Goal: Information Seeking & Learning: Learn about a topic

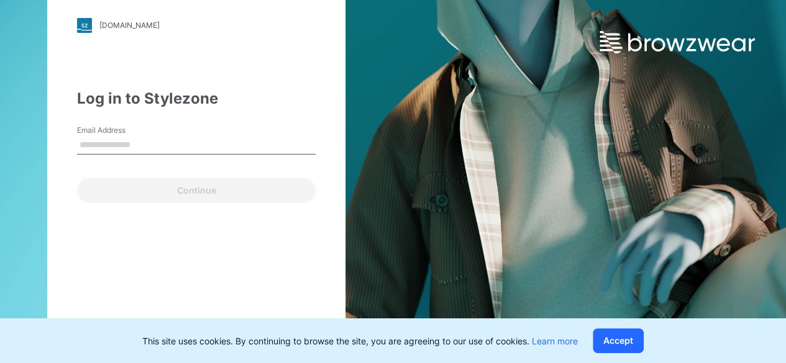
type input "**********"
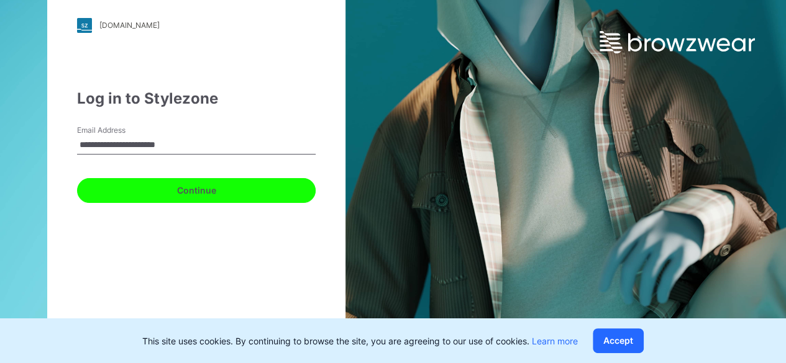
click at [186, 190] on button "Continue" at bounding box center [196, 190] width 238 height 25
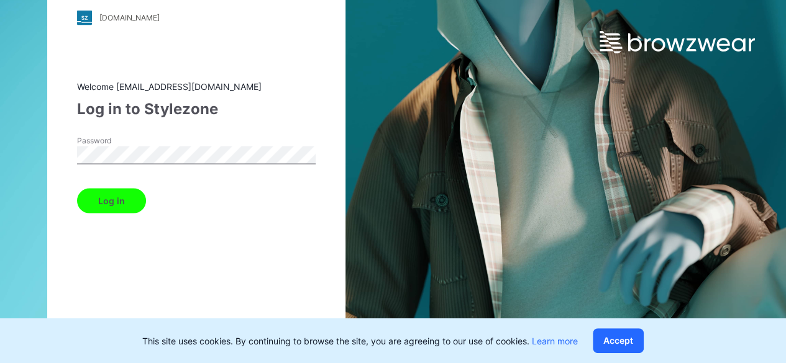
click at [106, 204] on button "Log in" at bounding box center [111, 200] width 69 height 25
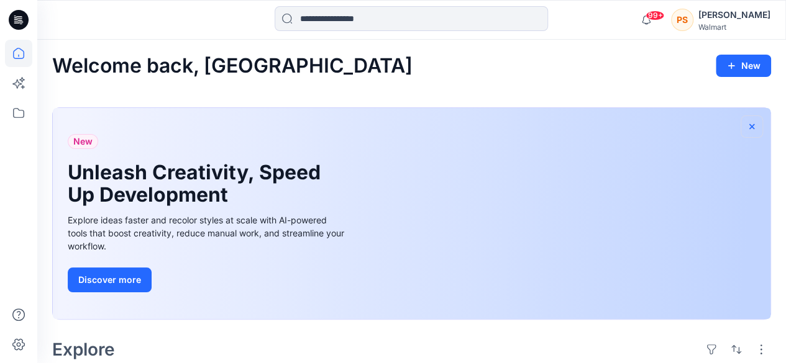
click at [753, 122] on icon "button" at bounding box center [751, 127] width 10 height 10
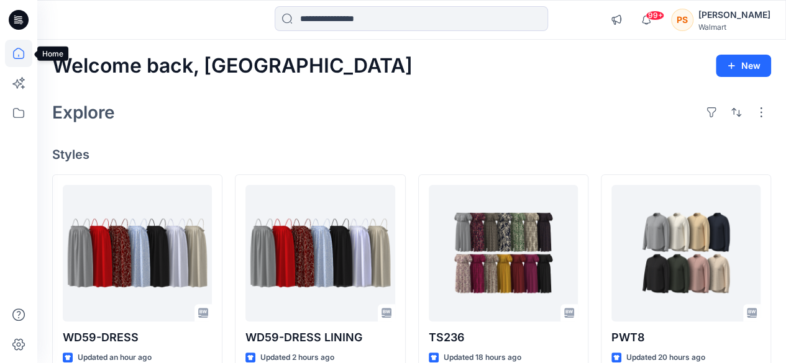
click at [25, 49] on icon at bounding box center [18, 53] width 27 height 27
click at [14, 112] on icon at bounding box center [18, 112] width 27 height 27
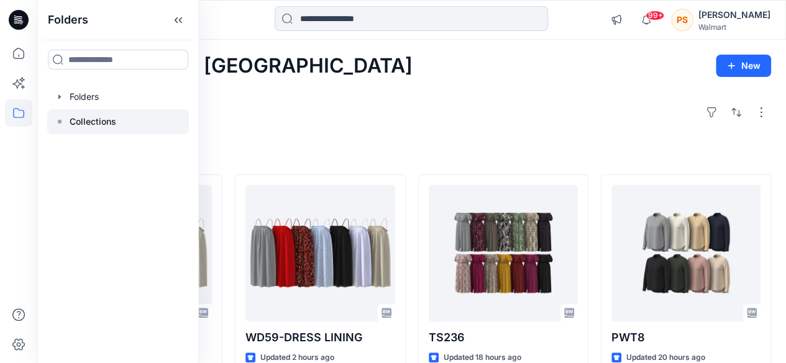
click at [71, 109] on div at bounding box center [118, 121] width 142 height 25
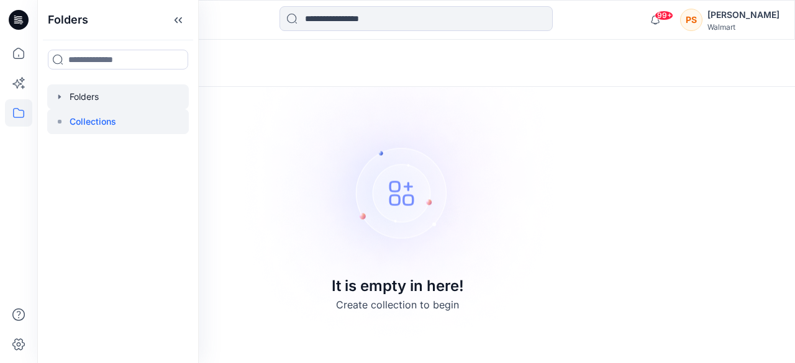
click at [83, 98] on div at bounding box center [118, 96] width 142 height 25
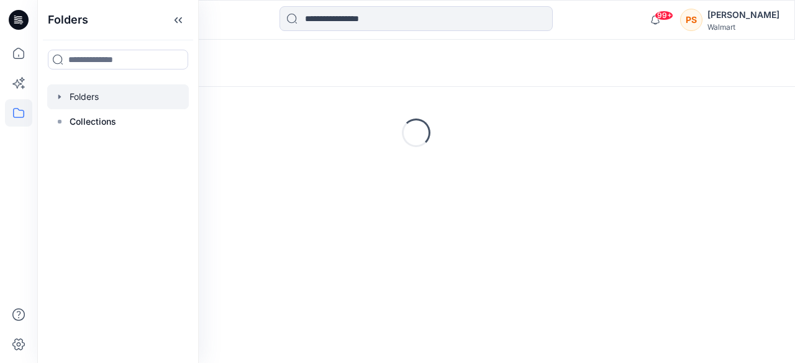
click at [60, 96] on icon "button" at bounding box center [59, 96] width 2 height 4
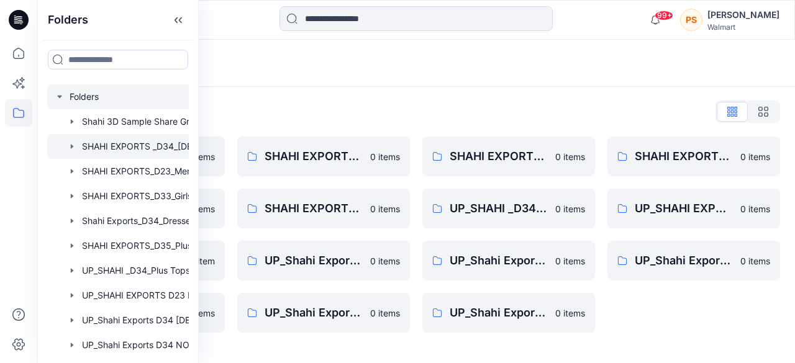
click at [134, 147] on div at bounding box center [134, 146] width 174 height 25
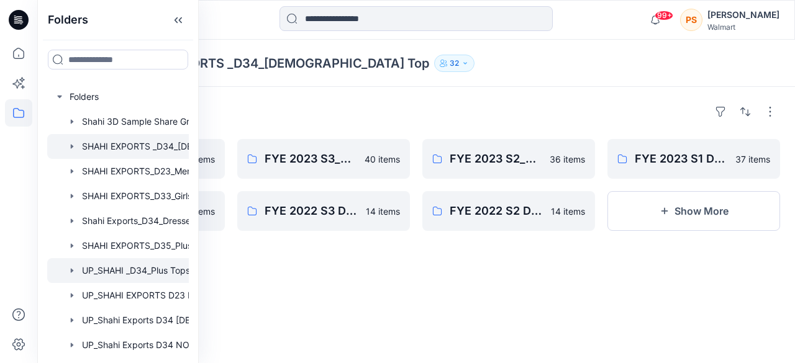
scroll to position [62, 0]
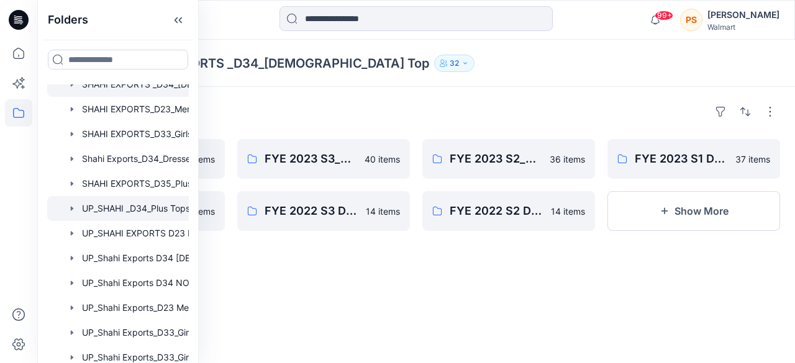
click at [140, 219] on div at bounding box center [134, 208] width 174 height 25
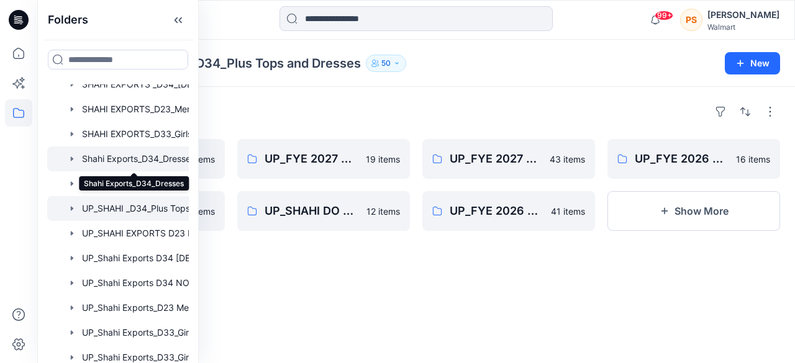
click at [145, 160] on div at bounding box center [134, 159] width 174 height 25
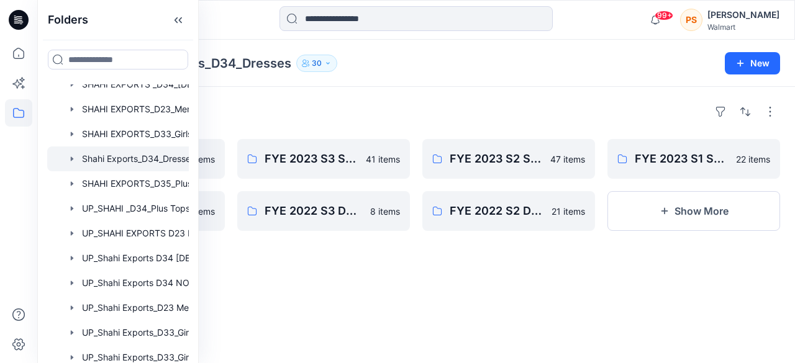
click at [473, 264] on div "Folders FYE 2023 S4 SHAHI D34 Women's DRESSES ( jump size only- use the UP PLAT…" at bounding box center [416, 225] width 758 height 276
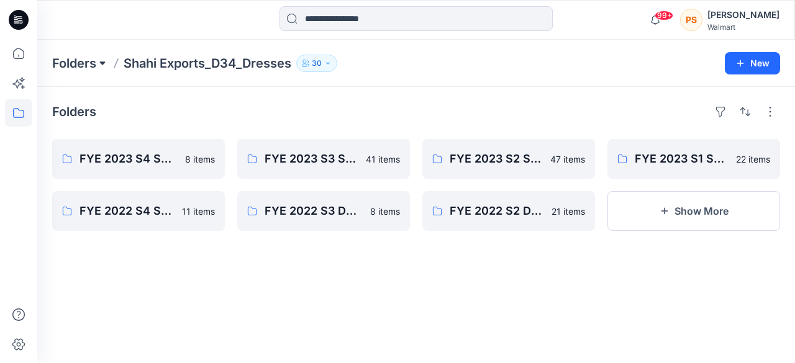
click at [102, 62] on button at bounding box center [102, 63] width 12 height 17
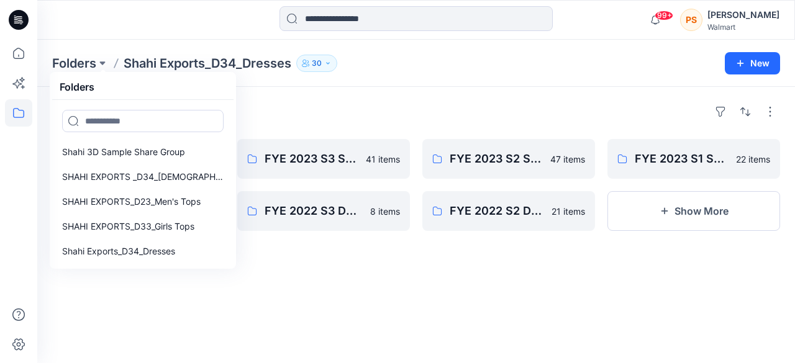
drag, startPoint x: 404, startPoint y: 92, endPoint x: 57, endPoint y: 0, distance: 359.1
click at [404, 92] on div "Folders FYE 2023 S4 SHAHI D34 Women's DRESSES ( jump size only- use the UP PLAT…" at bounding box center [416, 225] width 758 height 276
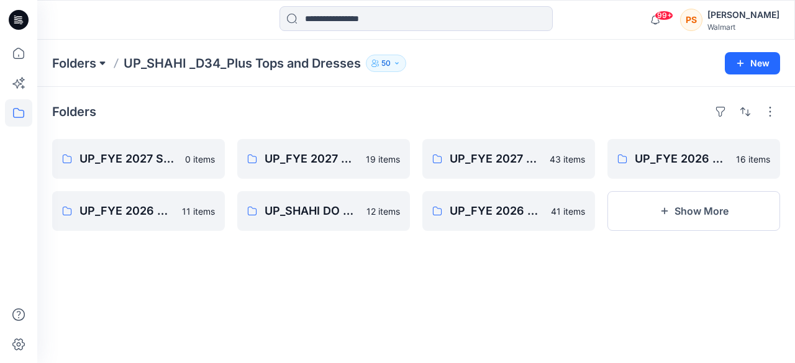
click at [101, 60] on button at bounding box center [102, 63] width 12 height 17
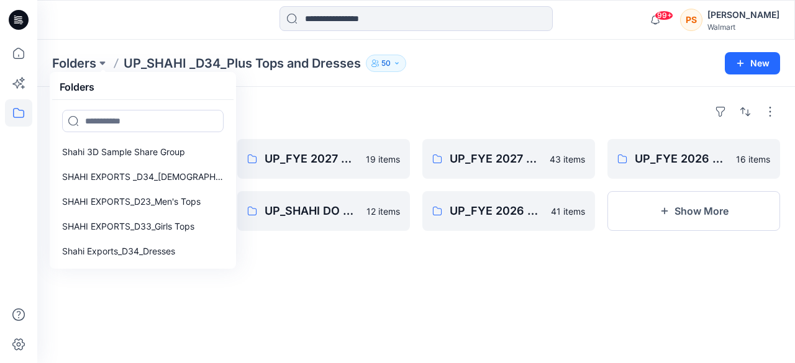
click at [290, 86] on div "Folders Folders Shahi 3D Sample Share Group SHAHI EXPORTS _D34_[DEMOGRAPHIC_DAT…" at bounding box center [416, 63] width 758 height 47
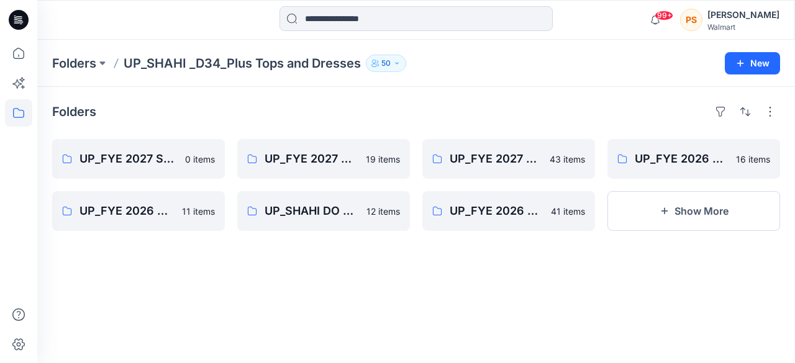
click at [325, 59] on p "UP_SHAHI _D34_Plus Tops and Dresses" at bounding box center [242, 63] width 237 height 17
click at [404, 61] on button "50" at bounding box center [386, 63] width 40 height 17
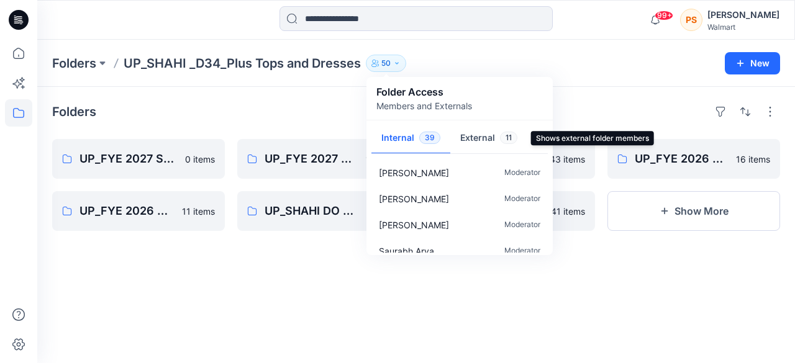
click at [476, 135] on button "External 11" at bounding box center [488, 139] width 77 height 32
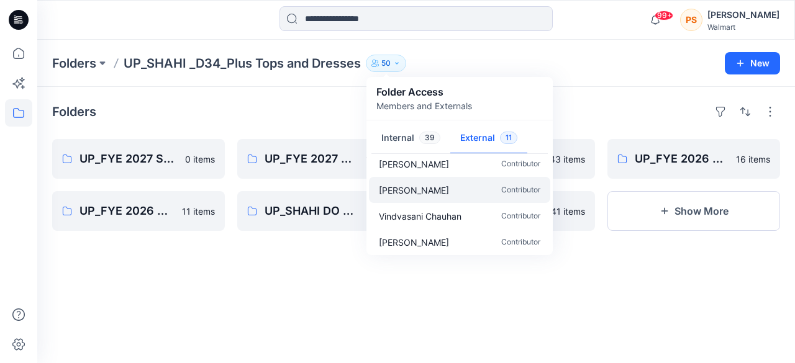
scroll to position [194, 0]
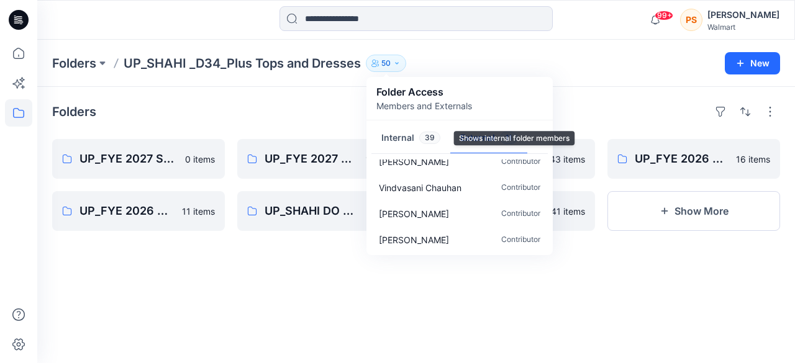
click at [414, 140] on button "Internal 39" at bounding box center [410, 139] width 79 height 32
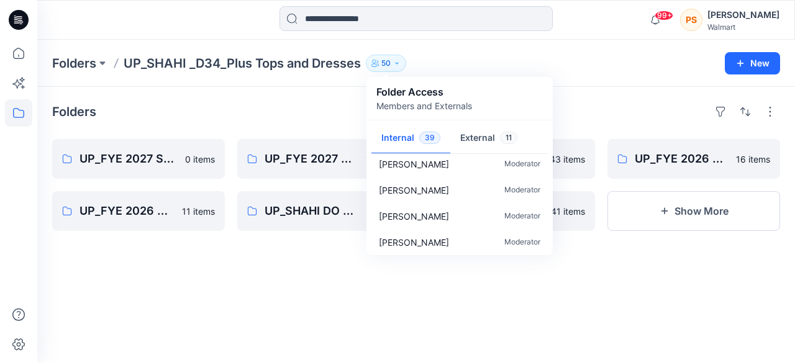
scroll to position [924, 0]
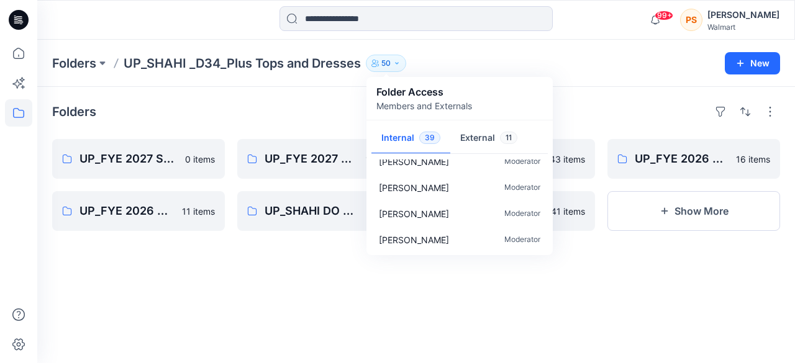
click at [666, 289] on div "Folders UP_FYE 2027 S2 Shahi Plus Bottoms 0 items UP_FYE 2026 S4 Shahi Plus Top…" at bounding box center [416, 225] width 758 height 276
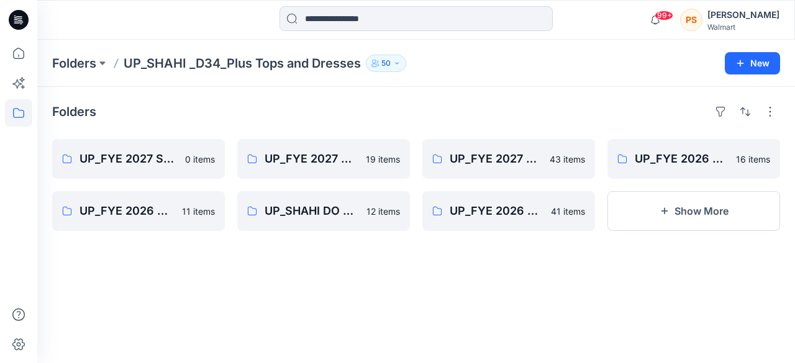
click at [18, 23] on icon at bounding box center [17, 22] width 6 height 1
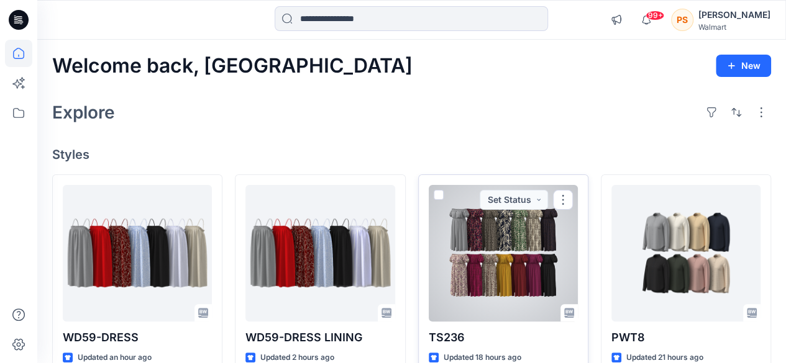
click at [528, 266] on div at bounding box center [503, 253] width 149 height 137
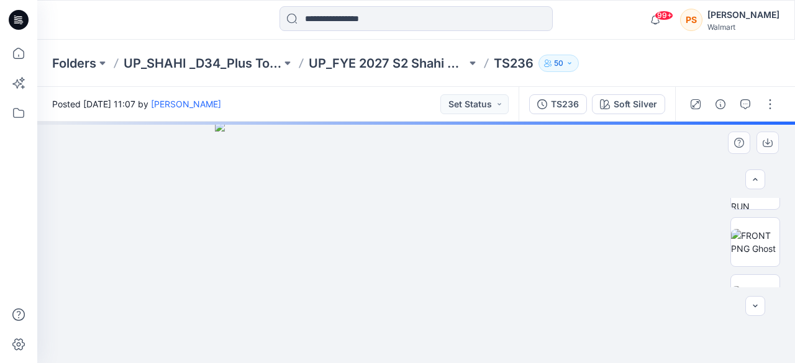
scroll to position [245, 0]
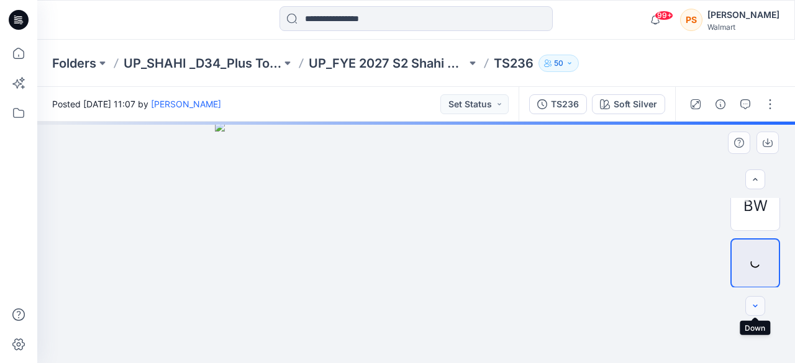
click at [757, 309] on icon "button" at bounding box center [755, 306] width 10 height 10
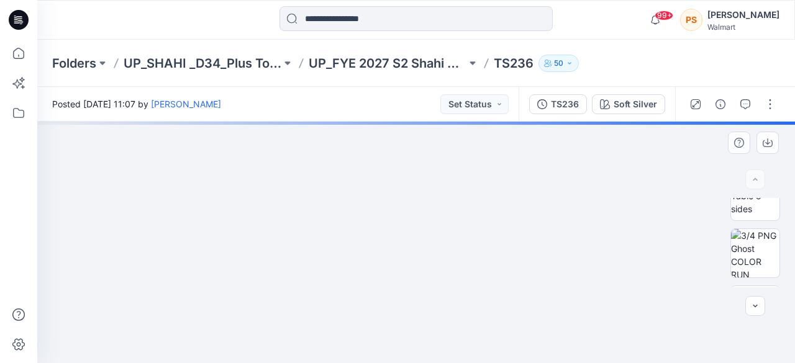
scroll to position [0, 0]
click at [750, 227] on img at bounding box center [755, 222] width 48 height 39
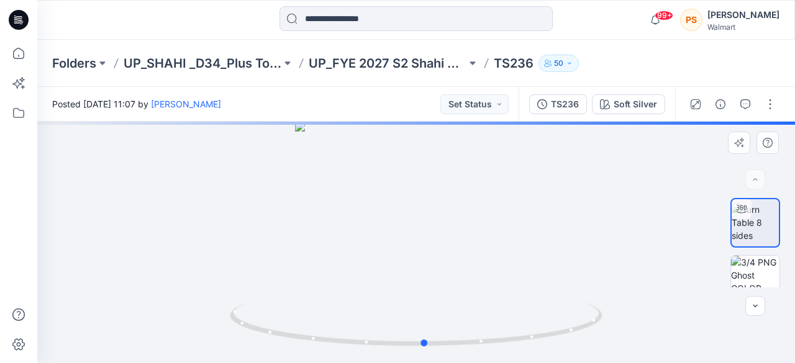
drag, startPoint x: 442, startPoint y: 280, endPoint x: 519, endPoint y: 127, distance: 171.1
click at [451, 245] on div at bounding box center [416, 243] width 758 height 242
click at [758, 274] on img at bounding box center [755, 280] width 48 height 48
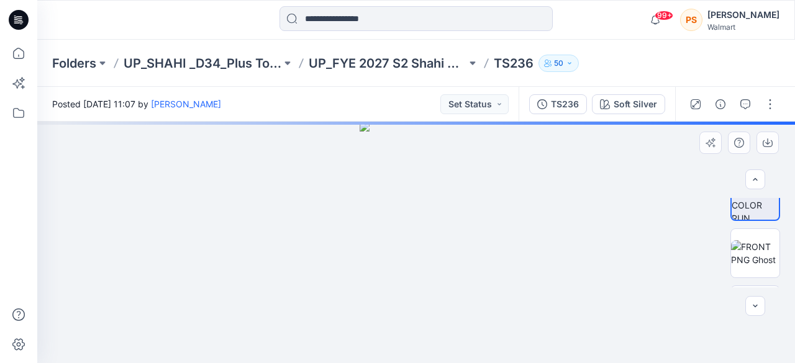
scroll to position [91, 0]
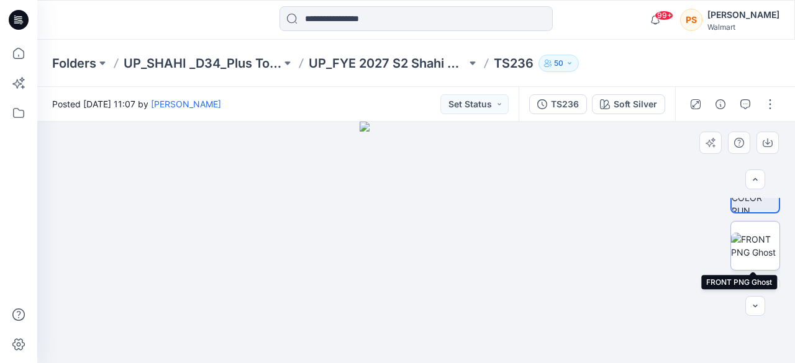
click at [762, 245] on img at bounding box center [755, 246] width 48 height 26
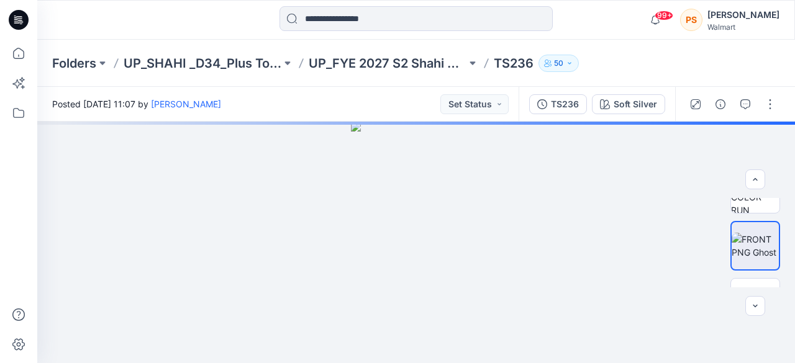
drag, startPoint x: 785, startPoint y: 121, endPoint x: 790, endPoint y: 54, distance: 67.3
click at [785, 54] on div "Folders UP_SHAHI _D34_Plus Tops and Dresses UP_FYE 2027 S2 Shahi Plus Tops and …" at bounding box center [416, 202] width 758 height 324
click at [771, 142] on icon "button" at bounding box center [768, 143] width 10 height 10
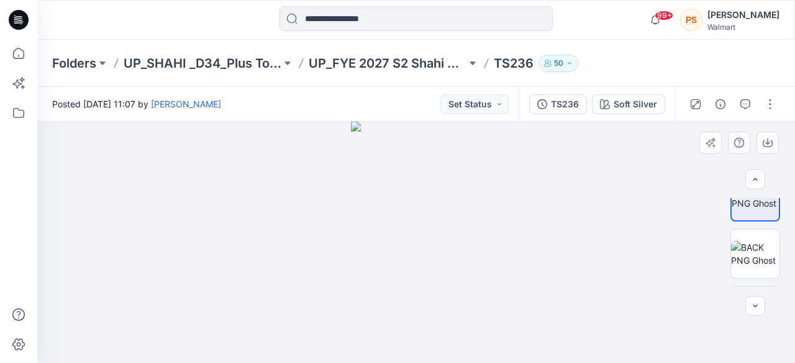
scroll to position [157, 0]
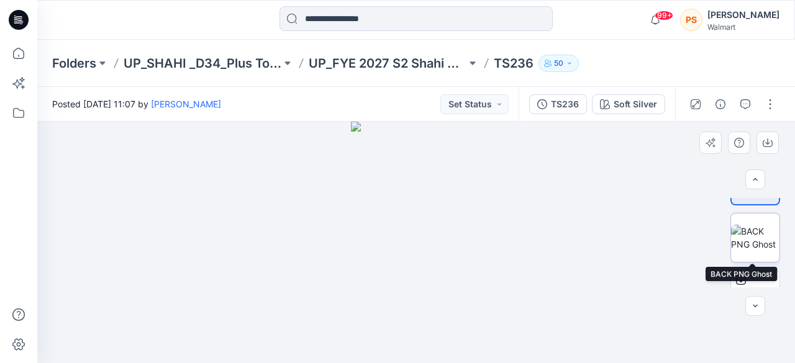
click at [755, 244] on img at bounding box center [755, 238] width 48 height 26
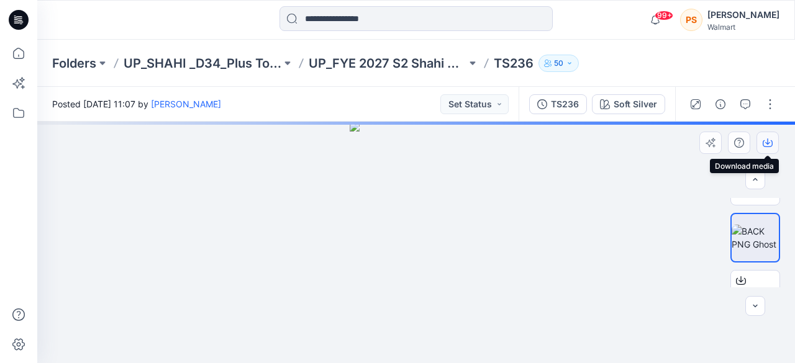
click at [773, 140] on button "button" at bounding box center [767, 143] width 22 height 22
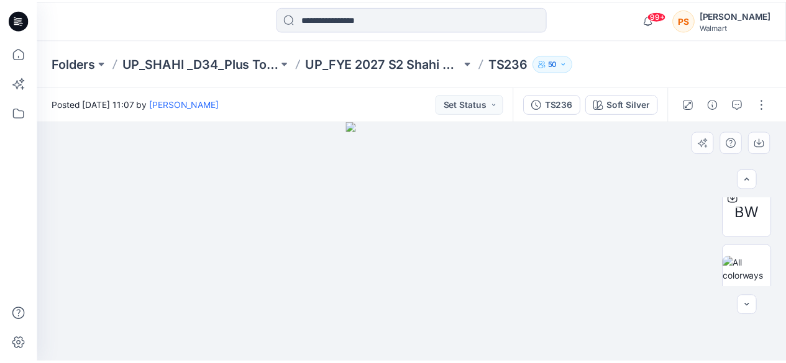
scroll to position [245, 0]
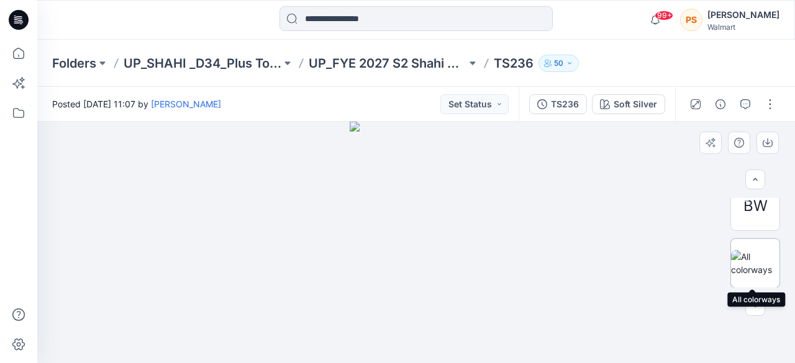
click at [759, 266] on img at bounding box center [755, 263] width 48 height 26
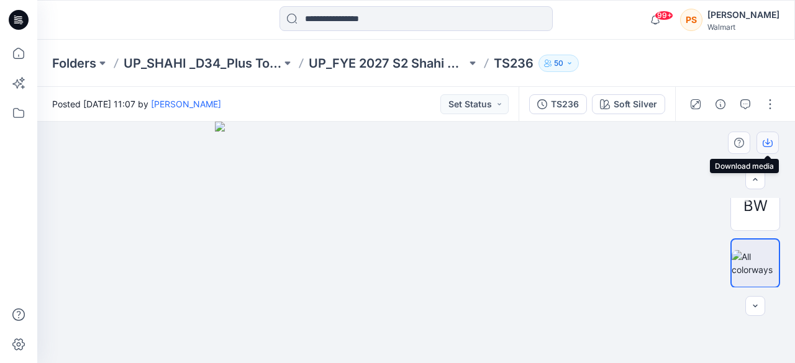
click at [769, 147] on icon "button" at bounding box center [768, 143] width 10 height 7
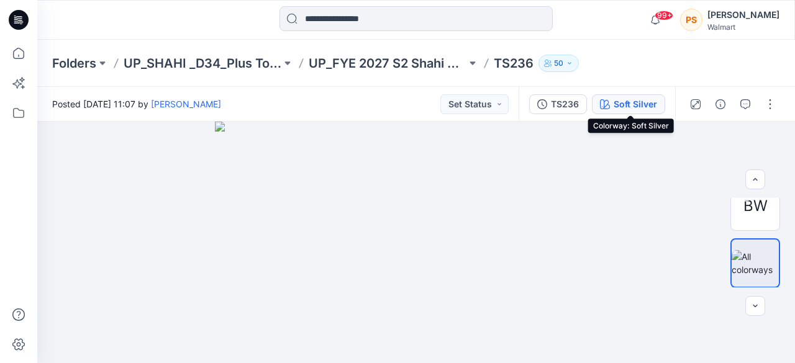
click at [612, 104] on button "Soft Silver" at bounding box center [628, 104] width 73 height 20
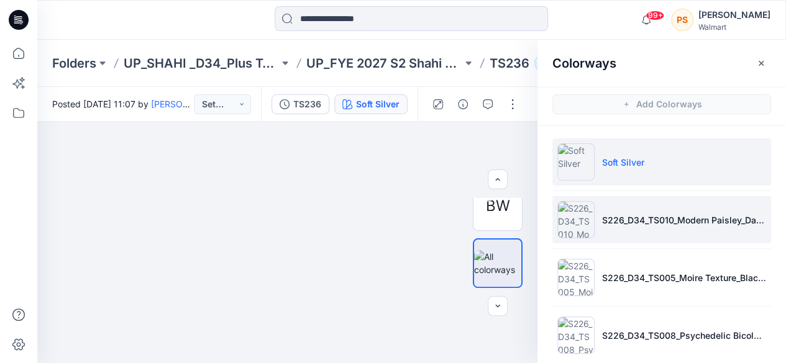
click at [633, 209] on li "S226_D34_TS010_Modern Paisley_Dark Navy_64cm_5 Colors" at bounding box center [661, 219] width 219 height 47
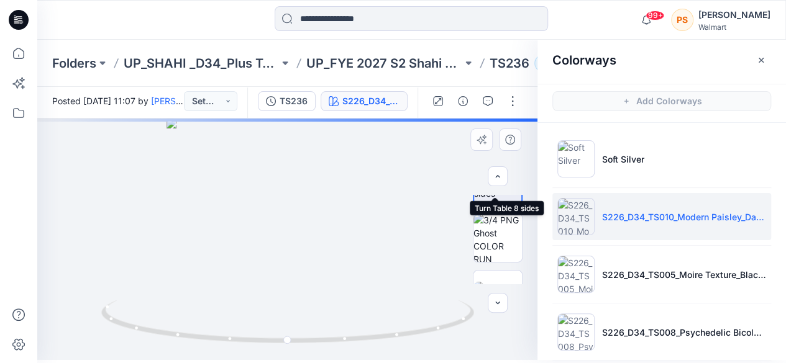
scroll to position [62, 0]
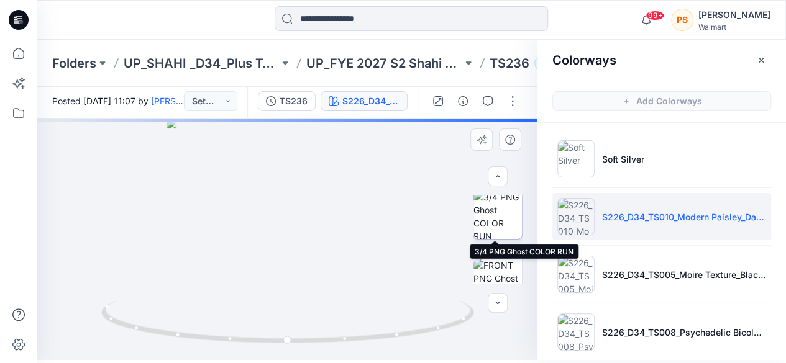
click at [494, 230] on img at bounding box center [497, 215] width 48 height 48
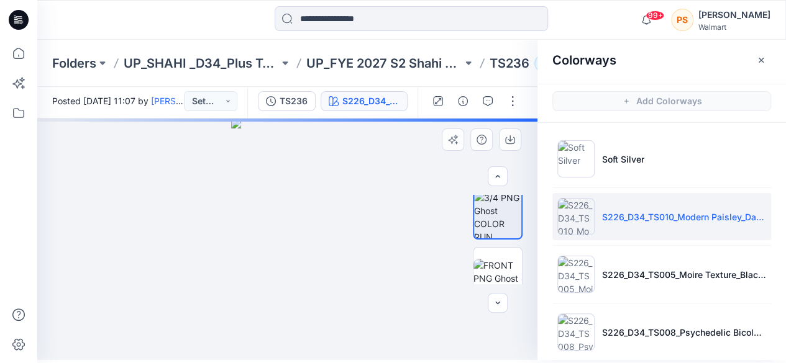
drag, startPoint x: 330, startPoint y: 208, endPoint x: 258, endPoint y: 211, distance: 72.1
drag, startPoint x: 258, startPoint y: 211, endPoint x: 300, endPoint y: 223, distance: 43.4
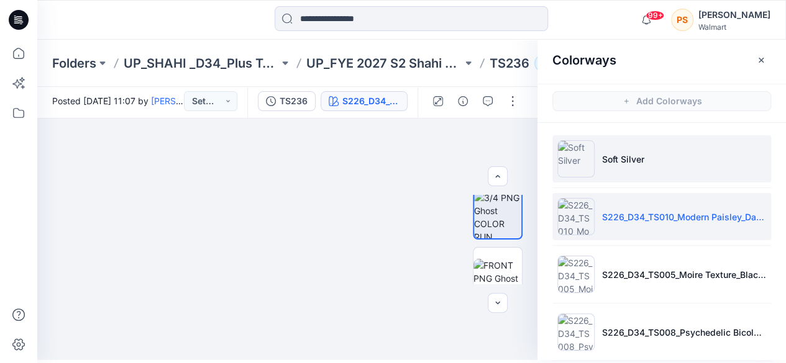
click at [636, 166] on li "Soft Silver" at bounding box center [661, 158] width 219 height 47
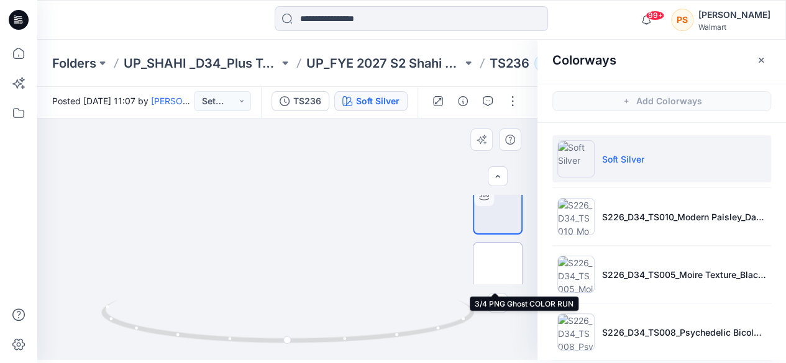
scroll to position [0, 0]
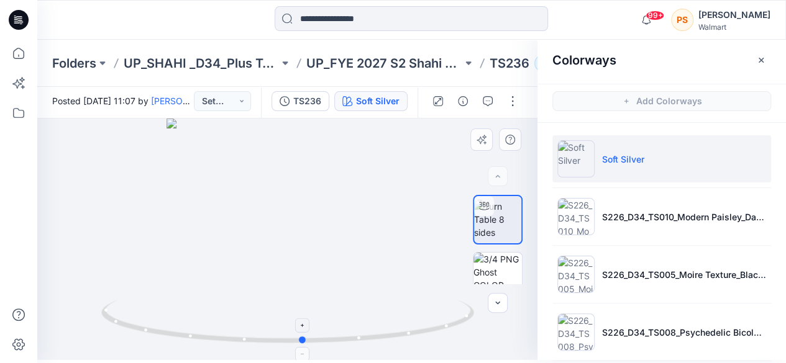
click at [324, 302] on icon at bounding box center [289, 323] width 376 height 47
drag, startPoint x: 504, startPoint y: 275, endPoint x: 530, endPoint y: 270, distance: 27.2
click at [506, 275] on img at bounding box center [497, 277] width 48 height 48
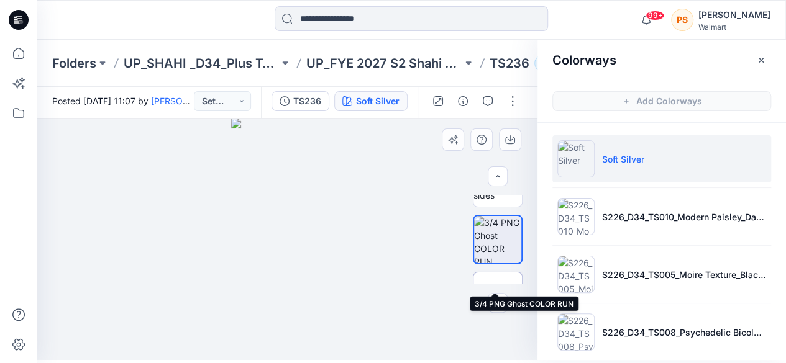
scroll to position [62, 0]
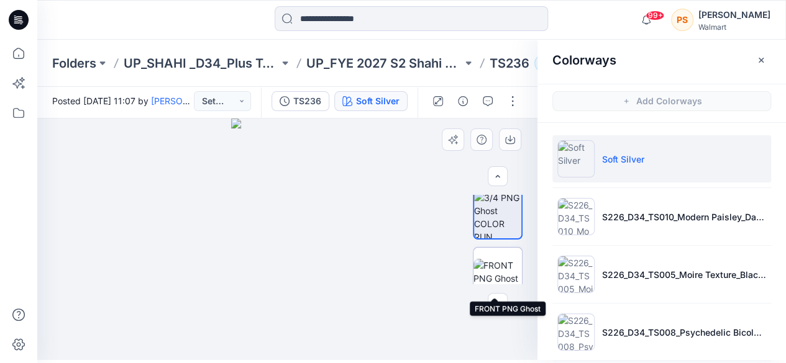
click at [492, 276] on img at bounding box center [497, 272] width 48 height 26
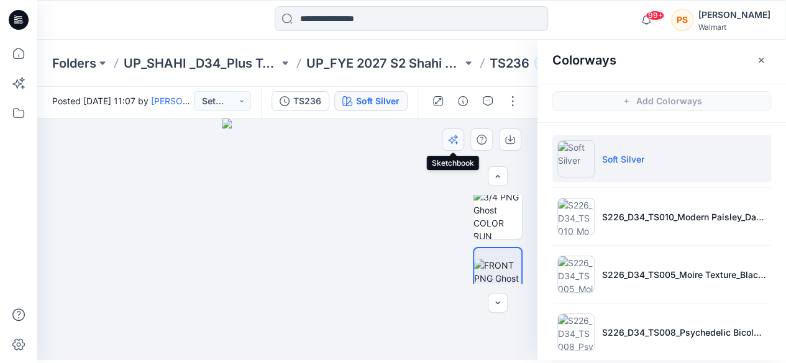
click at [456, 146] on button "button" at bounding box center [453, 140] width 22 height 22
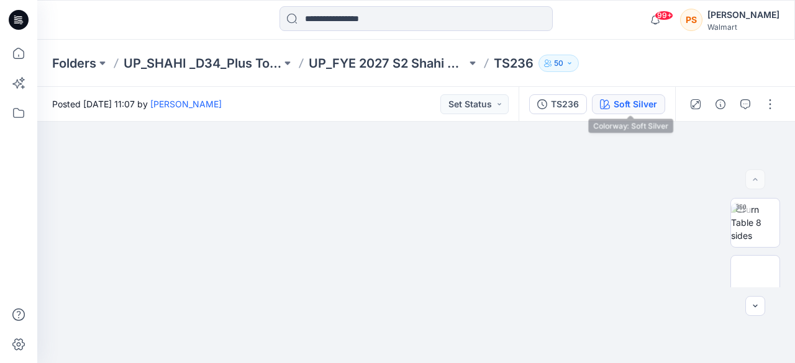
click at [633, 105] on div "Soft Silver" at bounding box center [635, 105] width 43 height 14
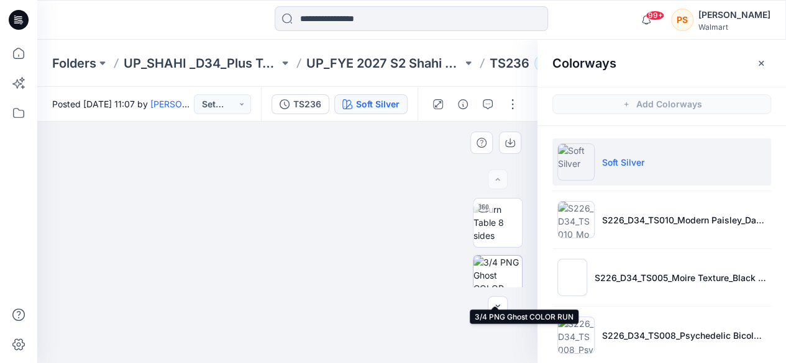
click at [489, 271] on img at bounding box center [497, 280] width 48 height 48
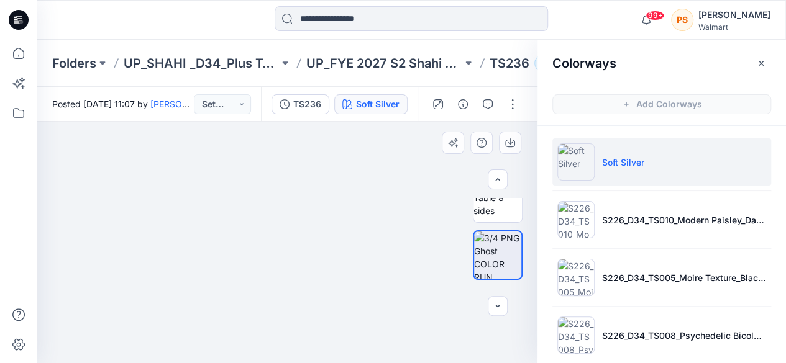
scroll to position [50, 0]
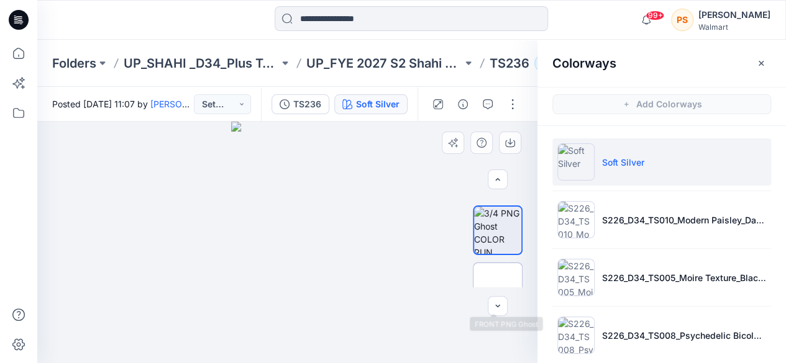
click at [497, 288] on img at bounding box center [497, 288] width 0 height 0
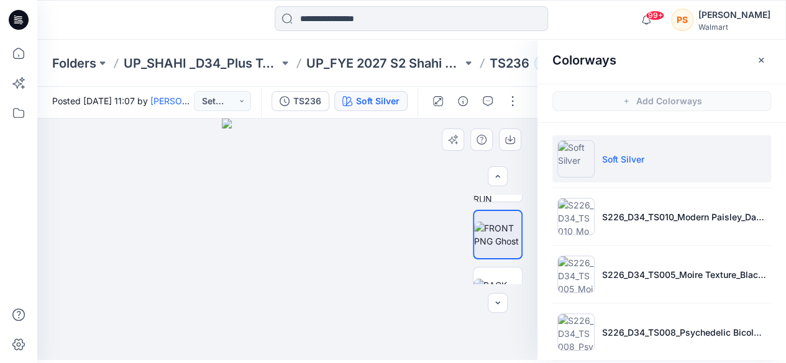
scroll to position [124, 0]
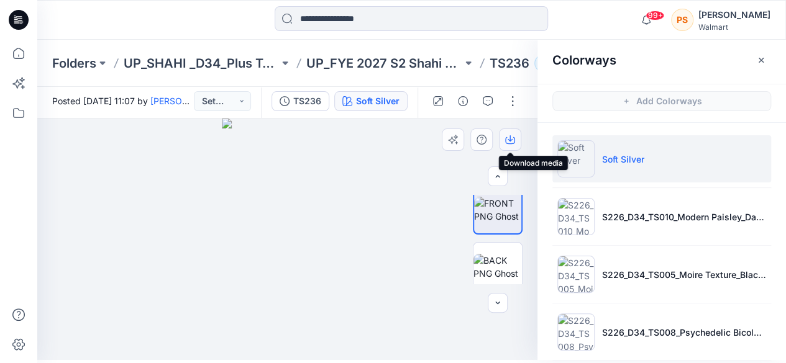
click at [507, 140] on icon "button" at bounding box center [510, 140] width 10 height 10
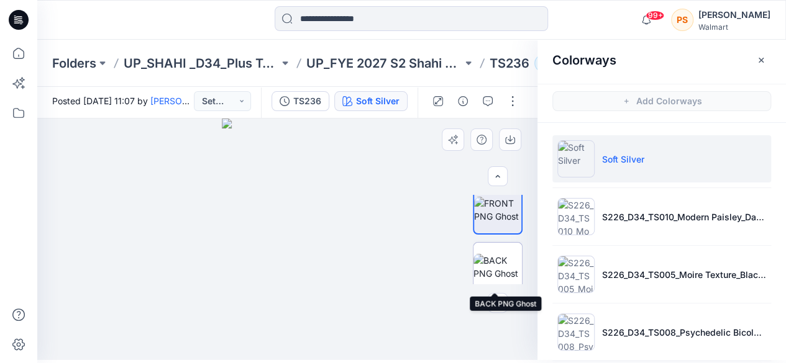
click at [508, 258] on img at bounding box center [497, 267] width 48 height 26
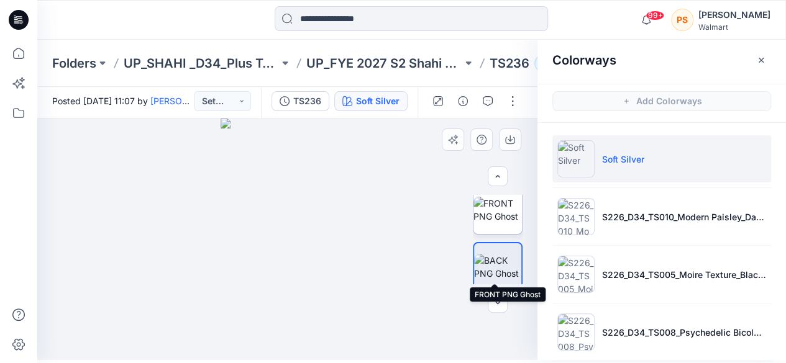
scroll to position [0, 0]
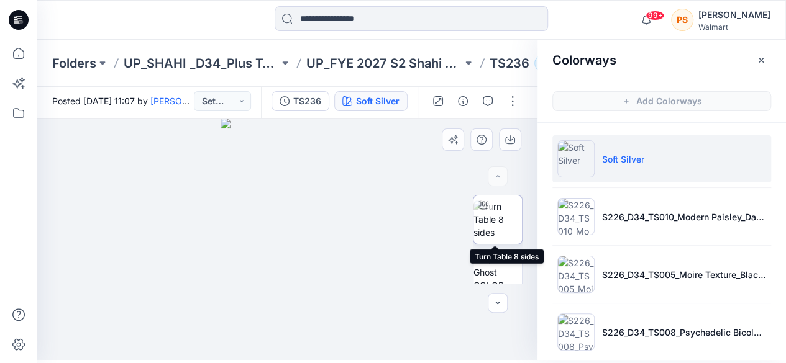
click at [503, 229] on img at bounding box center [497, 219] width 48 height 39
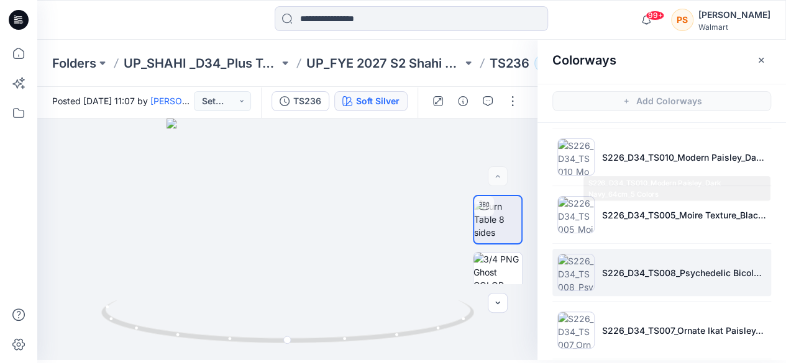
scroll to position [124, 0]
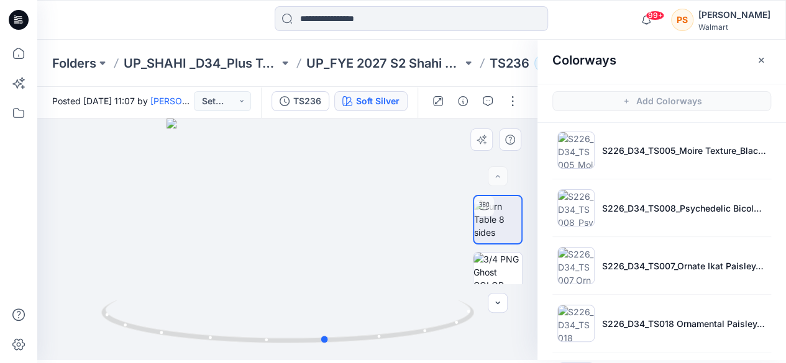
drag, startPoint x: 340, startPoint y: 343, endPoint x: 379, endPoint y: 350, distance: 39.0
click at [379, 350] on div at bounding box center [287, 240] width 500 height 242
click at [283, 254] on div at bounding box center [287, 240] width 500 height 242
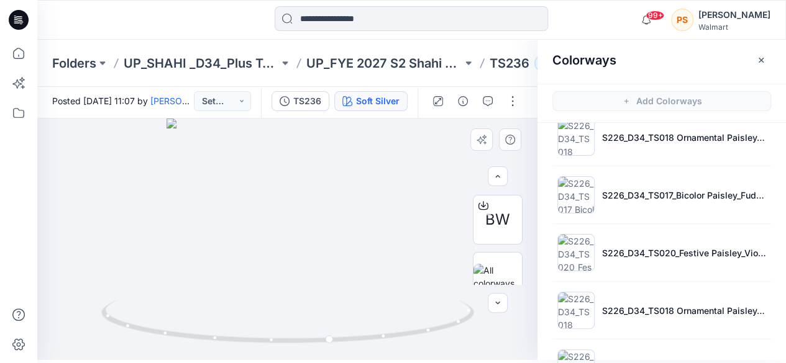
scroll to position [245, 0]
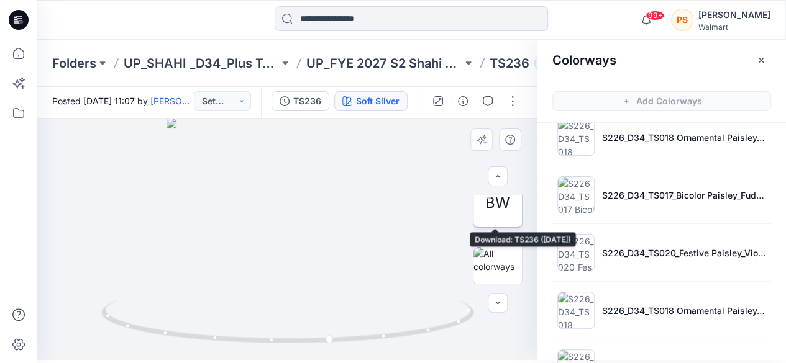
click at [488, 209] on span "BW" at bounding box center [497, 203] width 25 height 22
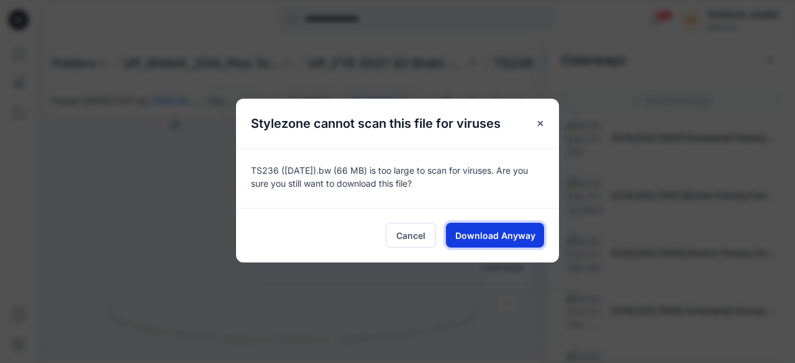
click at [512, 230] on span "Download Anyway" at bounding box center [495, 235] width 80 height 13
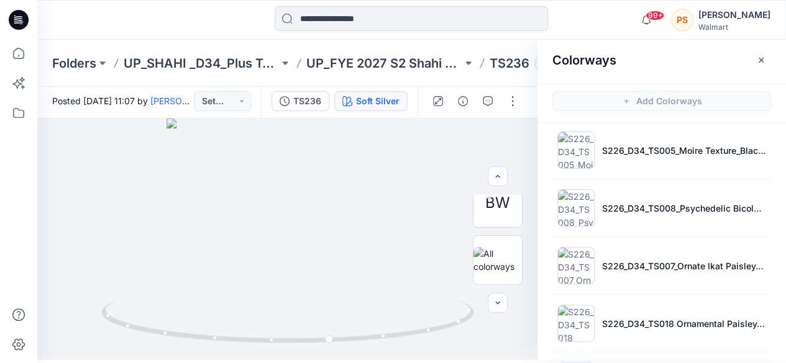
scroll to position [0, 0]
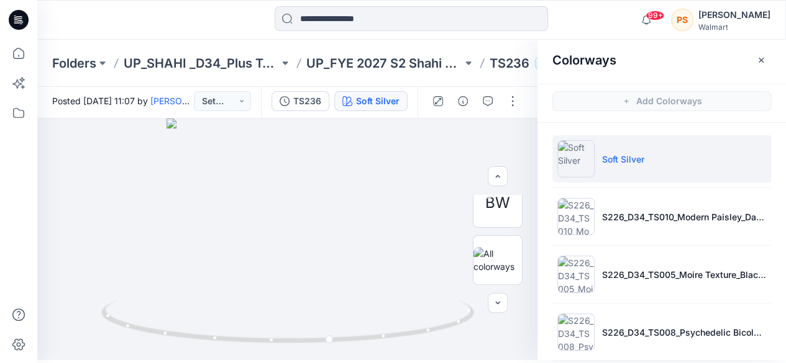
click at [184, 19] on div at bounding box center [130, 19] width 187 height 27
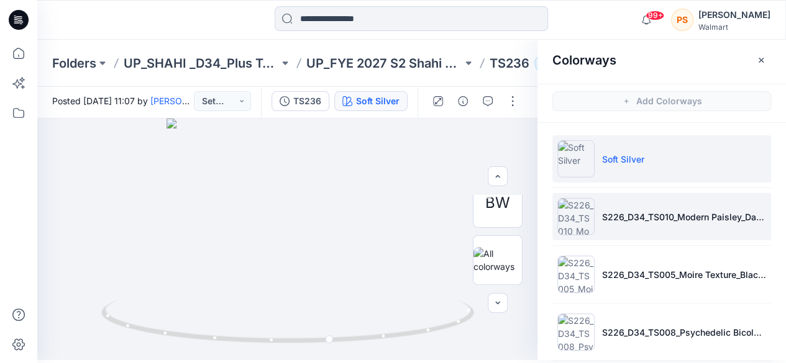
click at [574, 211] on img at bounding box center [575, 216] width 37 height 37
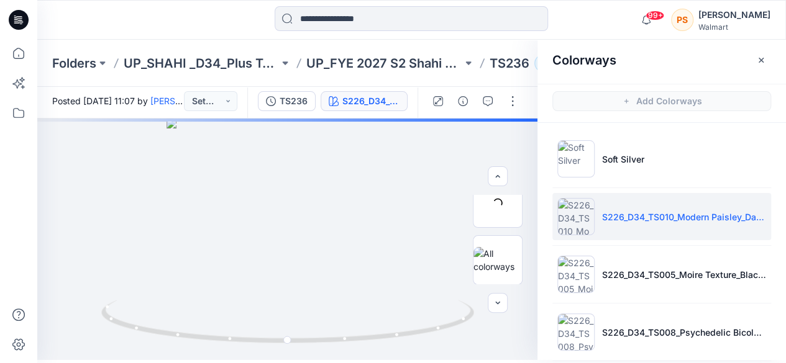
click at [703, 234] on li "S226_D34_TS010_Modern Paisley_Dark Navy_64cm_5 Colors" at bounding box center [661, 216] width 219 height 47
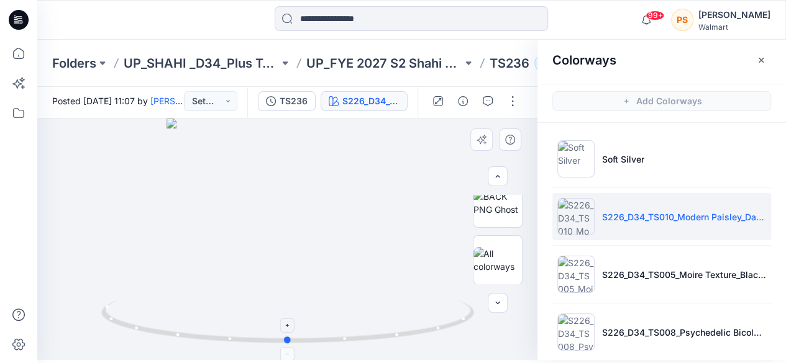
click at [292, 346] on icon at bounding box center [289, 323] width 376 height 47
click at [295, 324] on icon at bounding box center [289, 323] width 376 height 47
click at [288, 325] on icon at bounding box center [287, 325] width 3 height 3
drag, startPoint x: 404, startPoint y: 228, endPoint x: 408, endPoint y: 124, distance: 103.8
click at [408, 124] on img at bounding box center [287, 169] width 383 height 383
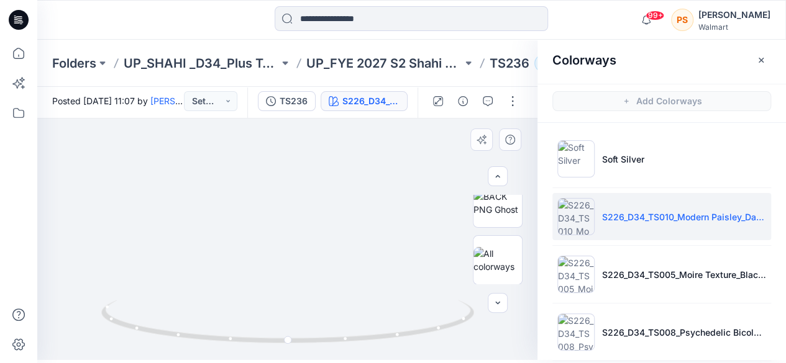
drag, startPoint x: 290, startPoint y: 224, endPoint x: 292, endPoint y: 248, distance: 23.7
click at [292, 248] on img at bounding box center [287, 185] width 383 height 349
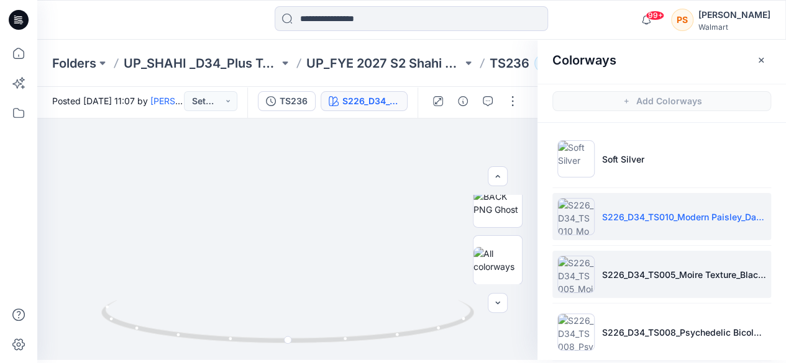
click at [658, 280] on li "S226_D34_TS005_Moire Texture_Black Soot_9.14cm" at bounding box center [661, 274] width 219 height 47
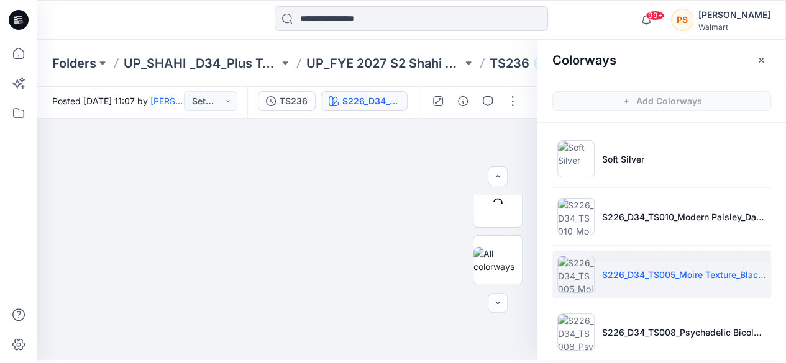
click at [660, 274] on p "S226_D34_TS005_Moire Texture_Black Soot_9.14cm" at bounding box center [684, 274] width 164 height 13
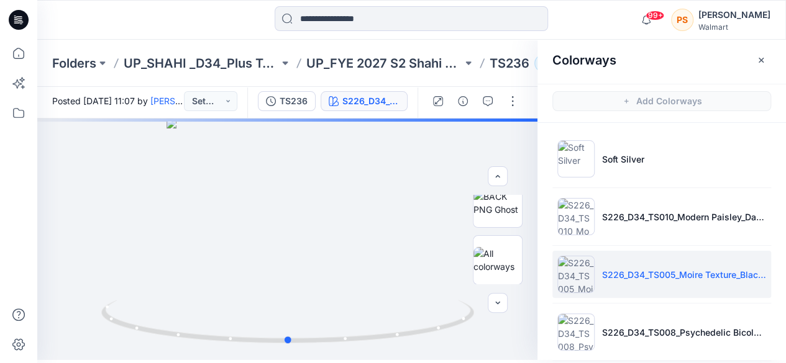
drag, startPoint x: 299, startPoint y: 345, endPoint x: 299, endPoint y: 379, distance: 34.8
click at [299, 360] on html "99+ Notifications [PERSON_NAME] shared WD59-DRESS in FYE 2027 S2 D34 [DEMOGRAPH…" at bounding box center [393, 178] width 786 height 363
drag, startPoint x: 276, startPoint y: 293, endPoint x: 286, endPoint y: 244, distance: 50.1
click at [286, 244] on div at bounding box center [287, 240] width 500 height 242
drag, startPoint x: 291, startPoint y: 342, endPoint x: 39, endPoint y: 252, distance: 267.7
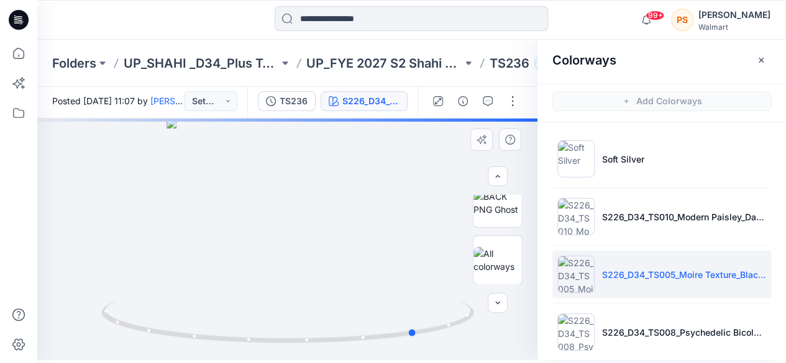
click at [39, 252] on div at bounding box center [287, 240] width 500 height 242
drag, startPoint x: 404, startPoint y: 337, endPoint x: 325, endPoint y: 338, distance: 78.9
click at [325, 338] on circle at bounding box center [328, 339] width 7 height 7
click at [378, 228] on div at bounding box center [287, 240] width 500 height 242
click at [379, 227] on div at bounding box center [287, 240] width 500 height 242
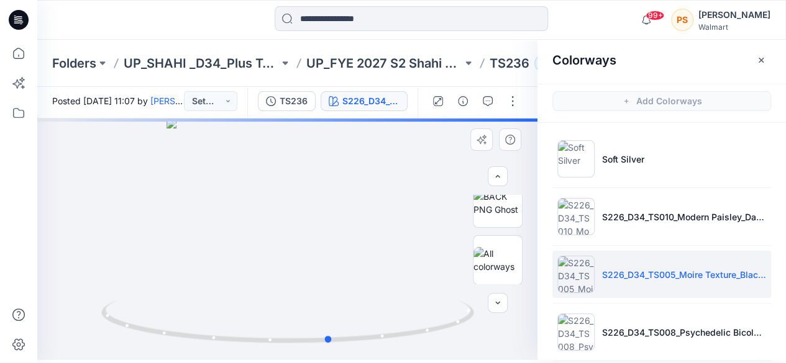
click at [379, 227] on div at bounding box center [287, 240] width 500 height 242
click at [380, 227] on div at bounding box center [287, 240] width 500 height 242
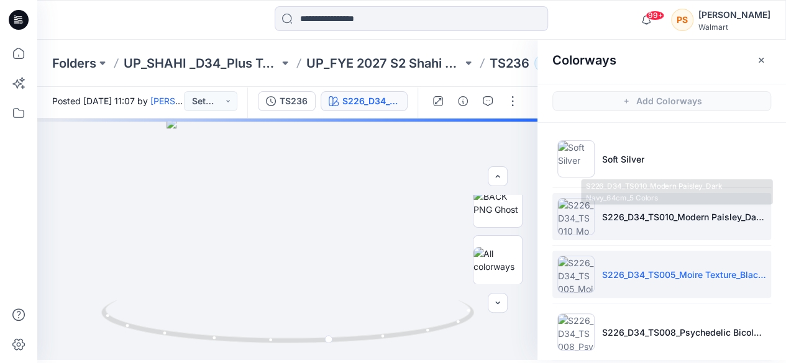
click at [687, 214] on p "S226_D34_TS010_Modern Paisley_Dark Navy_64cm_5 Colors" at bounding box center [684, 217] width 164 height 13
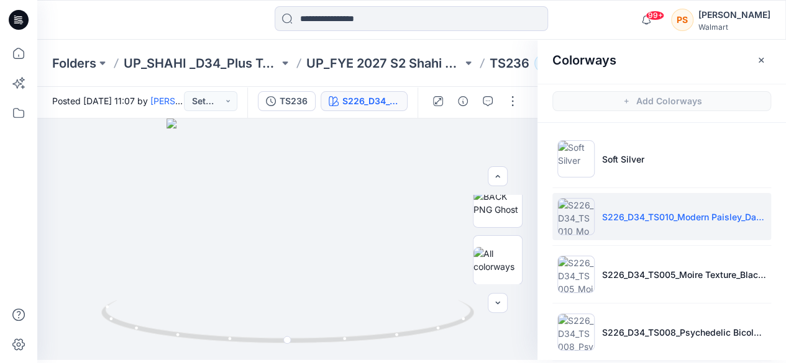
drag, startPoint x: 613, startPoint y: 229, endPoint x: 758, endPoint y: 227, distance: 144.7
click at [612, 230] on li "S226_D34_TS010_Modern Paisley_Dark Navy_64cm_5 Colors" at bounding box center [661, 216] width 219 height 47
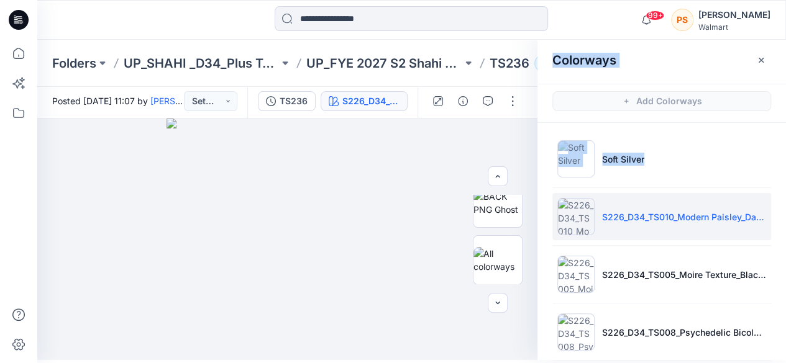
drag, startPoint x: 781, startPoint y: 132, endPoint x: 791, endPoint y: 252, distance: 120.2
click at [785, 252] on html "99+ Notifications [PERSON_NAME] shared WD59-DRESS in FYE 2027 S2 D34 [DEMOGRAPH…" at bounding box center [393, 178] width 786 height 363
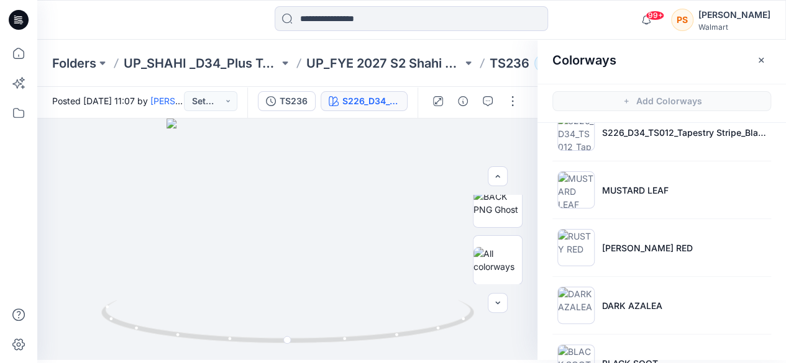
scroll to position [589, 0]
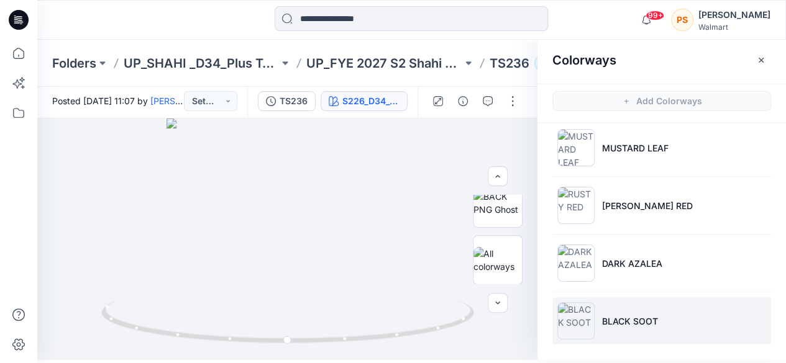
click at [642, 319] on p "BLACK SOOT" at bounding box center [630, 321] width 56 height 13
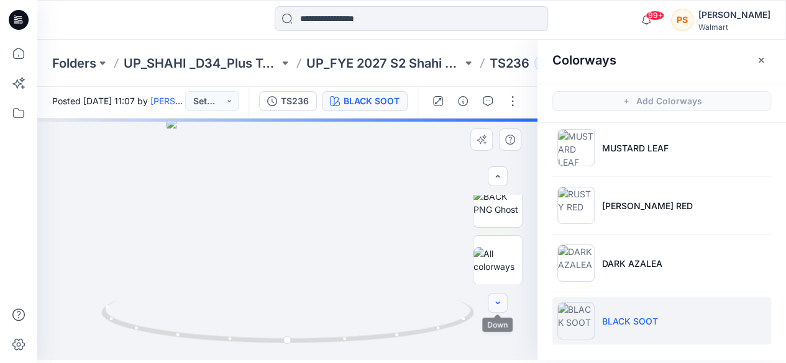
click at [497, 302] on icon "button" at bounding box center [497, 303] width 10 height 10
drag, startPoint x: 501, startPoint y: 264, endPoint x: 673, endPoint y: 227, distance: 176.0
click at [501, 263] on img at bounding box center [497, 260] width 48 height 26
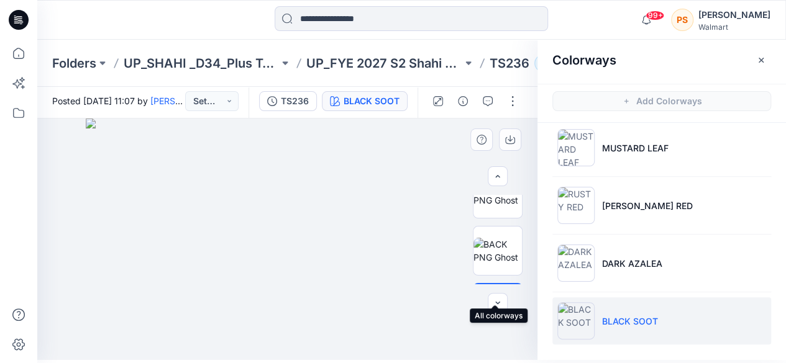
scroll to position [126, 0]
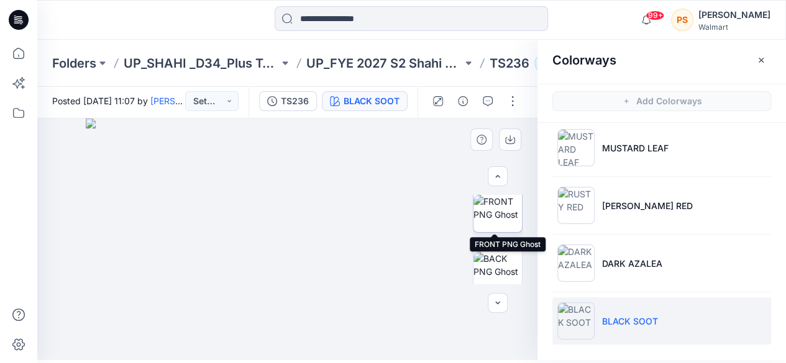
click at [495, 221] on img at bounding box center [497, 208] width 48 height 26
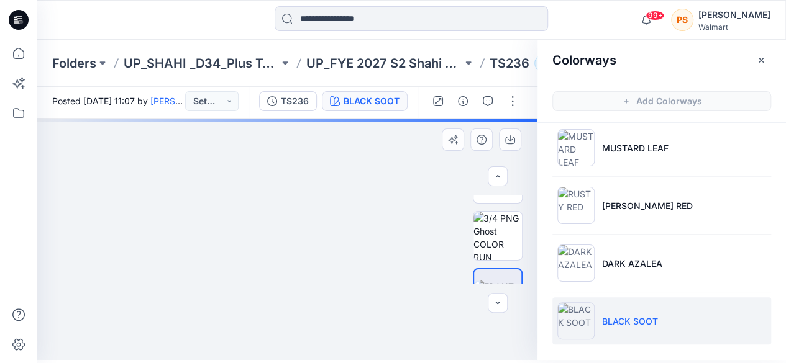
scroll to position [0, 0]
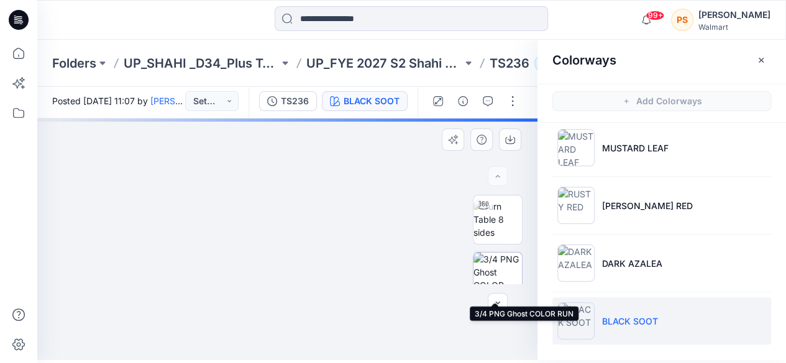
click at [496, 269] on img at bounding box center [497, 277] width 48 height 48
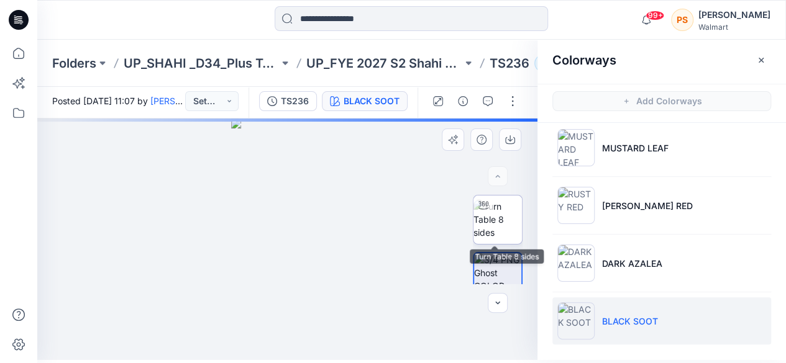
click at [498, 224] on img at bounding box center [497, 219] width 48 height 39
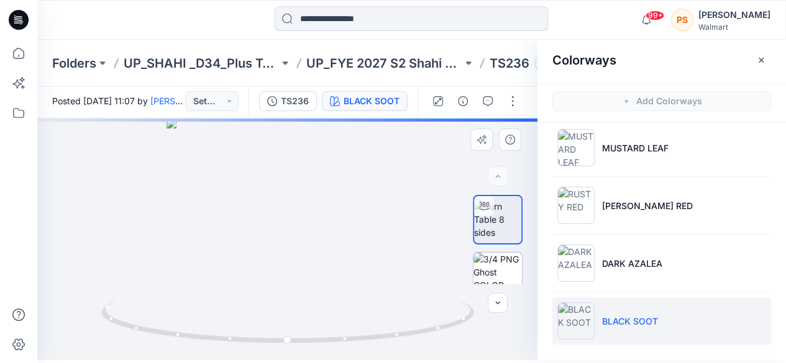
click at [497, 272] on img at bounding box center [497, 277] width 48 height 48
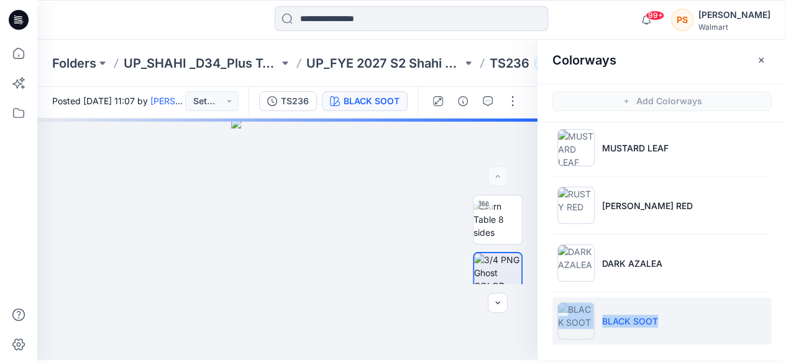
drag, startPoint x: 781, startPoint y: 306, endPoint x: 785, endPoint y: 248, distance: 57.9
click at [785, 248] on div "Soft Silver S226_D34_TS010_Modern Paisley_Dark Navy_64cm_5 Colors S226_D34_TS00…" at bounding box center [661, 243] width 248 height 241
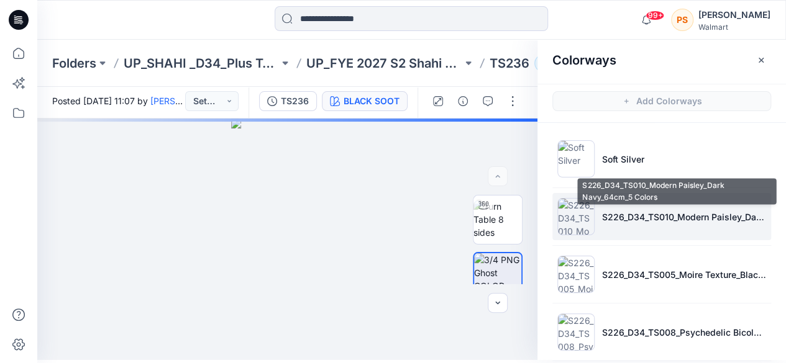
click at [638, 211] on p "S226_D34_TS010_Modern Paisley_Dark Navy_64cm_5 Colors" at bounding box center [684, 217] width 164 height 13
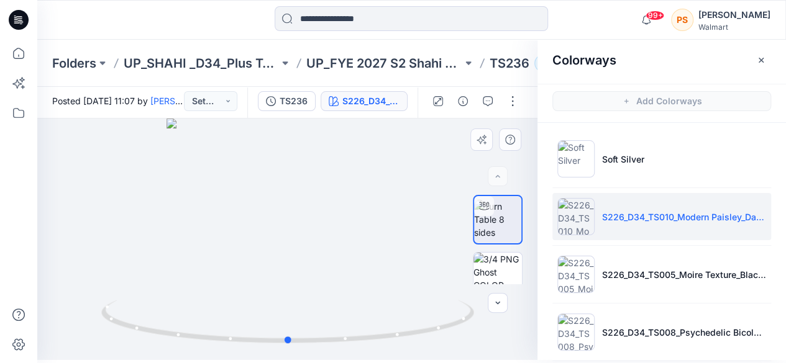
drag, startPoint x: 345, startPoint y: 343, endPoint x: 310, endPoint y: 133, distance: 213.5
click at [310, 133] on div at bounding box center [287, 240] width 500 height 242
click at [228, 99] on button "Set Status" at bounding box center [210, 101] width 53 height 20
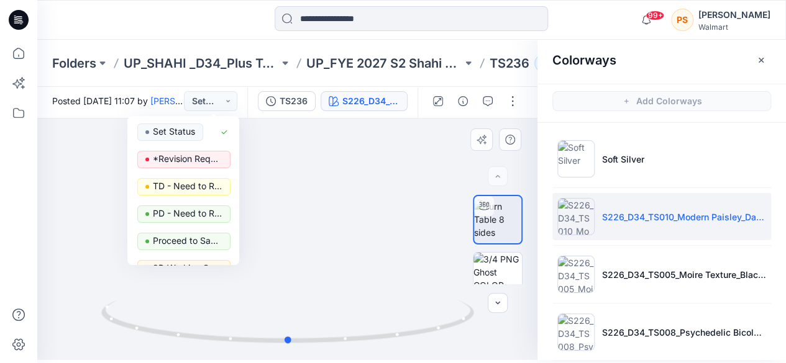
click at [384, 175] on div at bounding box center [287, 240] width 500 height 242
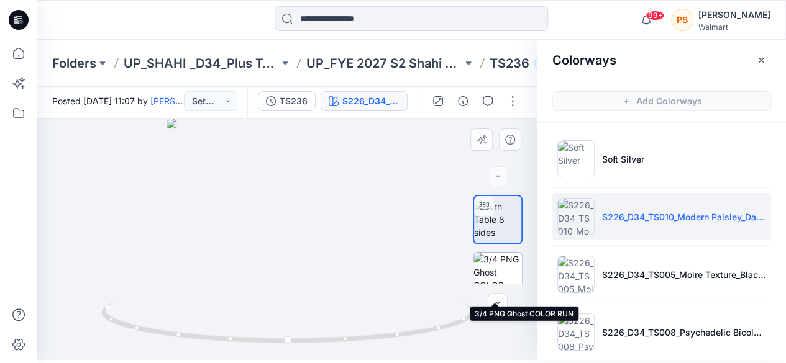
click at [509, 263] on img at bounding box center [497, 277] width 48 height 48
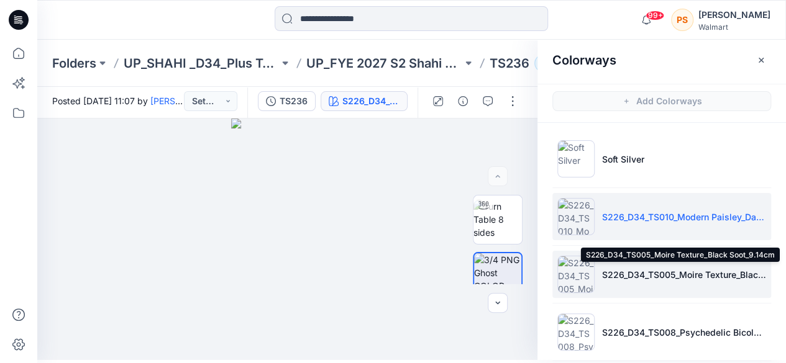
click at [649, 274] on p "S226_D34_TS005_Moire Texture_Black Soot_9.14cm" at bounding box center [684, 274] width 164 height 13
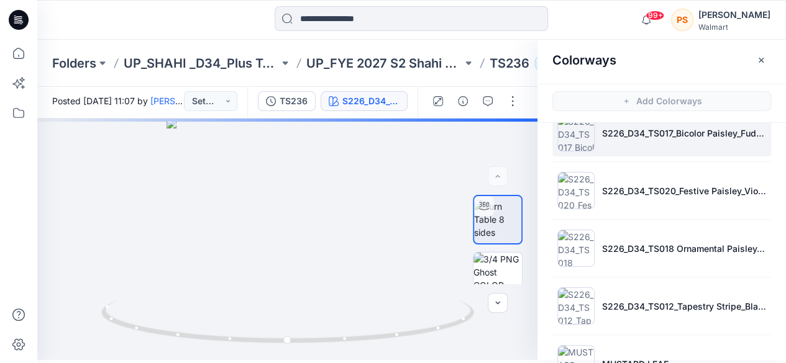
scroll to position [435, 0]
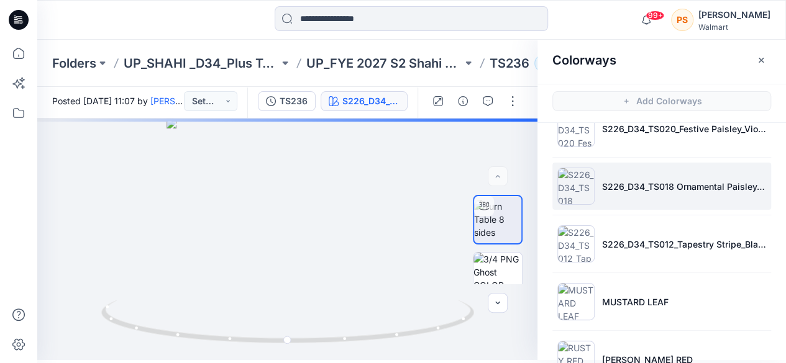
click at [612, 191] on li "S226_D34_TS018 Ornamental Paisley_Dark Azalea_32cm" at bounding box center [661, 186] width 219 height 47
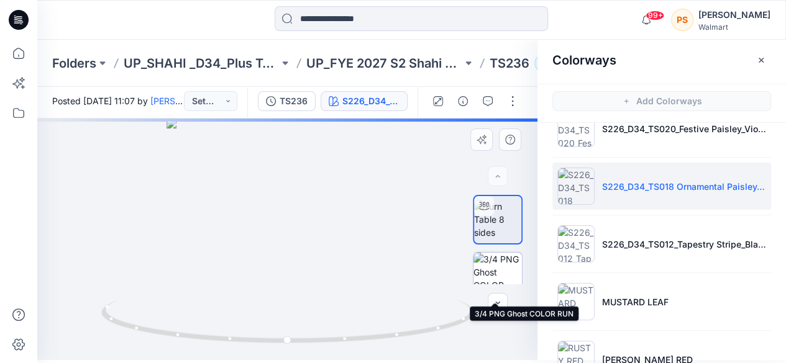
click at [499, 270] on img at bounding box center [497, 277] width 48 height 48
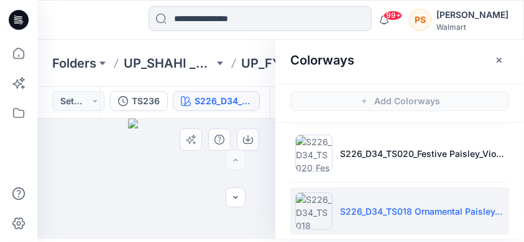
scroll to position [493, 0]
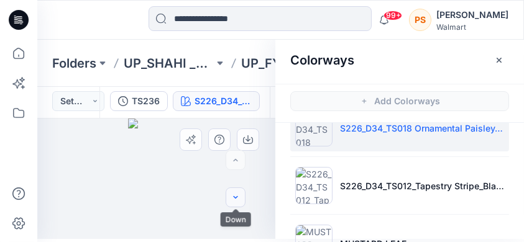
click at [232, 198] on icon "button" at bounding box center [235, 198] width 10 height 10
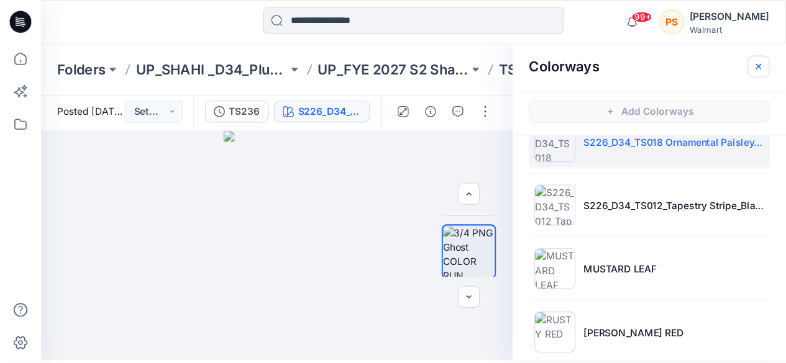
scroll to position [0, 0]
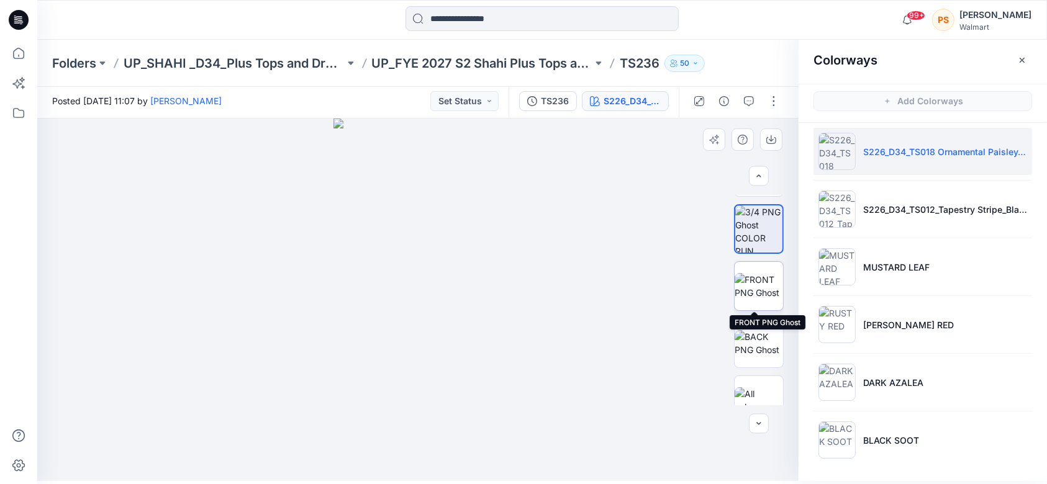
click at [758, 278] on img at bounding box center [759, 286] width 48 height 26
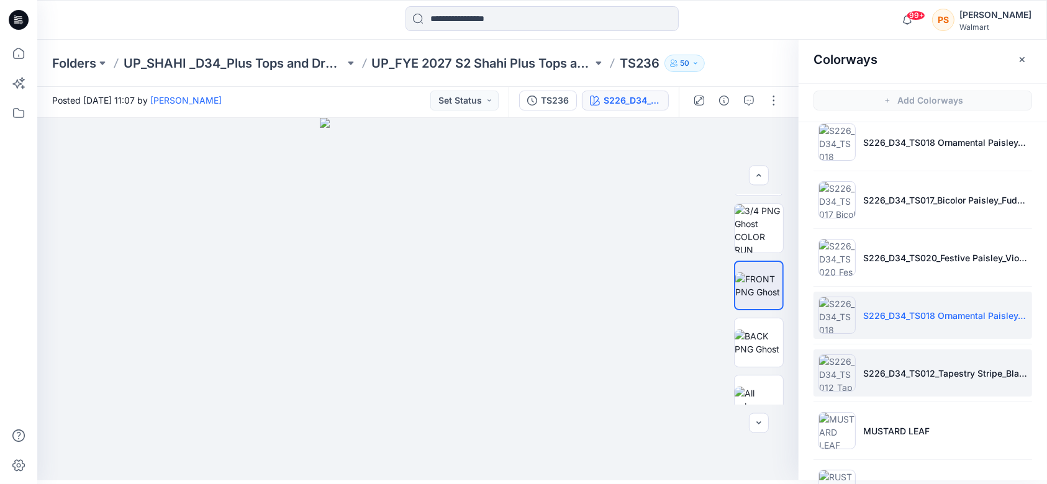
scroll to position [331, 0]
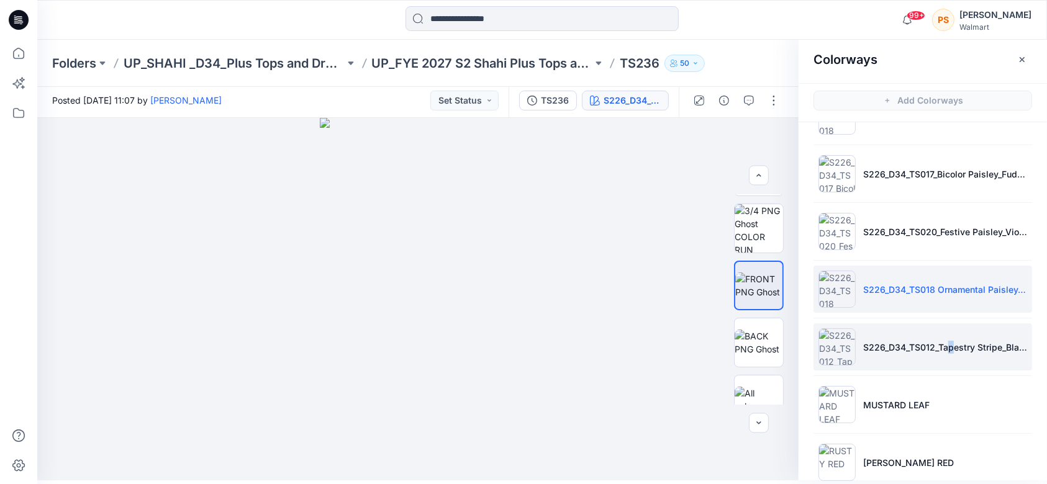
click at [785, 356] on li "S226_D34_TS012_Tapestry Stripe_Black Crimson_32cm" at bounding box center [923, 347] width 219 height 47
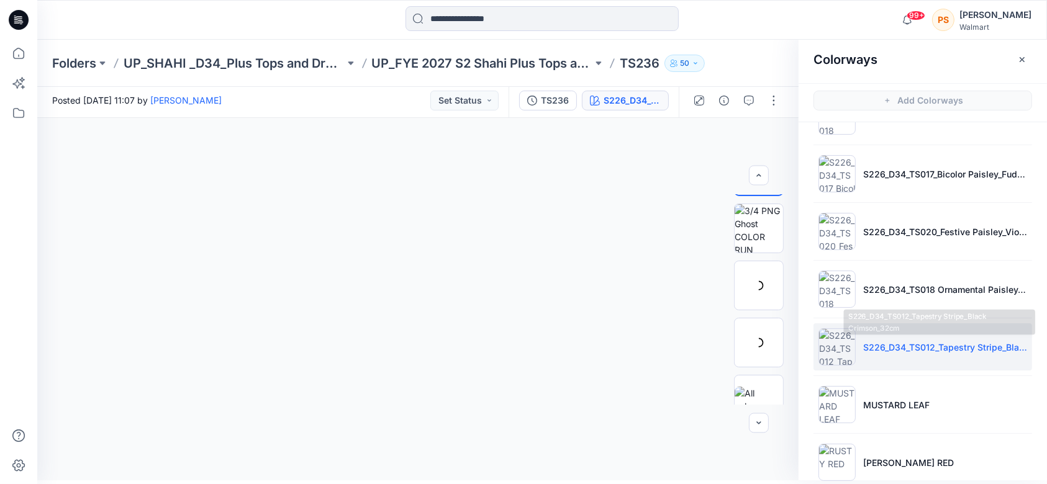
click at [785, 336] on li "S226_D34_TS012_Tapestry Stripe_Black Crimson_32cm" at bounding box center [923, 347] width 219 height 47
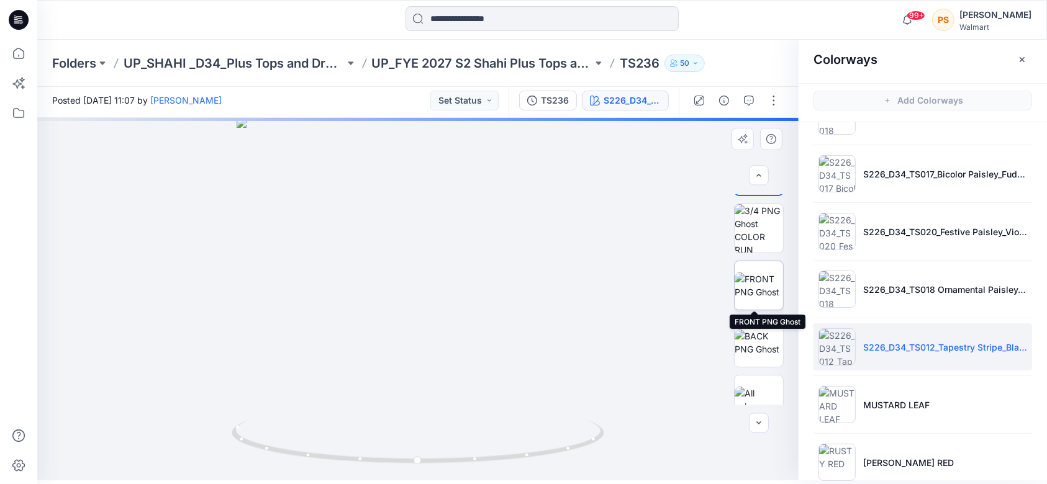
click at [758, 291] on img at bounding box center [759, 286] width 48 height 26
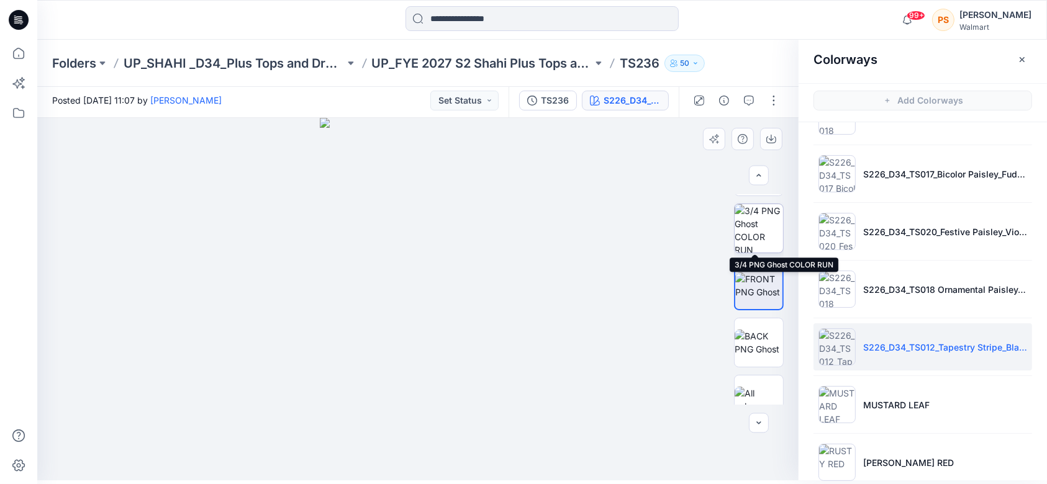
click at [758, 216] on img at bounding box center [759, 228] width 48 height 48
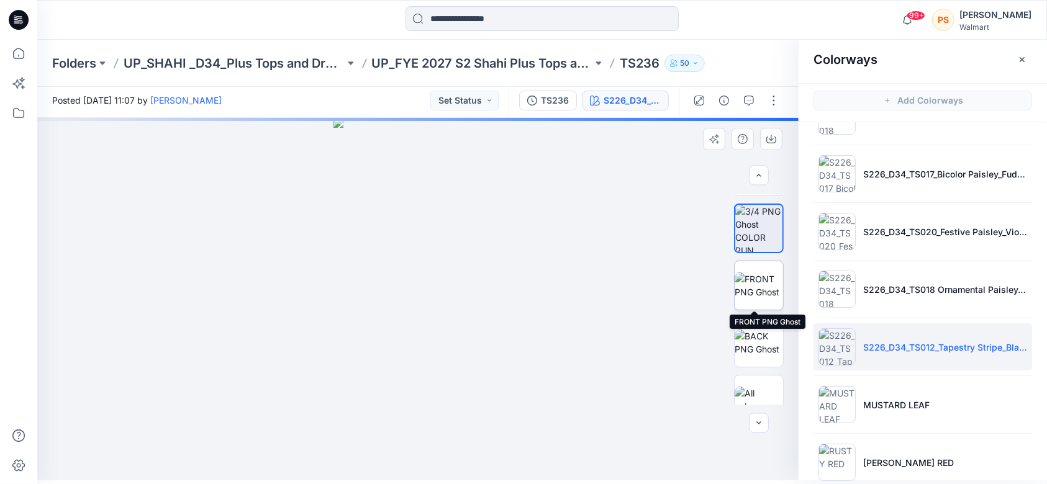
click at [760, 288] on img at bounding box center [759, 286] width 48 height 26
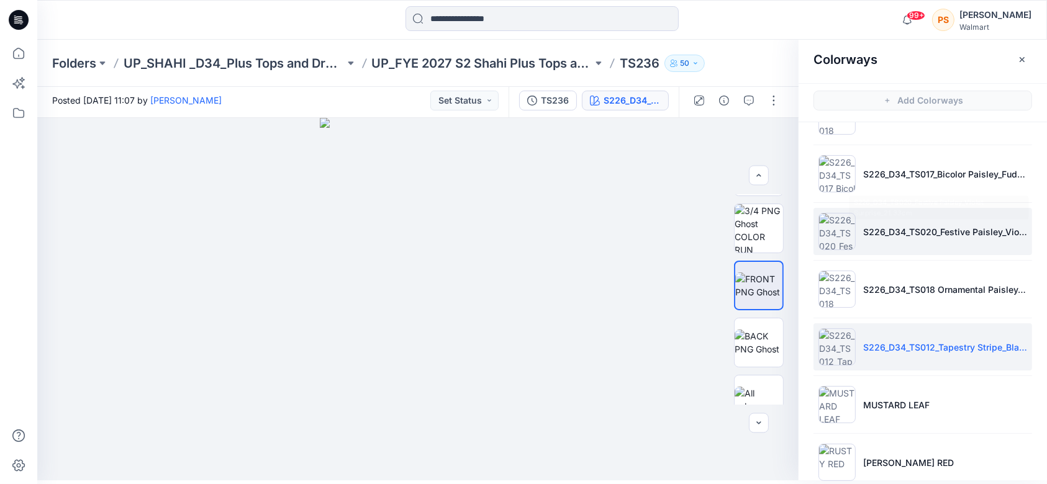
click at [785, 228] on p "S226_D34_TS020_Festive Paisley_Violet Surprise_21.33cm" at bounding box center [945, 231] width 164 height 13
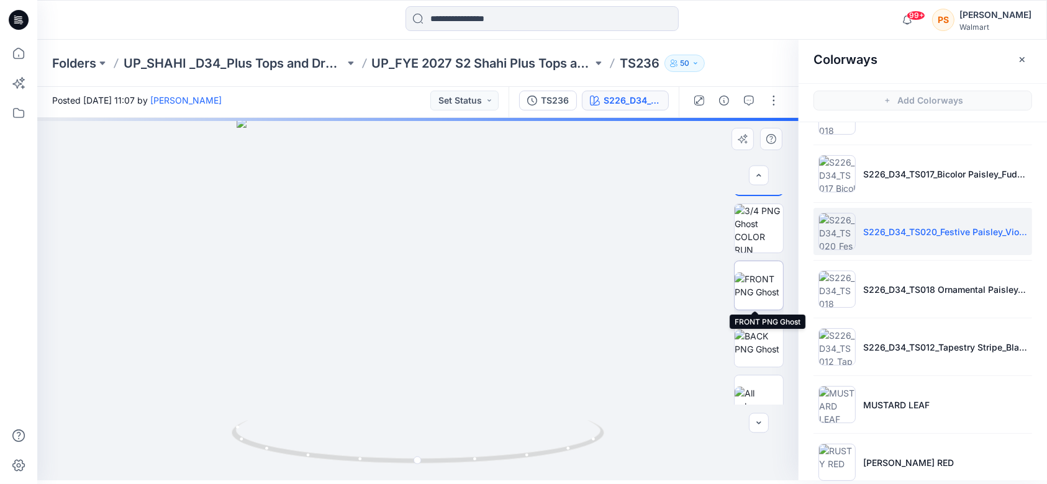
click at [750, 276] on img at bounding box center [759, 286] width 48 height 26
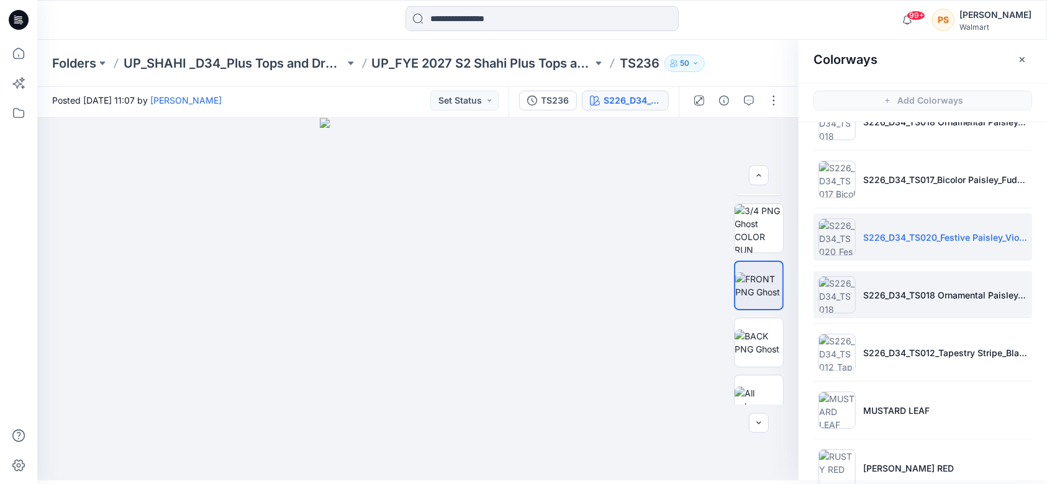
scroll to position [220, 0]
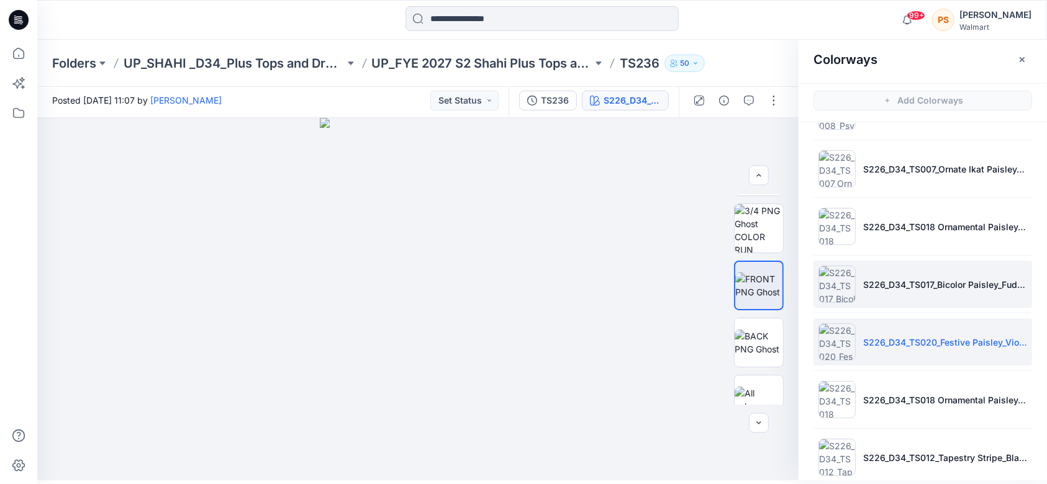
click at [785, 292] on li "S226_D34_TS017_Bicolor Paisley_Fudge Brownie_Dark Navy_64cm" at bounding box center [923, 284] width 219 height 47
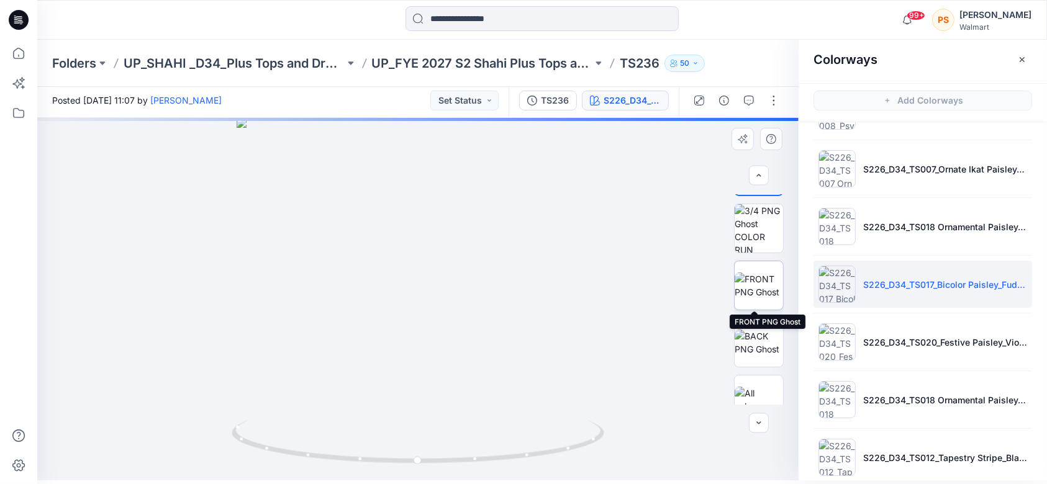
click at [760, 291] on img at bounding box center [759, 286] width 48 height 26
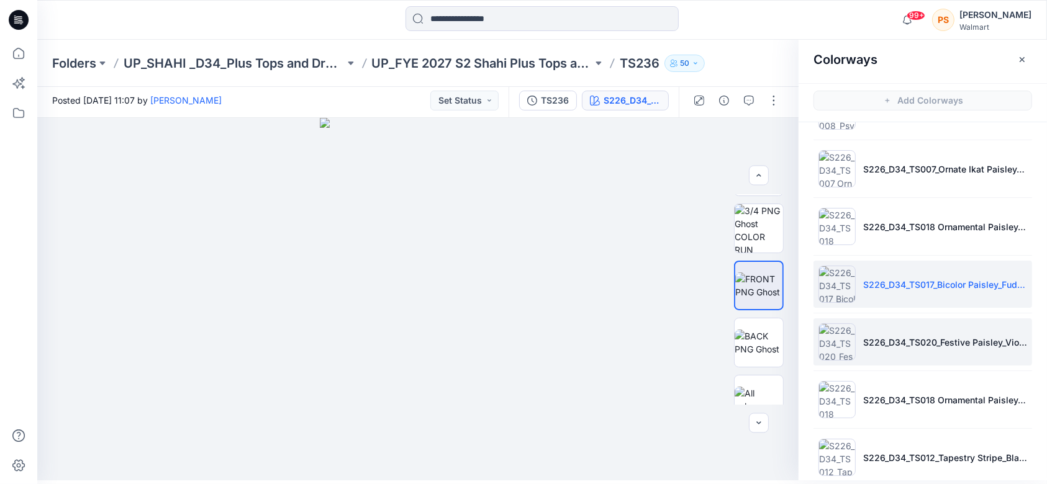
click at [785, 345] on p "S226_D34_TS020_Festive Paisley_Violet Surprise_21.33cm" at bounding box center [945, 342] width 164 height 13
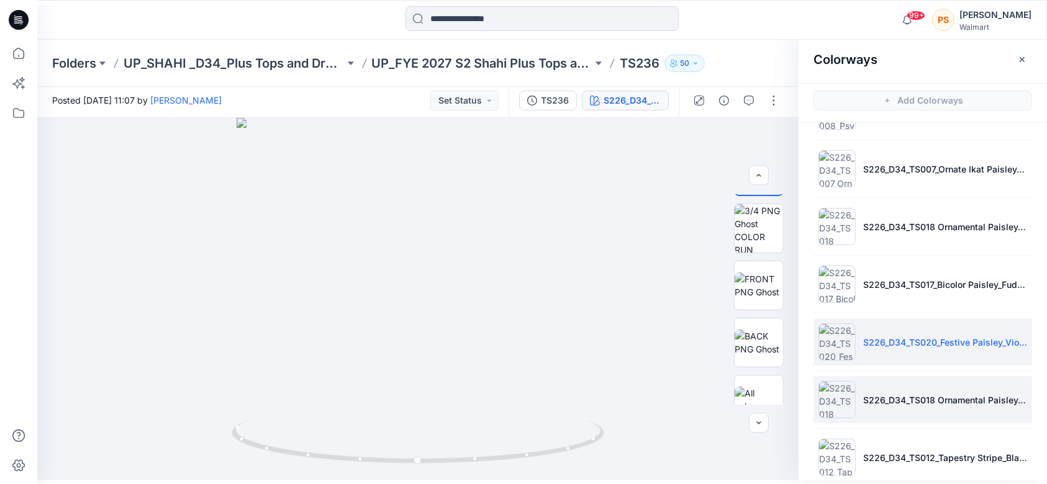
click at [785, 363] on li "S226_D34_TS018 Ornamental Paisley_Dark Azalea_32cm" at bounding box center [923, 399] width 219 height 47
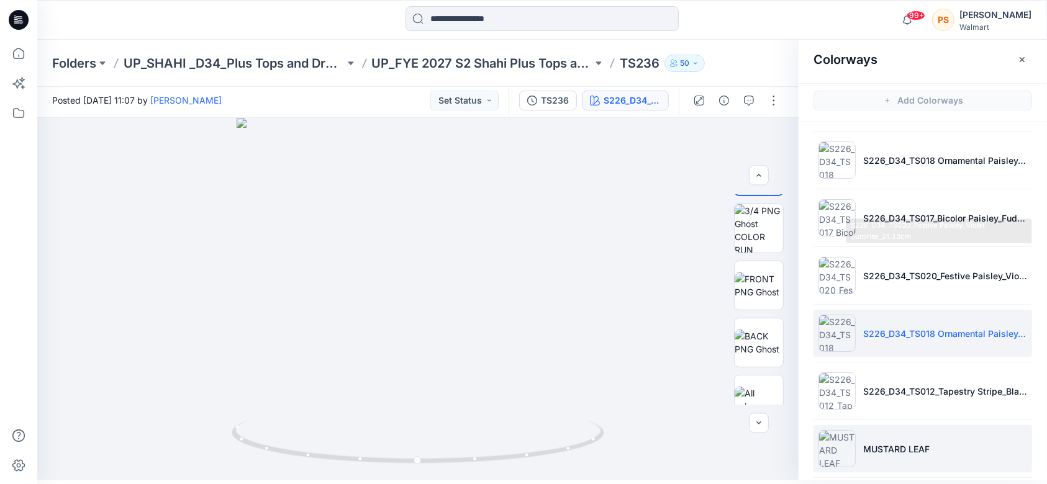
scroll to position [386, 0]
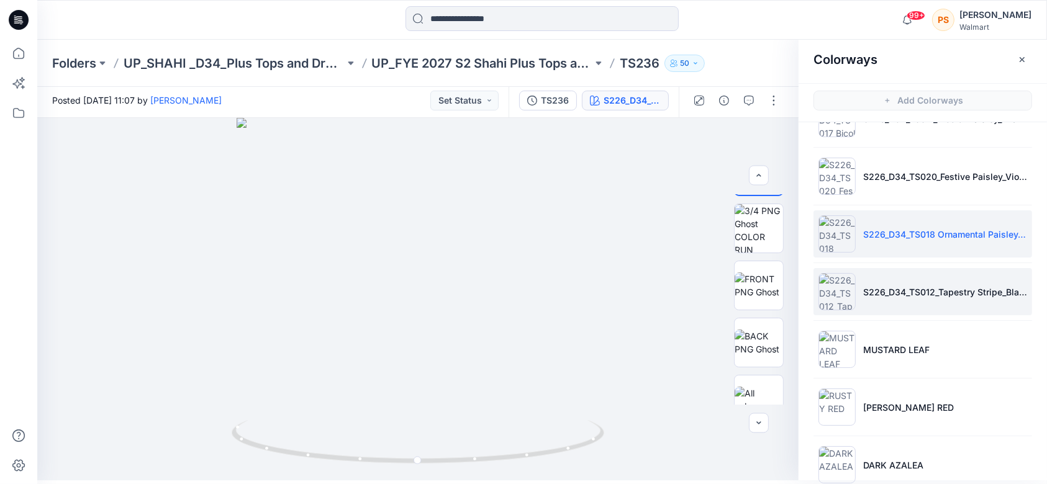
click at [785, 307] on li "S226_D34_TS012_Tapestry Stripe_Black Crimson_32cm" at bounding box center [923, 291] width 219 height 47
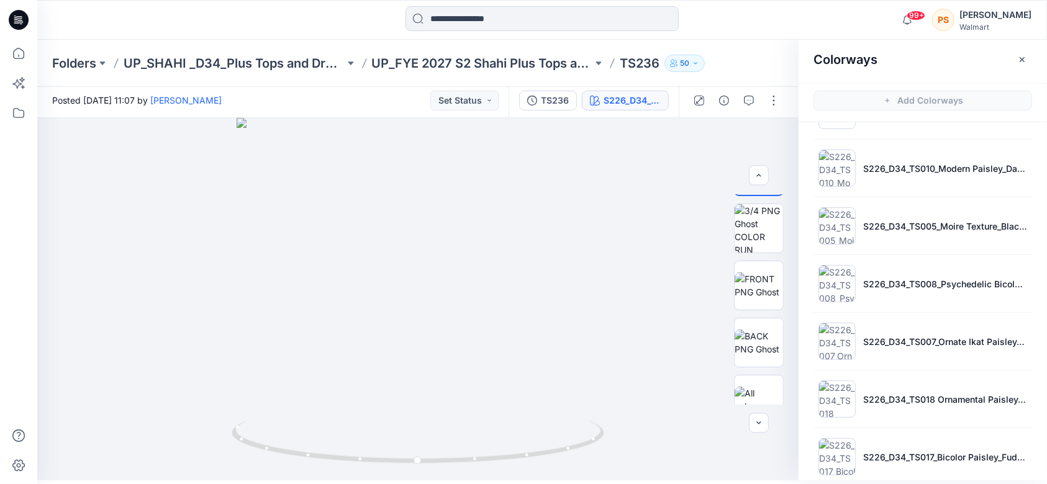
scroll to position [0, 0]
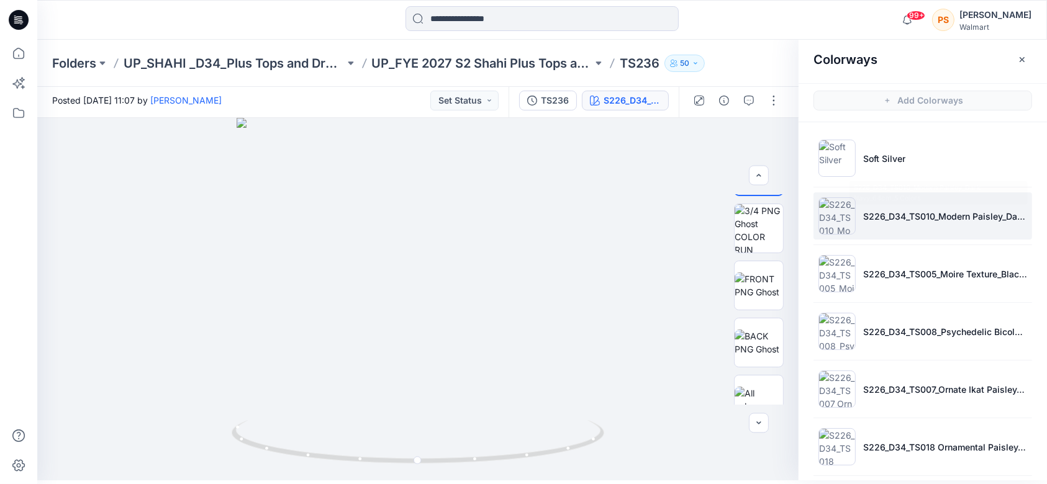
click at [785, 199] on li "S226_D34_TS010_Modern Paisley_Dark Navy_64cm_5 Colors" at bounding box center [923, 216] width 219 height 47
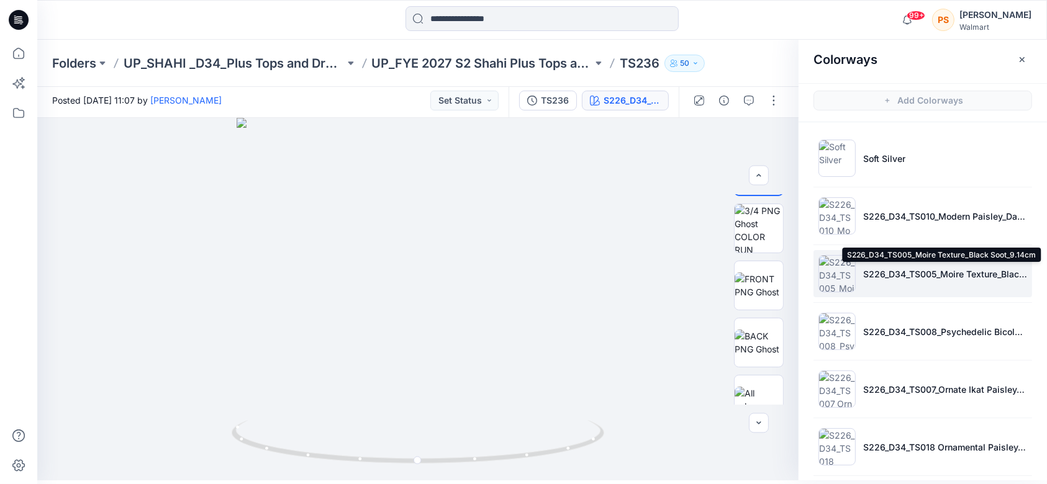
click at [785, 275] on p "S226_D34_TS005_Moire Texture_Black Soot_9.14cm" at bounding box center [945, 274] width 164 height 13
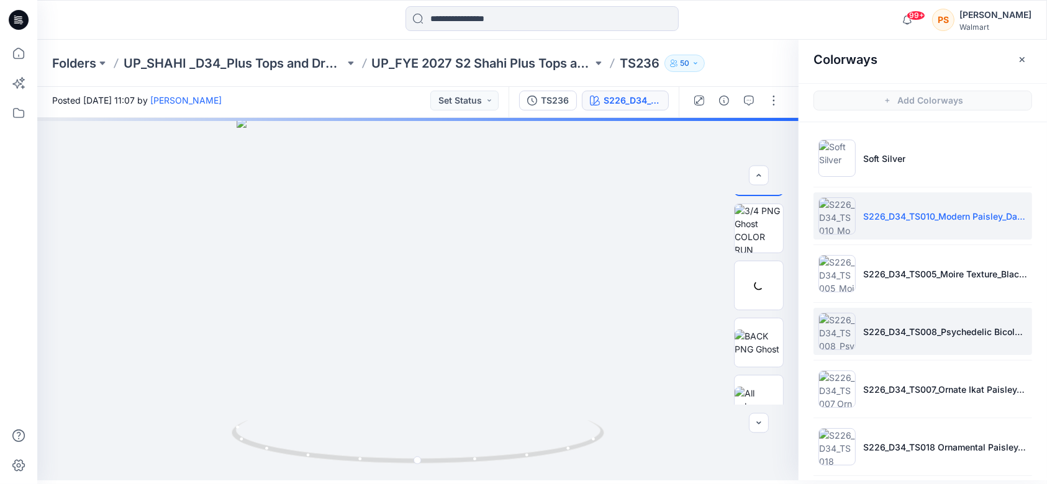
click at [785, 332] on p "S226_D34_TS008_Psychedelic Bicolor_Dark Navy_64cm" at bounding box center [945, 331] width 164 height 13
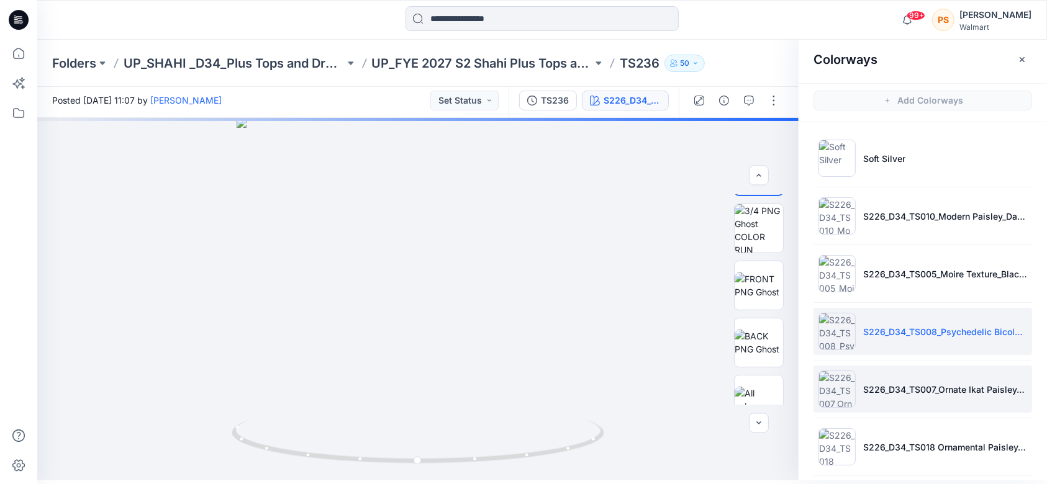
click at [785, 363] on p "S226_D34_TS007_Ornate Ikat Paisley_Green Notes_32cm" at bounding box center [945, 389] width 164 height 13
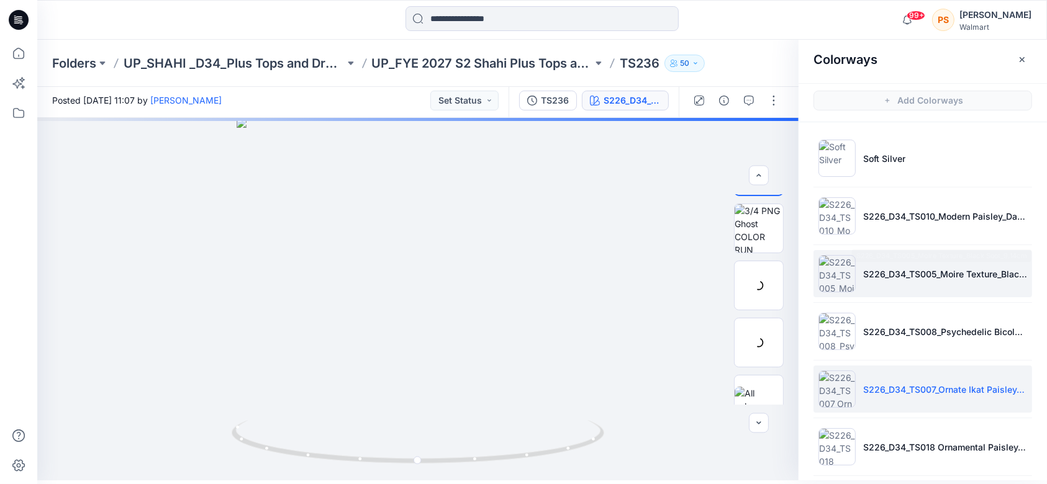
click at [785, 277] on p "S226_D34_TS005_Moire Texture_Black Soot_9.14cm" at bounding box center [945, 274] width 164 height 13
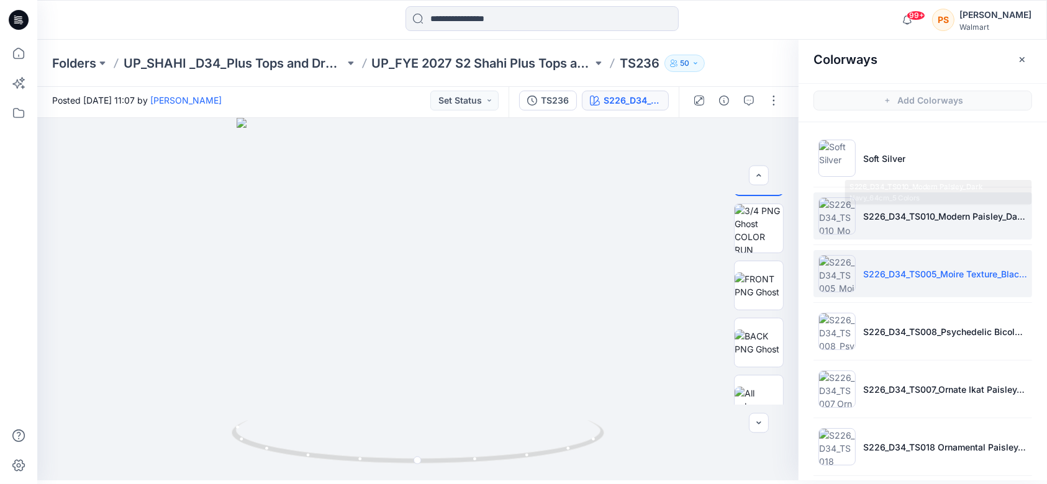
click at [785, 212] on p "S226_D34_TS010_Modern Paisley_Dark Navy_64cm_5 Colors" at bounding box center [945, 216] width 164 height 13
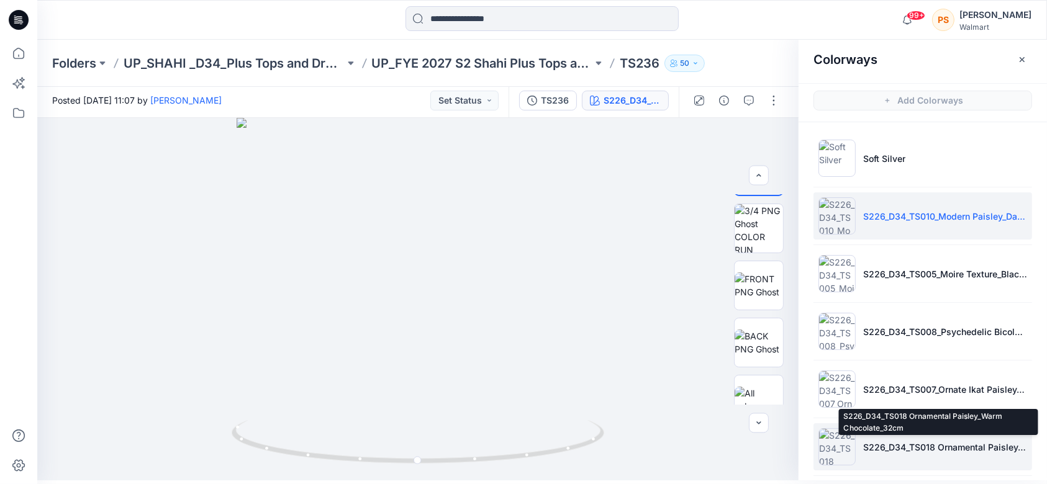
click at [785, 363] on p "S226_D34_TS018 Ornamental Paisley_Warm Chocolate_32cm" at bounding box center [945, 447] width 164 height 13
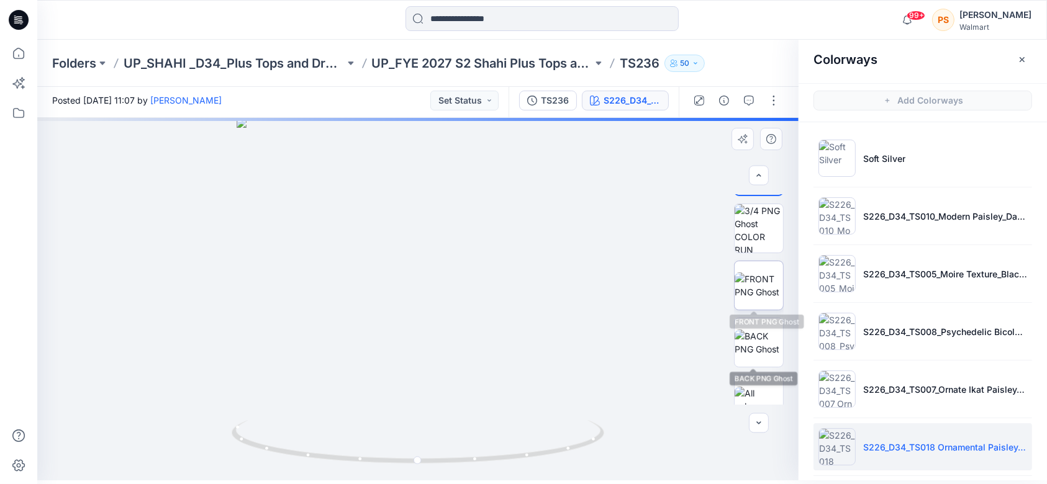
click at [761, 289] on img at bounding box center [759, 286] width 48 height 26
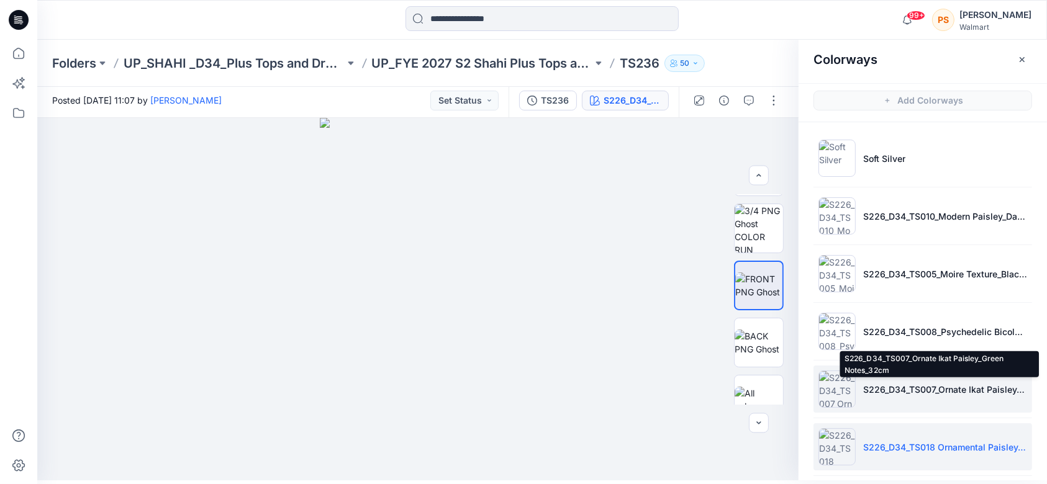
click at [785, 363] on p "S226_D34_TS007_Ornate Ikat Paisley_Green Notes_32cm" at bounding box center [945, 389] width 164 height 13
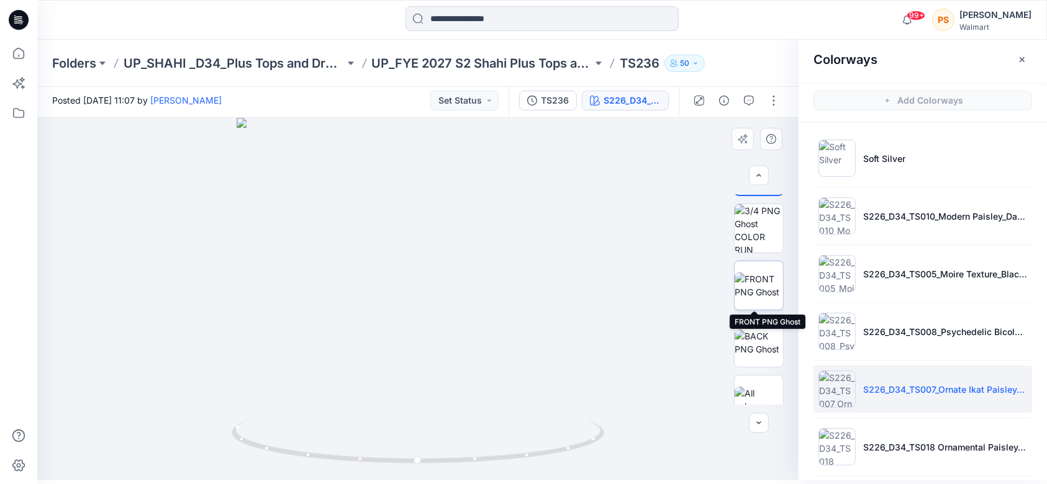
click at [769, 286] on img at bounding box center [759, 286] width 48 height 26
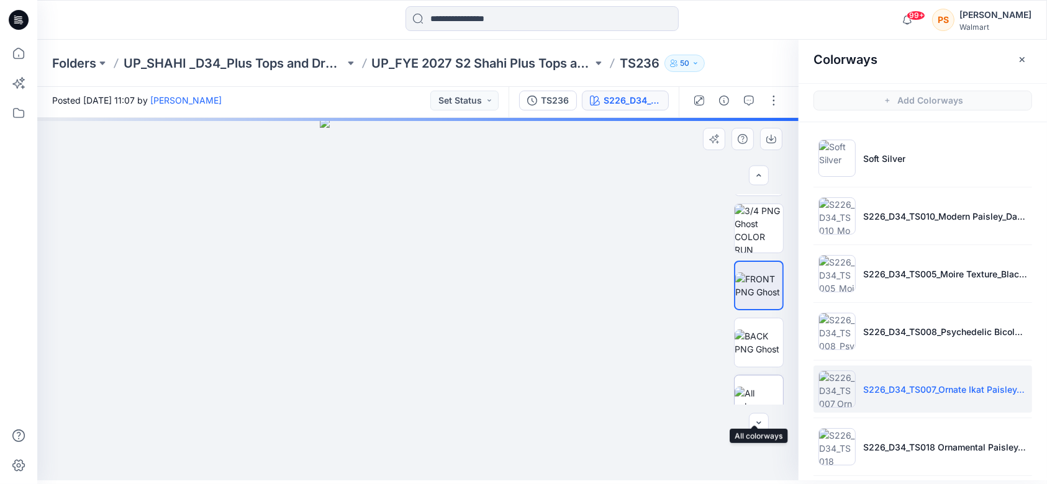
click at [743, 363] on img at bounding box center [759, 400] width 48 height 26
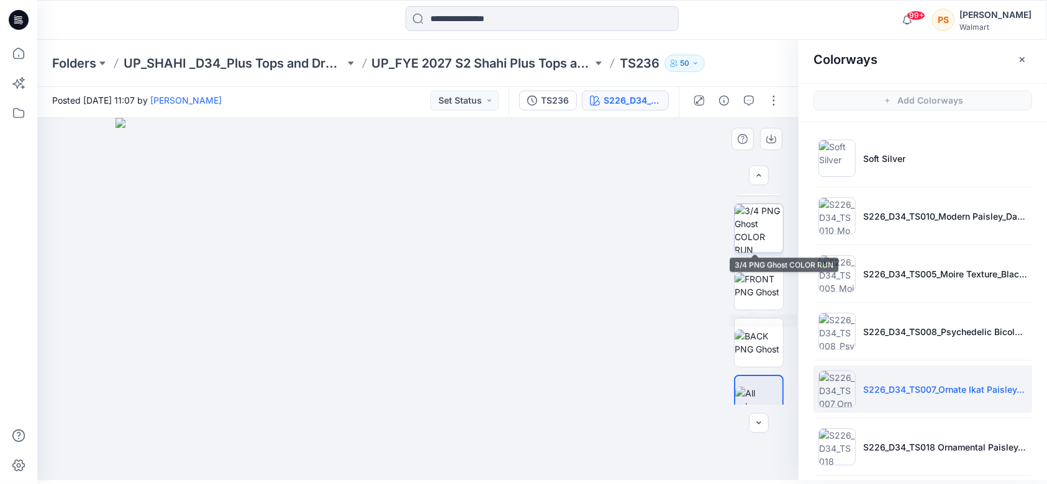
click at [752, 239] on img at bounding box center [759, 228] width 48 height 48
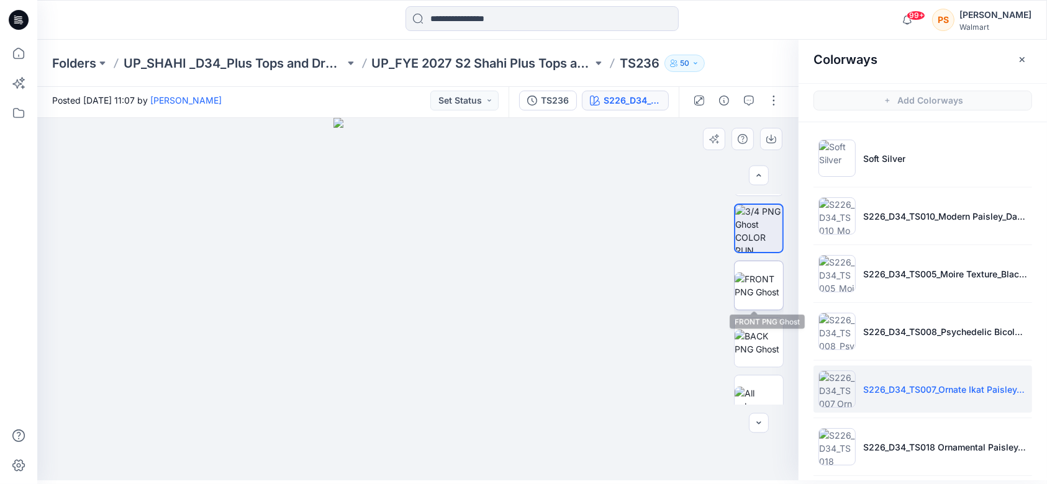
click at [761, 296] on img at bounding box center [759, 286] width 48 height 26
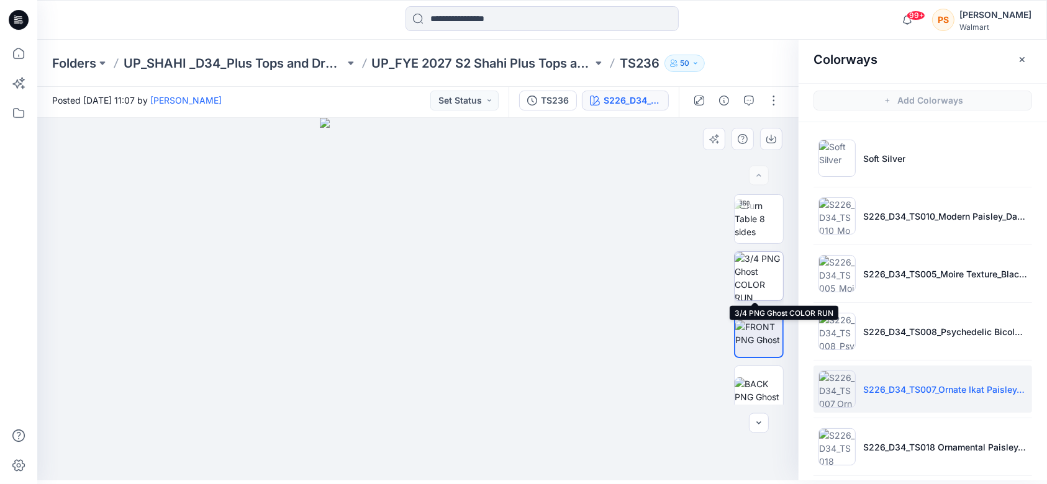
click at [758, 276] on img at bounding box center [759, 276] width 48 height 48
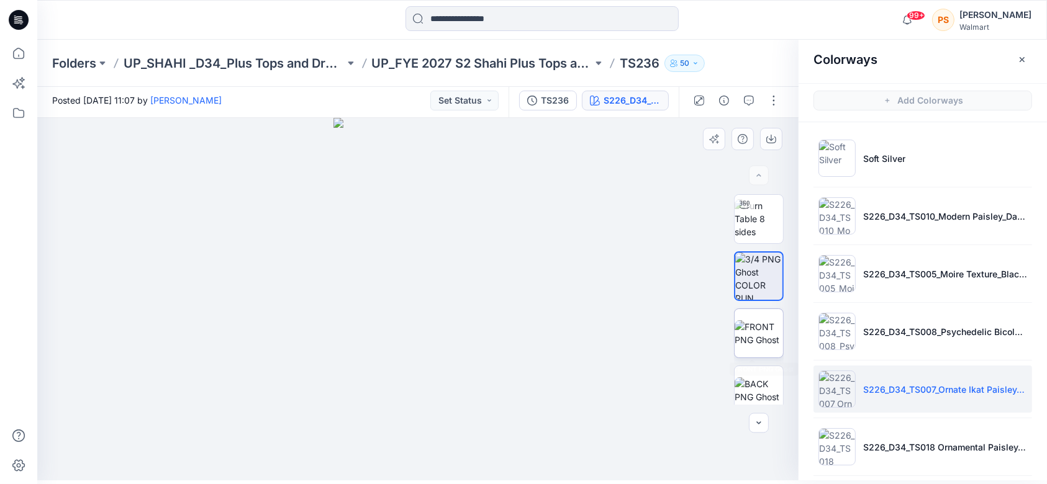
click at [765, 332] on img at bounding box center [759, 333] width 48 height 26
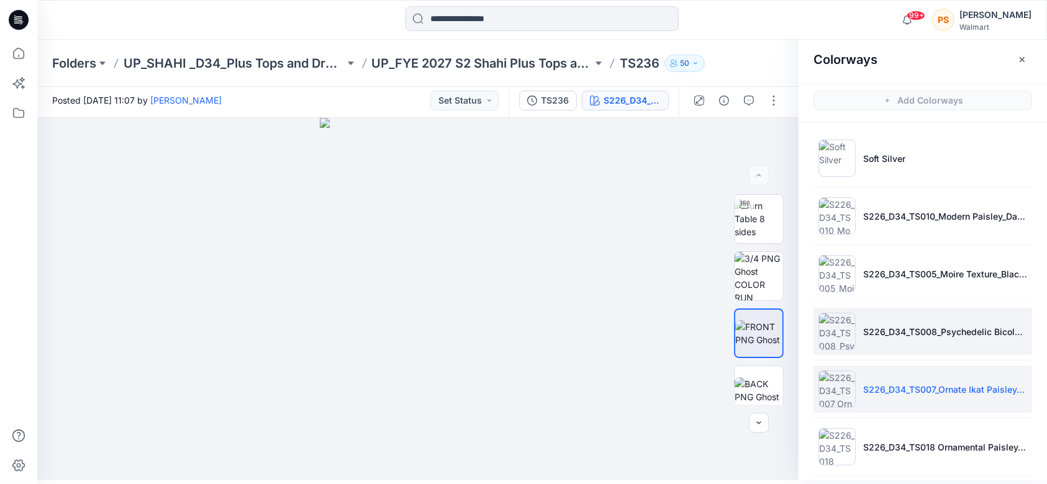
click at [785, 314] on li "S226_D34_TS008_Psychedelic Bicolor_Dark Navy_64cm" at bounding box center [923, 331] width 219 height 47
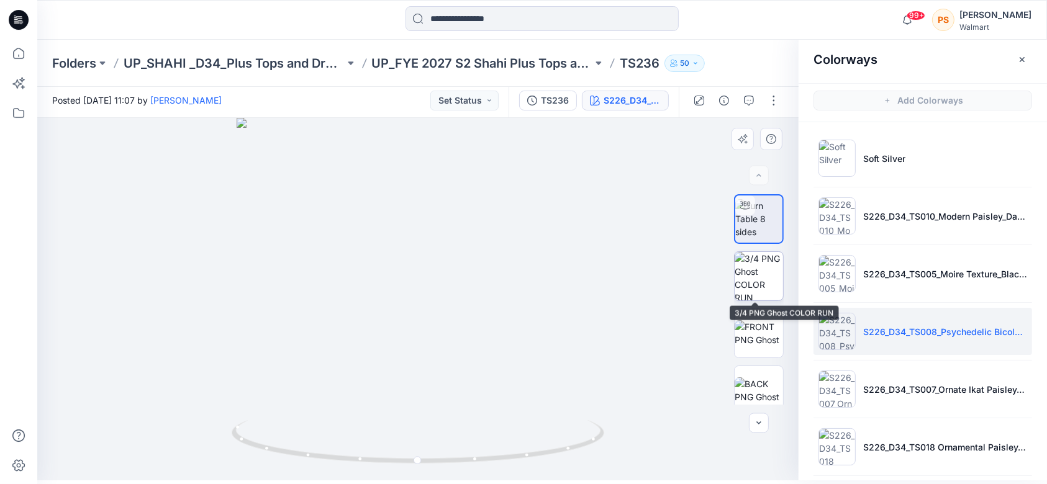
click at [758, 276] on img at bounding box center [759, 276] width 48 height 48
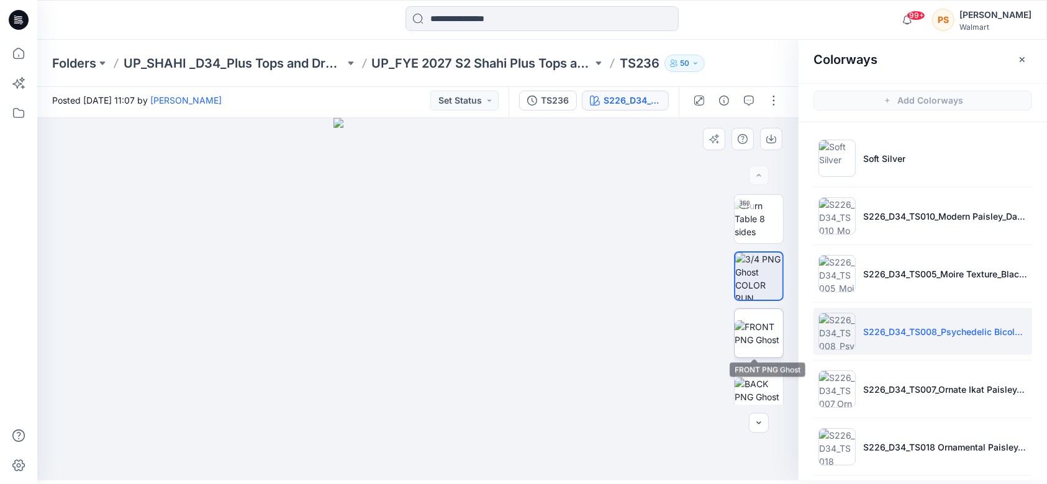
click at [756, 340] on img at bounding box center [759, 333] width 48 height 26
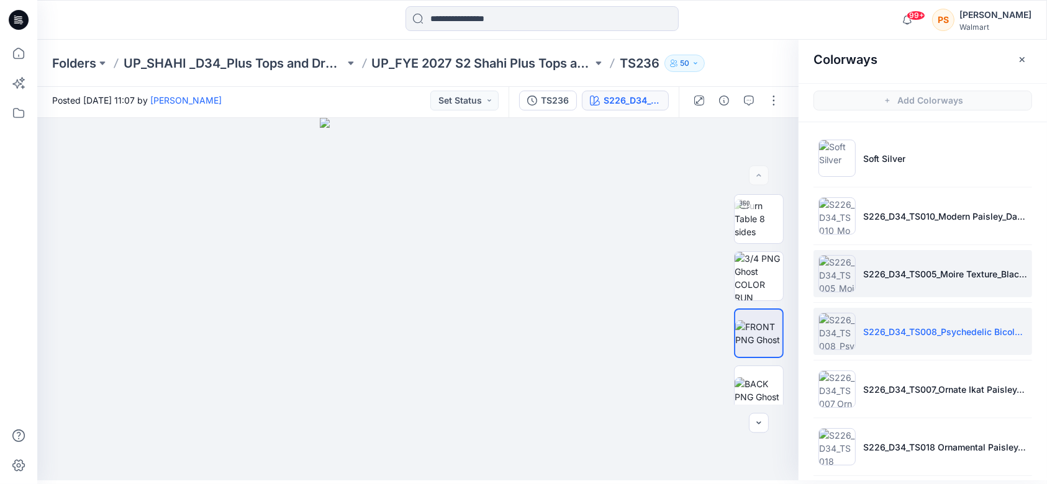
click at [785, 283] on li "S226_D34_TS005_Moire Texture_Black Soot_9.14cm" at bounding box center [923, 273] width 219 height 47
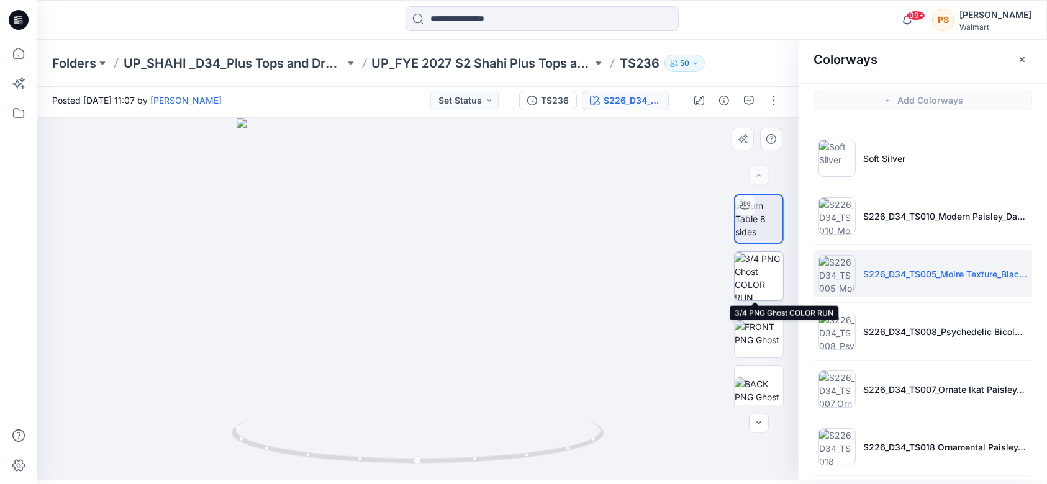
click at [758, 293] on img at bounding box center [759, 276] width 48 height 48
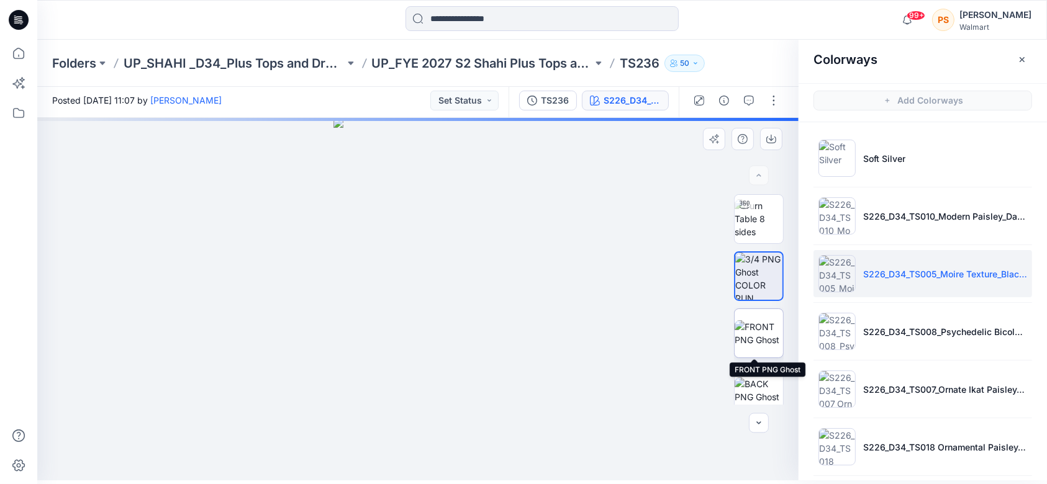
click at [753, 346] on img at bounding box center [759, 333] width 48 height 26
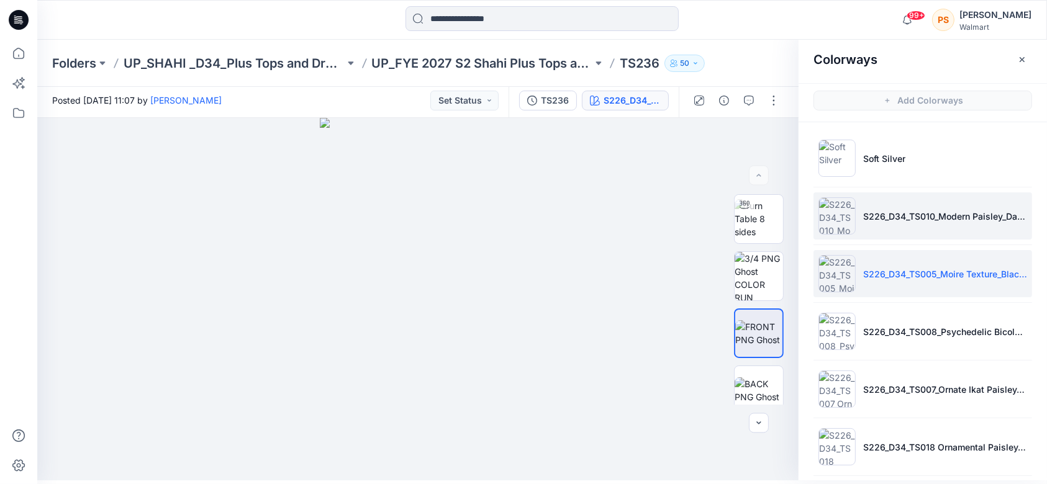
click at [785, 230] on li "S226_D34_TS010_Modern Paisley_Dark Navy_64cm_5 Colors" at bounding box center [923, 216] width 219 height 47
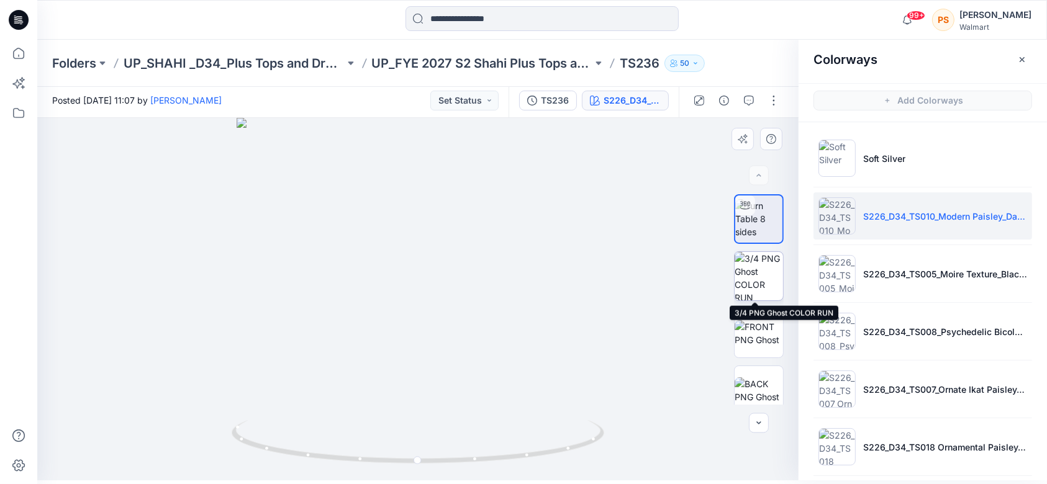
click at [750, 290] on img at bounding box center [759, 276] width 48 height 48
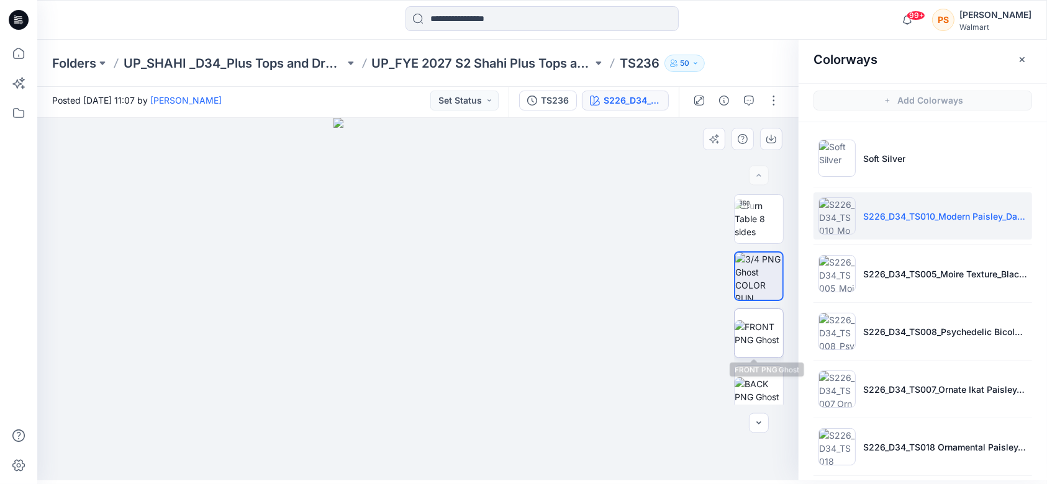
click at [761, 334] on img at bounding box center [759, 333] width 48 height 26
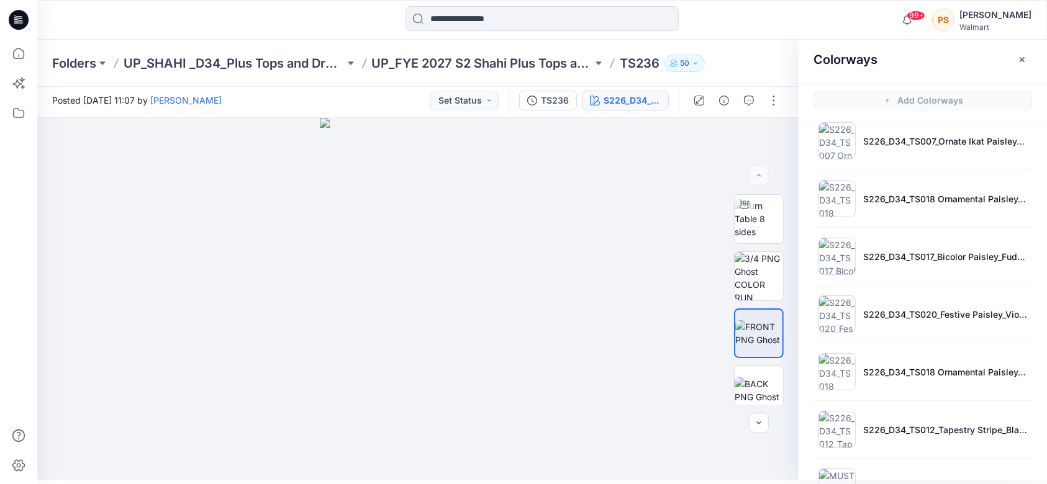
scroll to position [469, 0]
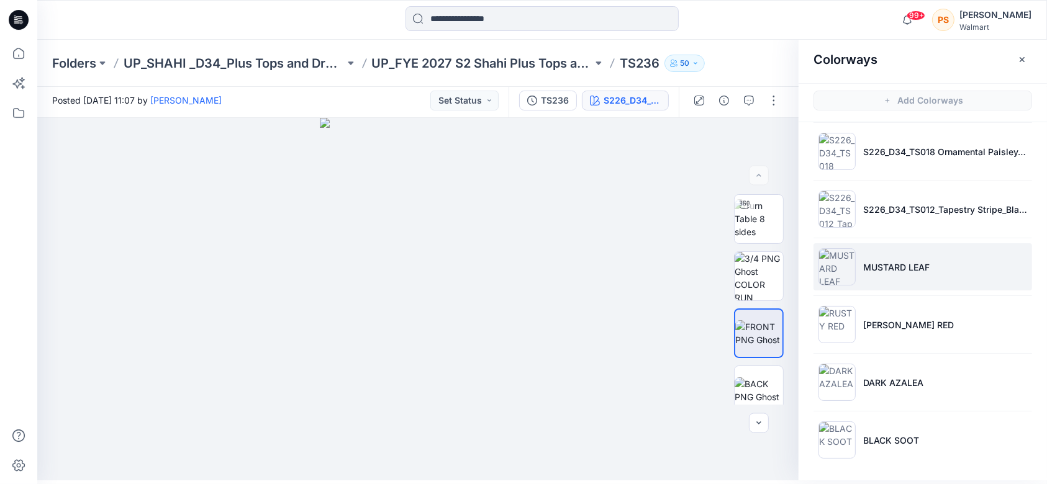
click at [785, 266] on p "MUSTARD LEAF" at bounding box center [896, 267] width 66 height 13
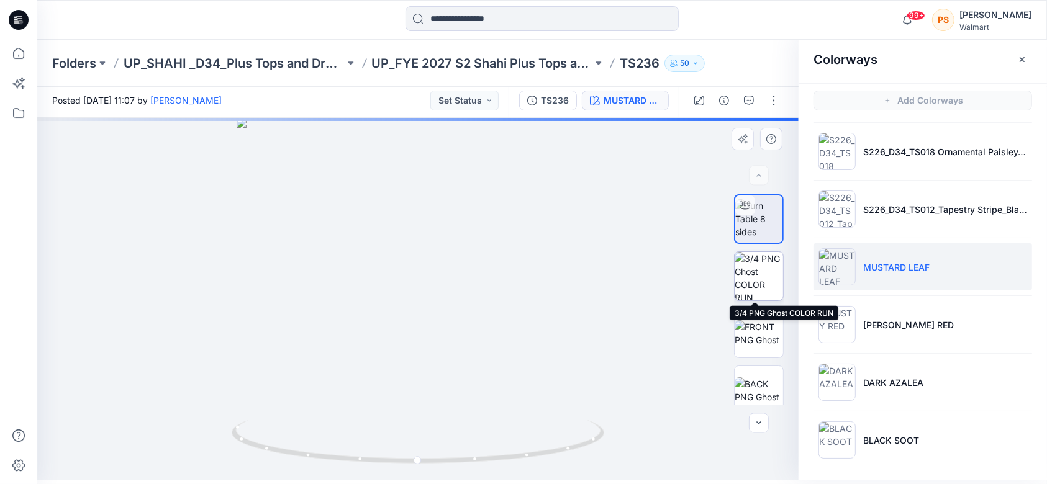
click at [758, 276] on img at bounding box center [759, 276] width 48 height 48
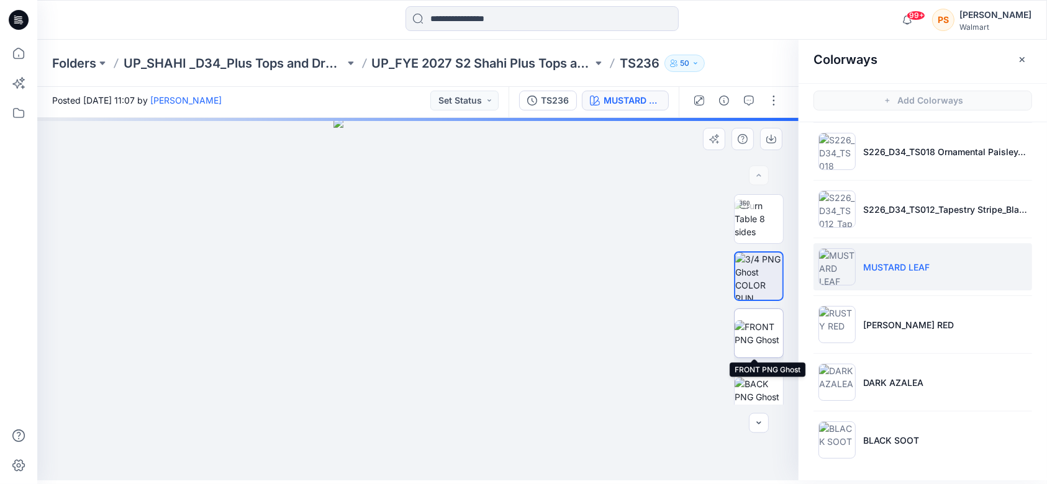
click at [758, 344] on img at bounding box center [759, 333] width 48 height 26
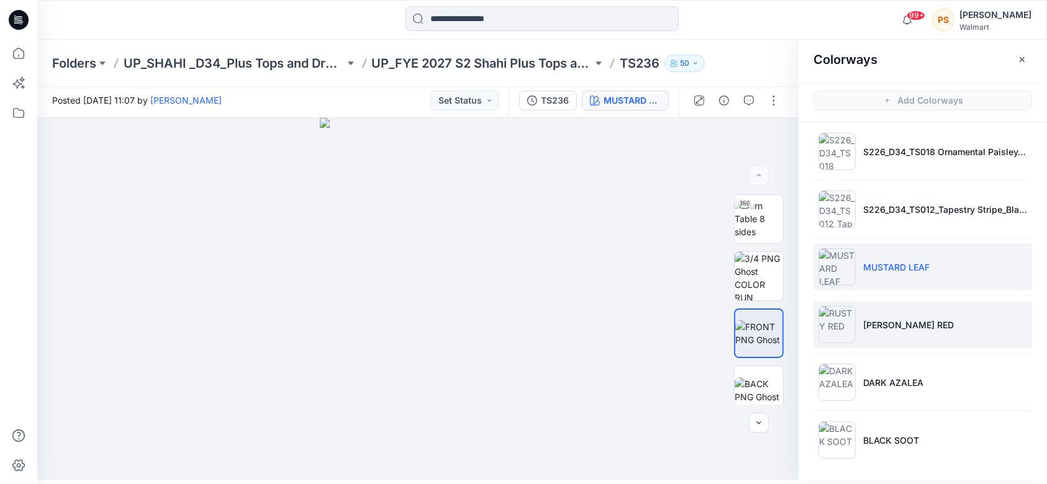
click at [785, 325] on p "[PERSON_NAME] RED" at bounding box center [908, 325] width 91 height 13
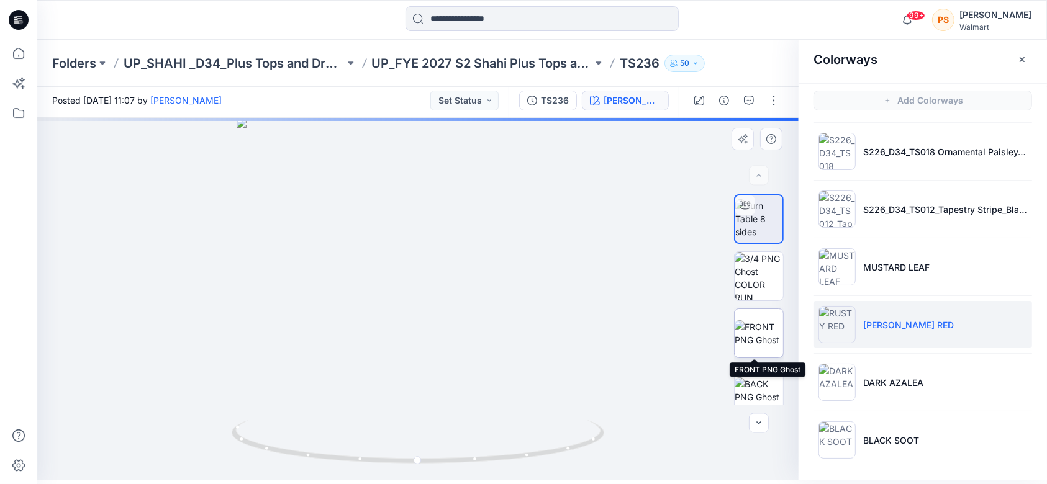
click at [740, 320] on img at bounding box center [759, 333] width 48 height 26
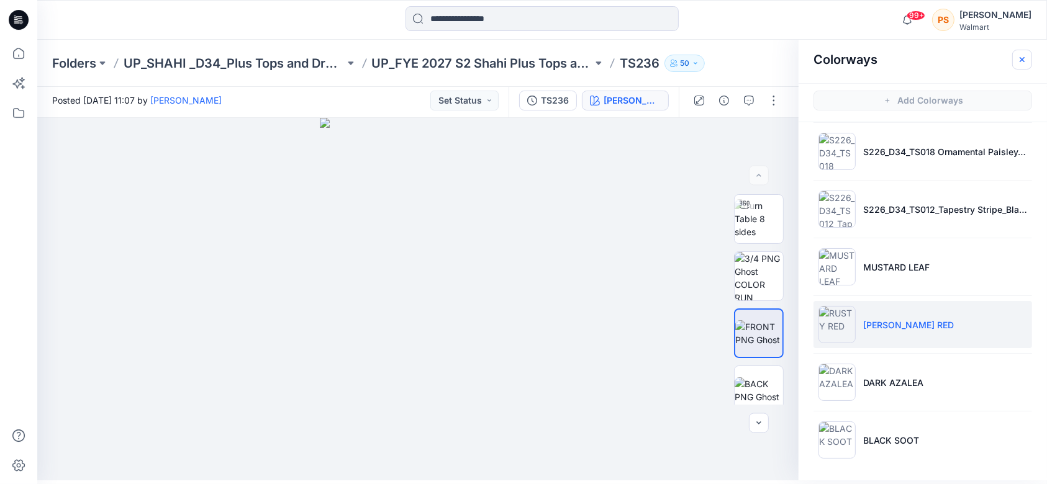
click at [785, 60] on icon "button" at bounding box center [1022, 59] width 5 height 5
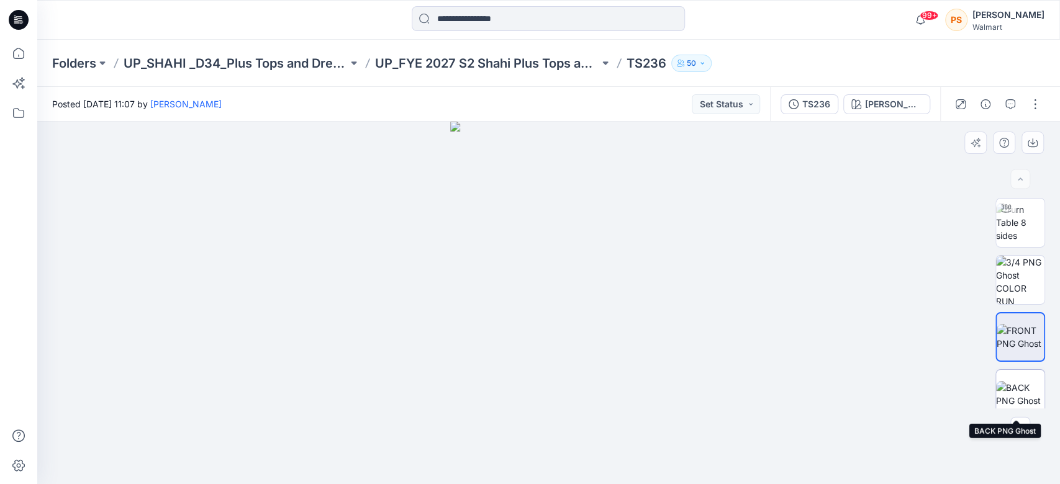
click at [785, 363] on img at bounding box center [1020, 394] width 48 height 26
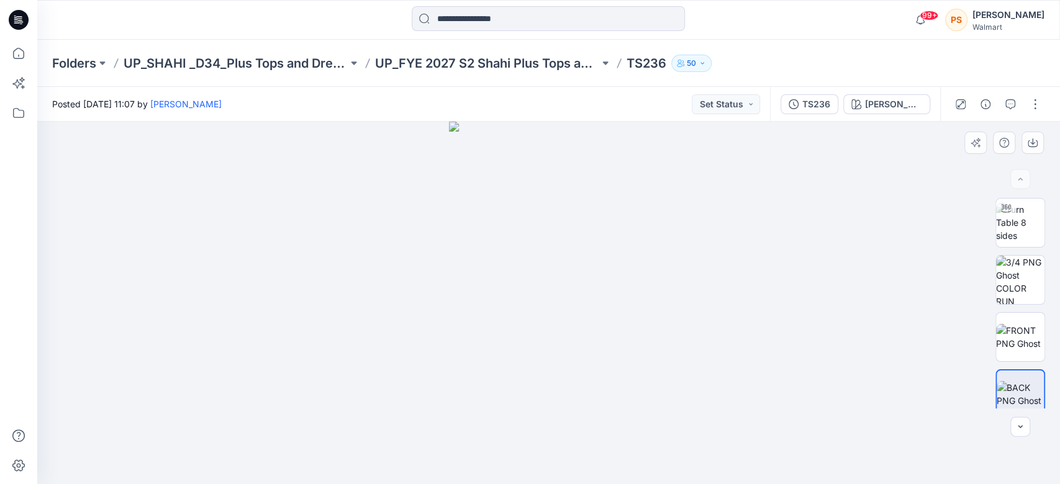
click at [728, 247] on div at bounding box center [548, 303] width 1023 height 363
click at [785, 106] on div "[PERSON_NAME] RED" at bounding box center [893, 105] width 57 height 14
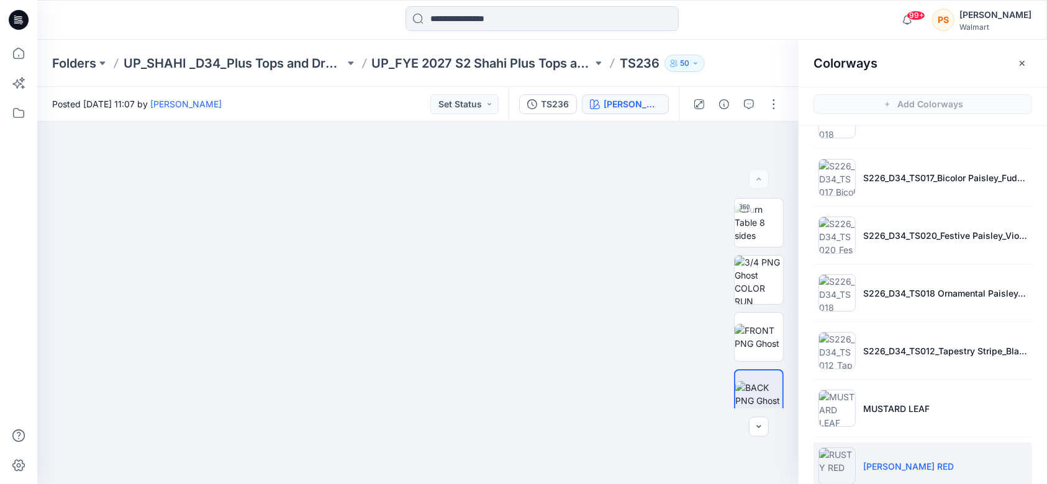
scroll to position [469, 0]
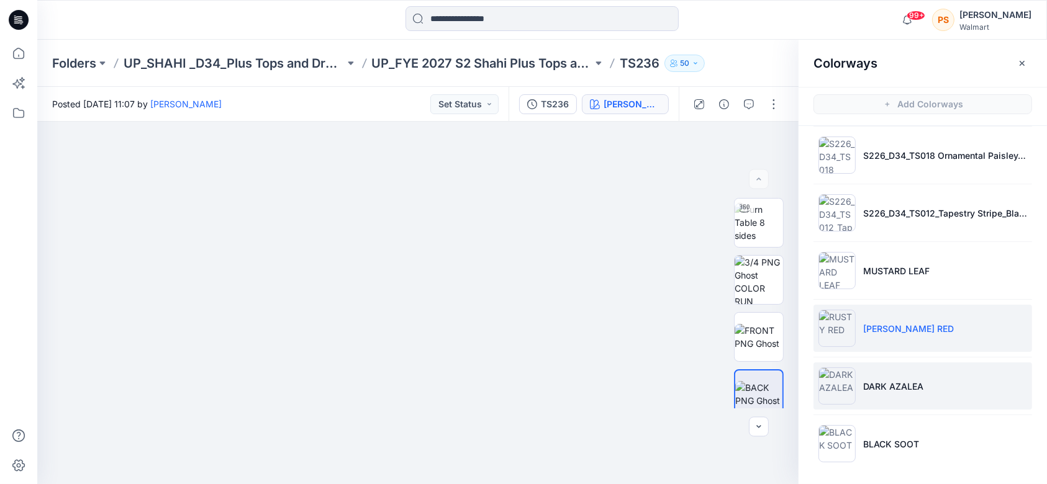
click at [785, 363] on p "DARK AZALEA" at bounding box center [893, 386] width 60 height 13
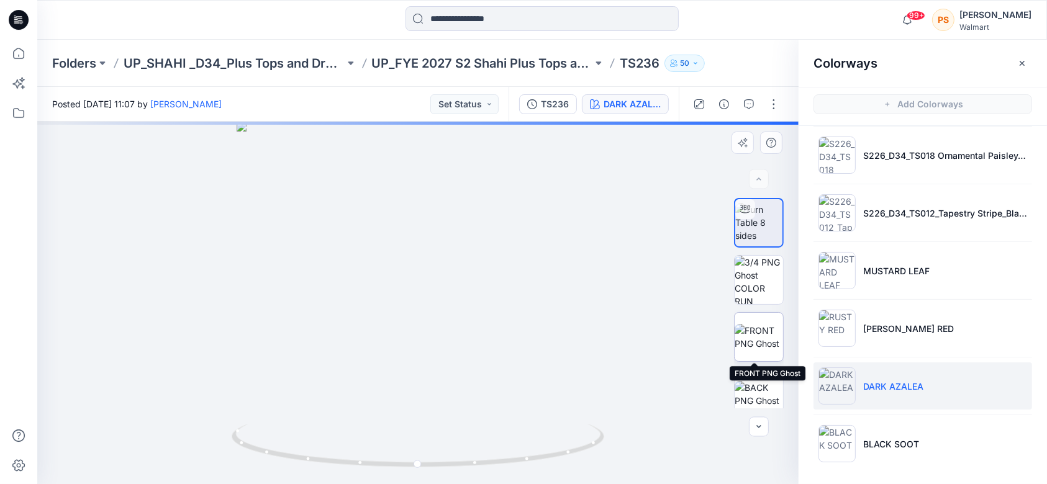
click at [746, 339] on img at bounding box center [759, 337] width 48 height 26
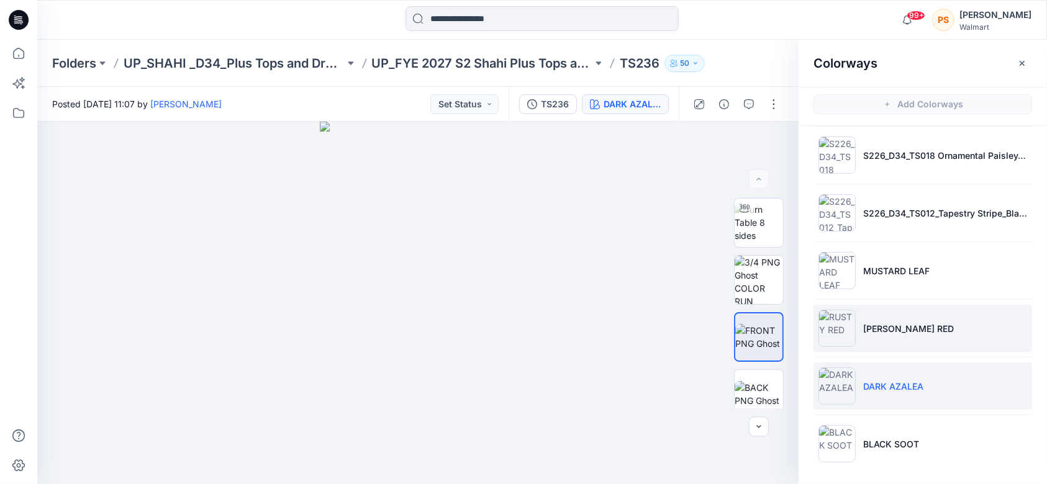
scroll to position [4, 0]
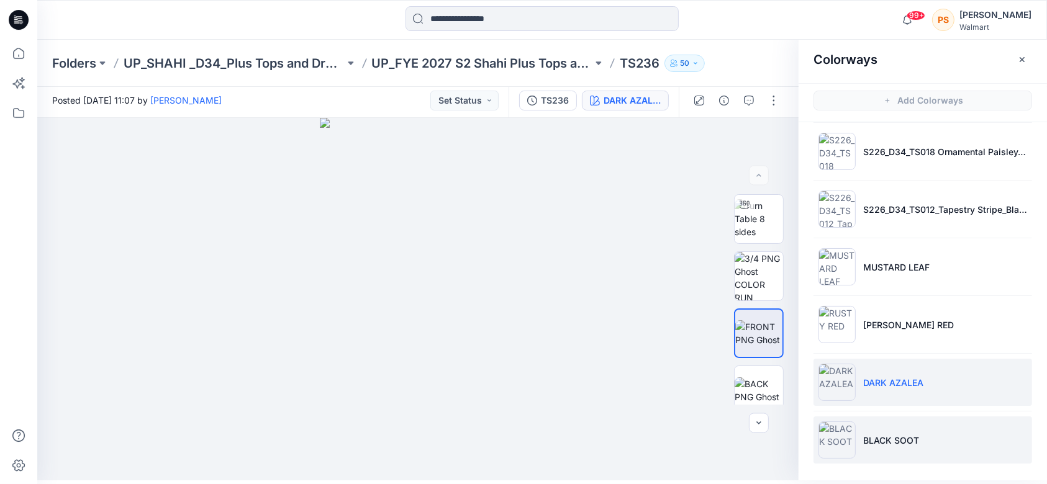
click at [785, 363] on li "BLACK SOOT" at bounding box center [923, 440] width 219 height 47
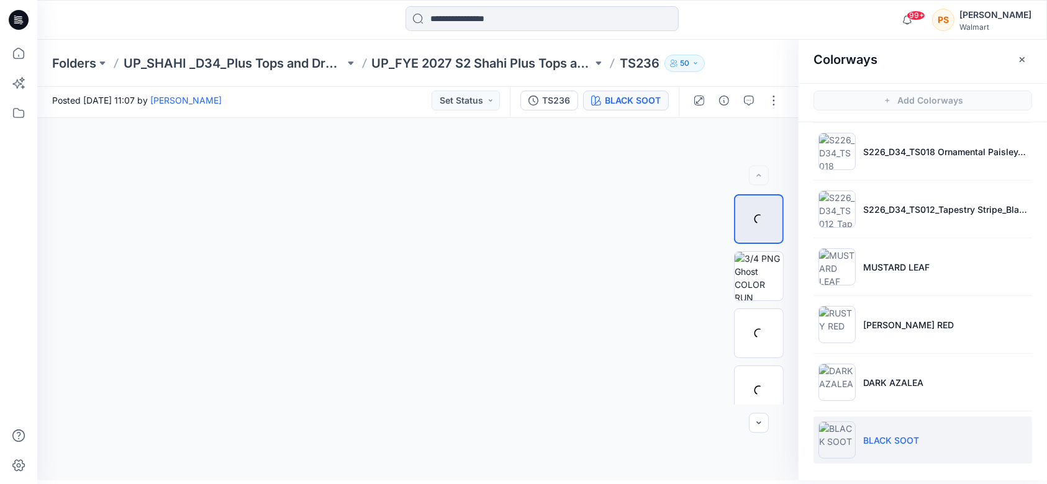
click at [785, 363] on li "BLACK SOOT" at bounding box center [923, 440] width 219 height 47
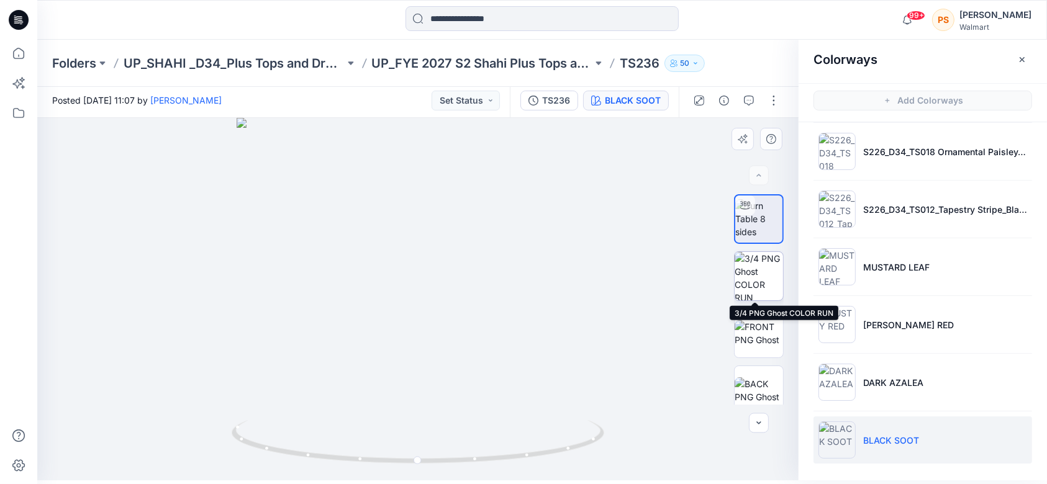
click at [756, 275] on img at bounding box center [759, 276] width 48 height 48
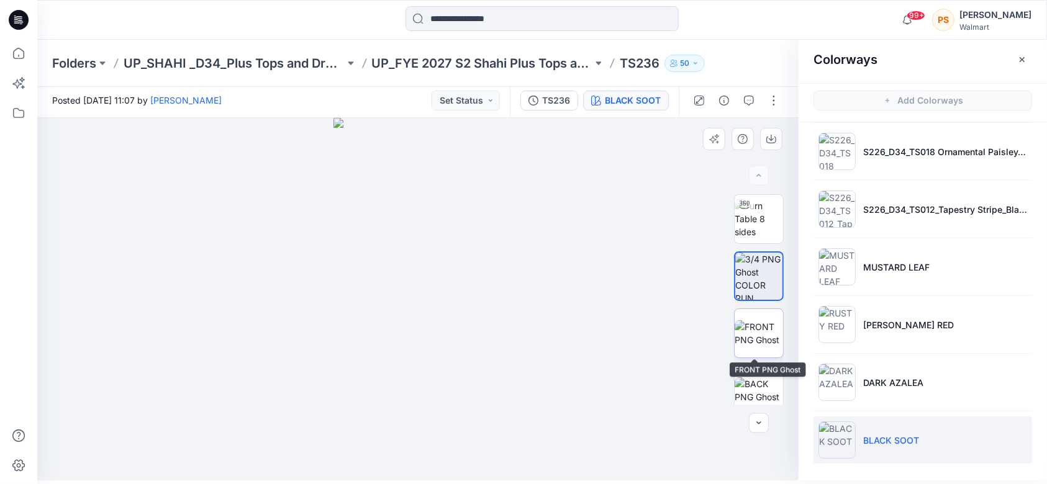
click at [755, 340] on img at bounding box center [759, 333] width 48 height 26
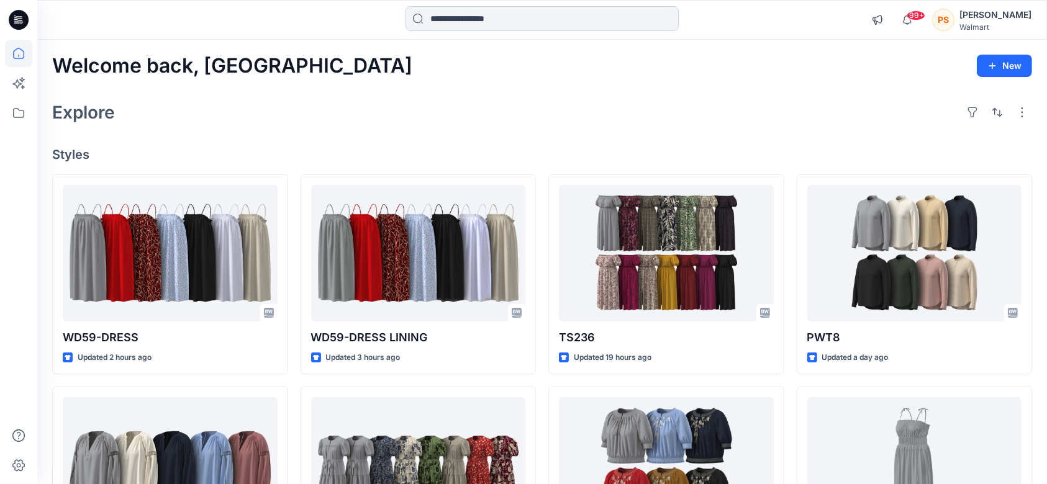
click at [525, 22] on input at bounding box center [542, 18] width 273 height 25
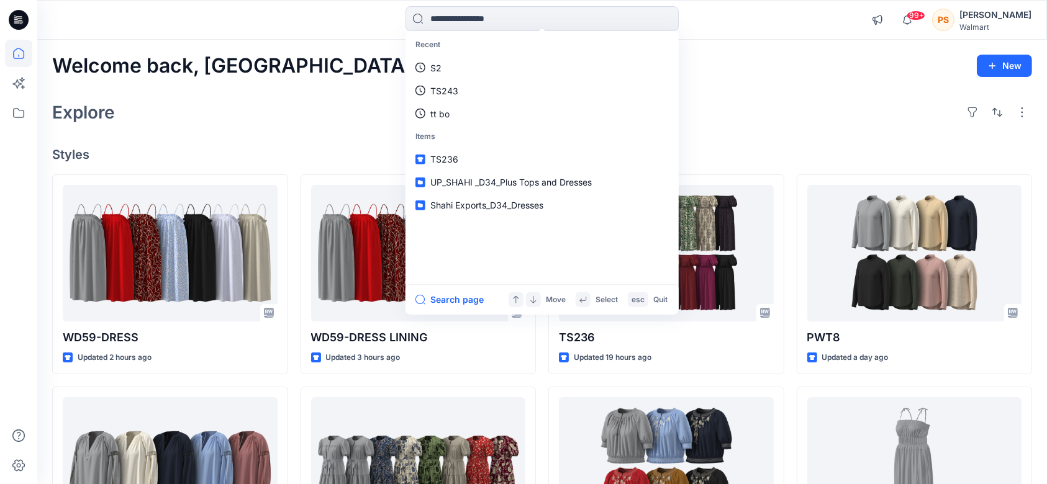
paste input "*****"
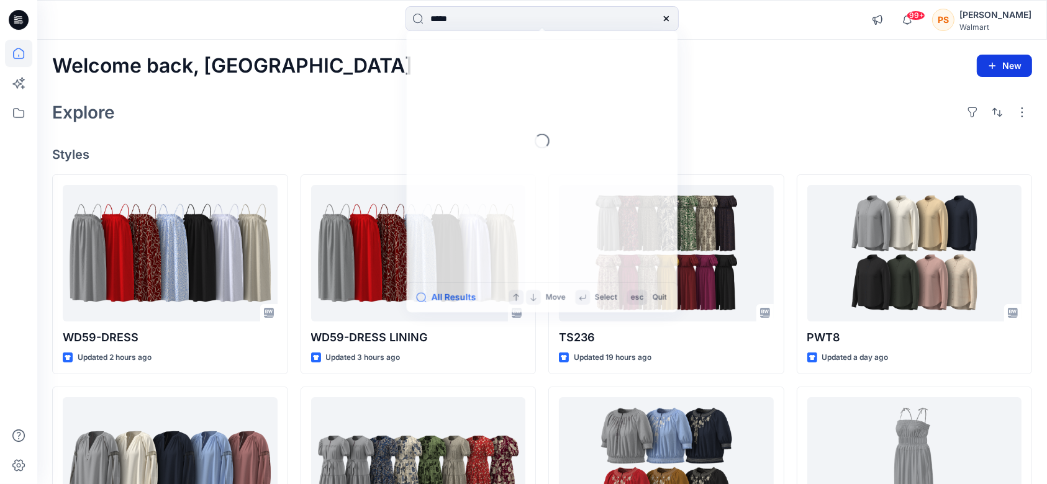
click at [785, 63] on button "New" at bounding box center [1004, 66] width 55 height 22
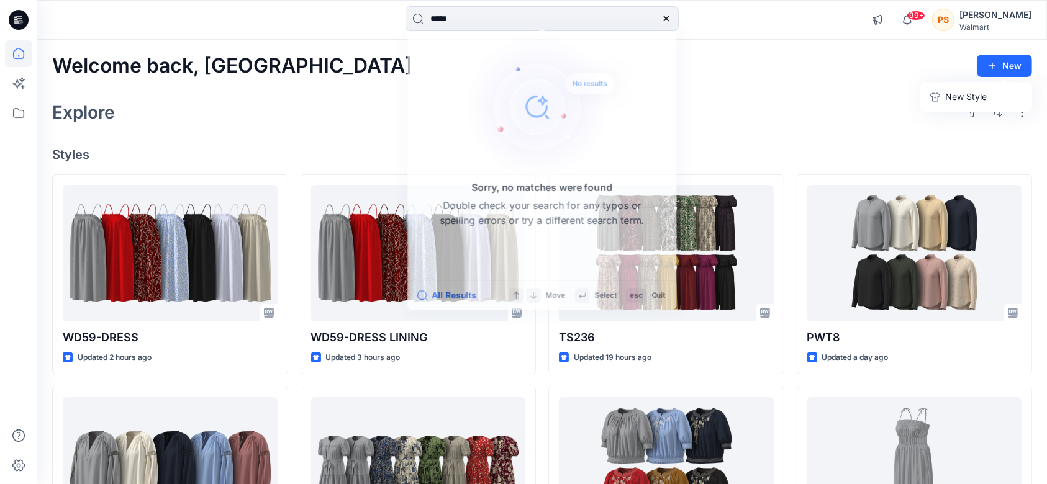
drag, startPoint x: 477, startPoint y: 14, endPoint x: 402, endPoint y: 12, distance: 74.5
click at [402, 12] on div "***** Sorry, no matches were found Double check your search for any typos or sp…" at bounding box center [541, 19] width 505 height 27
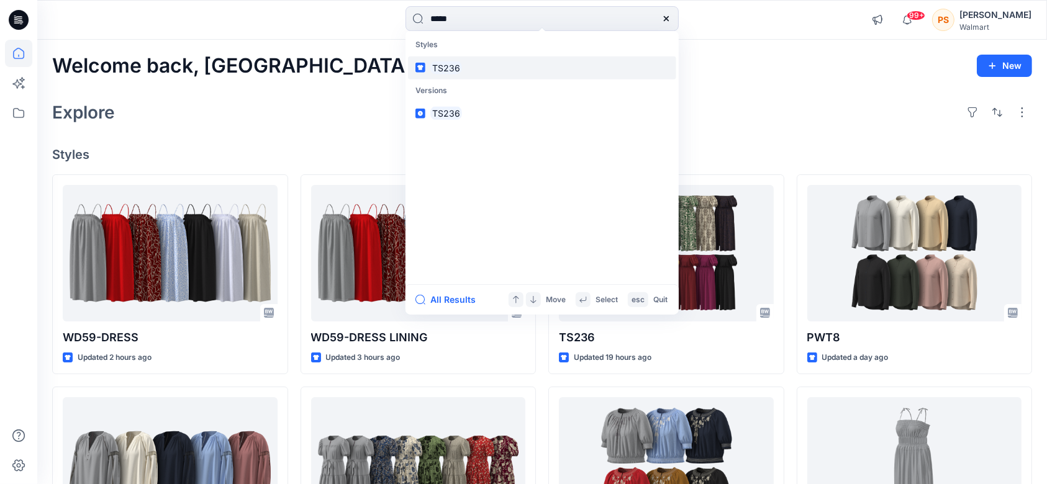
type input "*****"
click at [452, 65] on mark "TS236" at bounding box center [446, 68] width 32 height 14
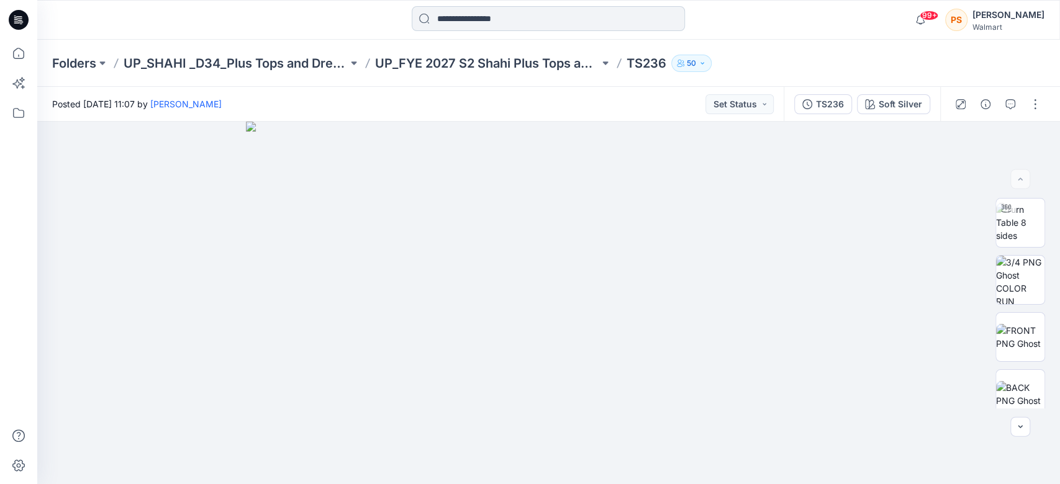
click at [453, 17] on input at bounding box center [548, 18] width 273 height 25
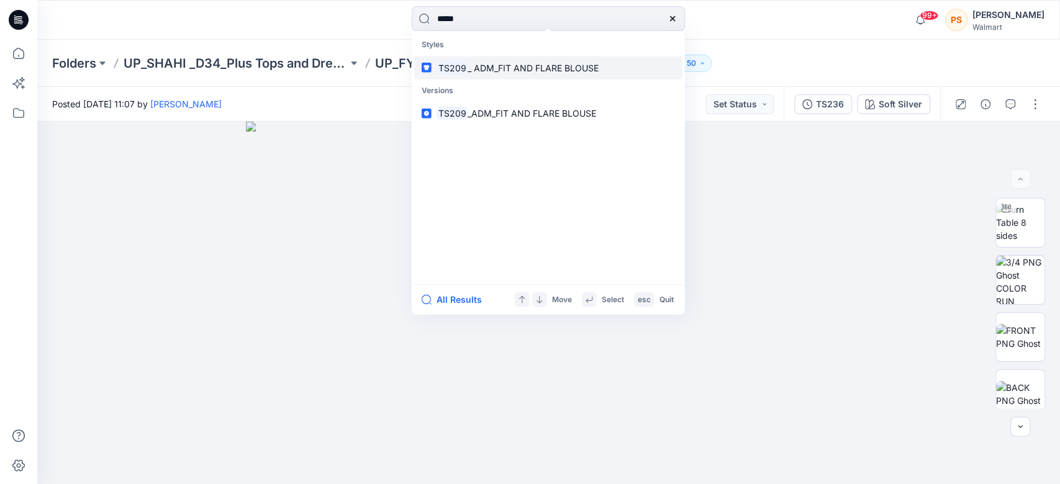
type input "*****"
drag, startPoint x: 482, startPoint y: 67, endPoint x: 856, endPoint y: 71, distance: 373.9
click at [482, 67] on span "_ ADM_FIT AND FLARE BLOUSE" at bounding box center [533, 67] width 131 height 11
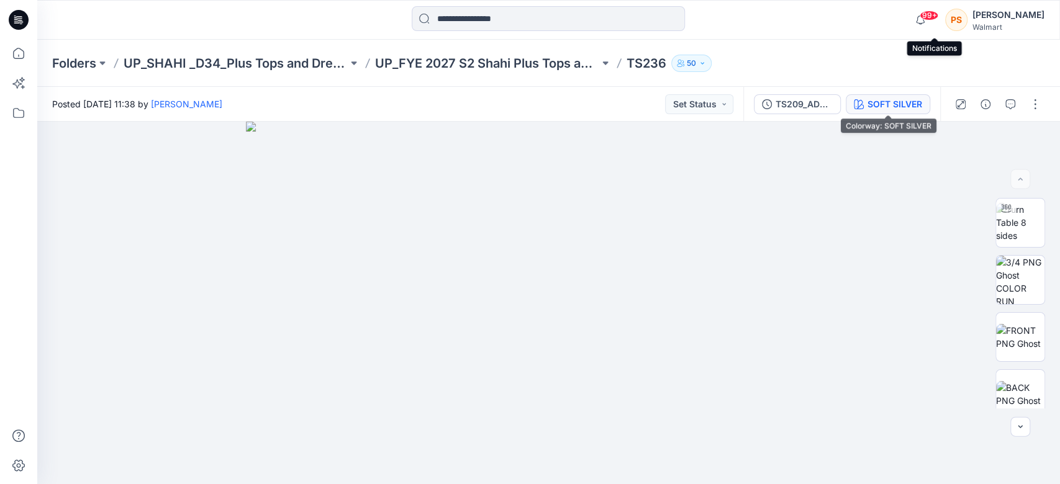
click at [785, 98] on div "SOFT SILVER" at bounding box center [895, 105] width 55 height 14
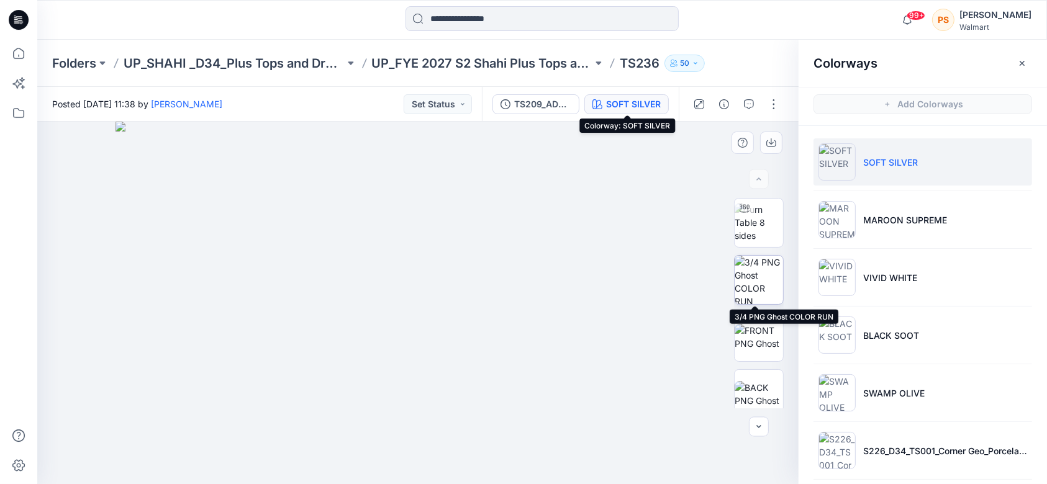
click at [751, 289] on img at bounding box center [759, 280] width 48 height 48
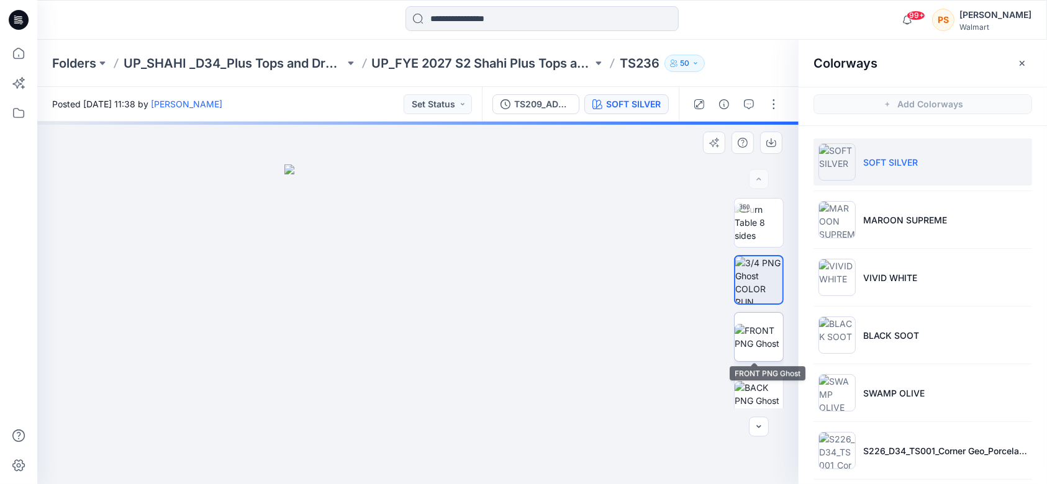
click at [749, 335] on img at bounding box center [759, 337] width 48 height 26
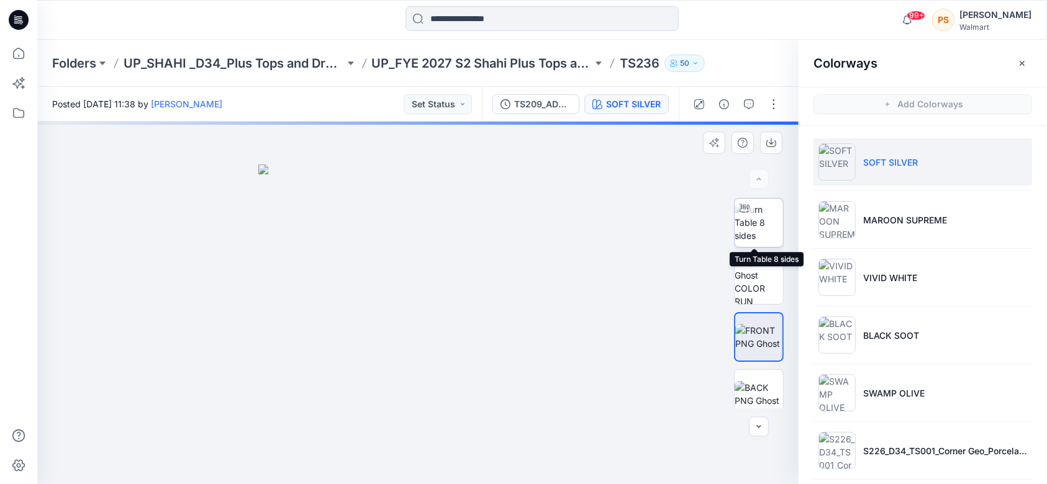
click at [761, 231] on img at bounding box center [759, 222] width 48 height 39
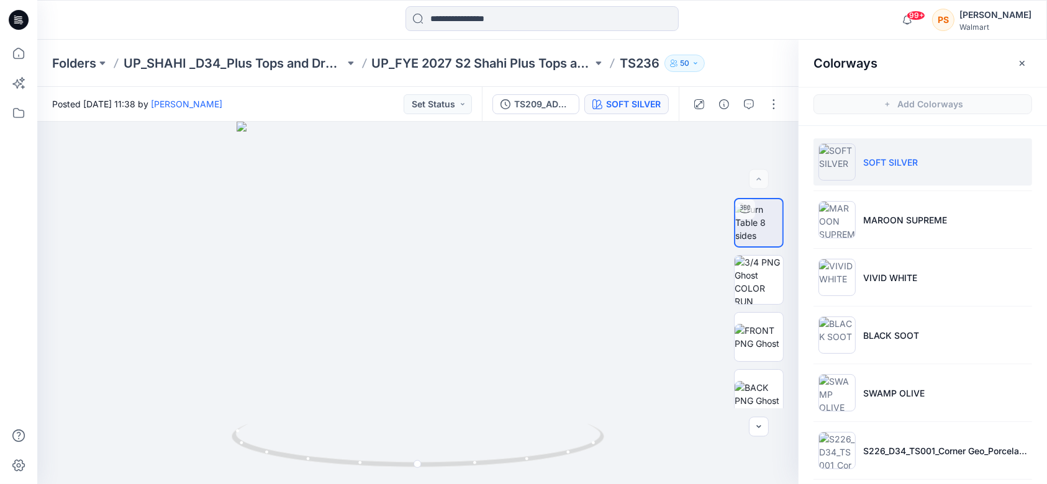
scroll to position [4, 0]
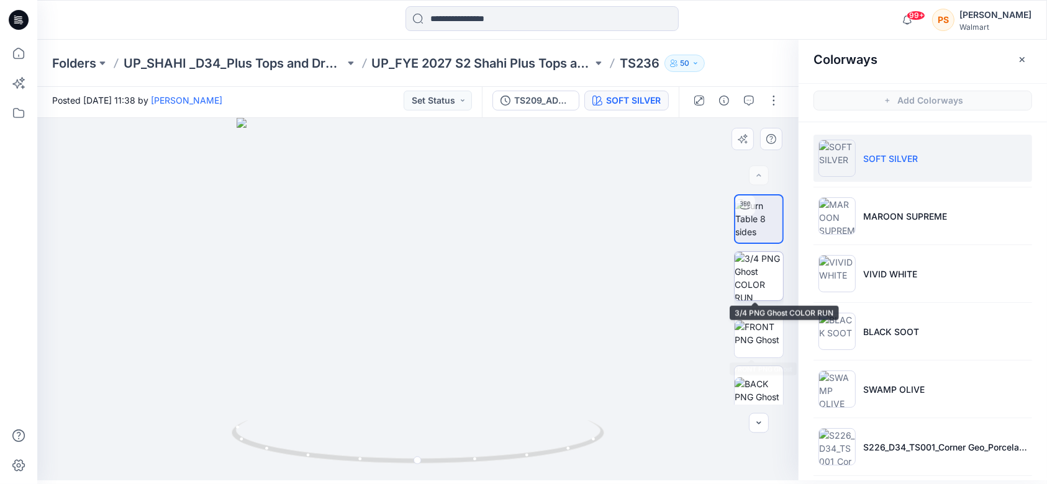
click at [755, 272] on img at bounding box center [759, 276] width 48 height 48
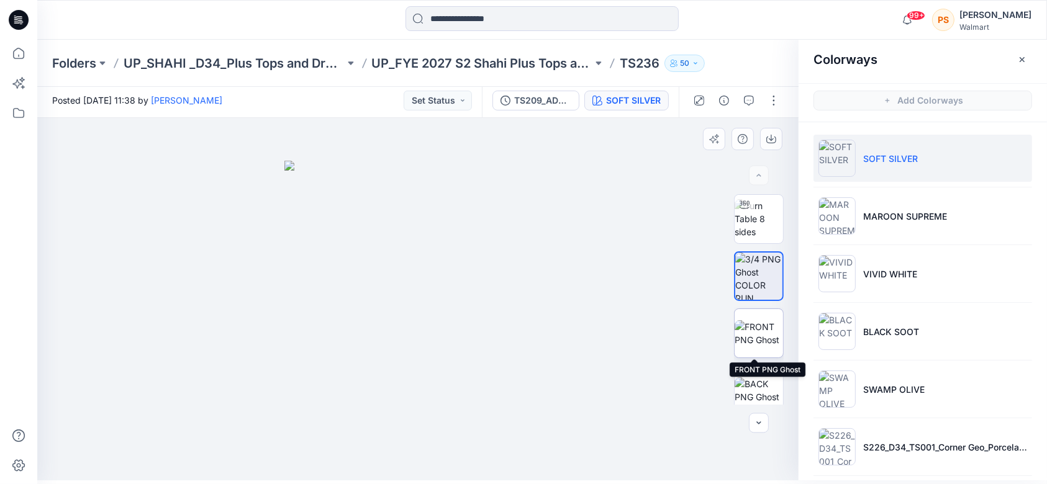
click at [756, 338] on img at bounding box center [759, 333] width 48 height 26
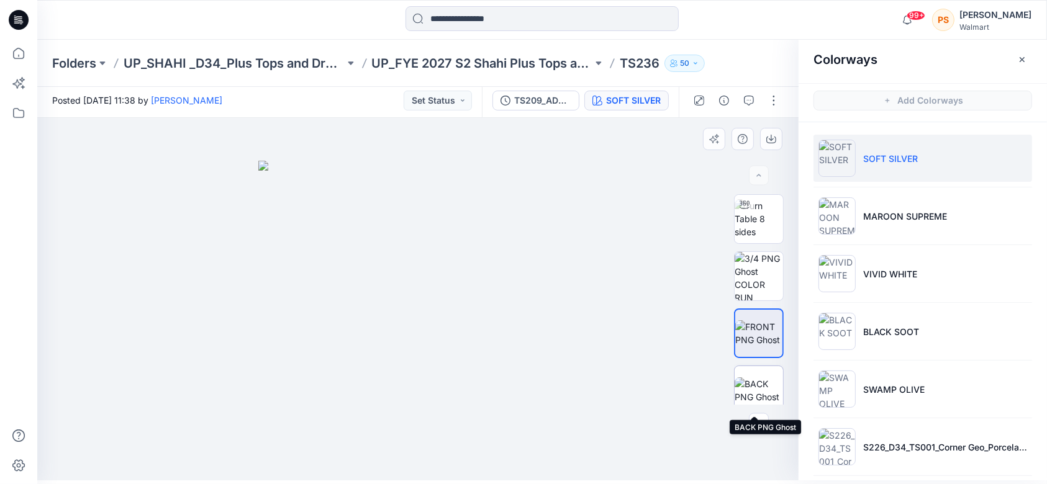
click at [760, 363] on img at bounding box center [759, 391] width 48 height 26
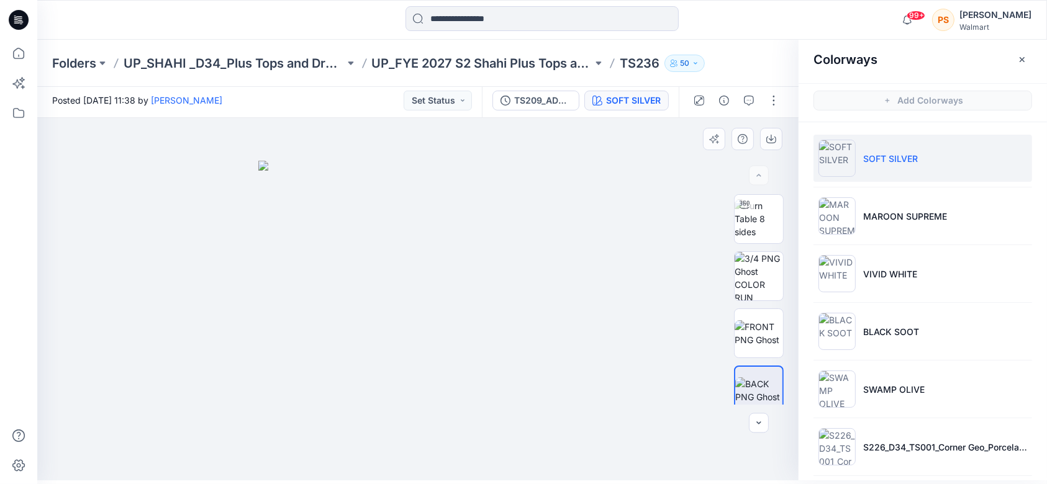
drag, startPoint x: 238, startPoint y: 143, endPoint x: 285, endPoint y: 285, distance: 149.1
click at [285, 285] on div at bounding box center [417, 299] width 761 height 363
click at [303, 154] on div at bounding box center [417, 299] width 761 height 363
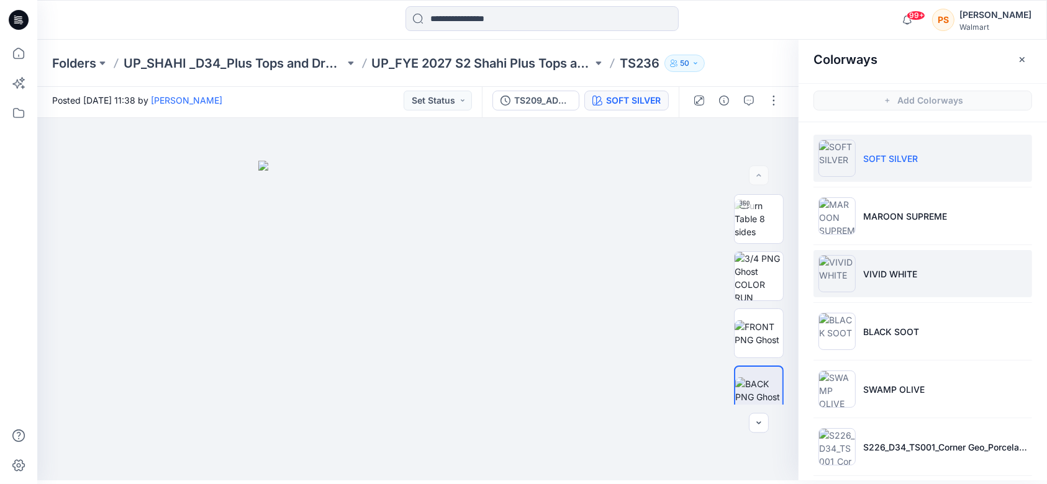
click at [785, 270] on p "VIVID WHITE" at bounding box center [890, 274] width 54 height 13
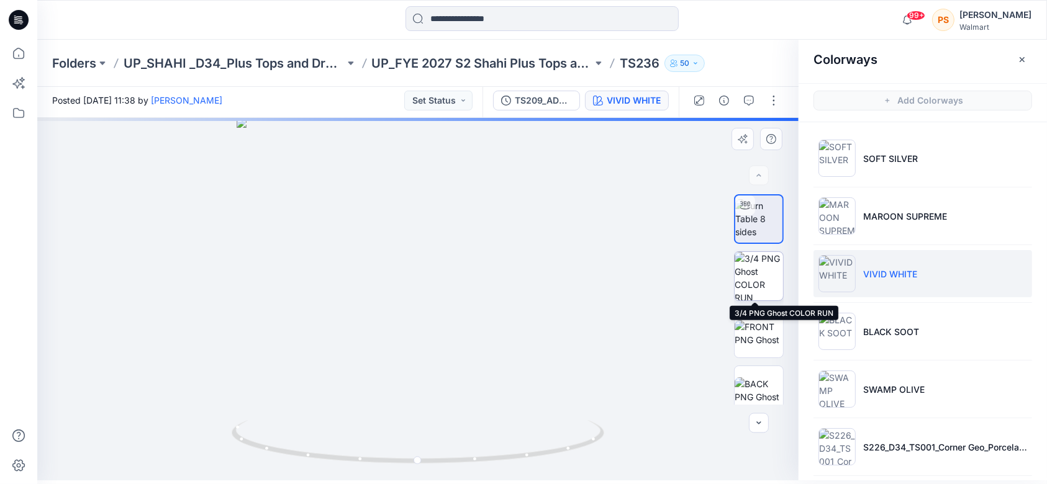
drag, startPoint x: 756, startPoint y: 280, endPoint x: 770, endPoint y: 282, distance: 13.8
click at [756, 279] on img at bounding box center [759, 276] width 48 height 48
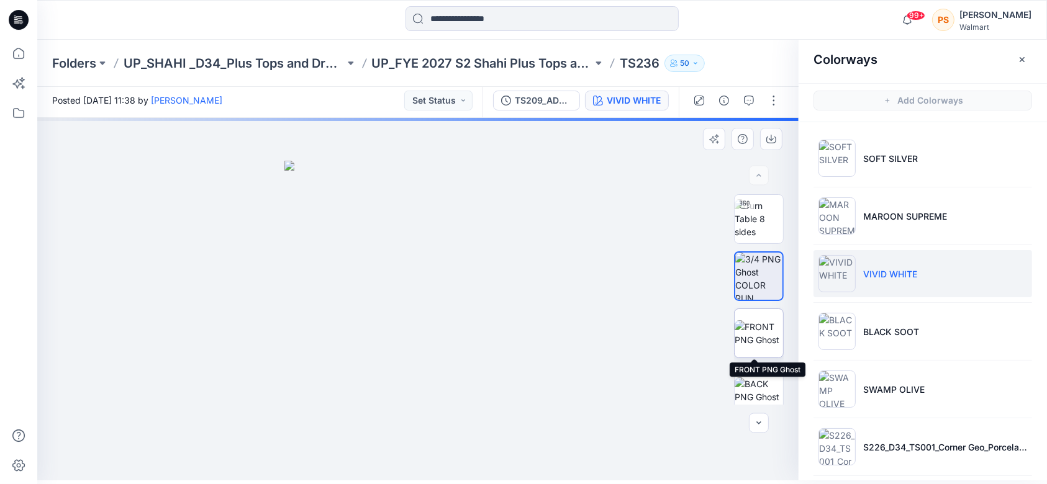
click at [765, 343] on img at bounding box center [759, 333] width 48 height 26
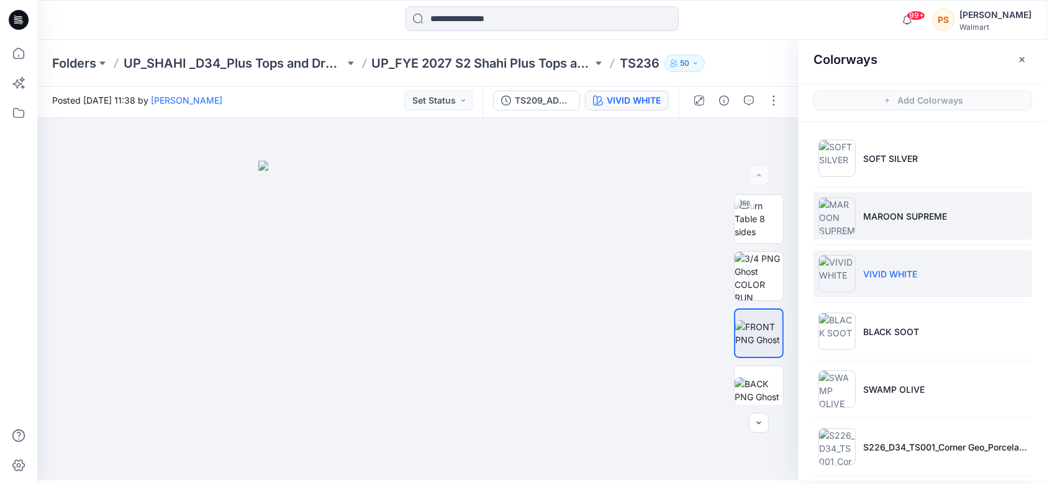
click at [785, 219] on p "MAROON SUPREME" at bounding box center [905, 216] width 84 height 13
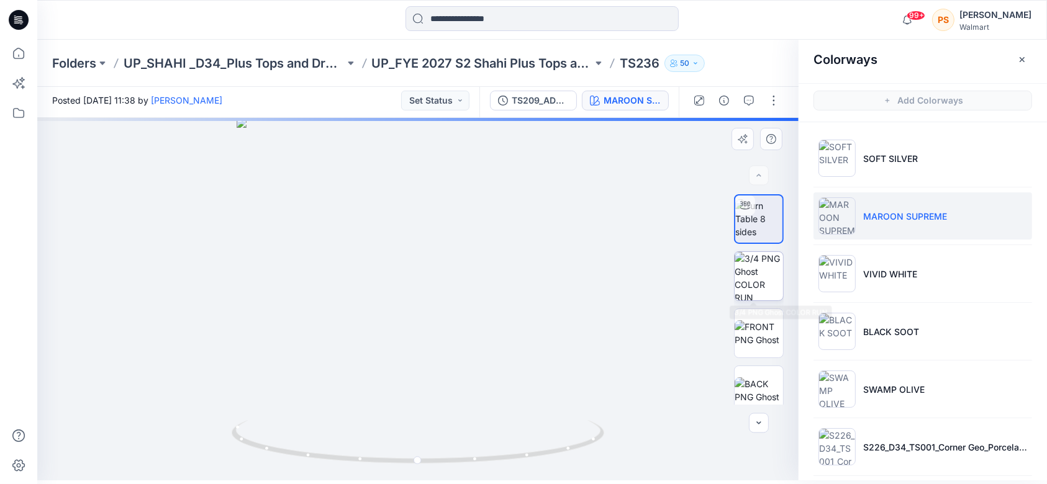
click at [755, 265] on img at bounding box center [759, 276] width 48 height 48
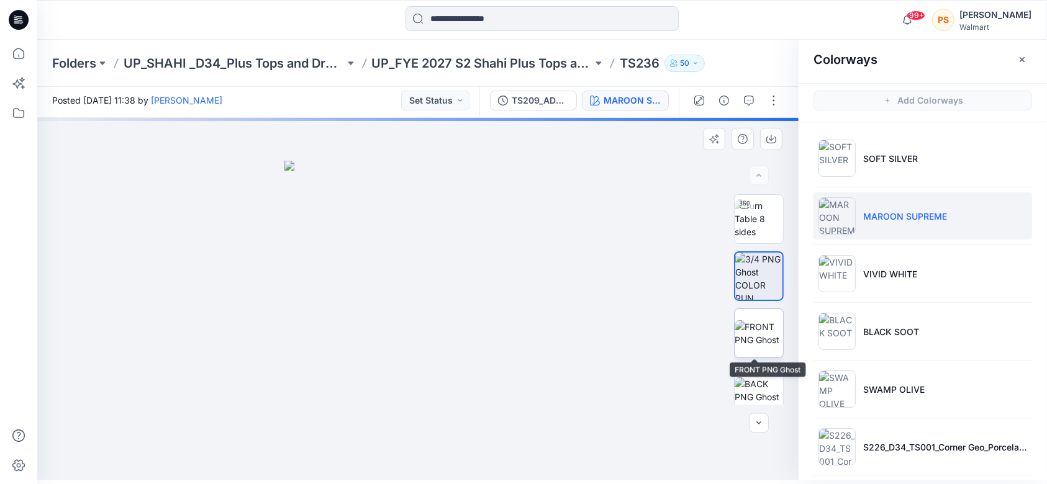
click at [753, 309] on div at bounding box center [759, 334] width 50 height 50
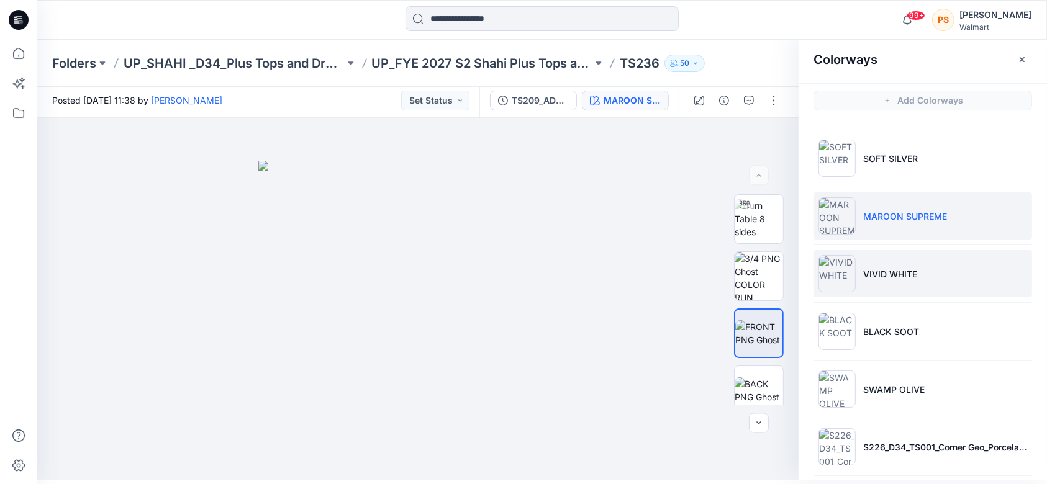
click at [785, 286] on li "VIVID WHITE" at bounding box center [923, 273] width 219 height 47
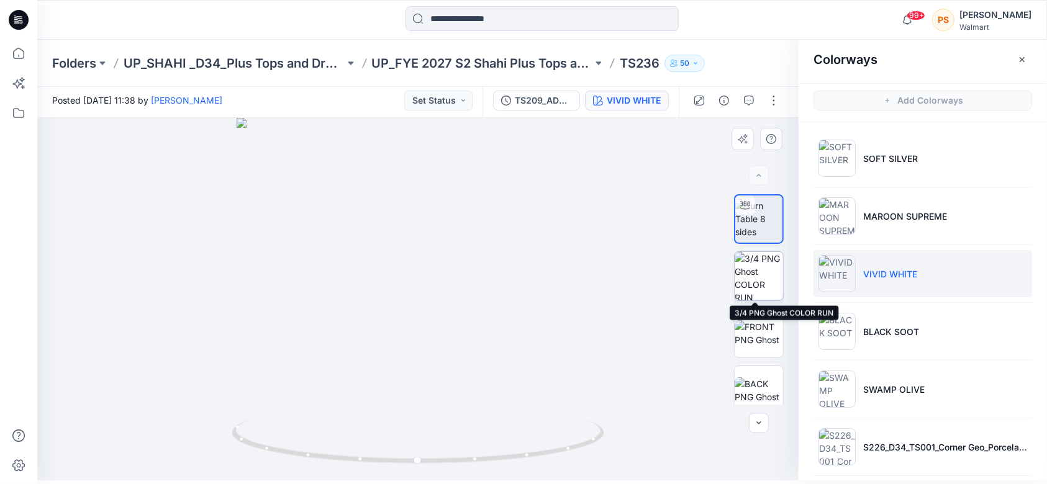
click at [764, 277] on img at bounding box center [759, 276] width 48 height 48
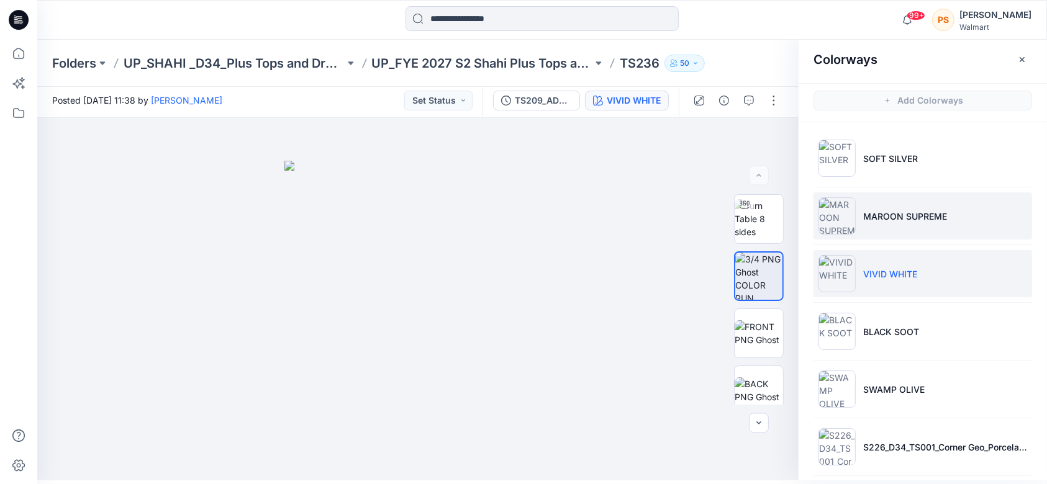
click at [785, 217] on p "MAROON SUPREME" at bounding box center [905, 216] width 84 height 13
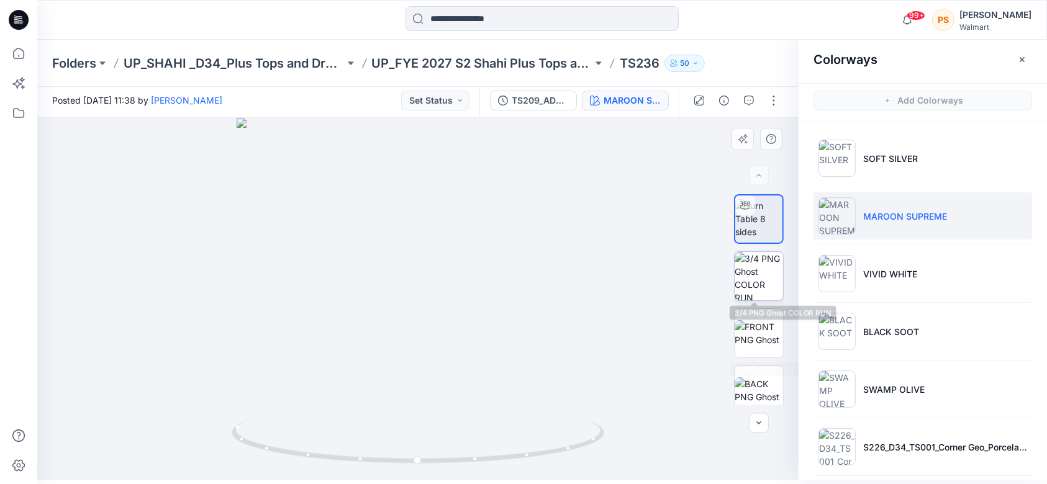
click at [745, 280] on img at bounding box center [759, 276] width 48 height 48
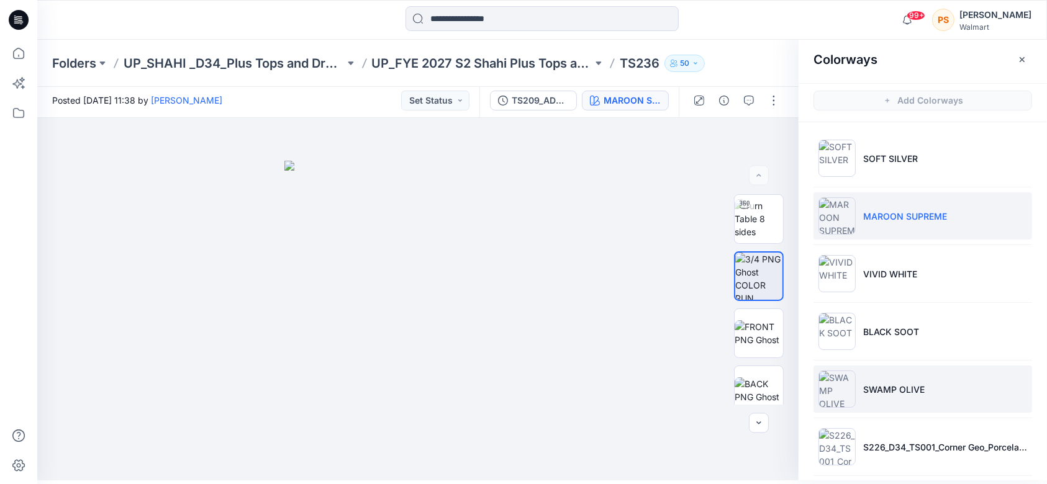
click at [785, 363] on li "SWAMP OLIVE" at bounding box center [923, 389] width 219 height 47
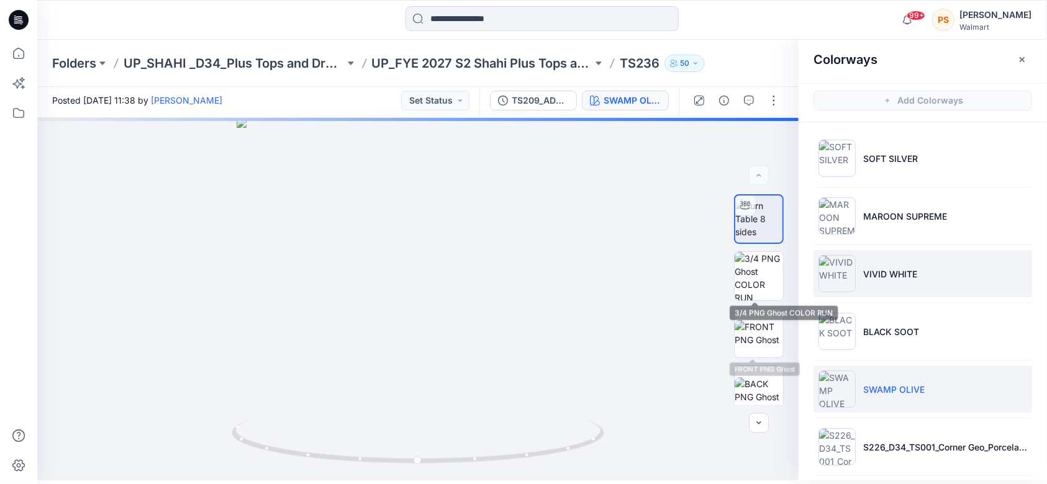
drag, startPoint x: 749, startPoint y: 266, endPoint x: 864, endPoint y: 270, distance: 115.0
click at [748, 267] on img at bounding box center [759, 276] width 48 height 48
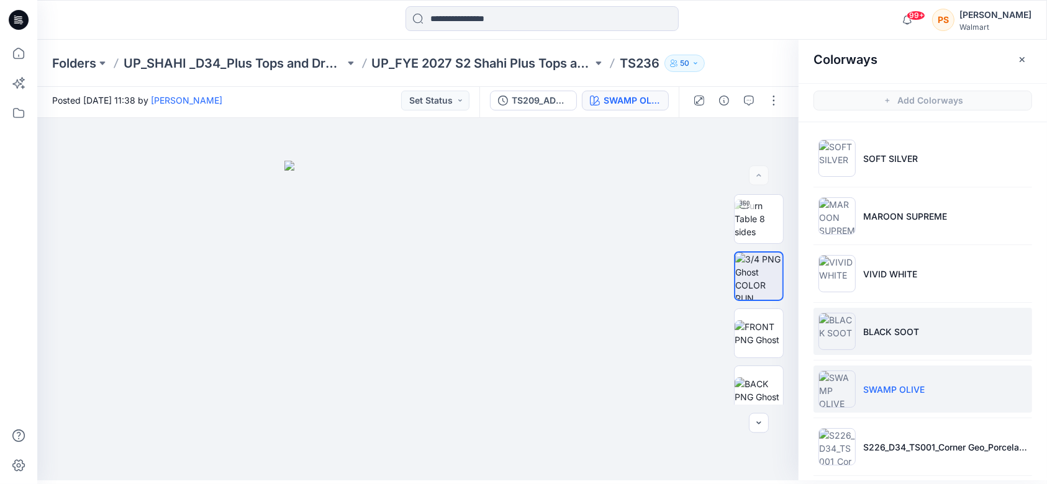
click at [785, 335] on p "BLACK SOOT" at bounding box center [891, 331] width 56 height 13
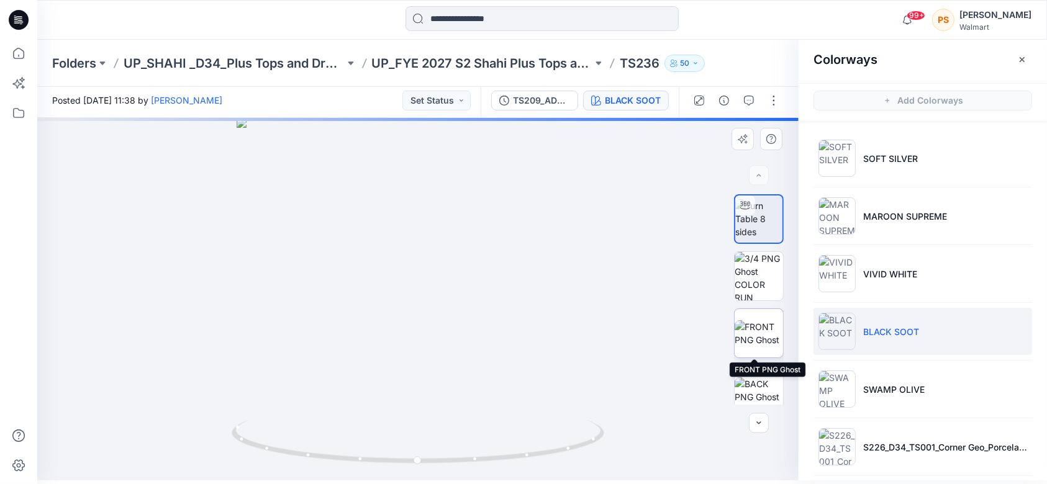
click at [761, 335] on img at bounding box center [759, 333] width 48 height 26
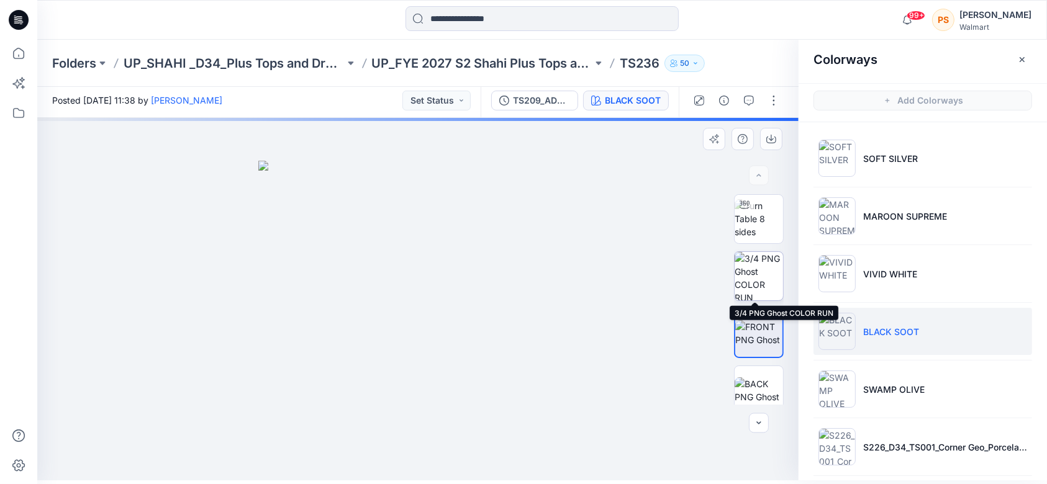
click at [759, 273] on img at bounding box center [759, 276] width 48 height 48
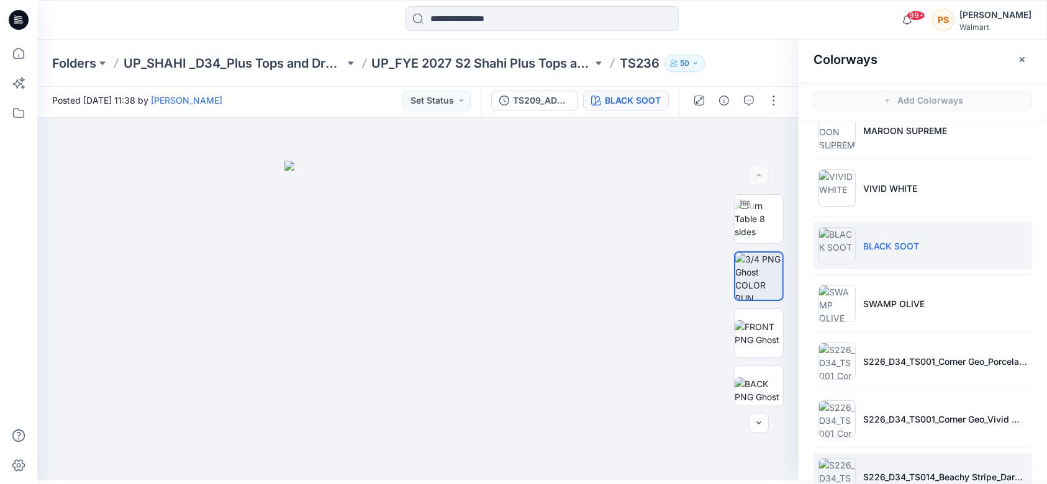
scroll to position [165, 0]
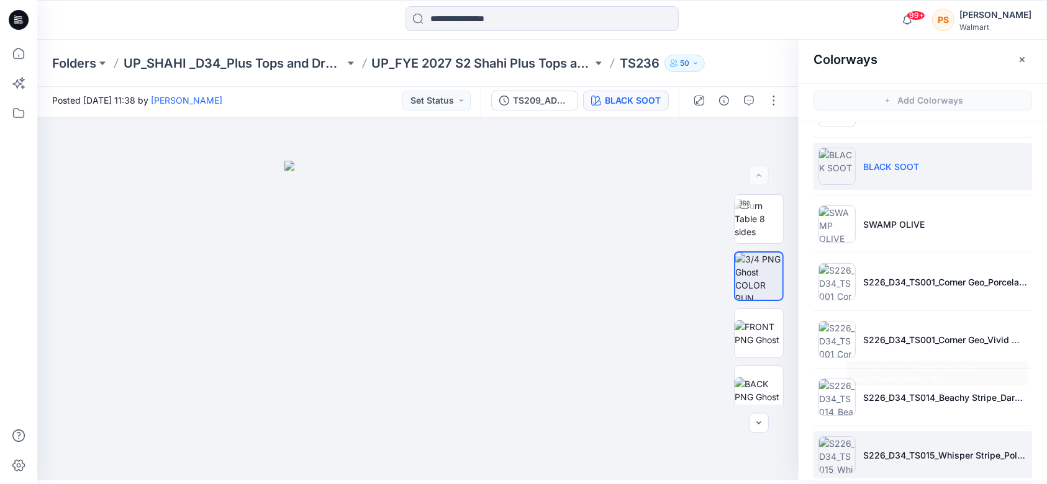
click at [785, 363] on p "S226_D34_TS015_Whisper Stripe_Polished Blue_1.5in" at bounding box center [945, 455] width 164 height 13
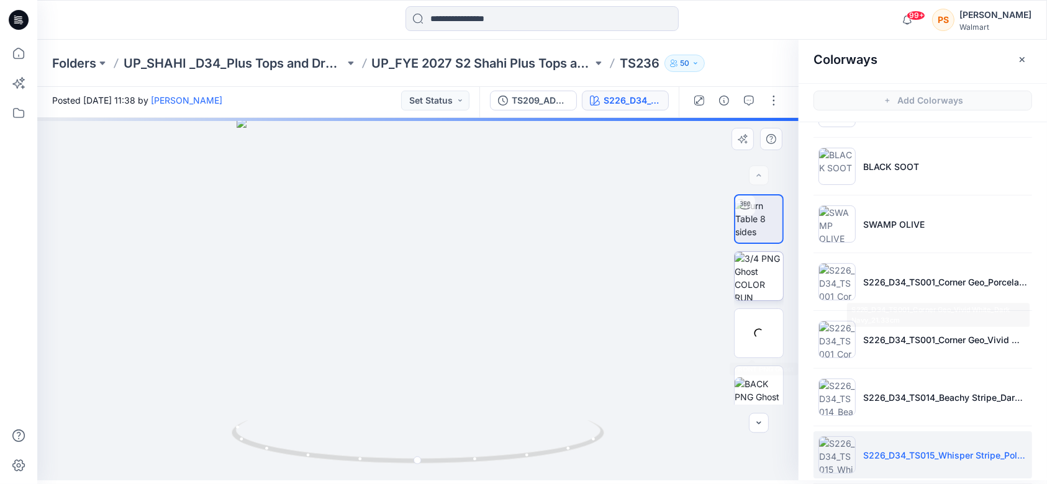
click at [738, 287] on img at bounding box center [759, 276] width 48 height 48
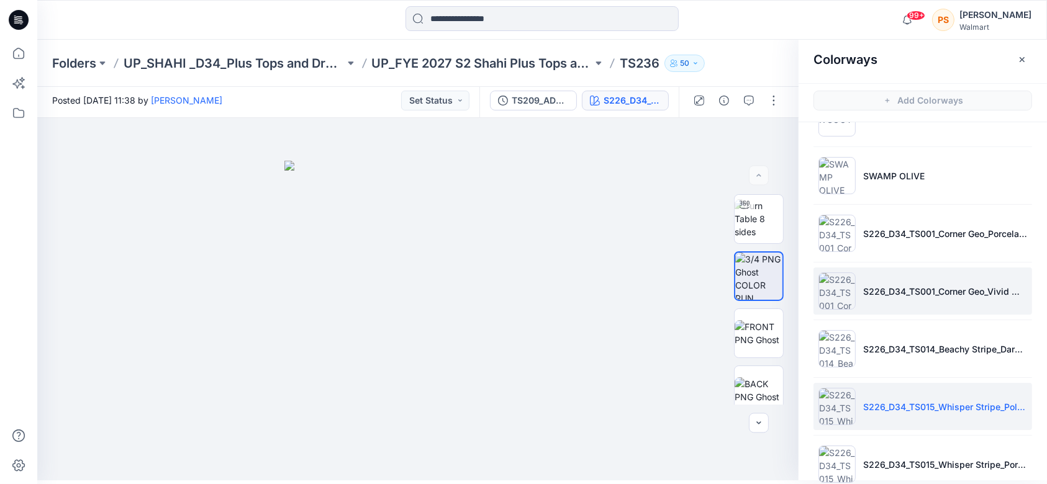
scroll to position [238, 0]
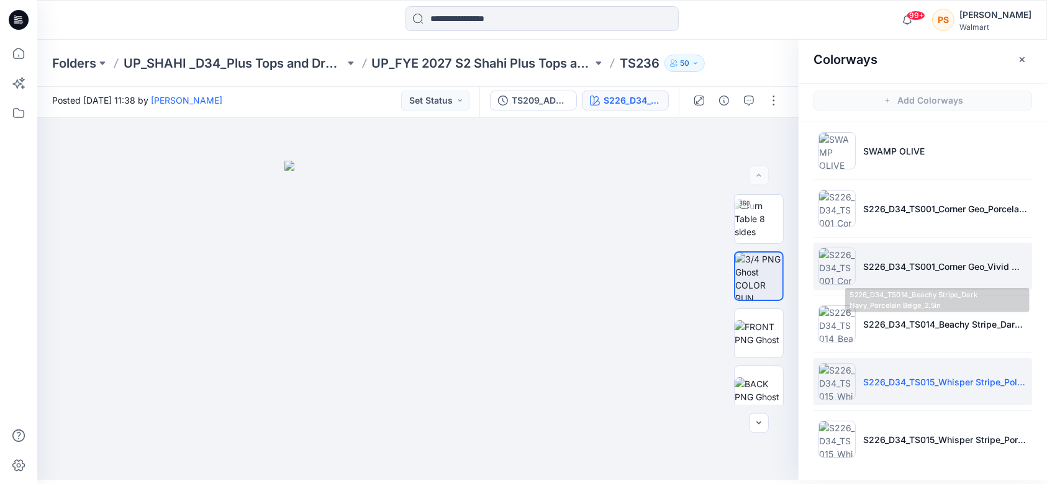
click at [785, 271] on p "S226_D34_TS001_Corner Geo_Vivid White_Dark Navy_21.33cm" at bounding box center [945, 266] width 164 height 13
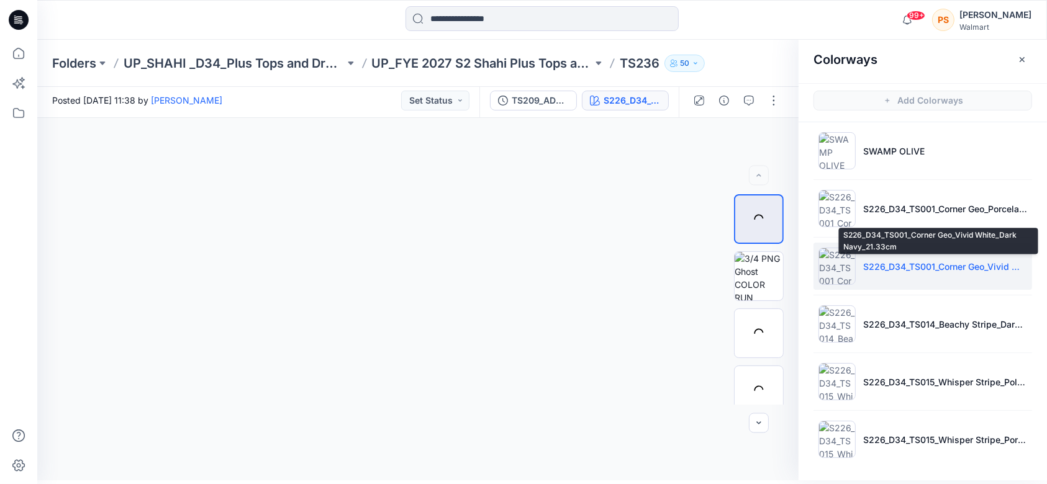
click at [785, 260] on p "S226_D34_TS001_Corner Geo_Vivid White_Dark Navy_21.33cm" at bounding box center [945, 266] width 164 height 13
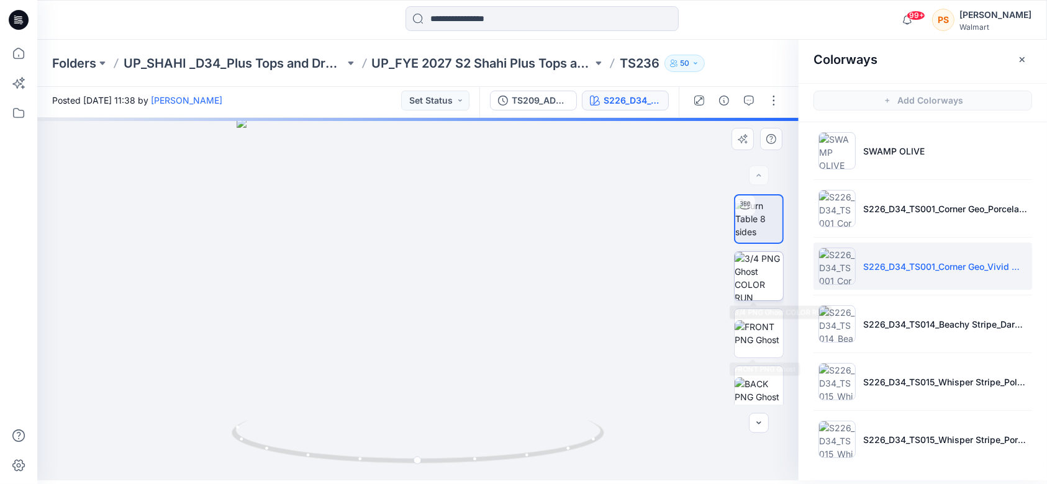
click at [761, 284] on img at bounding box center [759, 276] width 48 height 48
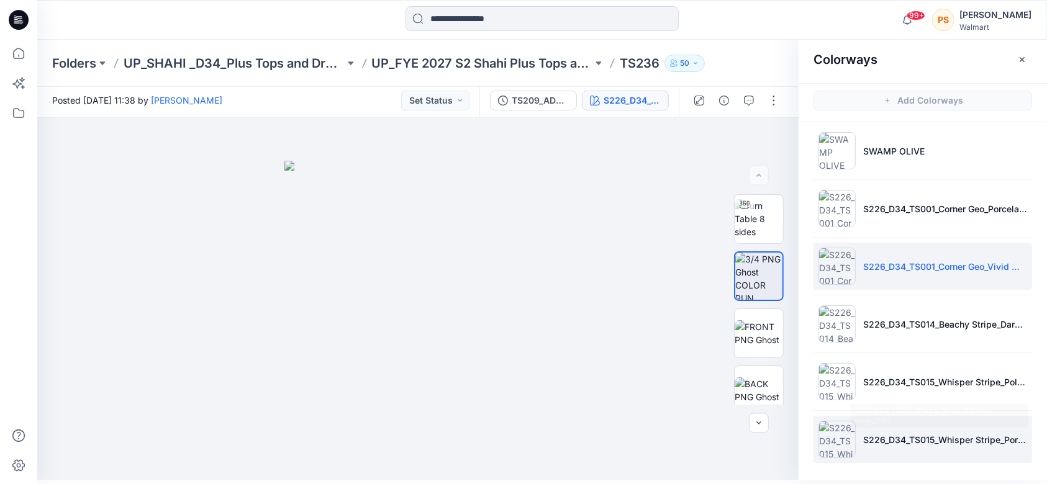
click at [785, 363] on p "S226_D34_TS015_Whisper Stripe_Porcelain Beige_1.5in" at bounding box center [945, 439] width 164 height 13
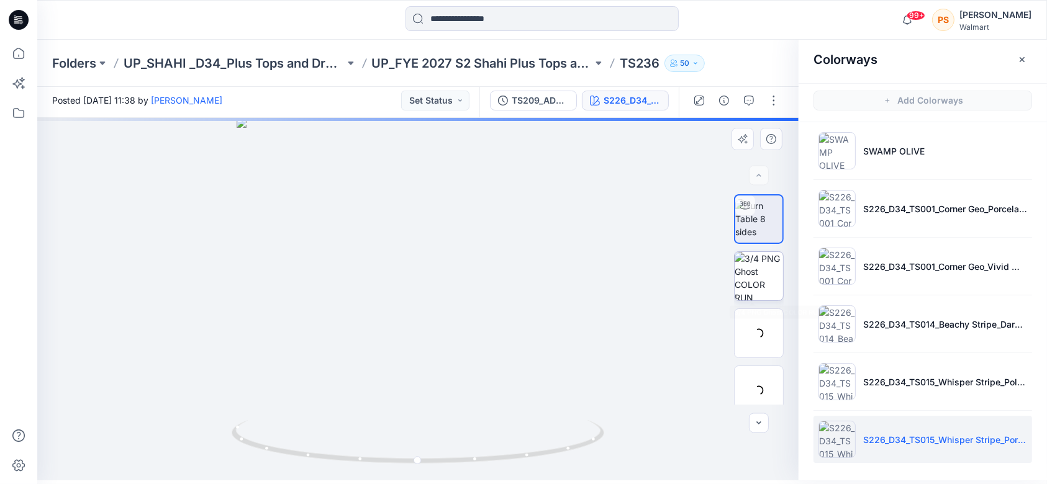
click at [746, 267] on img at bounding box center [759, 276] width 48 height 48
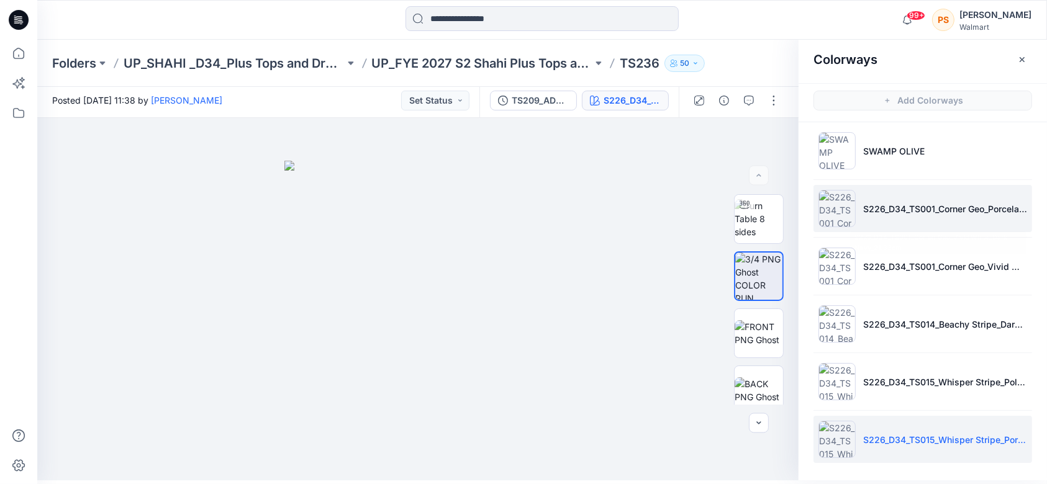
click at [785, 231] on li "S226_D34_TS001_Corner Geo_Porcelain Beige_Orange Pottery_21.33cm" at bounding box center [923, 208] width 219 height 47
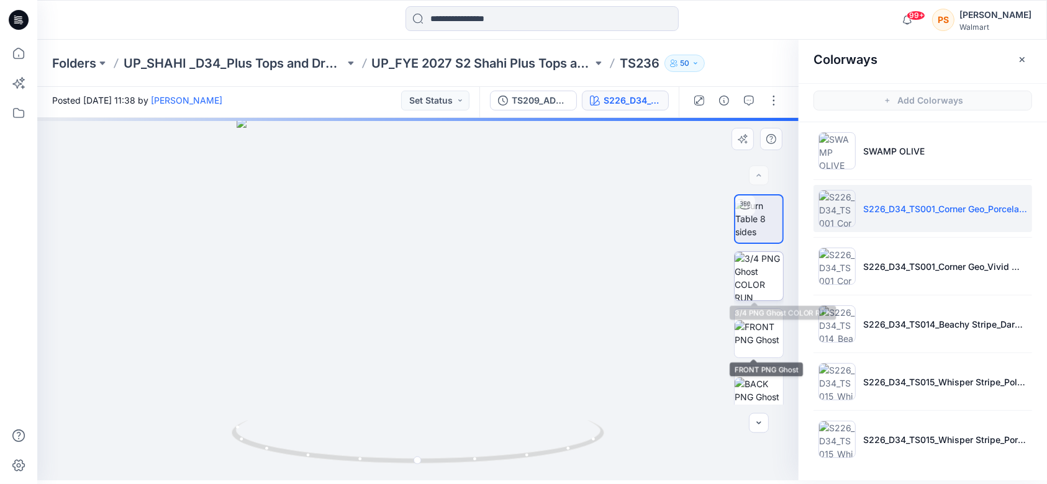
click at [755, 263] on img at bounding box center [759, 276] width 48 height 48
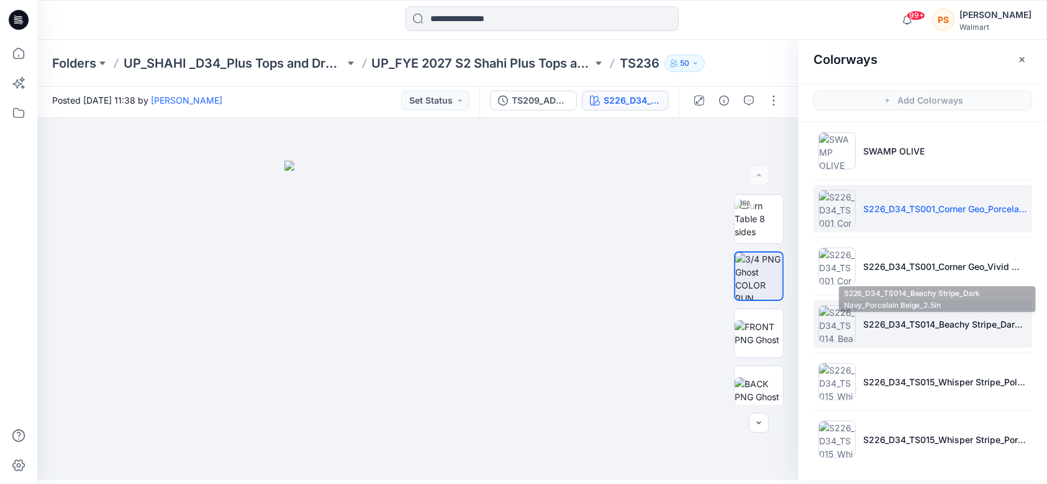
click at [785, 327] on p "S226_D34_TS014_Beachy Stripe_Dark Navy_Porcelain Beige_2.5in" at bounding box center [945, 324] width 164 height 13
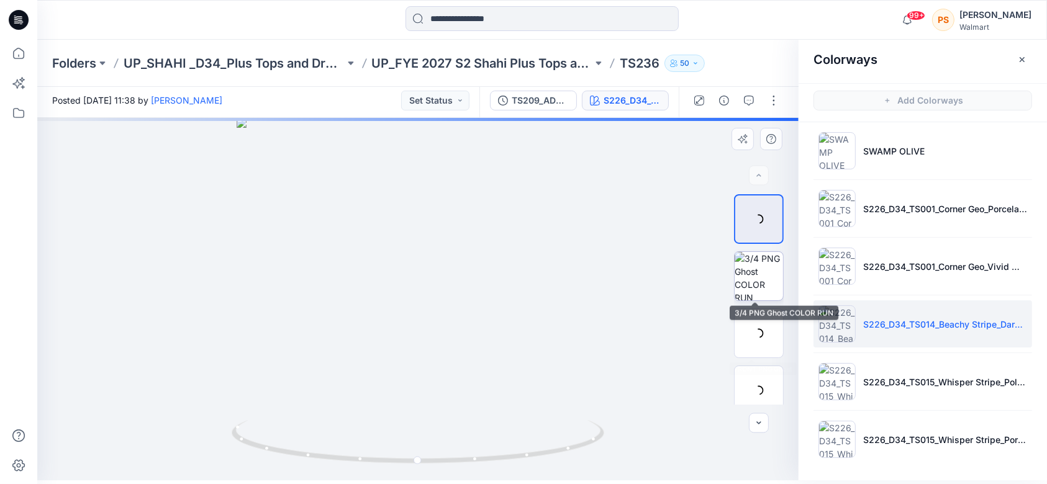
click at [745, 272] on img at bounding box center [759, 276] width 48 height 48
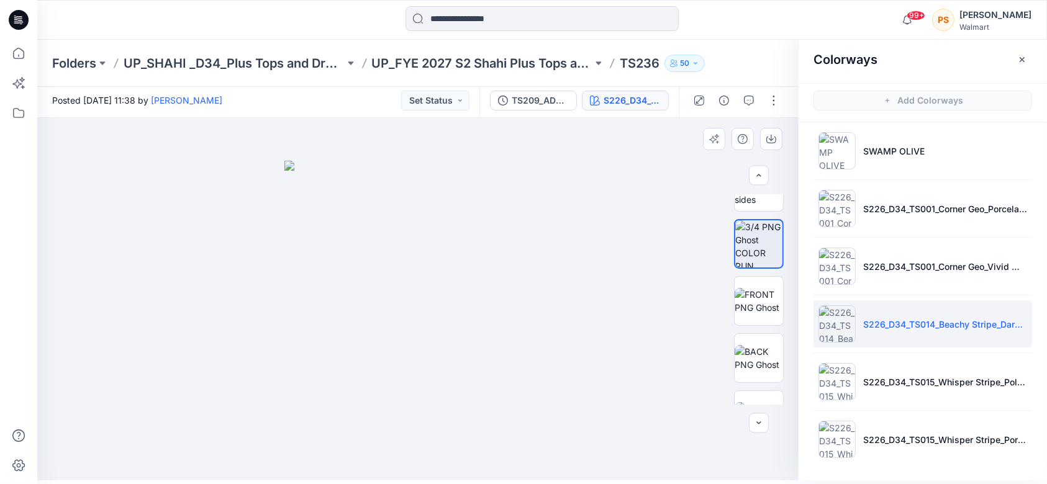
scroll to position [67, 0]
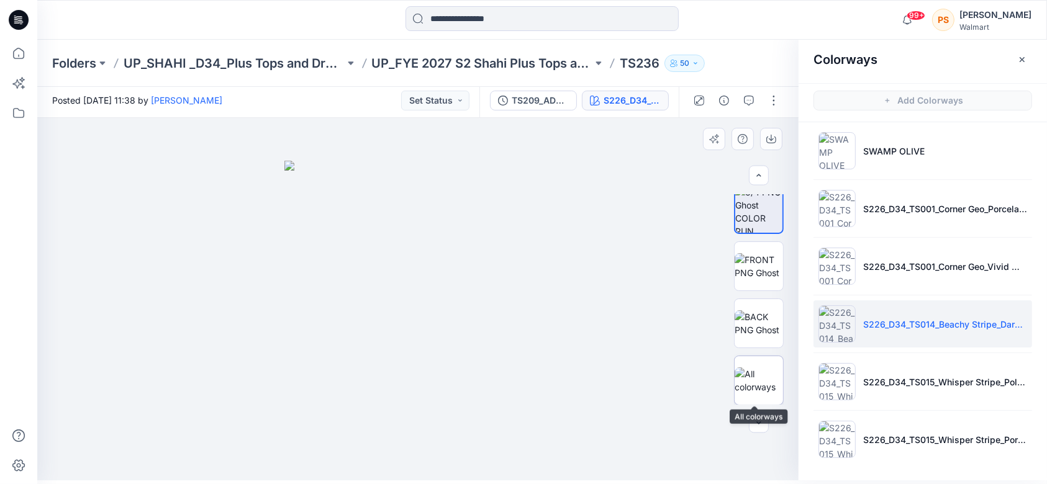
click at [748, 363] on img at bounding box center [759, 381] width 48 height 26
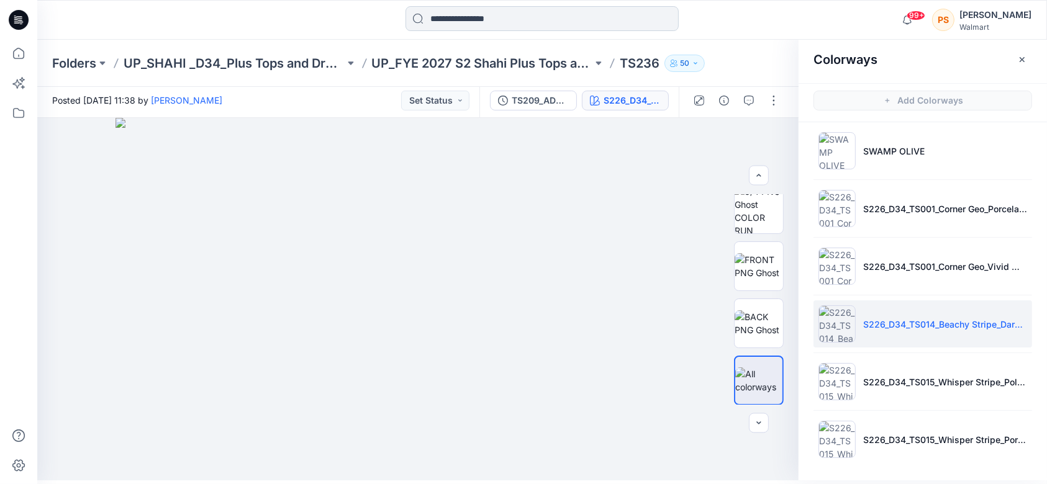
click at [472, 19] on input at bounding box center [542, 18] width 273 height 25
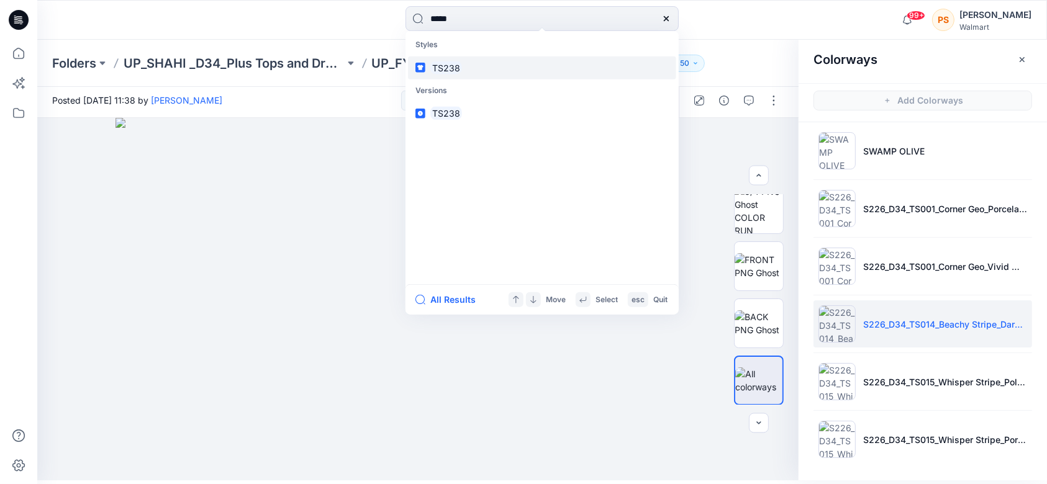
type input "*****"
click at [456, 59] on link "TS238" at bounding box center [542, 67] width 268 height 23
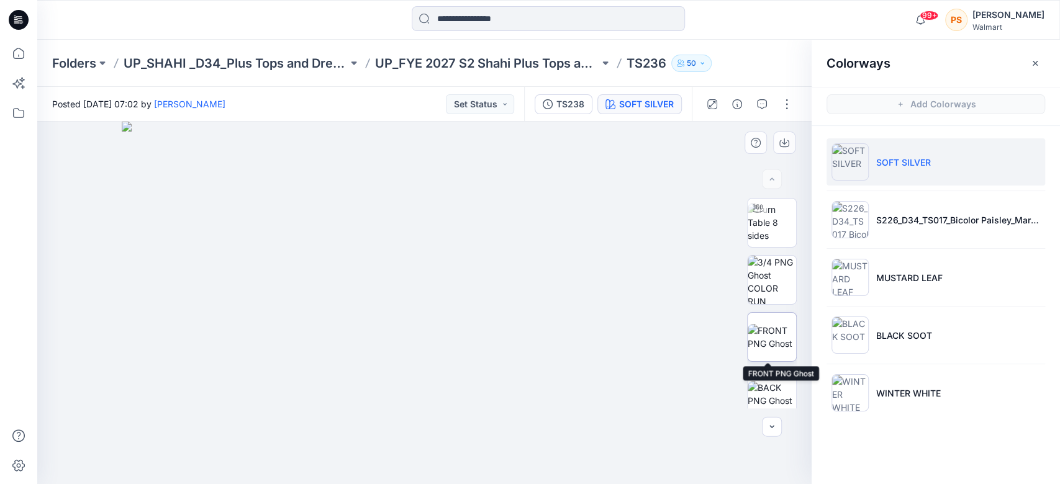
click at [778, 337] on img at bounding box center [772, 337] width 48 height 26
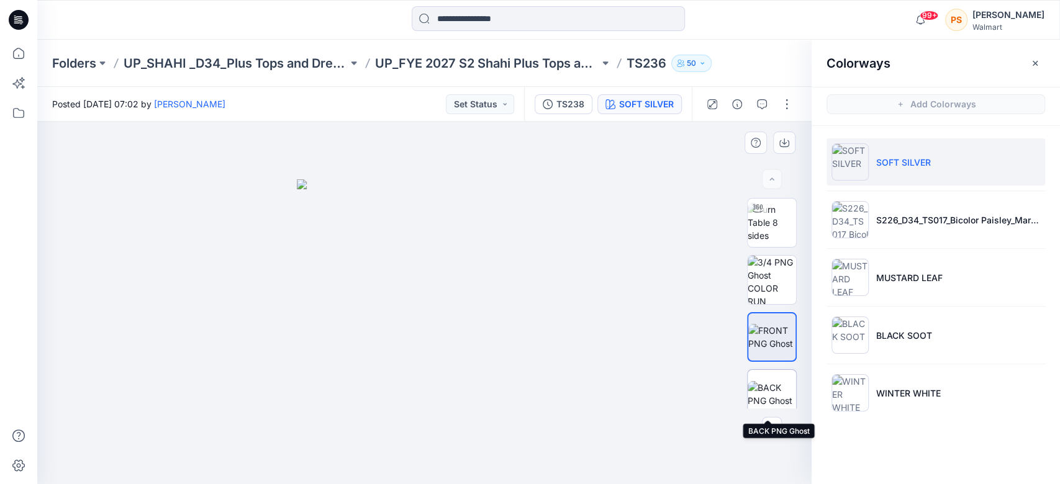
click at [771, 363] on img at bounding box center [772, 394] width 48 height 26
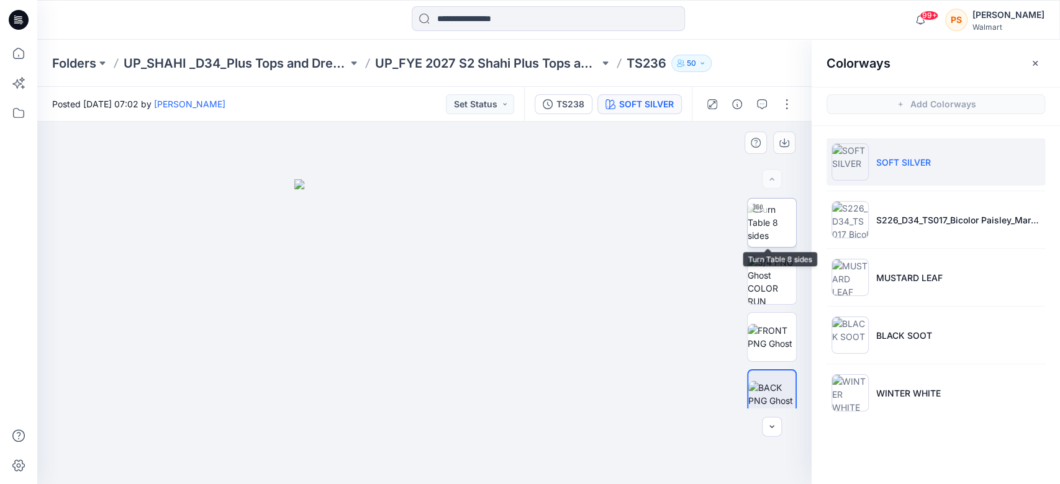
click at [773, 224] on img at bounding box center [772, 222] width 48 height 39
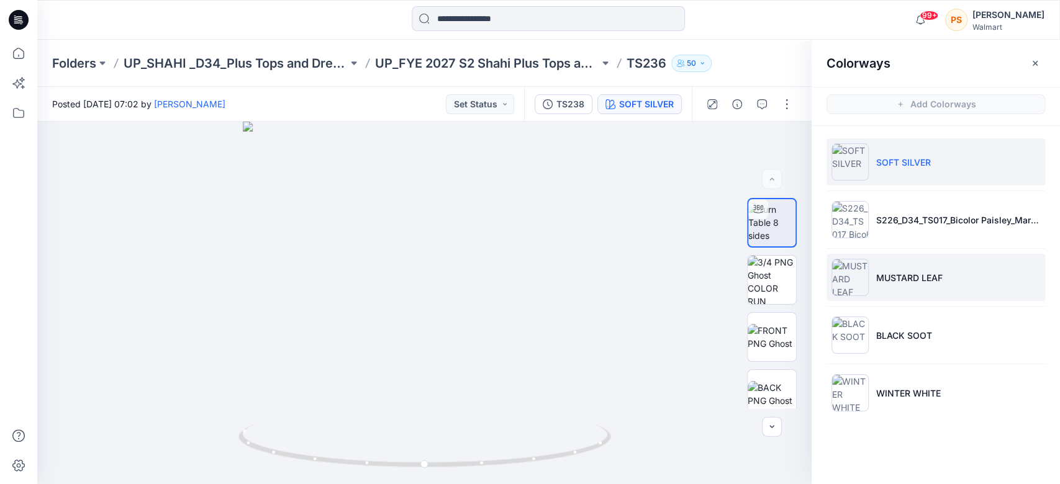
click at [785, 270] on img at bounding box center [850, 277] width 37 height 37
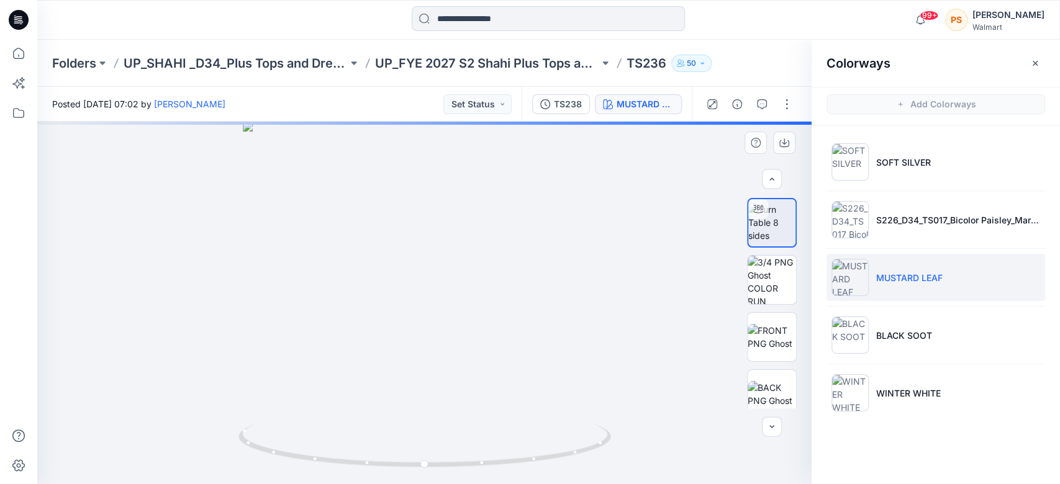
scroll to position [67, 0]
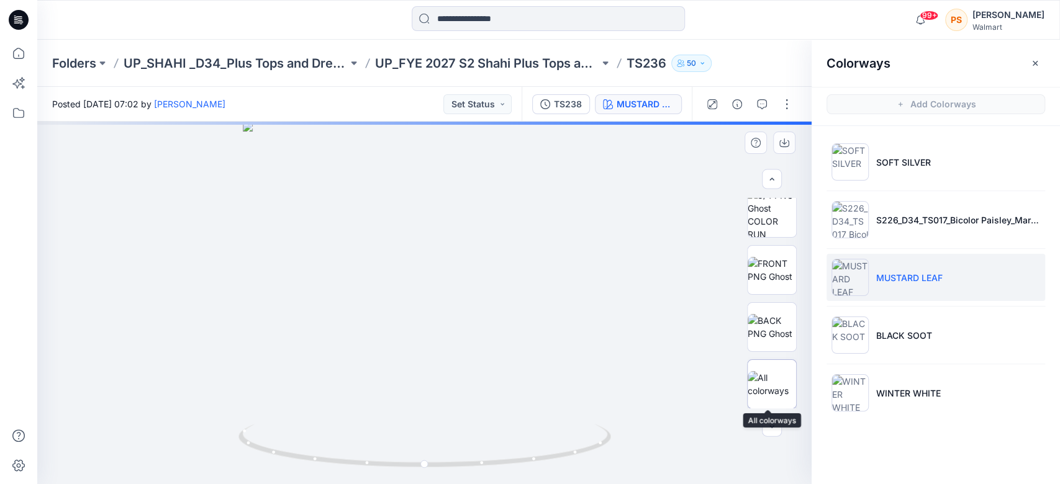
click at [763, 363] on img at bounding box center [772, 384] width 48 height 26
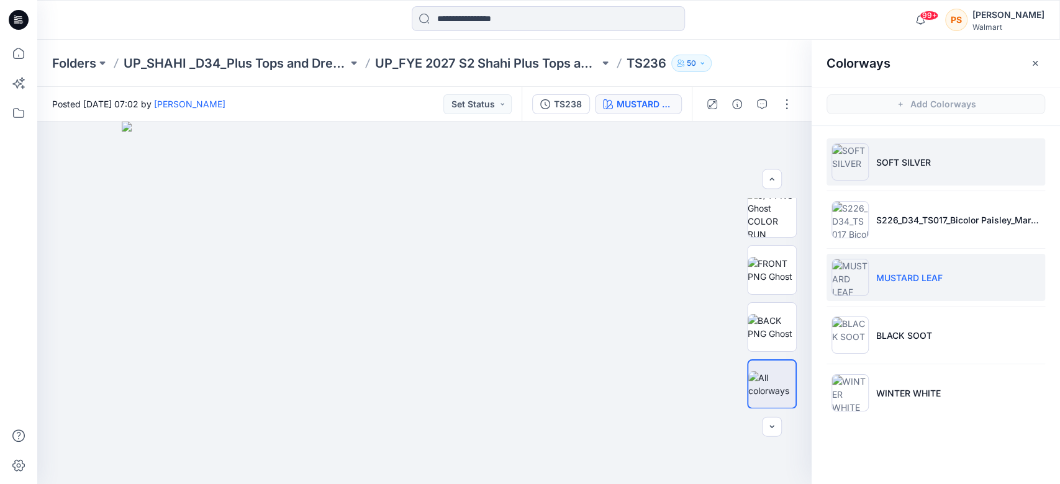
click at [785, 165] on img at bounding box center [850, 161] width 37 height 37
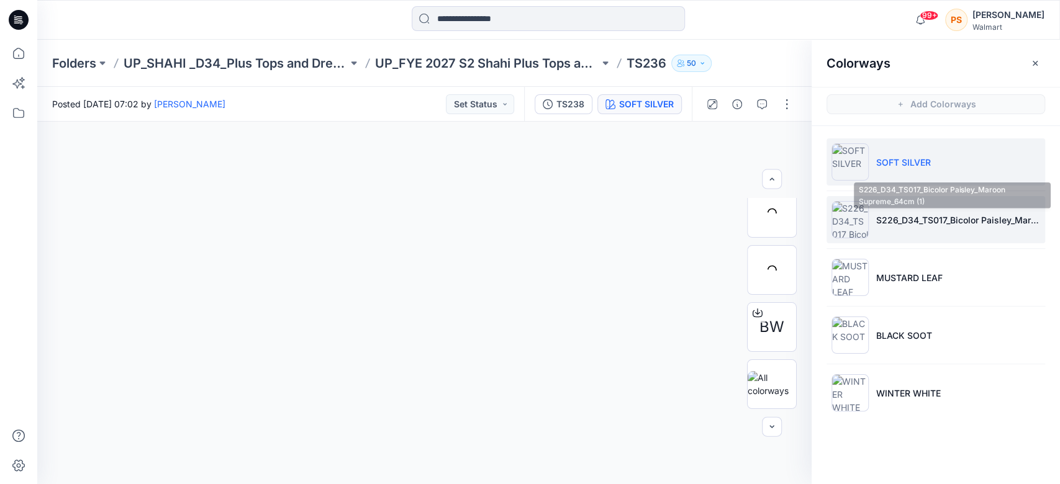
click at [785, 218] on p "S226_D34_TS017_Bicolor Paisley_Maroon Supreme_64cm (1)" at bounding box center [958, 220] width 164 height 13
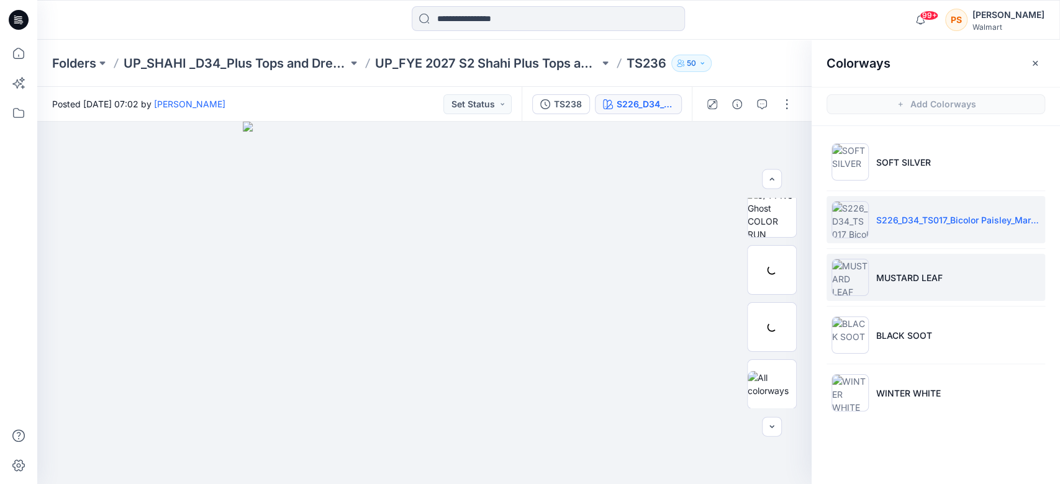
click at [785, 273] on p "MUSTARD LEAF" at bounding box center [909, 277] width 66 height 13
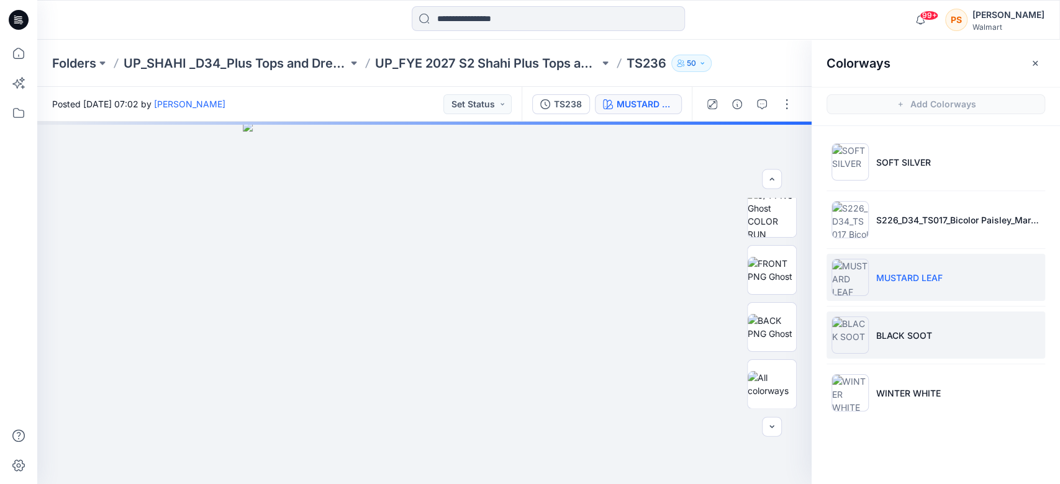
click at [785, 350] on li "BLACK SOOT" at bounding box center [936, 335] width 219 height 47
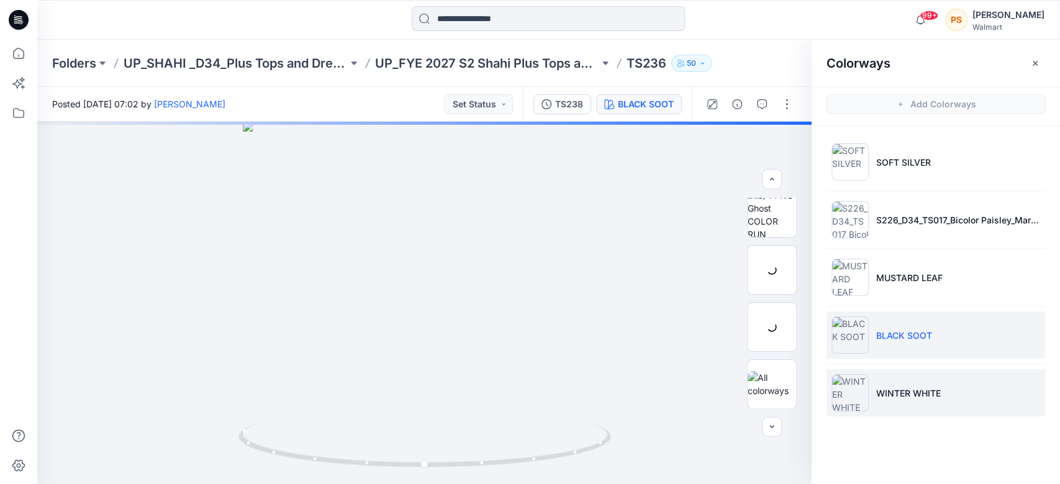
click at [785, 363] on li "WINTER WHITE" at bounding box center [936, 393] width 219 height 47
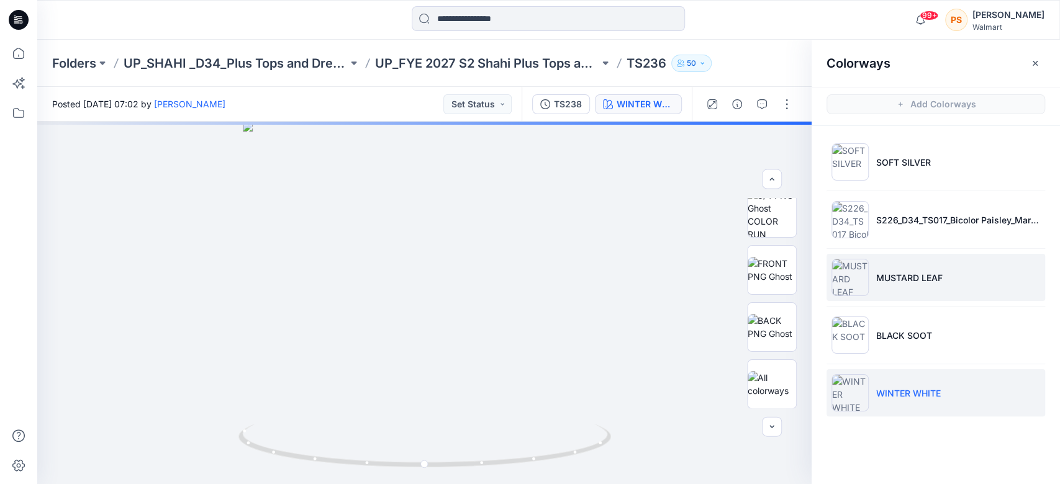
click at [785, 281] on p "MUSTARD LEAF" at bounding box center [909, 277] width 66 height 13
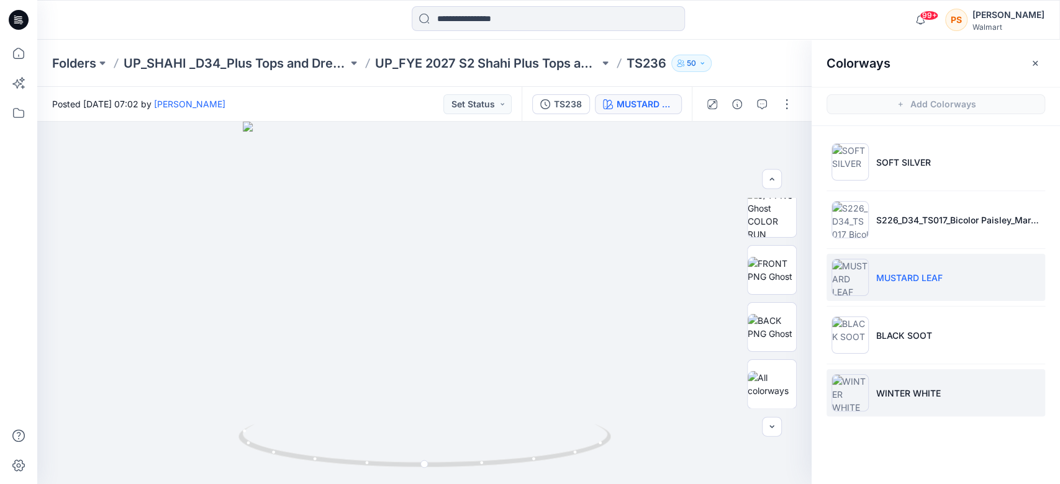
click at [785, 363] on p "WINTER WHITE" at bounding box center [908, 393] width 65 height 13
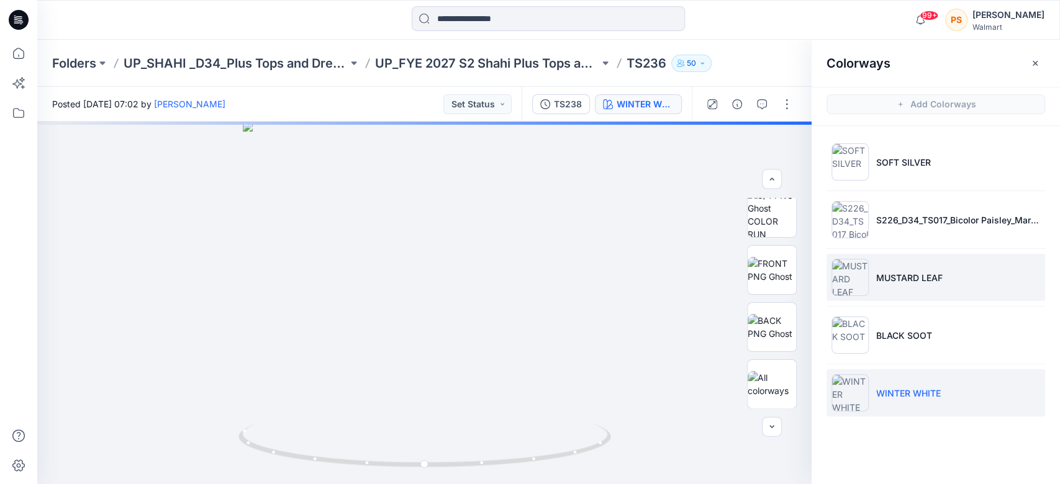
click at [785, 278] on p "MUSTARD LEAF" at bounding box center [909, 277] width 66 height 13
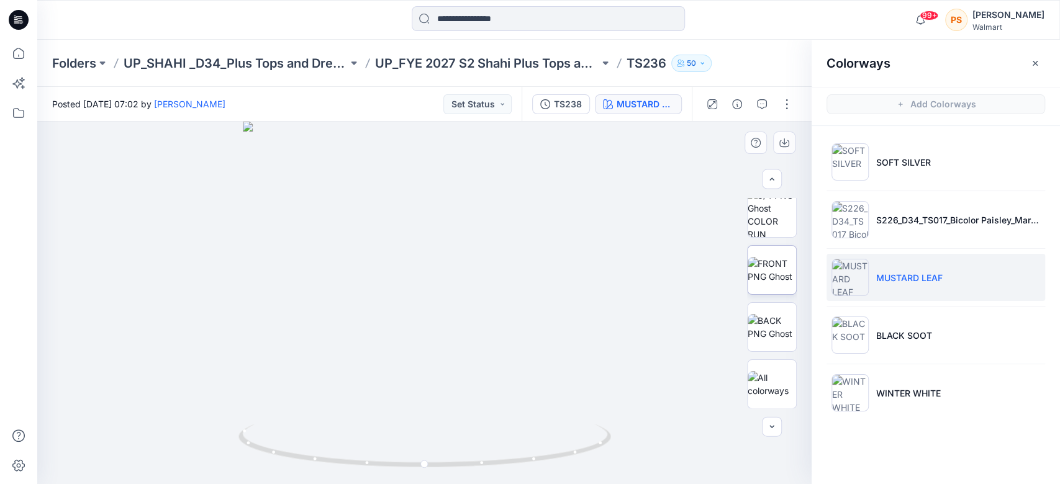
click at [748, 273] on img at bounding box center [772, 270] width 48 height 26
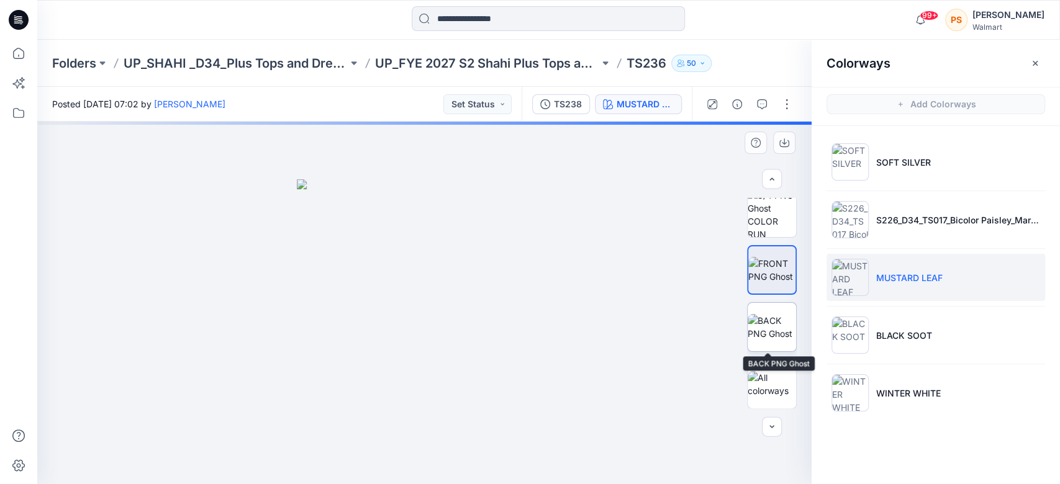
click at [757, 322] on img at bounding box center [772, 327] width 48 height 26
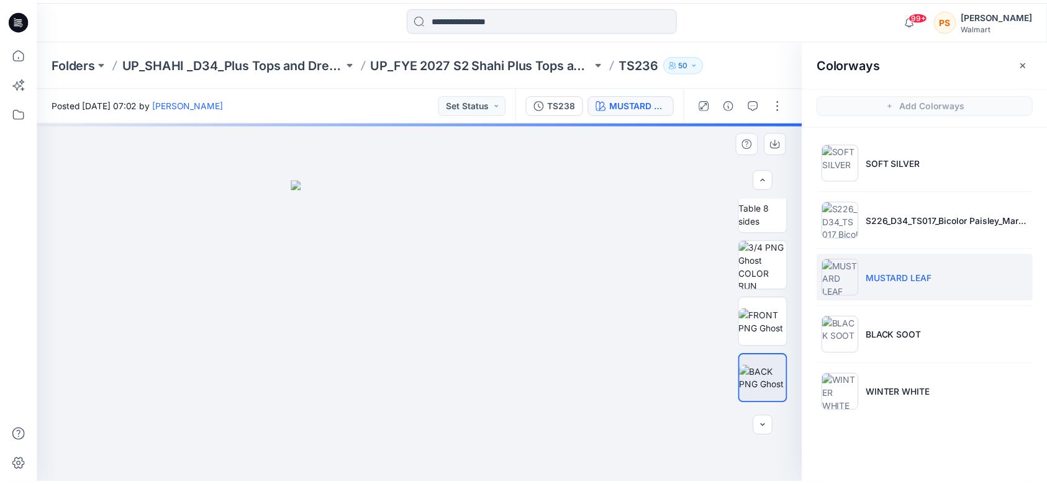
scroll to position [14, 0]
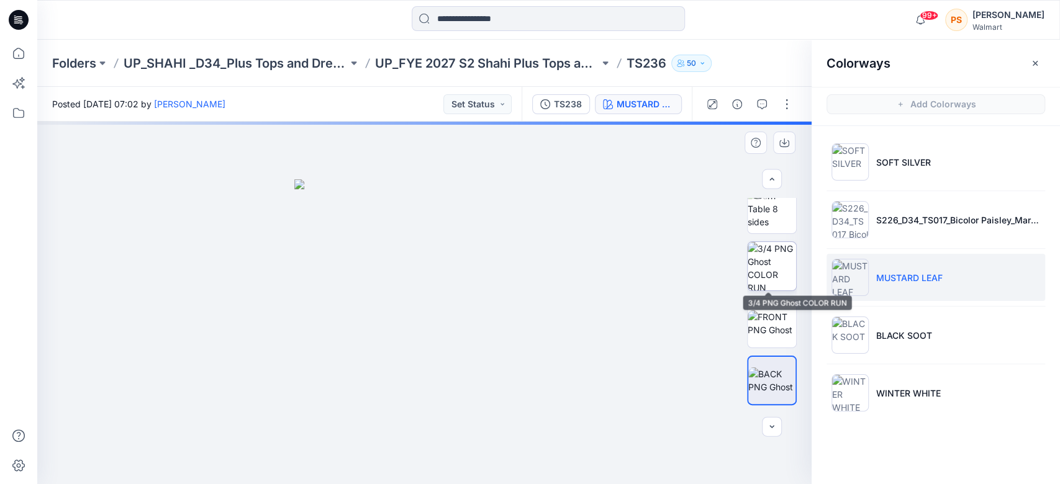
click at [780, 261] on img at bounding box center [772, 266] width 48 height 48
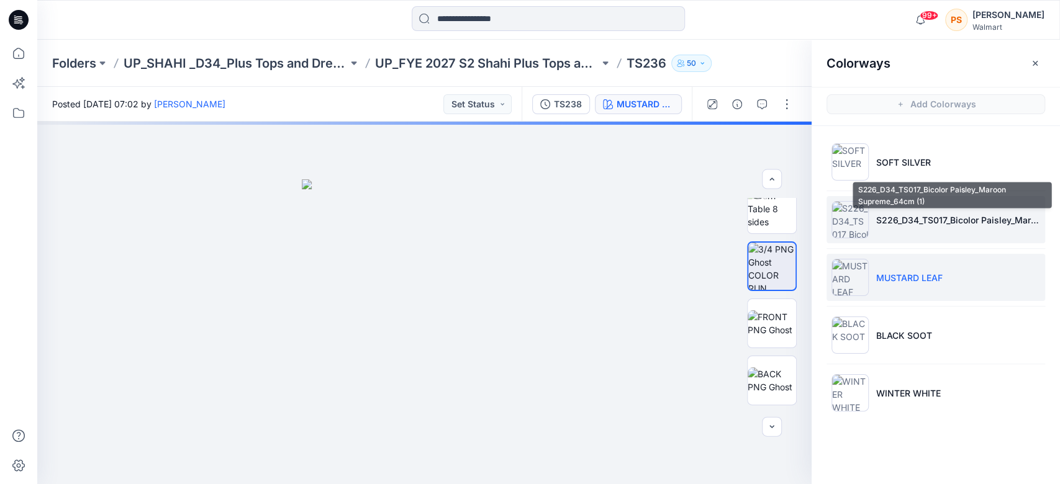
click at [785, 224] on p "S226_D34_TS017_Bicolor Paisley_Maroon Supreme_64cm (1)" at bounding box center [958, 220] width 164 height 13
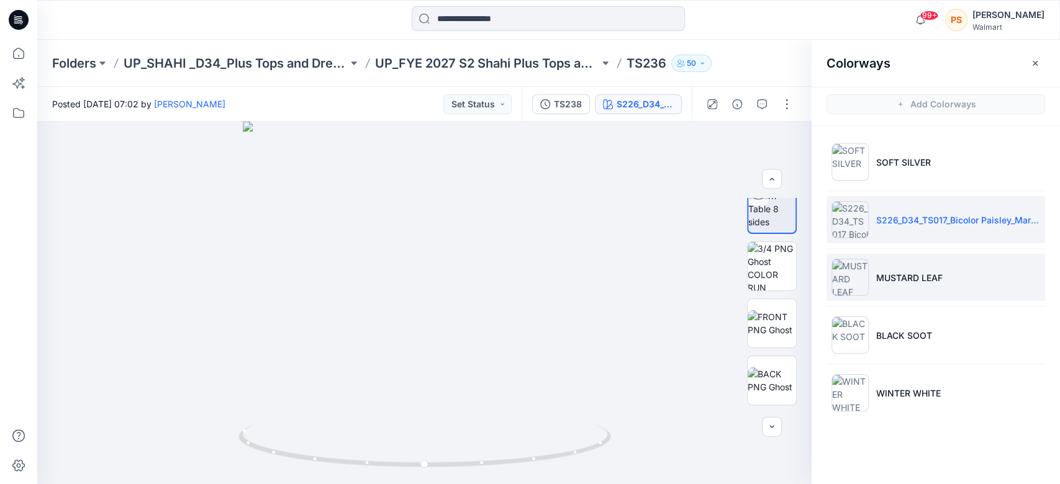
click at [785, 284] on li "MUSTARD LEAF" at bounding box center [936, 277] width 219 height 47
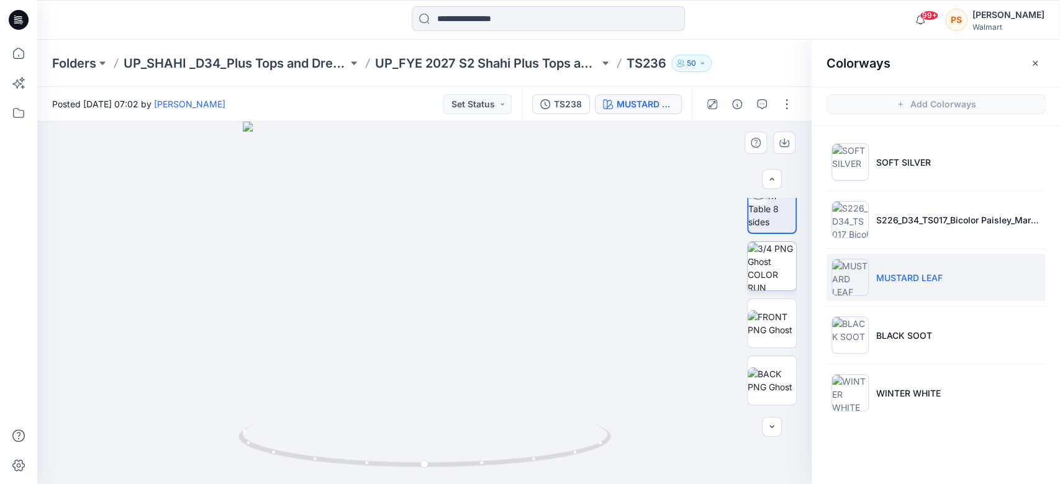
click at [780, 265] on img at bounding box center [772, 266] width 48 height 48
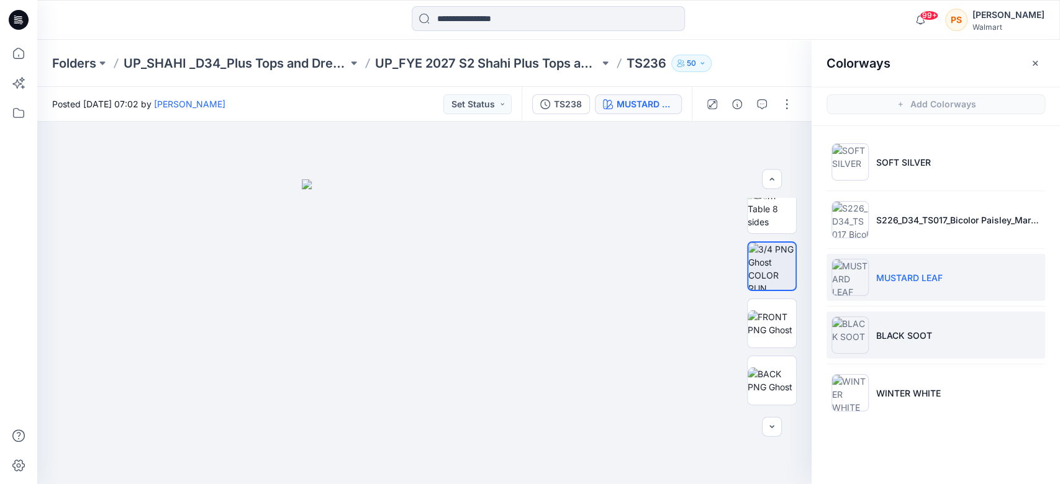
click at [785, 343] on img at bounding box center [850, 335] width 37 height 37
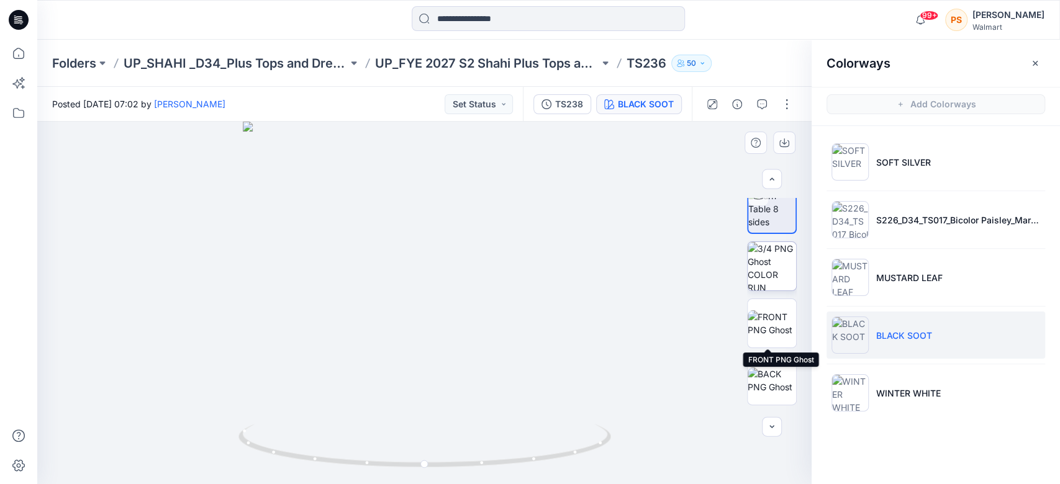
click at [770, 263] on img at bounding box center [772, 266] width 48 height 48
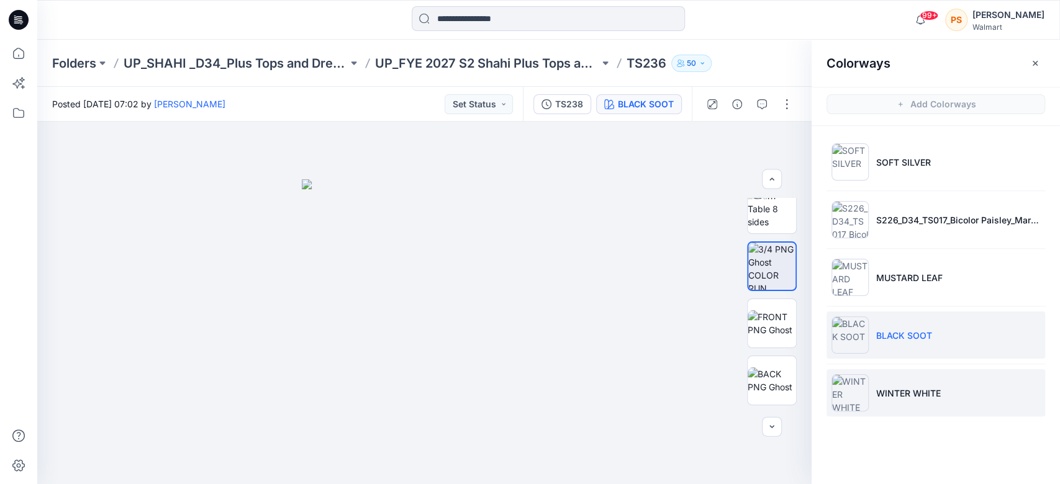
click at [785, 363] on li "WINTER WHITE" at bounding box center [936, 393] width 219 height 47
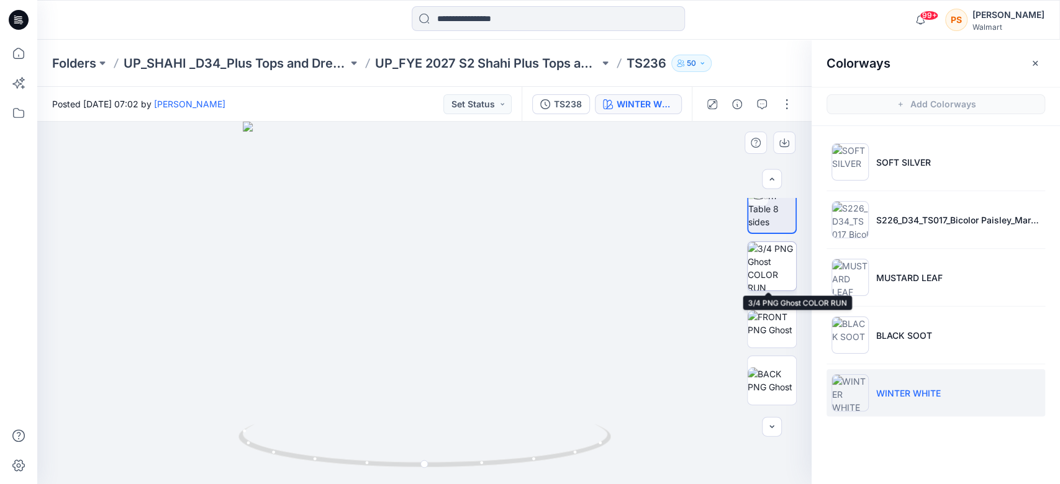
click at [763, 275] on img at bounding box center [772, 266] width 48 height 48
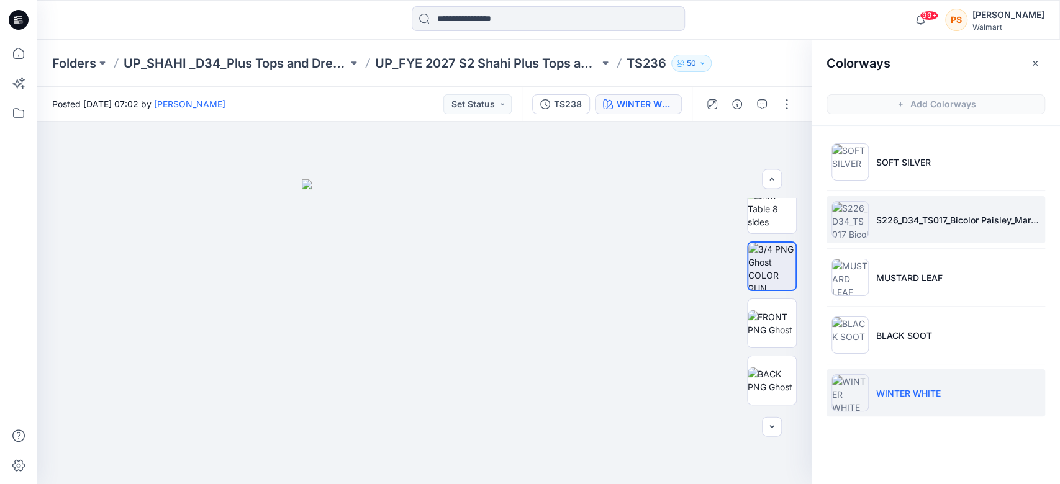
click at [785, 225] on p "S226_D34_TS017_Bicolor Paisley_Maroon Supreme_64cm (1)" at bounding box center [958, 220] width 164 height 13
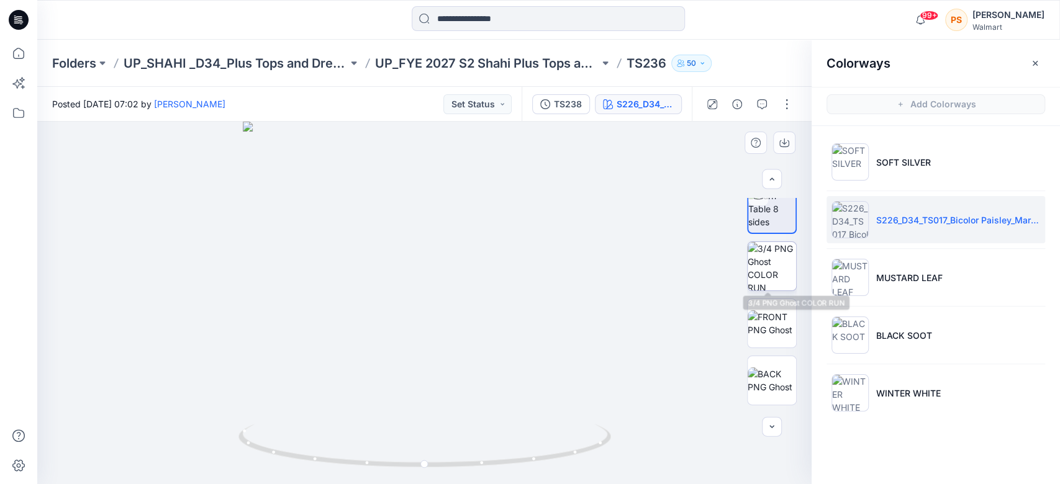
click at [769, 261] on img at bounding box center [772, 266] width 48 height 48
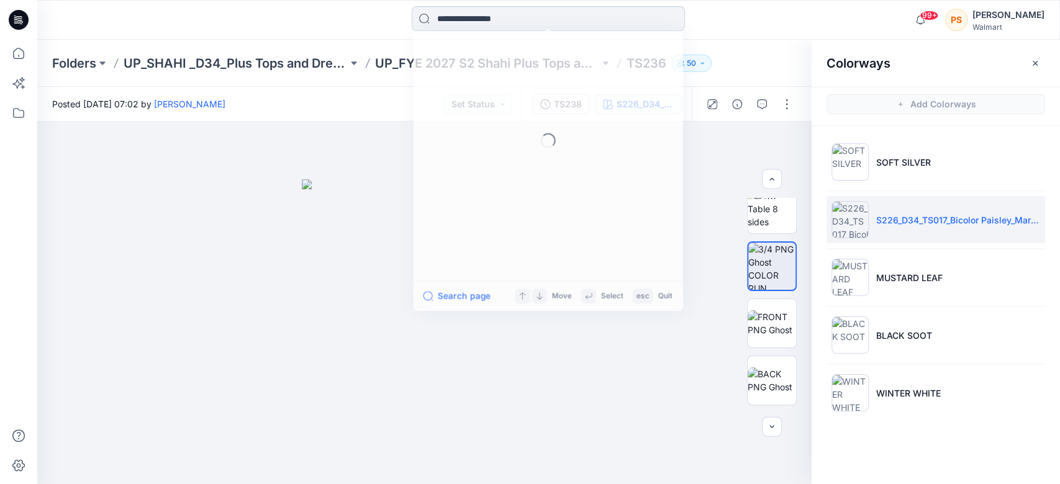
click at [452, 15] on input at bounding box center [548, 18] width 273 height 25
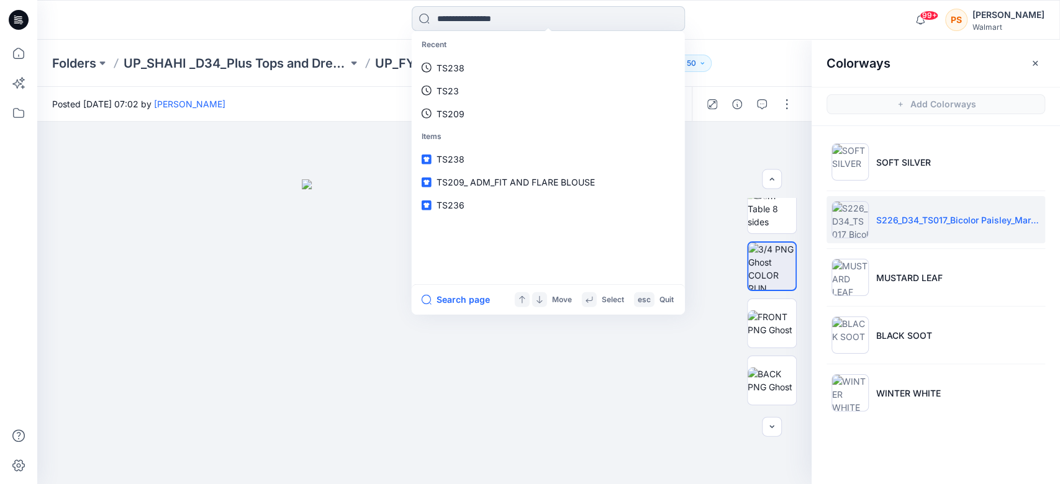
paste input "*****"
type input "*****"
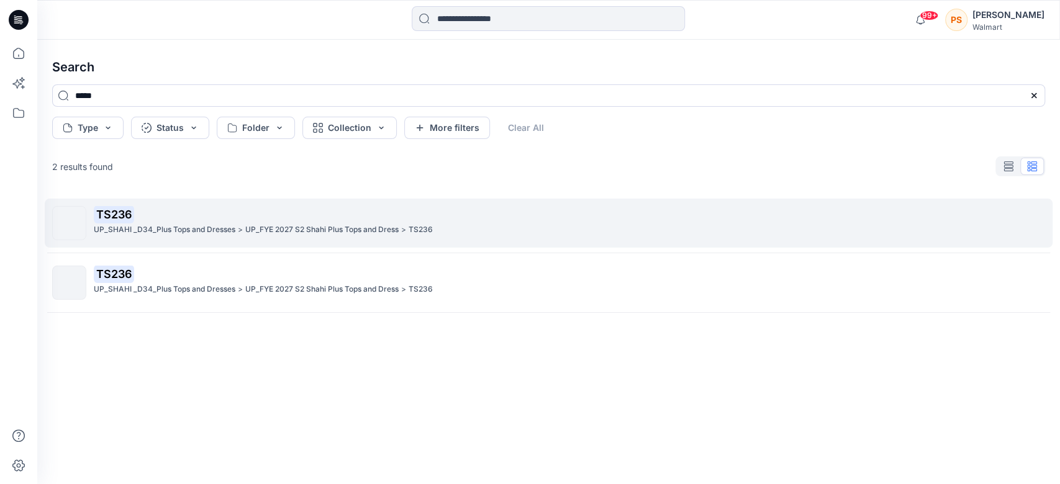
click at [160, 213] on p "TS236" at bounding box center [569, 214] width 951 height 17
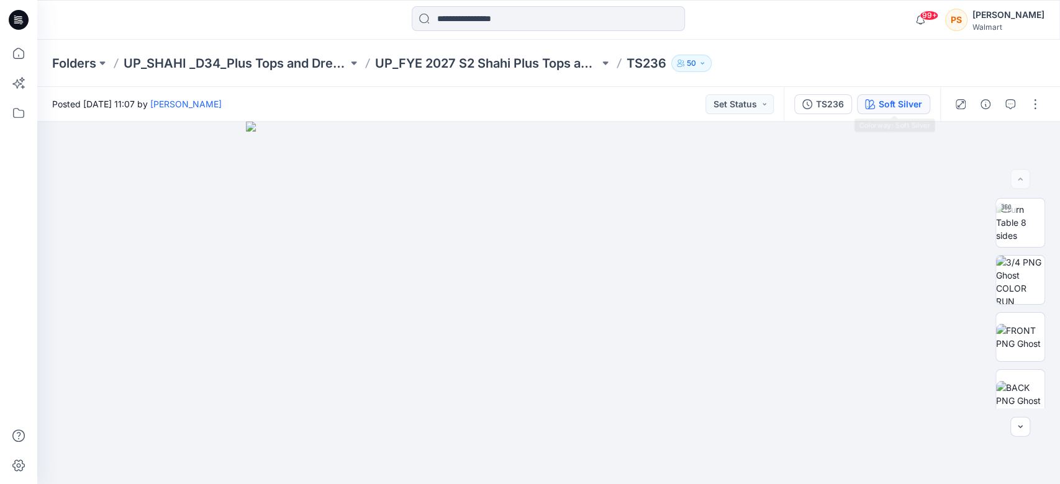
click at [785, 103] on div "Soft Silver" at bounding box center [900, 105] width 43 height 14
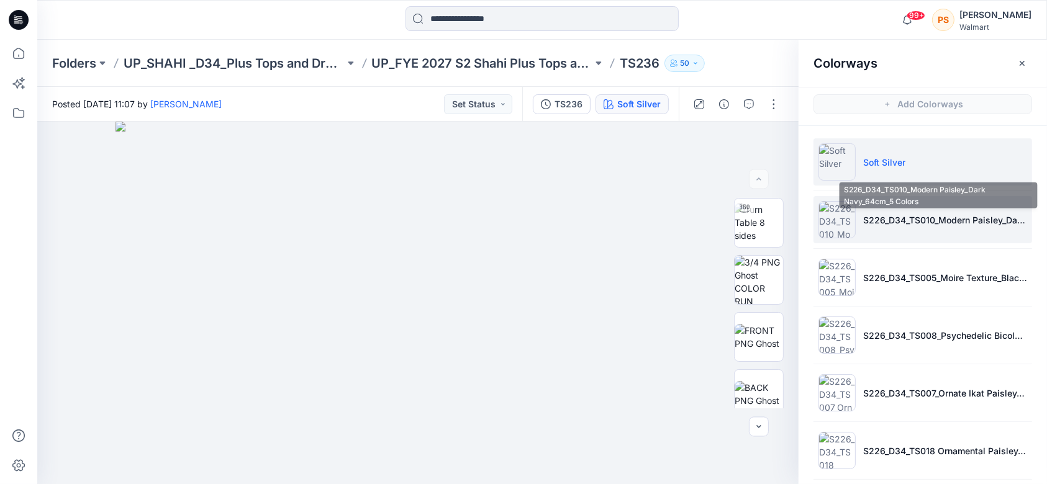
click at [785, 217] on p "S226_D34_TS010_Modern Paisley_Dark Navy_64cm_5 Colors" at bounding box center [945, 220] width 164 height 13
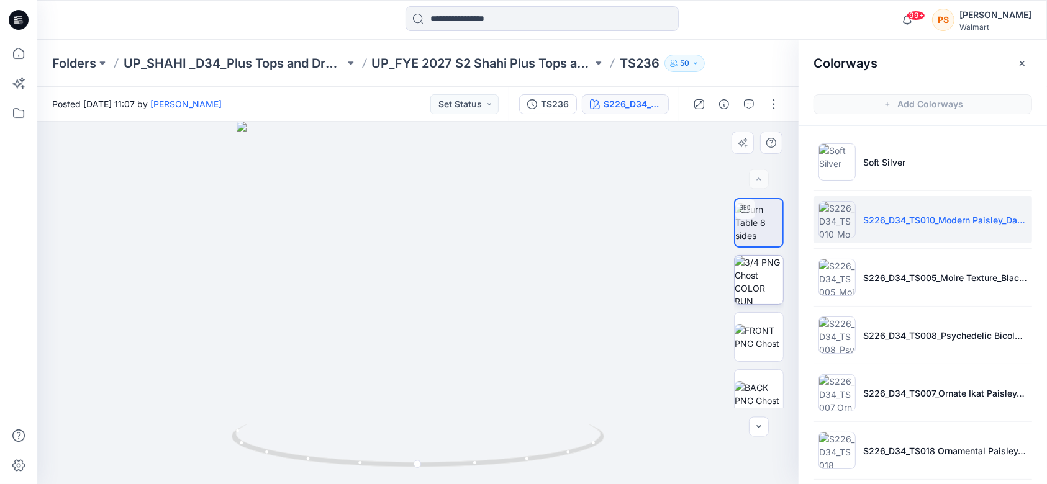
click at [760, 283] on img at bounding box center [759, 280] width 48 height 48
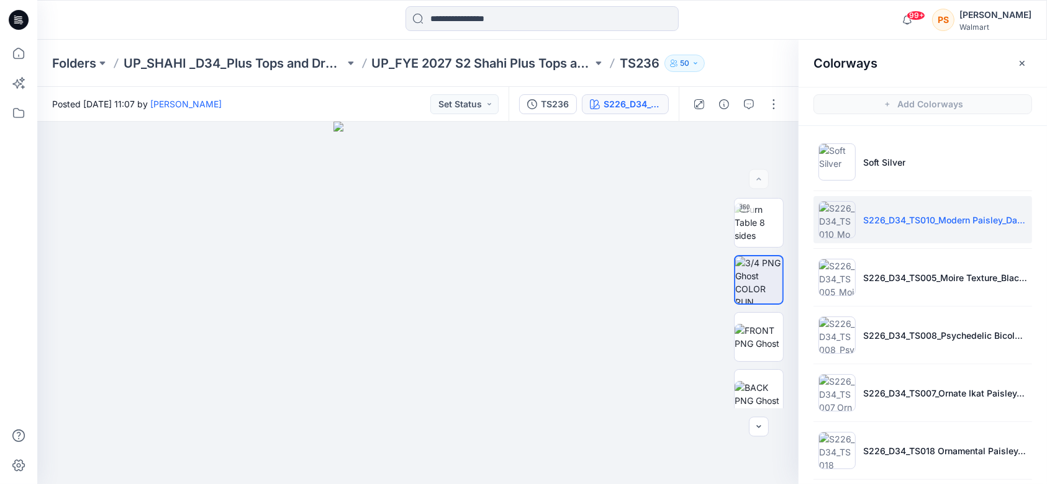
scroll to position [4, 0]
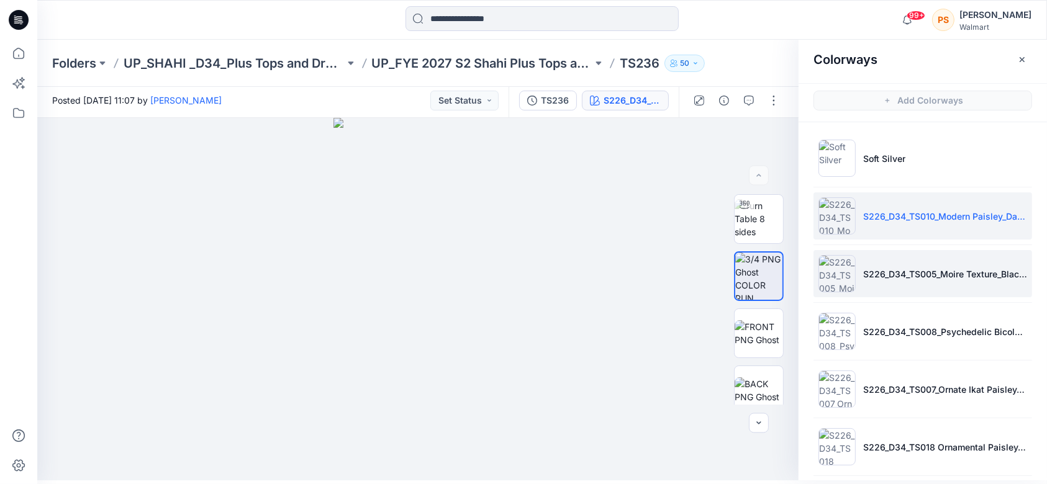
click at [785, 281] on li "S226_D34_TS005_Moire Texture_Black Soot_9.14cm" at bounding box center [923, 273] width 219 height 47
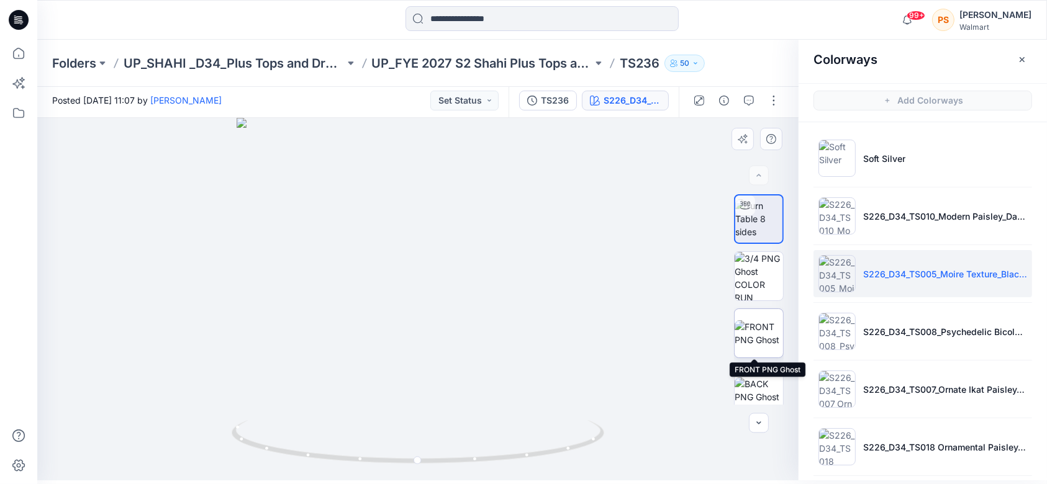
click at [757, 330] on img at bounding box center [759, 333] width 48 height 26
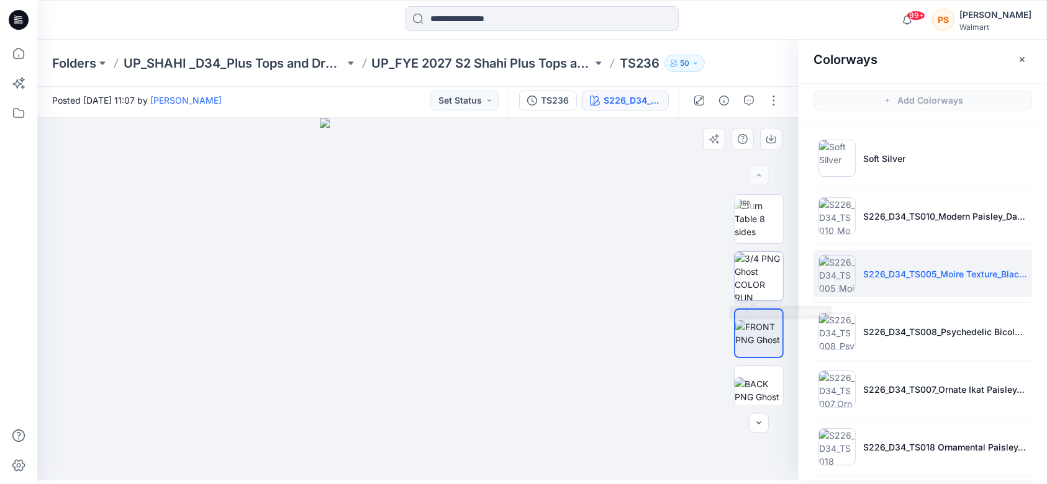
click at [748, 286] on img at bounding box center [759, 276] width 48 height 48
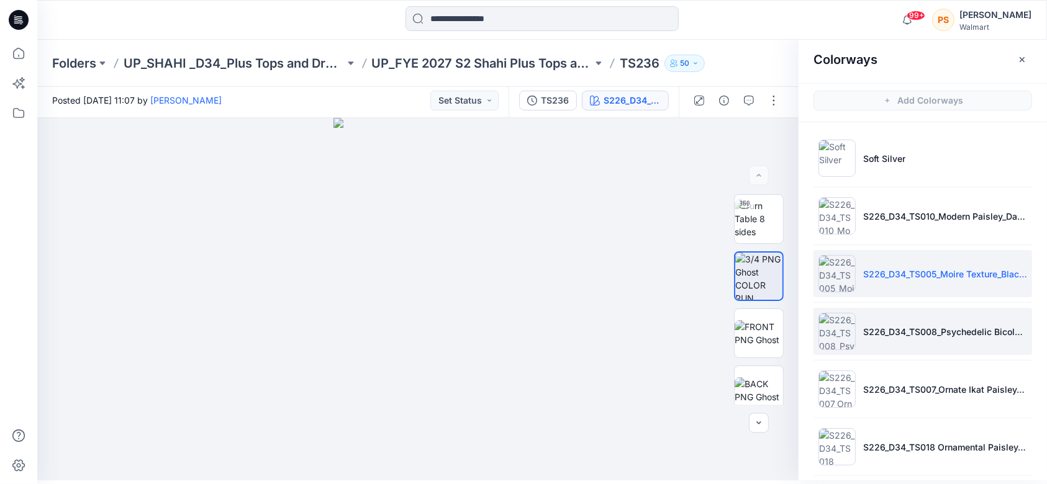
click at [785, 312] on li "S226_D34_TS008_Psychedelic Bicolor_Dark Navy_64cm" at bounding box center [923, 331] width 219 height 47
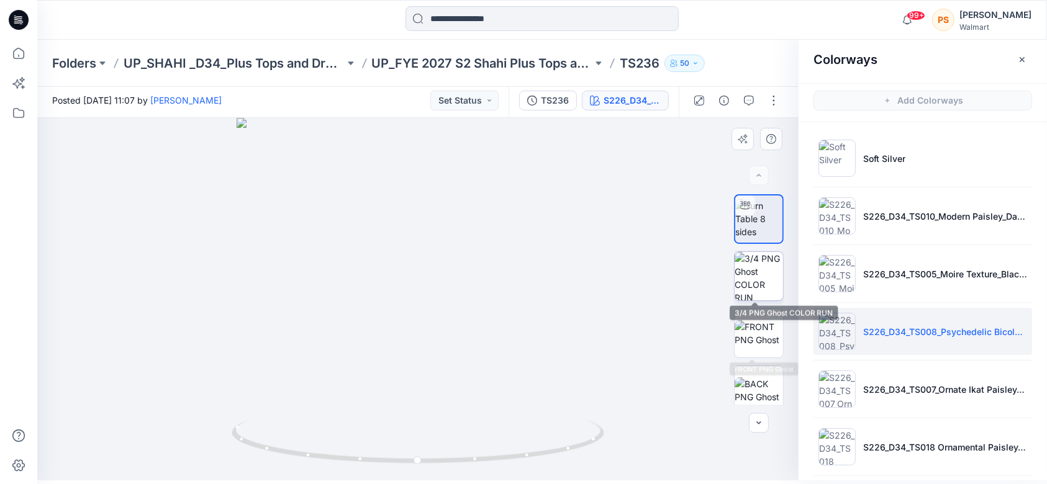
click at [753, 284] on img at bounding box center [759, 276] width 48 height 48
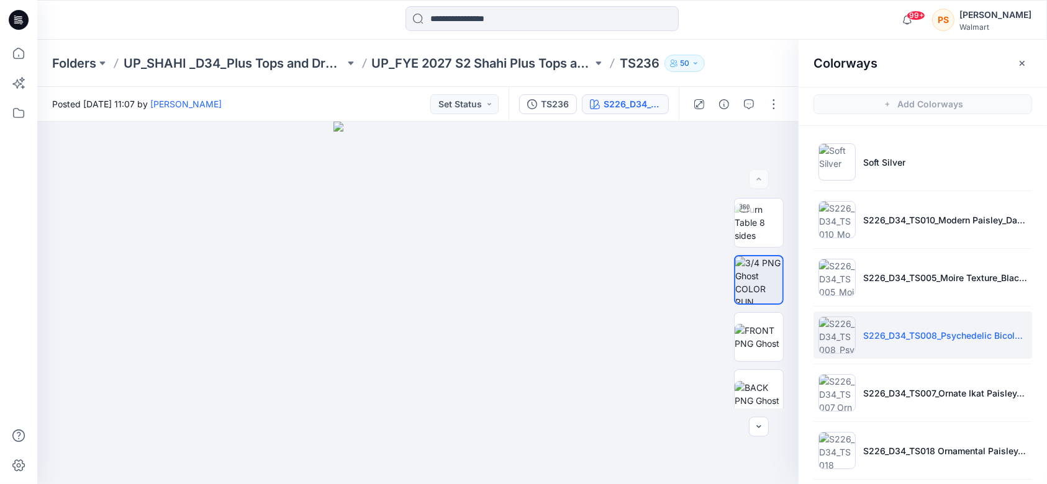
scroll to position [0, 0]
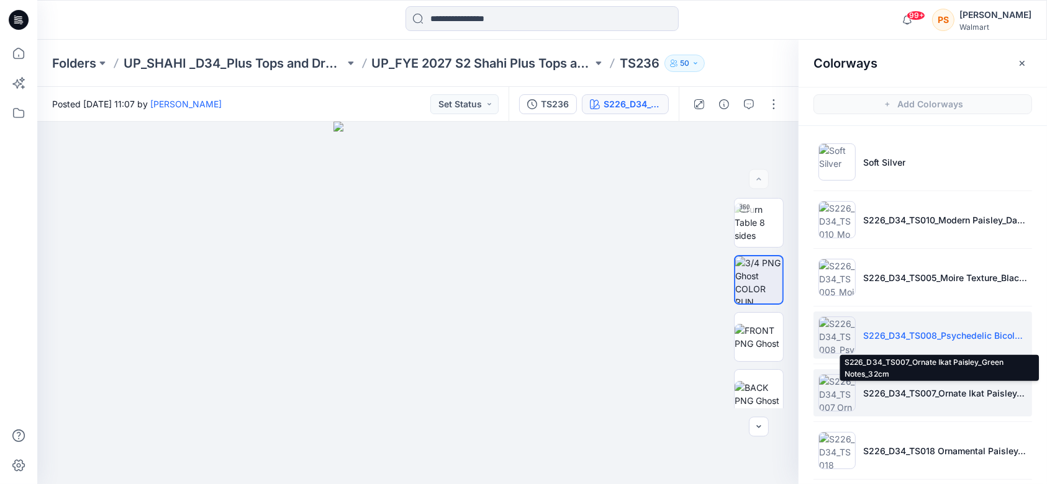
click at [785, 363] on p "S226_D34_TS007_Ornate Ikat Paisley_Green Notes_32cm" at bounding box center [945, 393] width 164 height 13
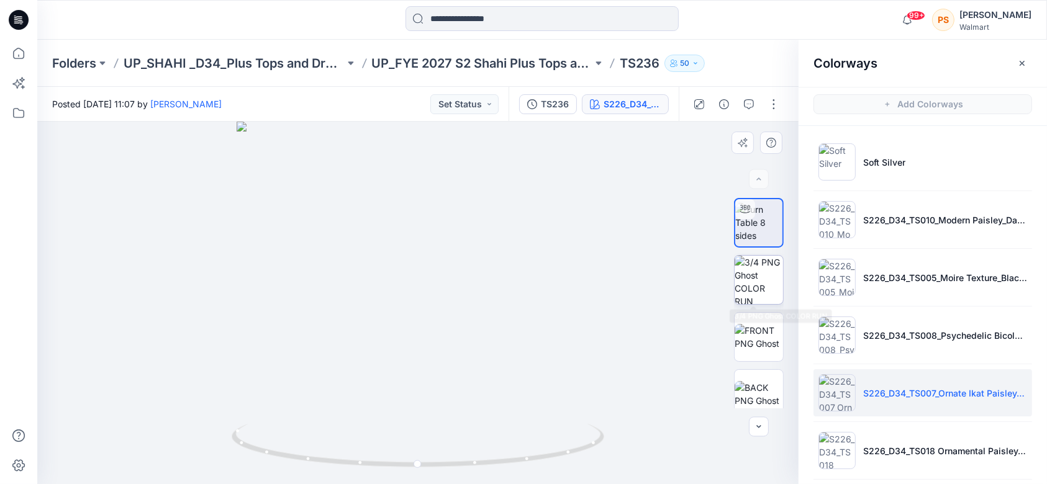
click at [762, 286] on img at bounding box center [759, 280] width 48 height 48
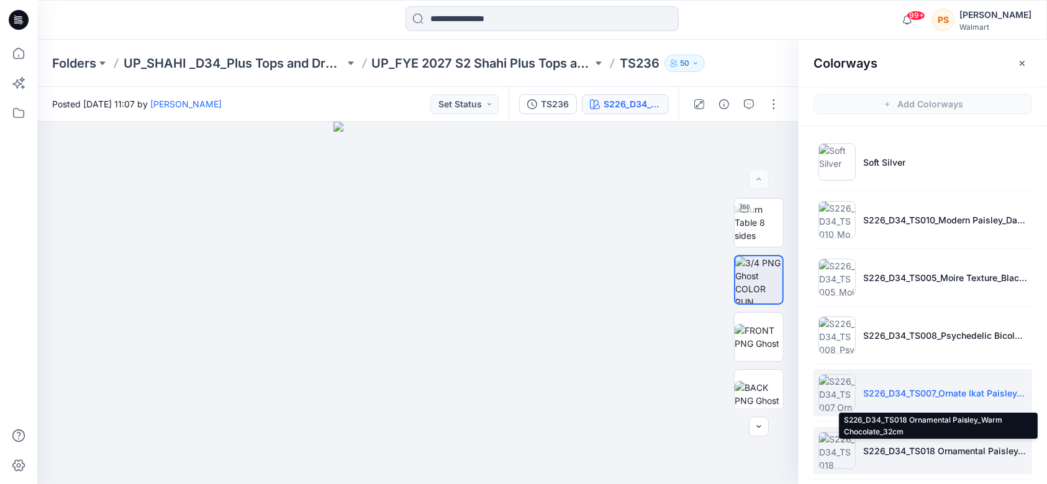
click at [785, 363] on p "S226_D34_TS018 Ornamental Paisley_Warm Chocolate_32cm" at bounding box center [945, 451] width 164 height 13
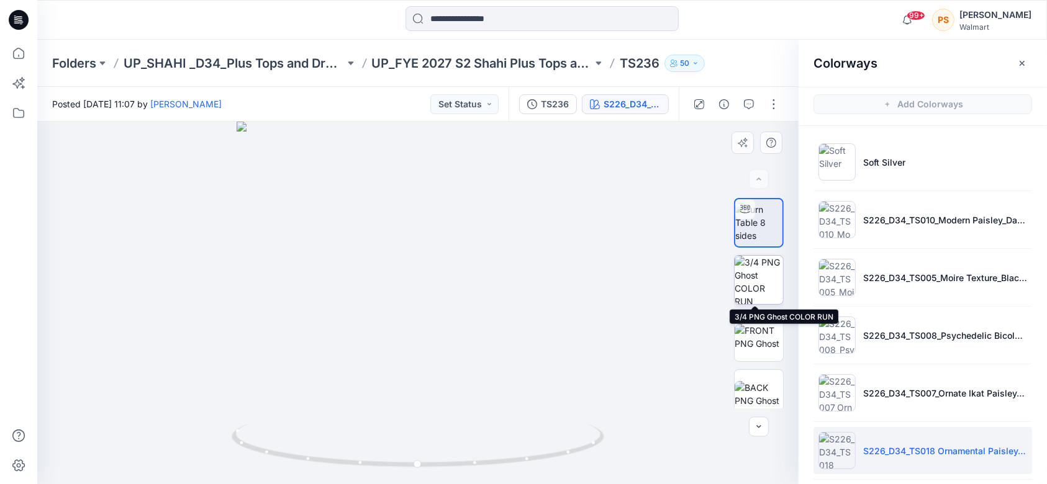
click at [761, 286] on img at bounding box center [759, 280] width 48 height 48
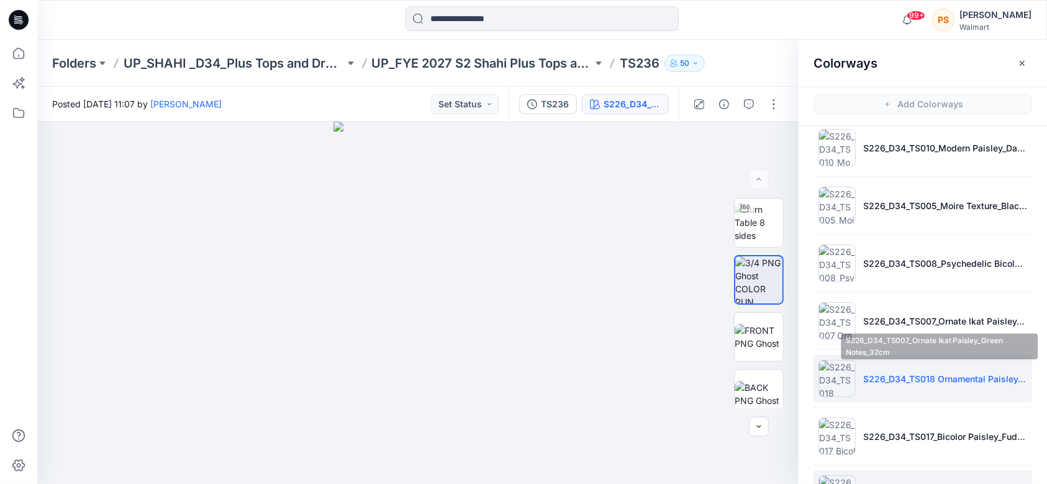
scroll to position [165, 0]
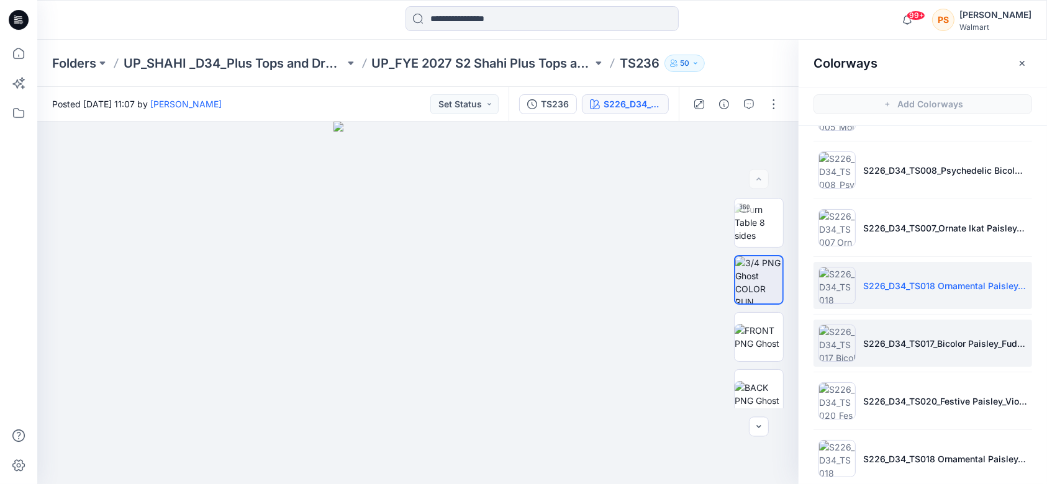
click at [785, 343] on p "S226_D34_TS017_Bicolor Paisley_Fudge Brownie_Dark Navy_64cm" at bounding box center [945, 343] width 164 height 13
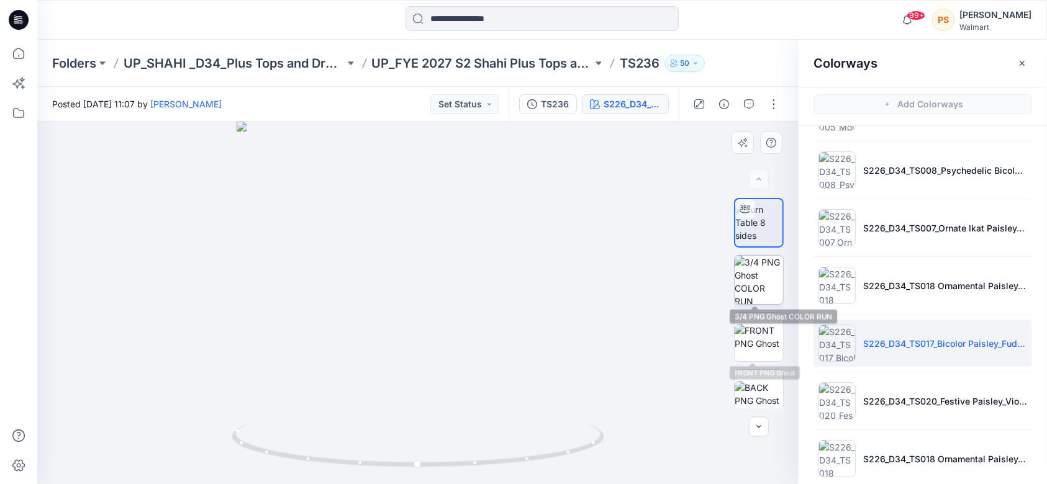
click at [760, 275] on img at bounding box center [759, 280] width 48 height 48
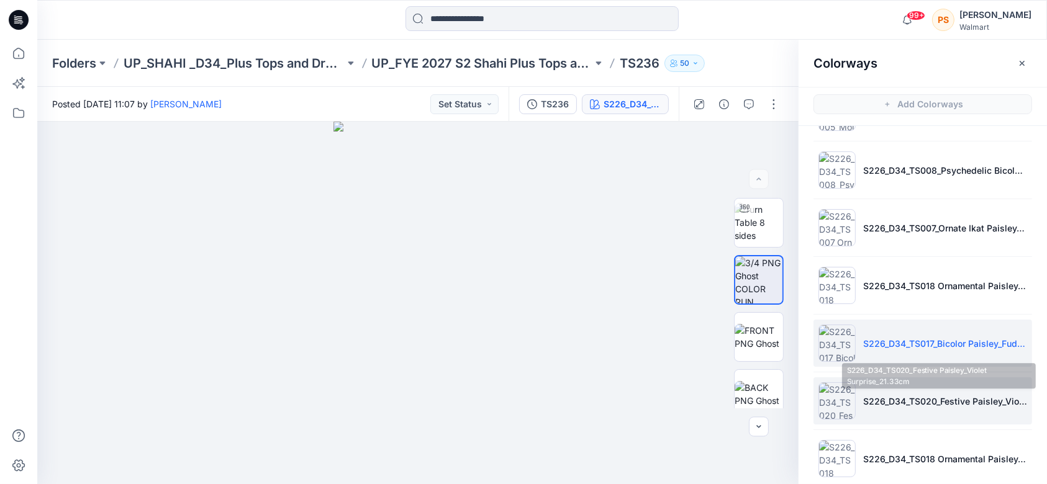
click at [785, 363] on li "S226_D34_TS020_Festive Paisley_Violet Surprise_21.33cm" at bounding box center [923, 401] width 219 height 47
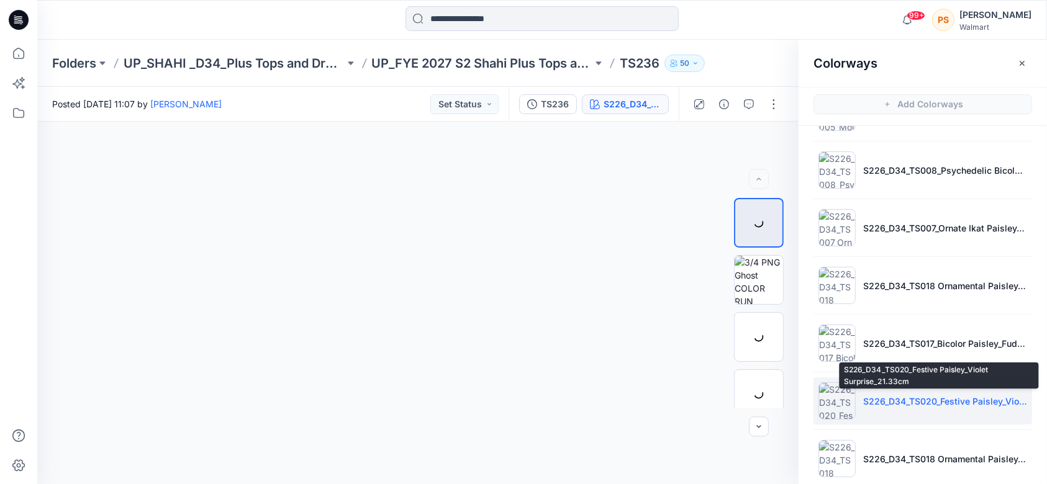
click at [785, 363] on p "S226_D34_TS020_Festive Paisley_Violet Surprise_21.33cm" at bounding box center [945, 401] width 164 height 13
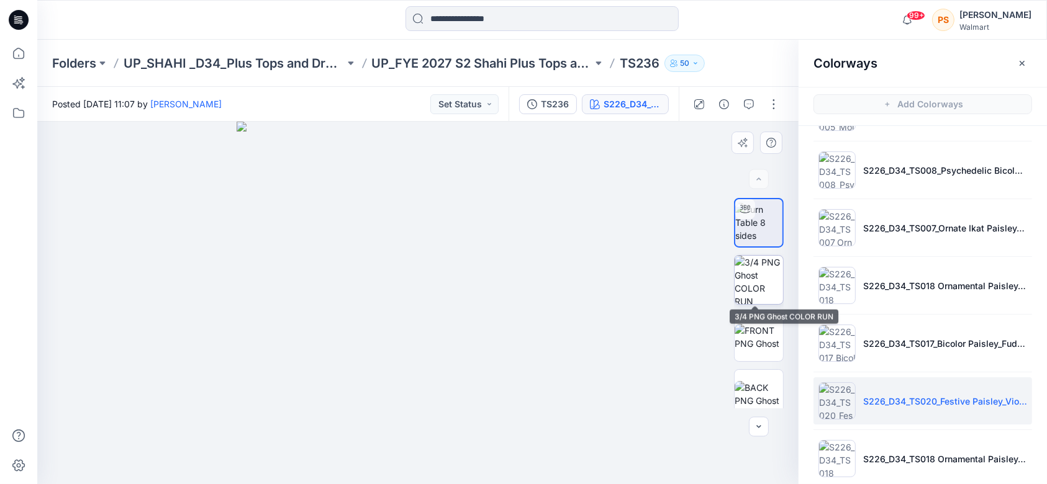
click at [748, 291] on img at bounding box center [759, 280] width 48 height 48
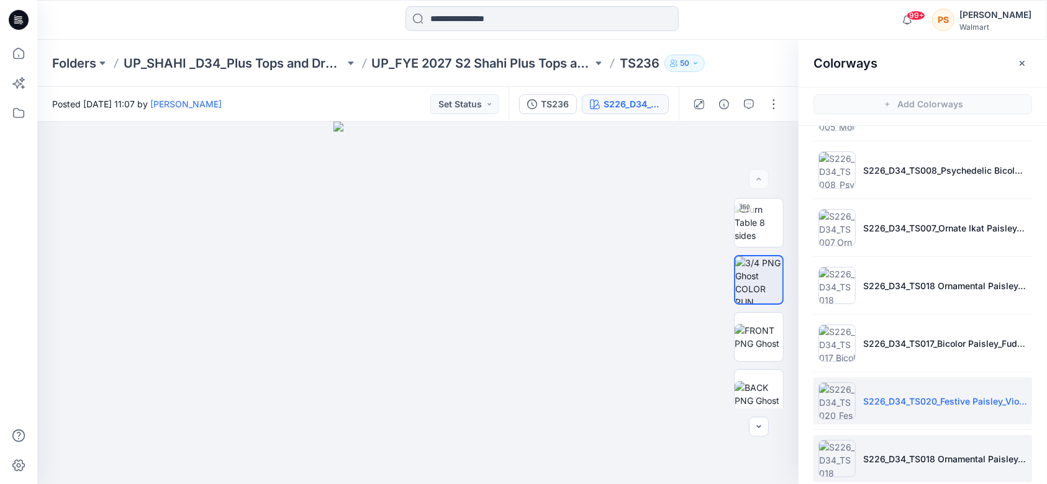
click at [785, 363] on li "S226_D34_TS018 Ornamental Paisley_Dark Azalea_32cm" at bounding box center [923, 458] width 219 height 47
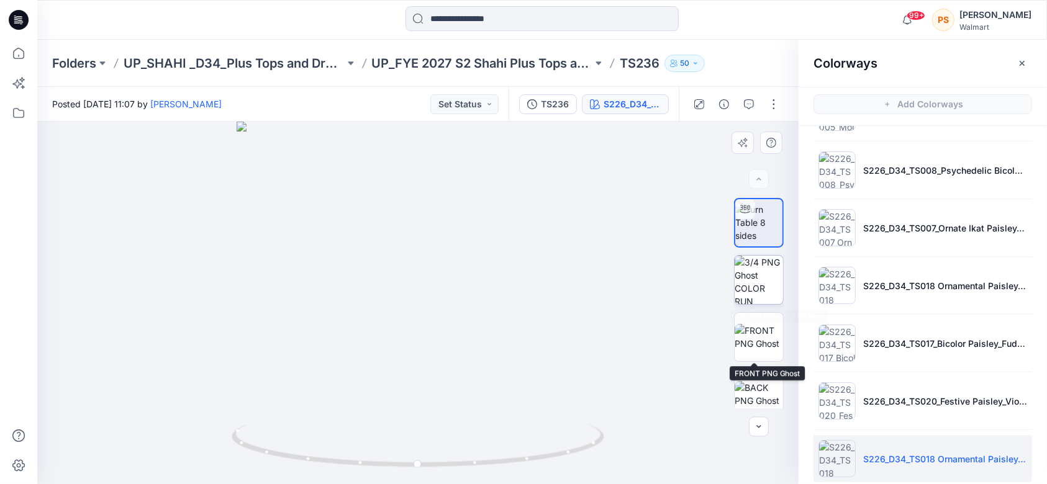
click at [746, 278] on img at bounding box center [759, 280] width 48 height 48
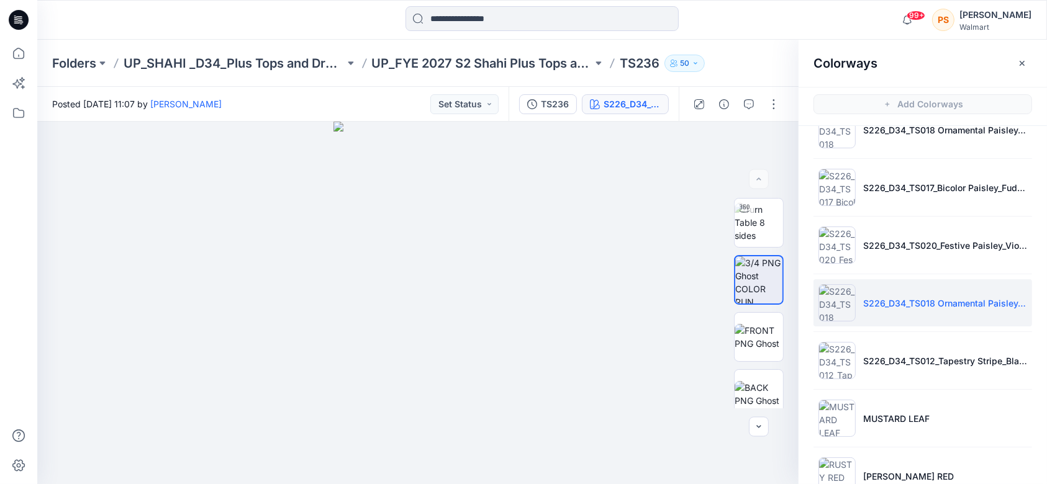
scroll to position [331, 0]
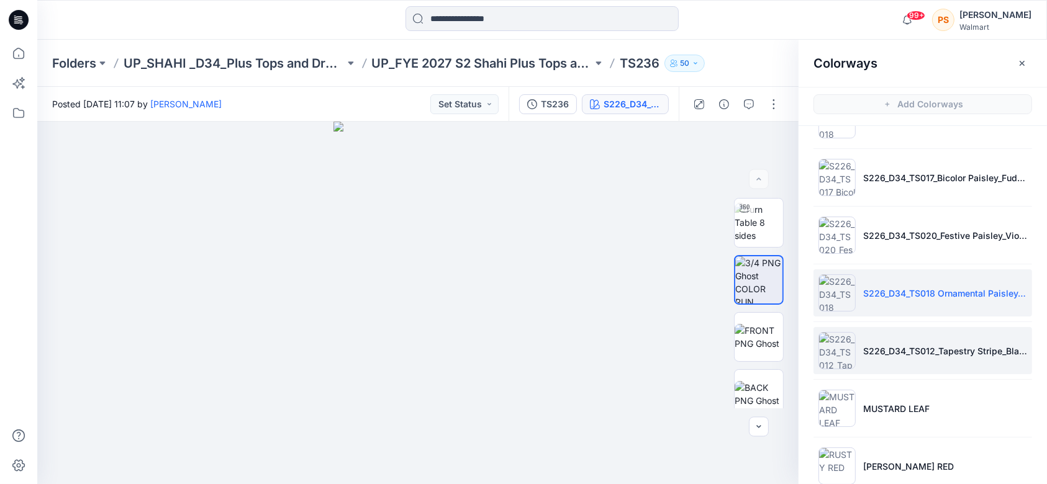
click at [785, 345] on p "S226_D34_TS012_Tapestry Stripe_Black Crimson_32cm" at bounding box center [945, 351] width 164 height 13
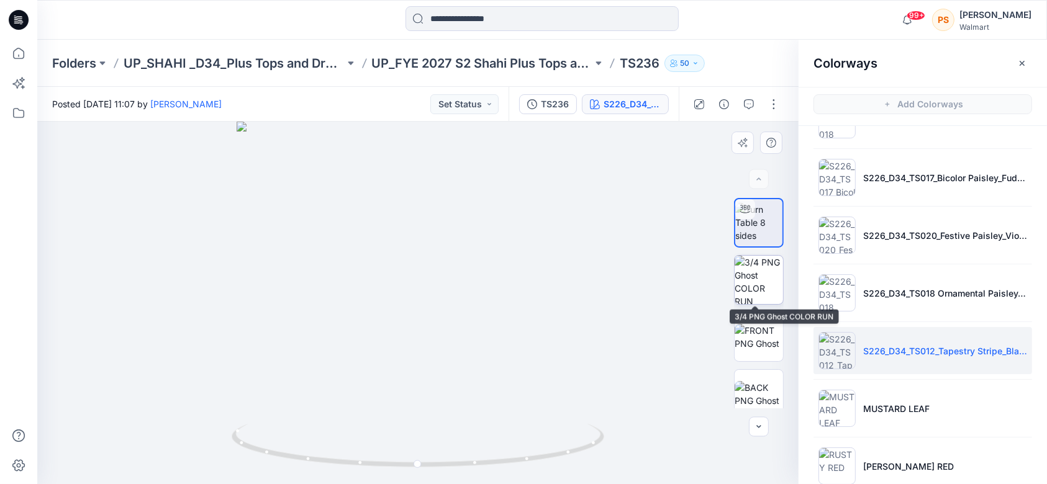
click at [772, 283] on img at bounding box center [759, 280] width 48 height 48
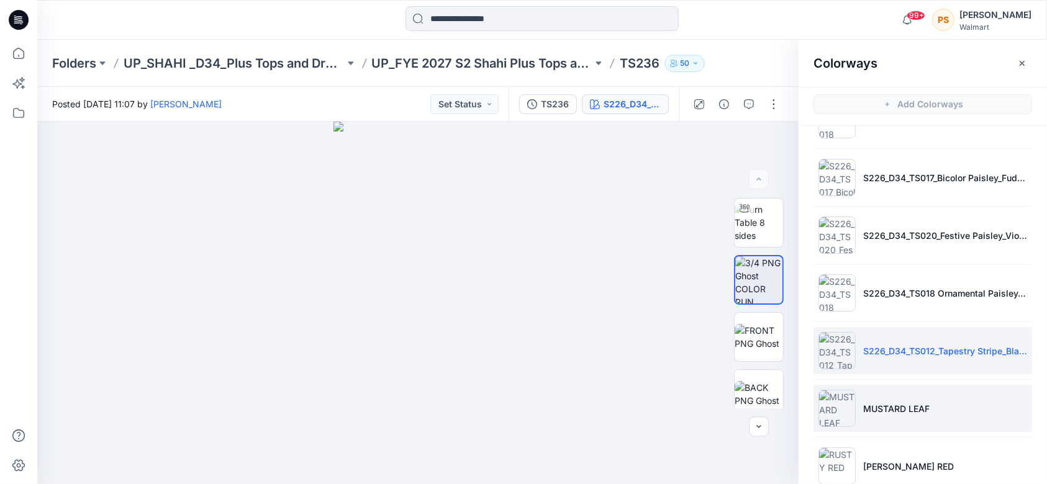
click at [785, 363] on p "MUSTARD LEAF" at bounding box center [896, 408] width 66 height 13
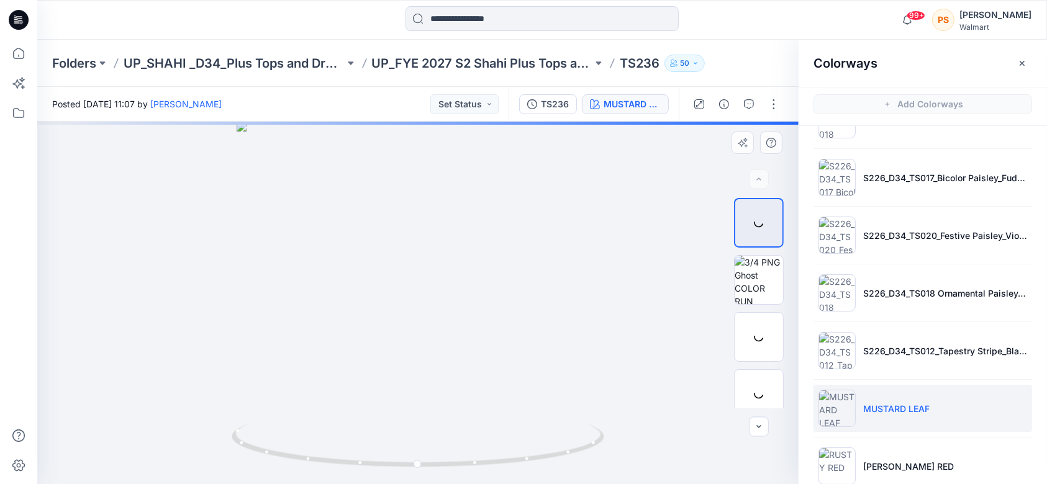
click at [761, 286] on img at bounding box center [759, 280] width 48 height 48
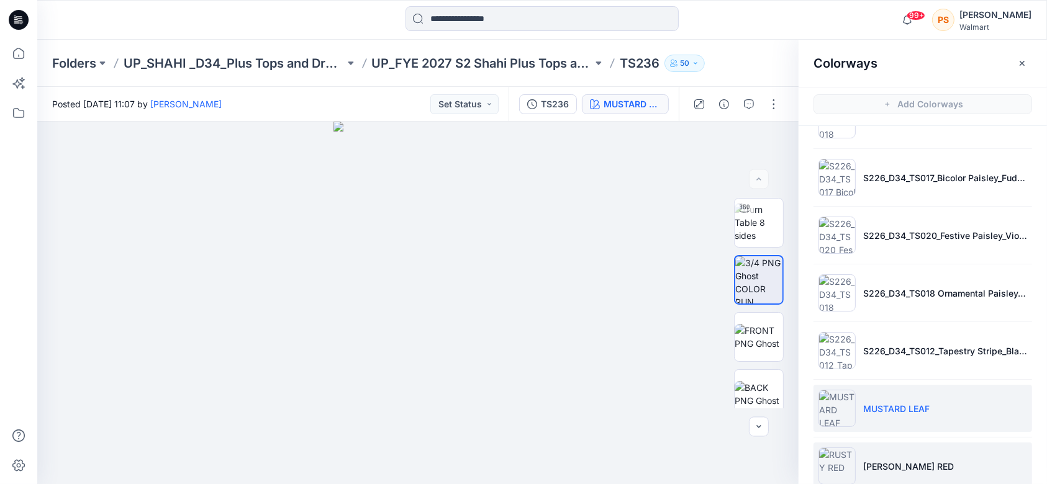
click at [785, 363] on p "[PERSON_NAME] RED" at bounding box center [908, 466] width 91 height 13
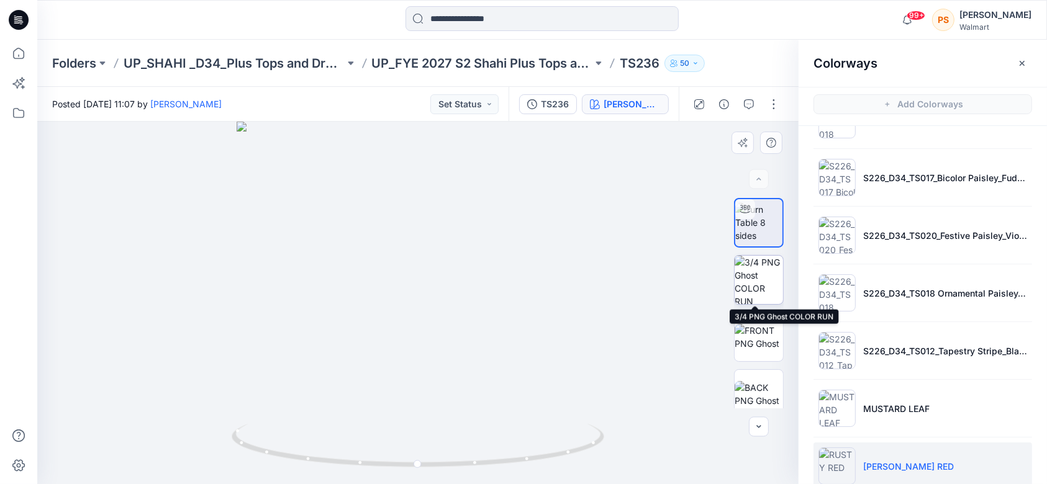
click at [755, 279] on img at bounding box center [759, 280] width 48 height 48
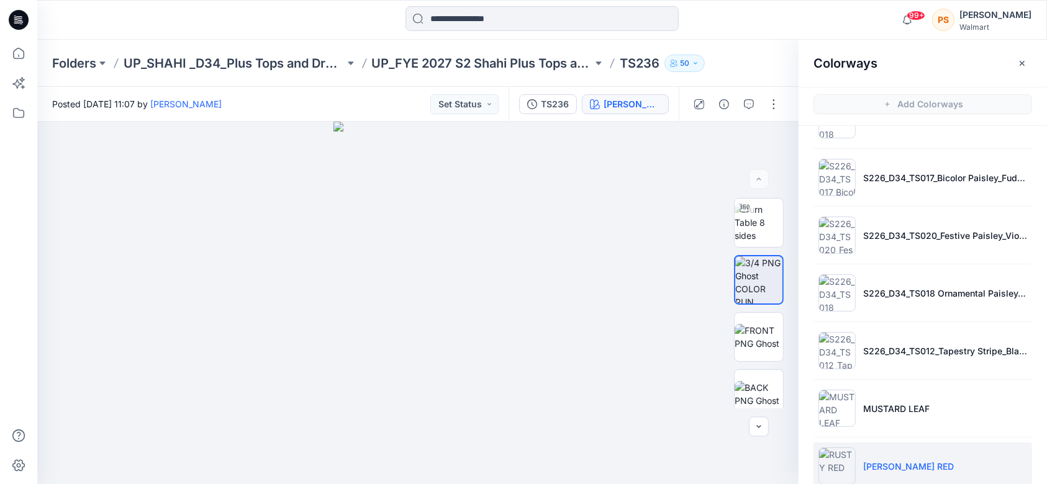
click at [785, 363] on p "[PERSON_NAME] RED" at bounding box center [908, 466] width 91 height 13
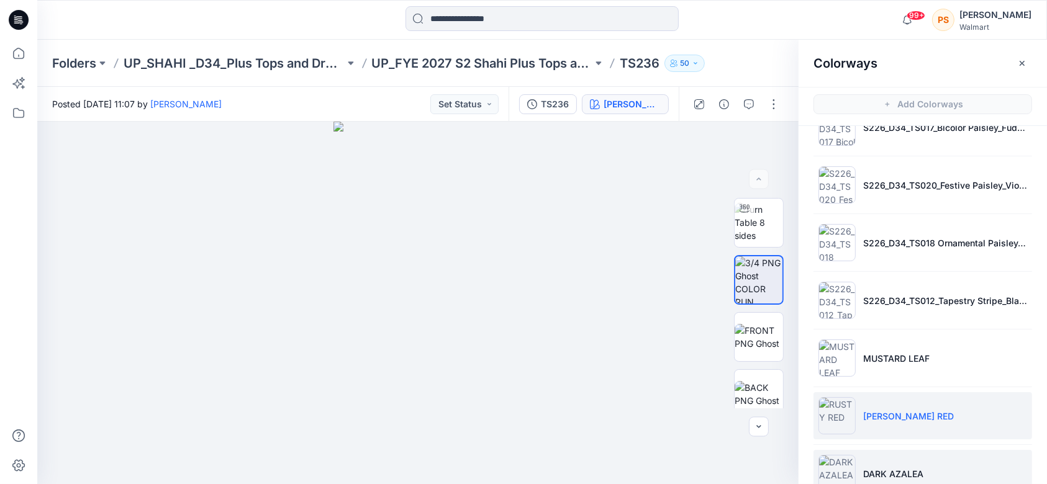
scroll to position [469, 0]
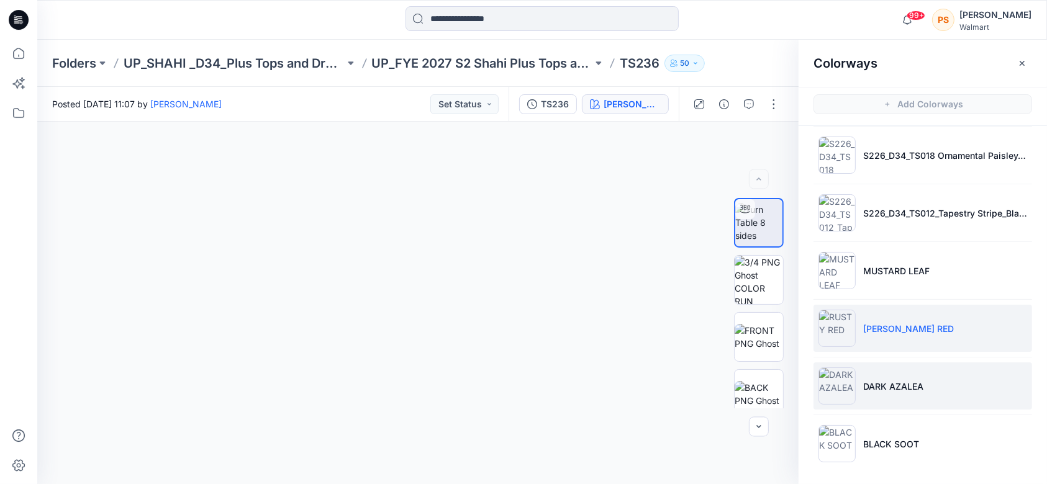
click at [785, 363] on li "DARK AZALEA" at bounding box center [923, 386] width 219 height 47
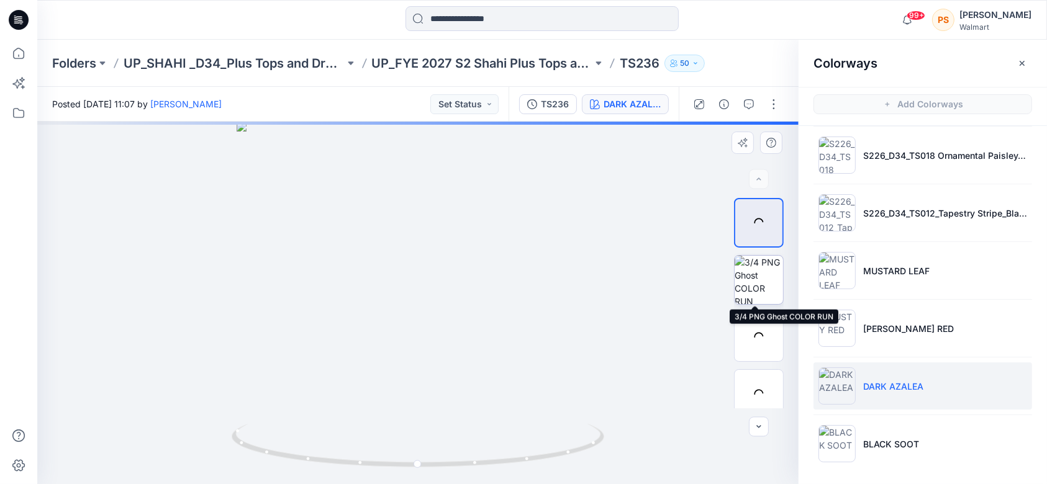
click at [755, 285] on img at bounding box center [759, 280] width 48 height 48
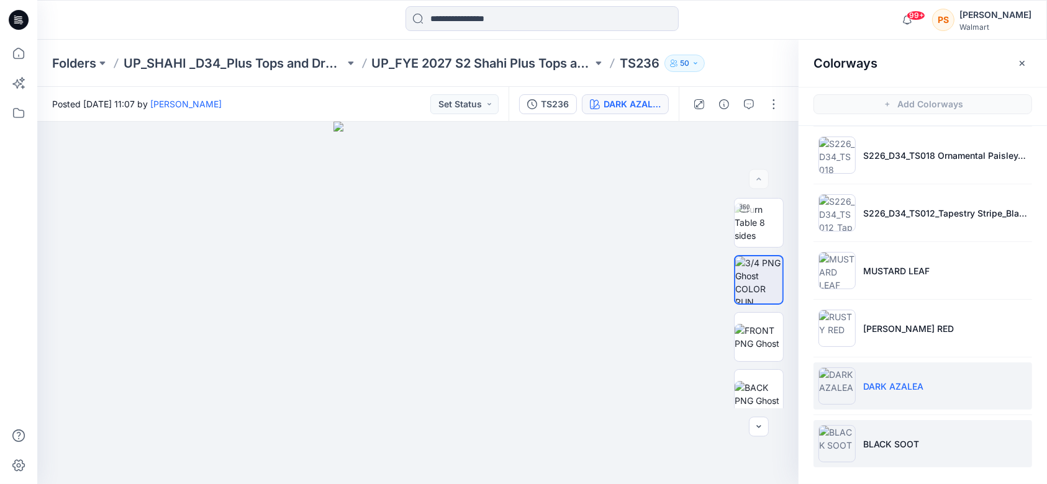
click at [785, 363] on p "BLACK SOOT" at bounding box center [891, 444] width 56 height 13
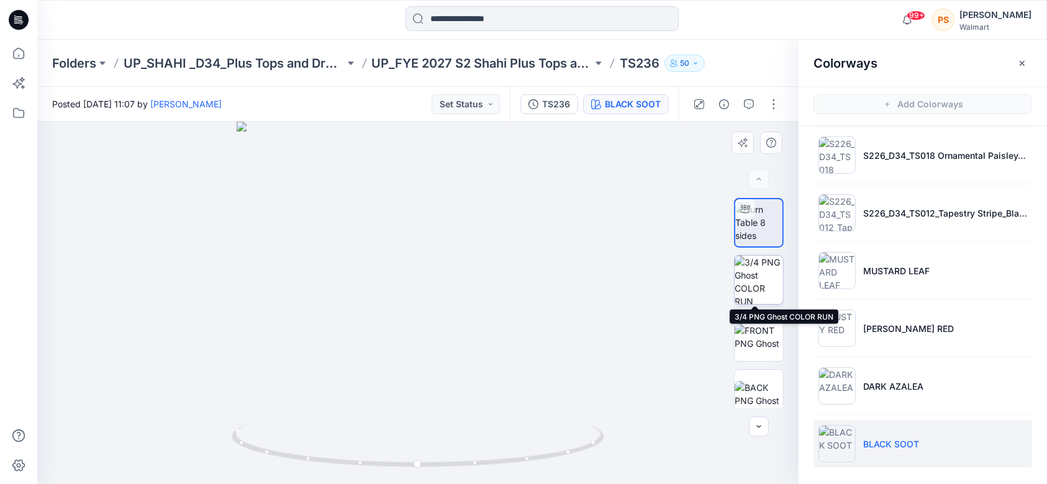
click at [750, 275] on img at bounding box center [759, 280] width 48 height 48
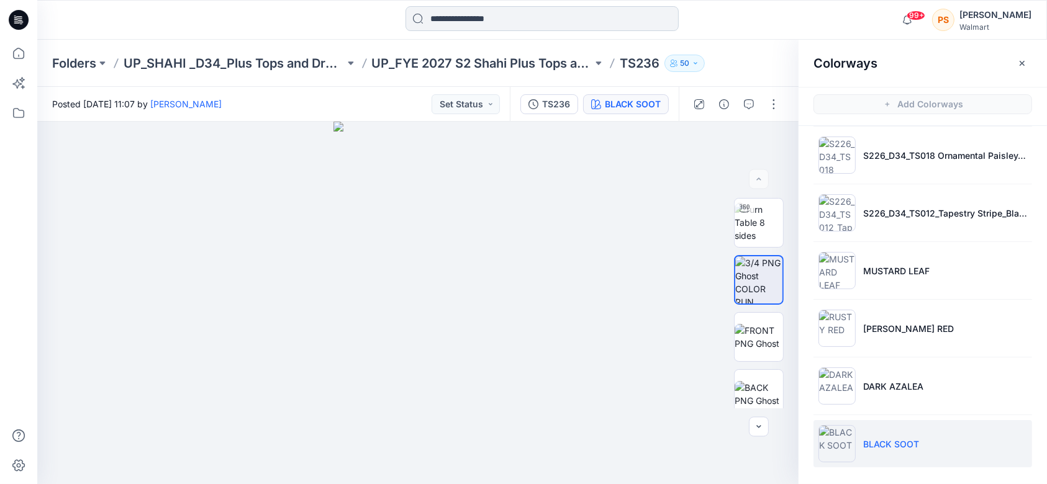
click at [522, 20] on input at bounding box center [542, 18] width 273 height 25
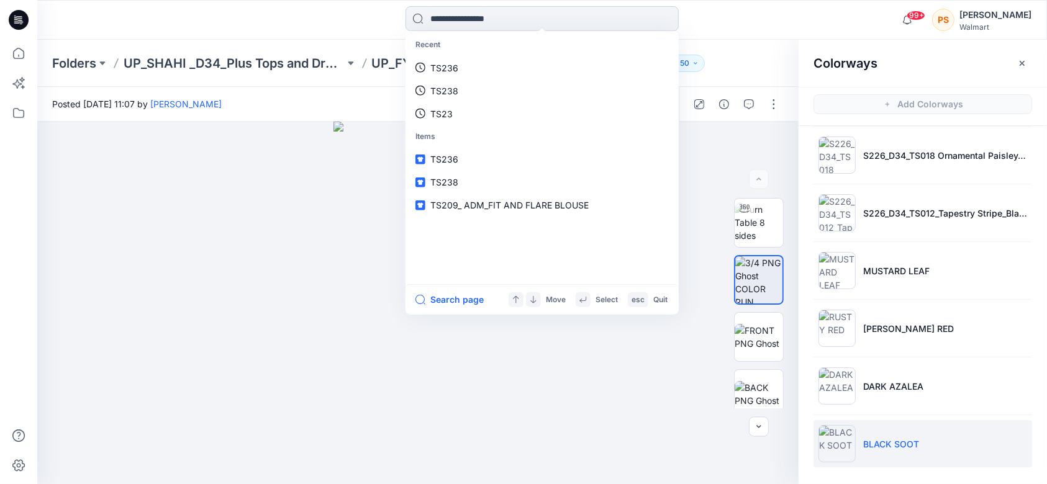
paste input "*****"
type input "*****"
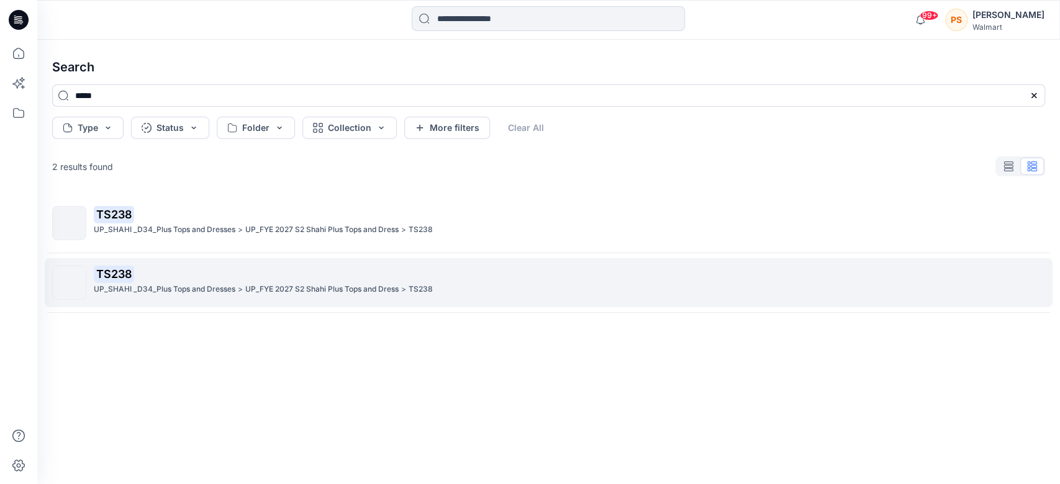
click at [160, 272] on p "TS238" at bounding box center [569, 274] width 951 height 17
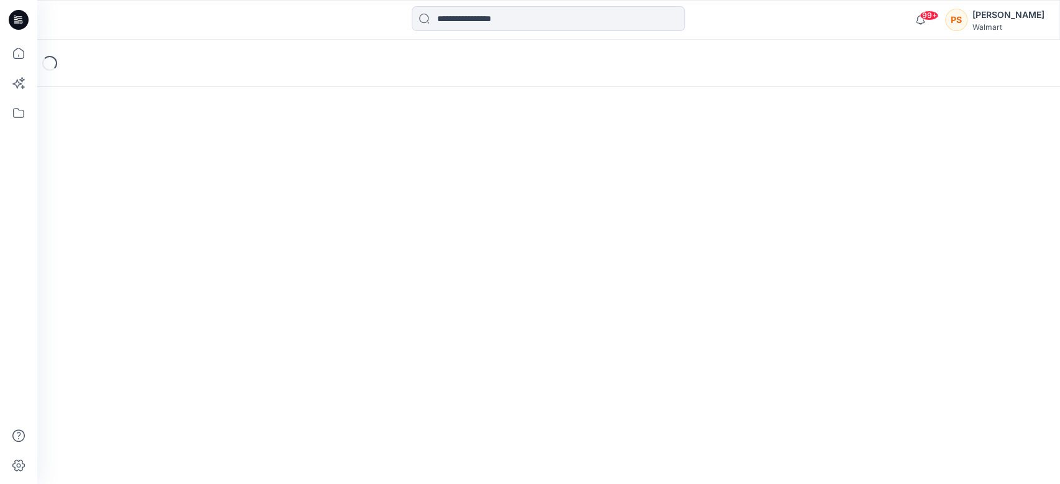
drag, startPoint x: 160, startPoint y: 272, endPoint x: 499, endPoint y: 261, distance: 339.3
click at [161, 271] on div "Loading..." at bounding box center [548, 262] width 1023 height 445
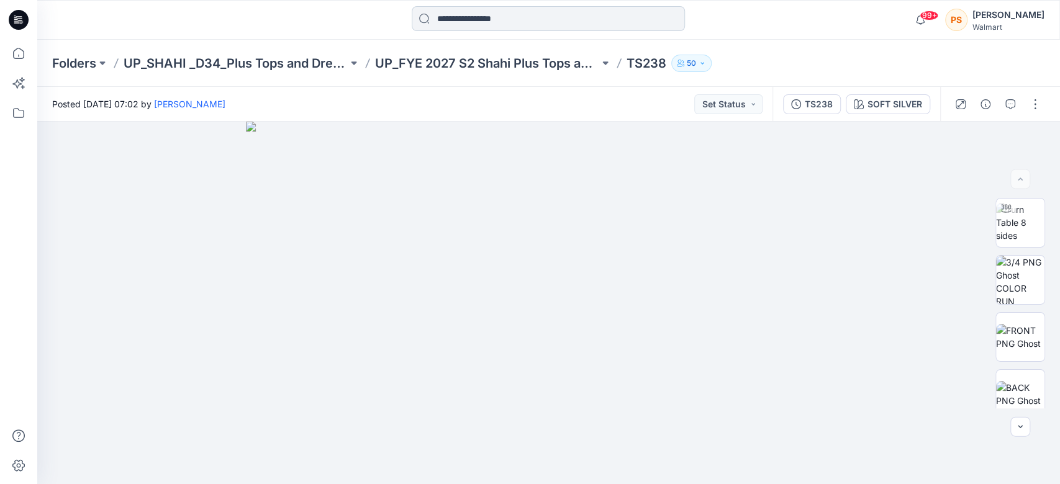
click at [497, 18] on input at bounding box center [548, 18] width 273 height 25
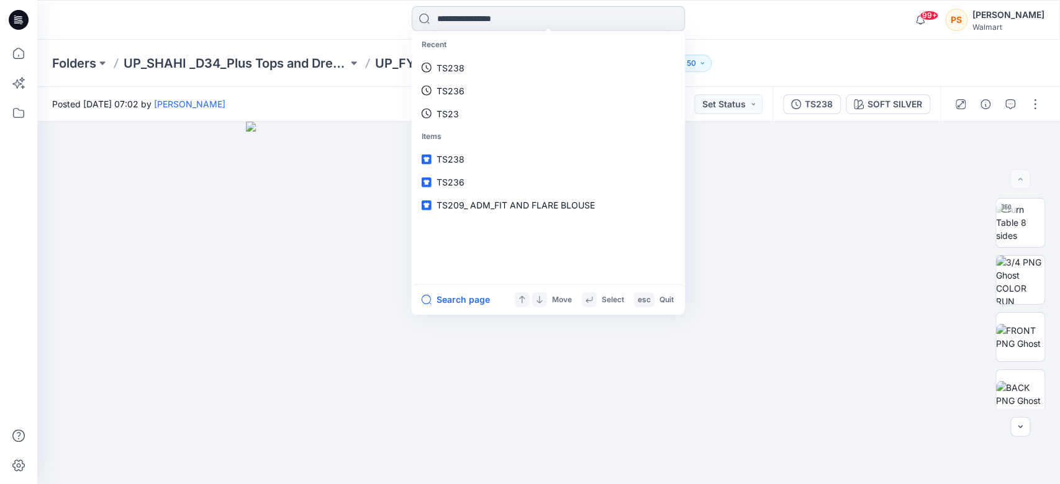
click at [497, 18] on input at bounding box center [548, 18] width 273 height 25
paste input "**********"
type input "**********"
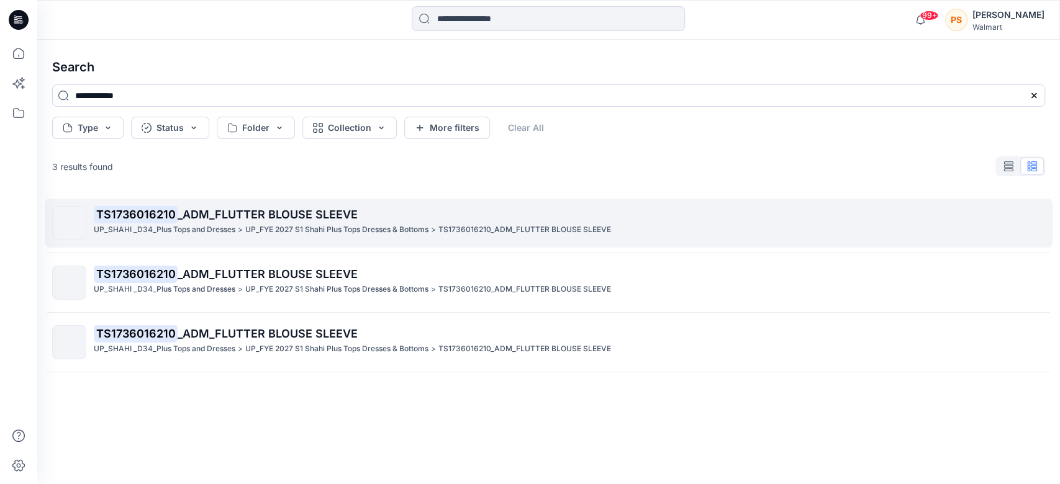
click at [280, 229] on p "UP_FYE 2027 S1 Shahi Plus Tops Dresses & Bottoms" at bounding box center [336, 230] width 183 height 13
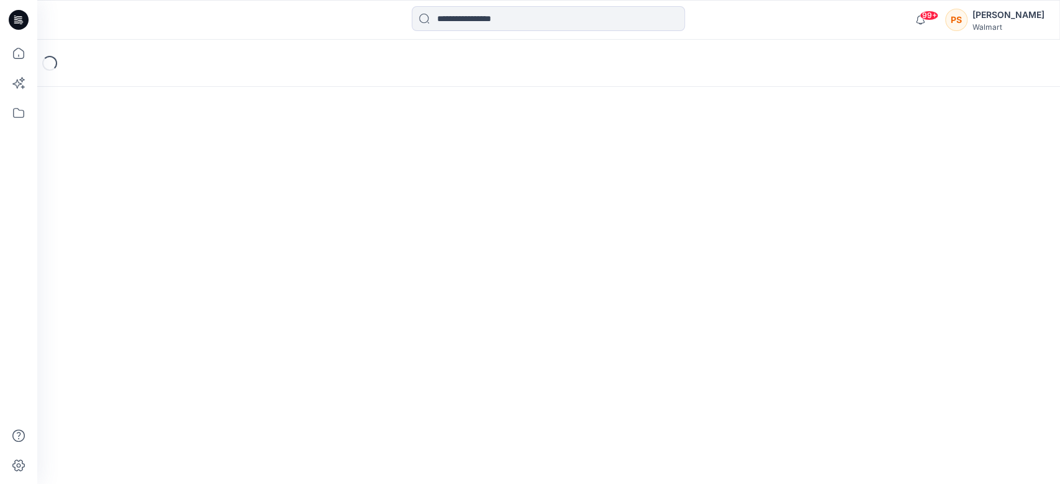
click at [280, 229] on div "Loading..." at bounding box center [548, 262] width 1023 height 445
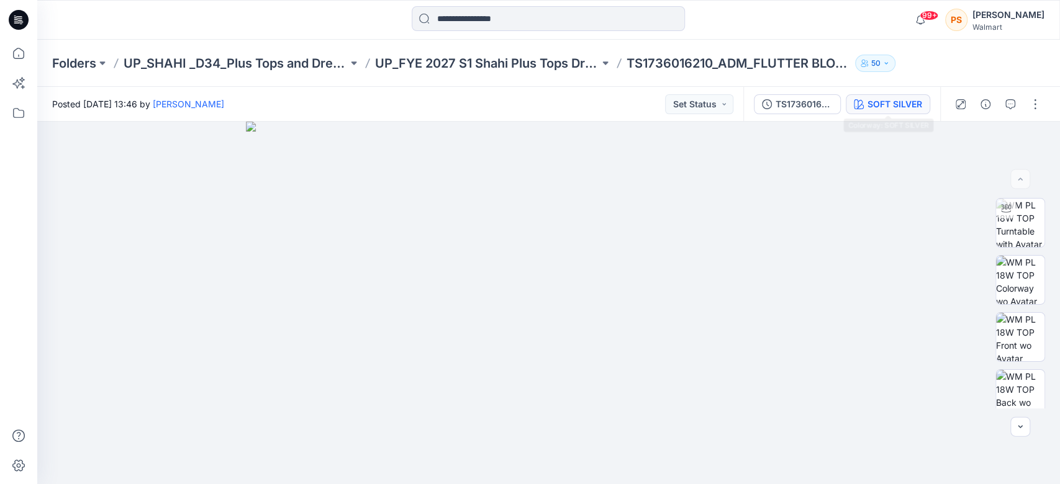
click at [785, 106] on div "SOFT SILVER" at bounding box center [895, 105] width 55 height 14
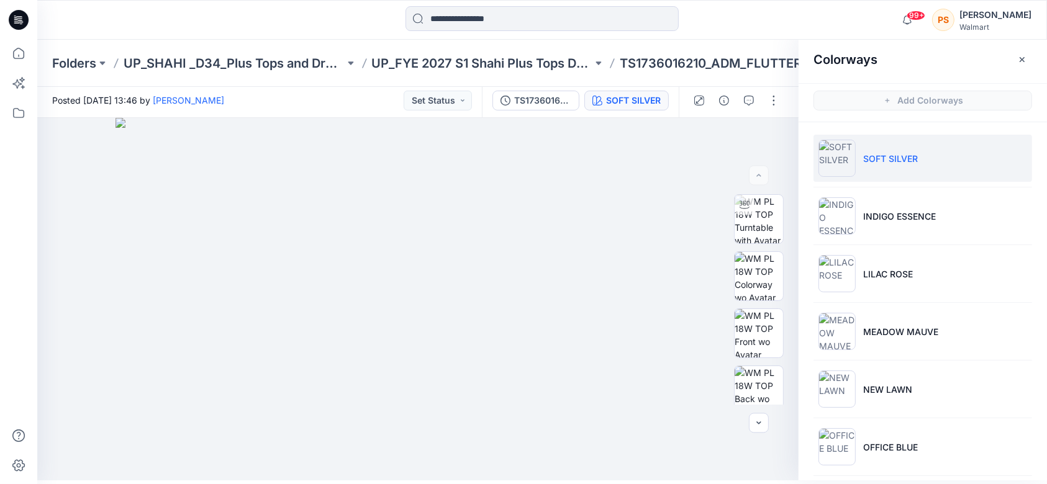
click at [785, 158] on p "SOFT SILVER" at bounding box center [890, 158] width 55 height 13
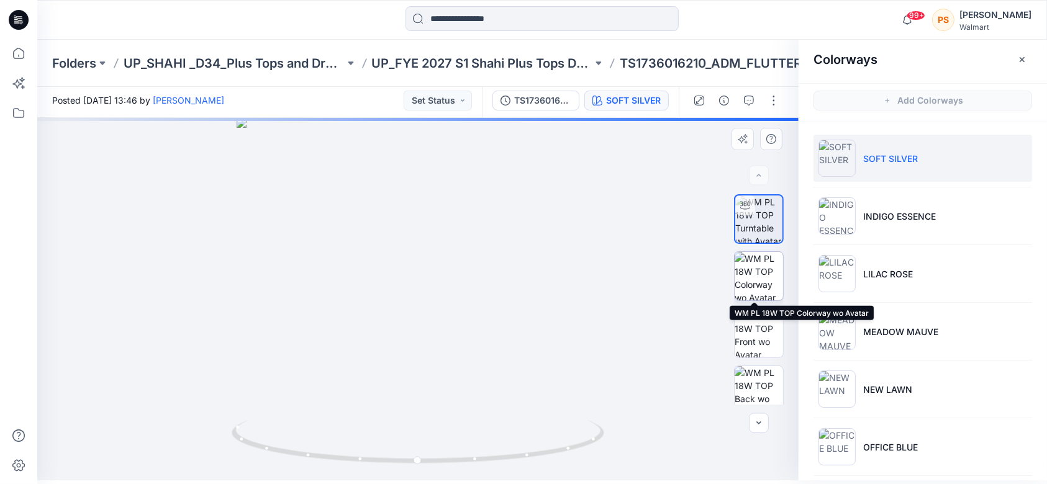
click at [759, 278] on img at bounding box center [759, 276] width 48 height 48
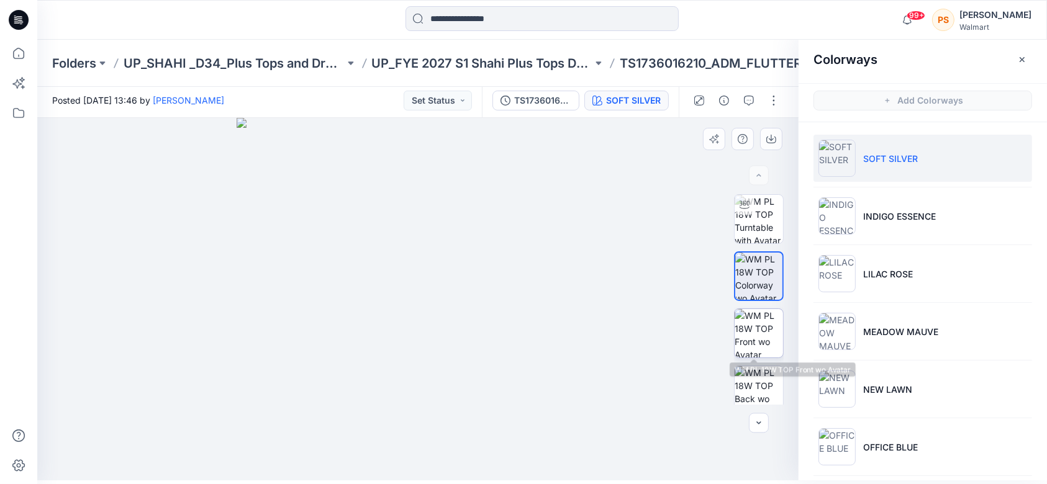
click at [760, 331] on img at bounding box center [759, 333] width 48 height 48
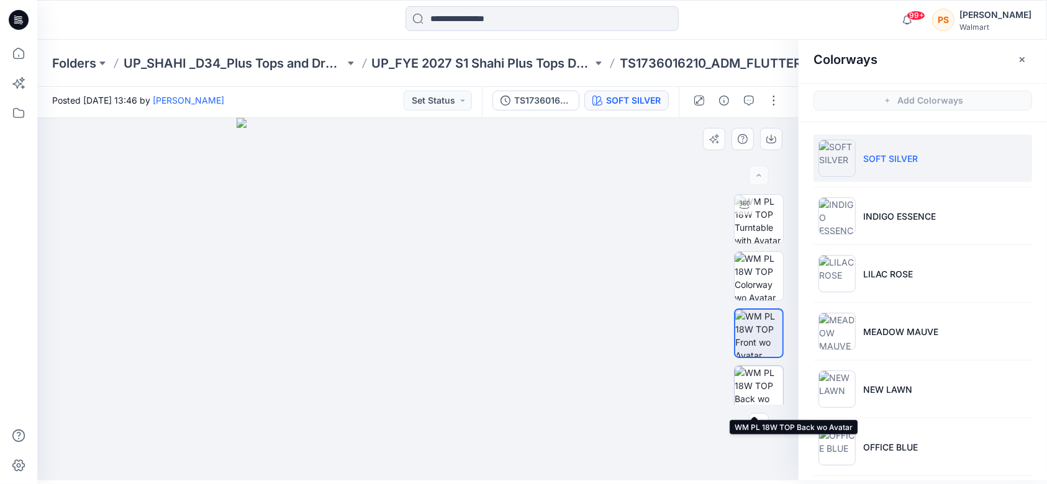
click at [755, 363] on img at bounding box center [759, 390] width 48 height 48
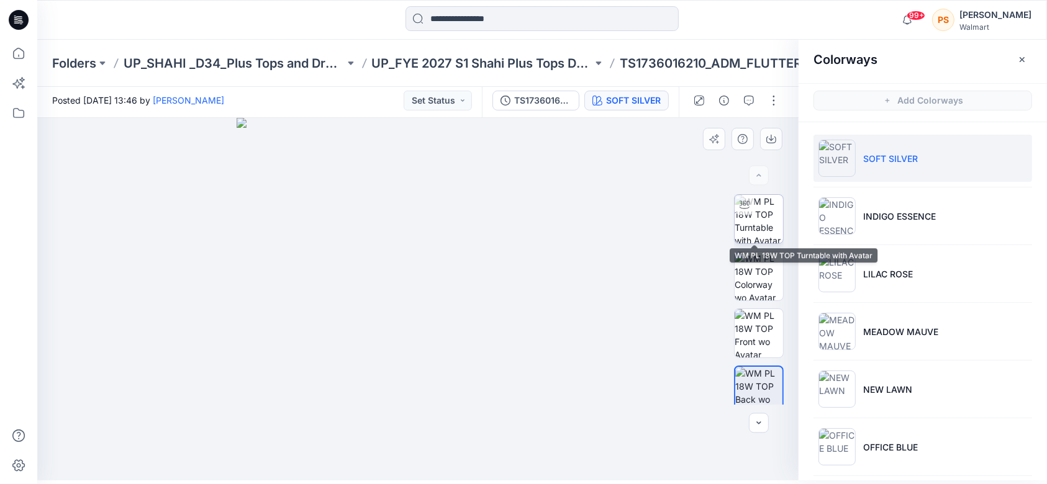
click at [757, 205] on img at bounding box center [759, 219] width 48 height 48
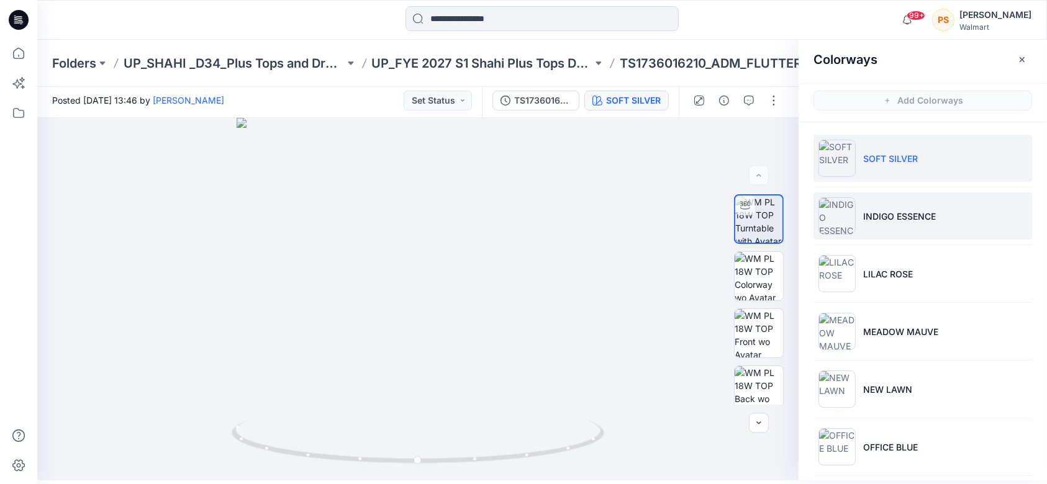
click at [785, 230] on li "INDIGO ESSENCE" at bounding box center [923, 216] width 219 height 47
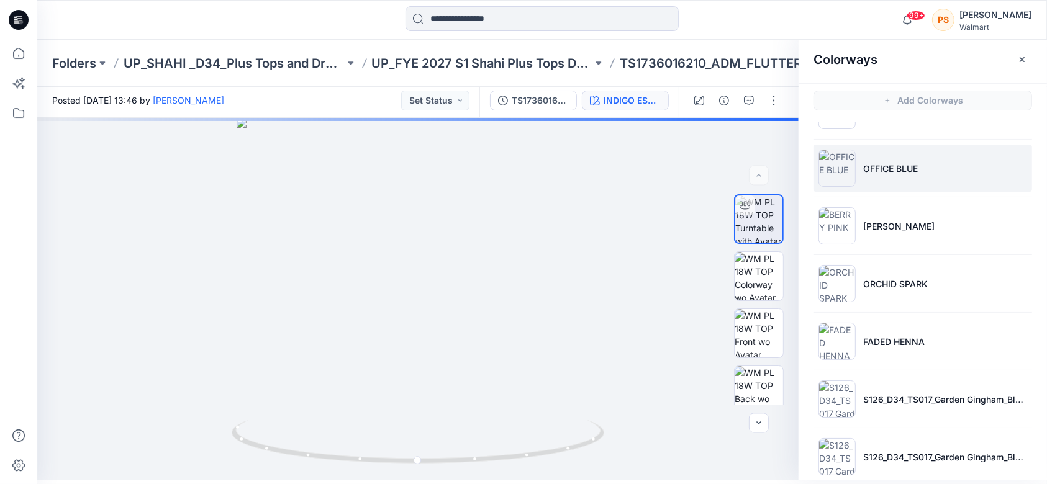
scroll to position [296, 0]
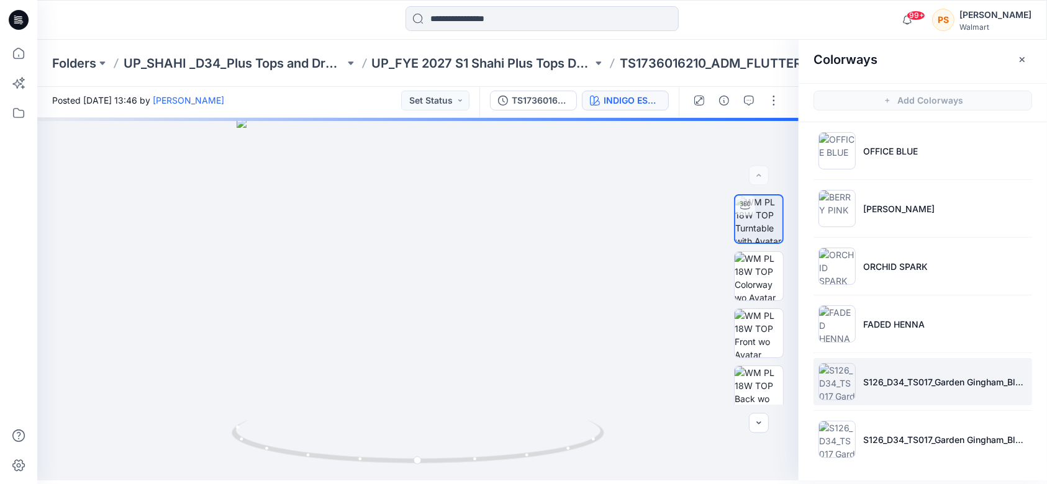
click at [785, 363] on li "S126_D34_TS017_Garden Gingham_Black Soot_2.16 in" at bounding box center [923, 381] width 219 height 47
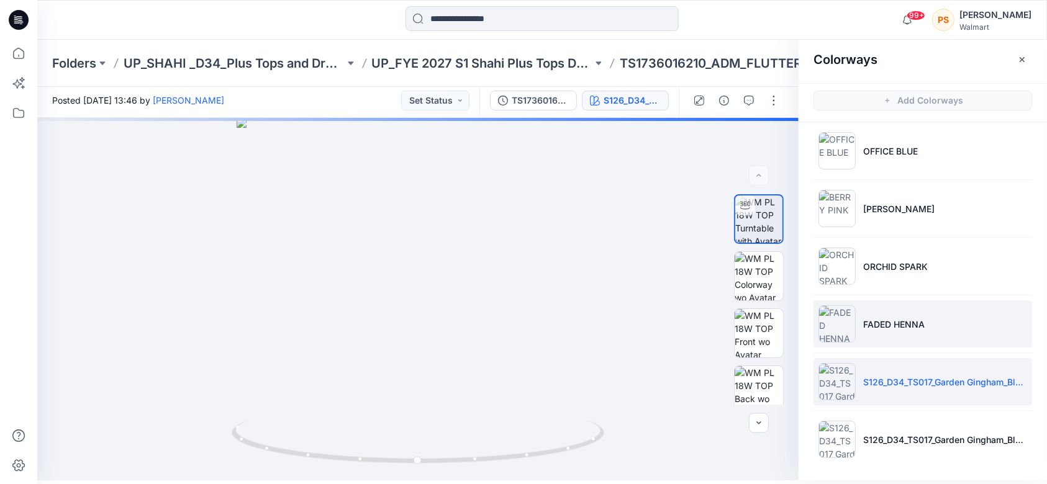
click at [785, 335] on li "FADED HENNA" at bounding box center [923, 324] width 219 height 47
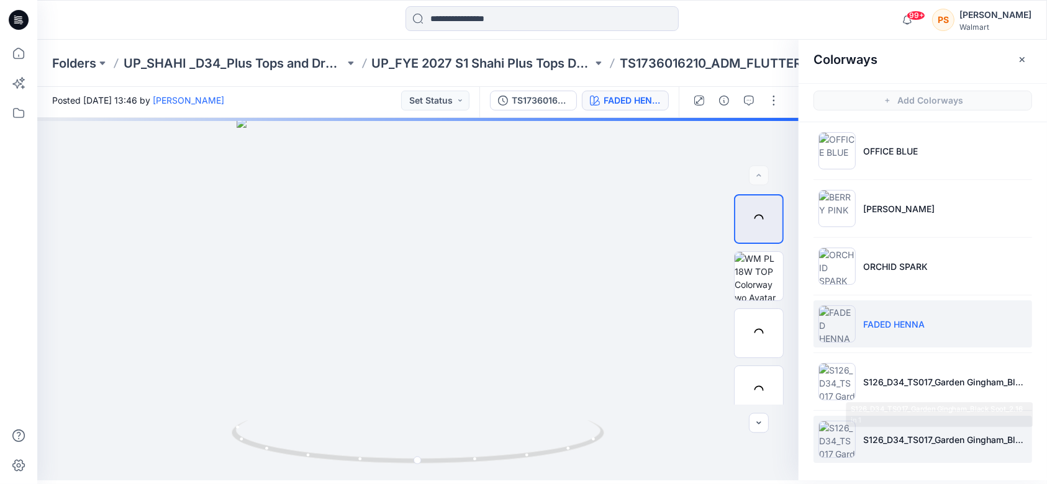
click at [785, 363] on p "S126_D34_TS017_Garden Gingham_Black Soot_2.16 in 1" at bounding box center [945, 439] width 164 height 13
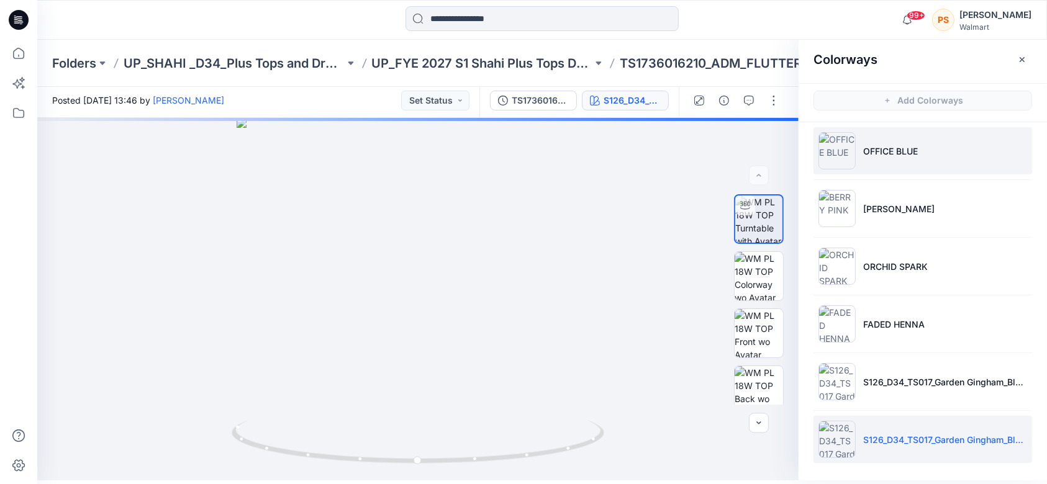
click at [785, 130] on li "OFFICE BLUE" at bounding box center [923, 150] width 219 height 47
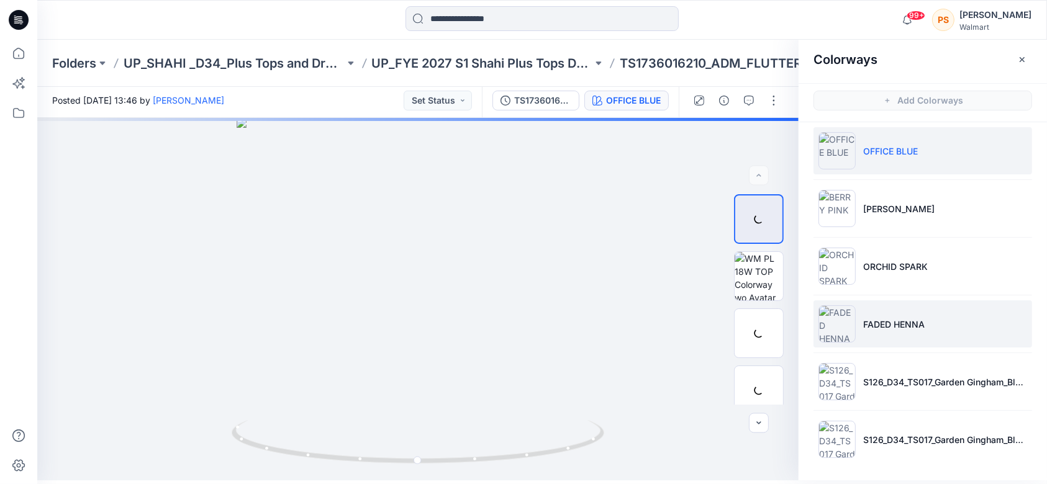
click at [785, 342] on li "FADED HENNA" at bounding box center [923, 324] width 219 height 47
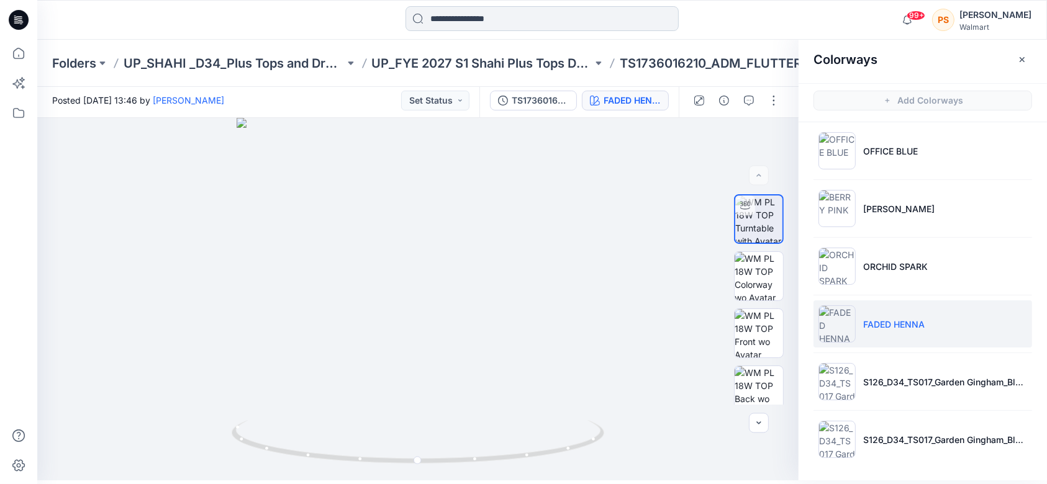
click at [499, 24] on input at bounding box center [542, 18] width 273 height 25
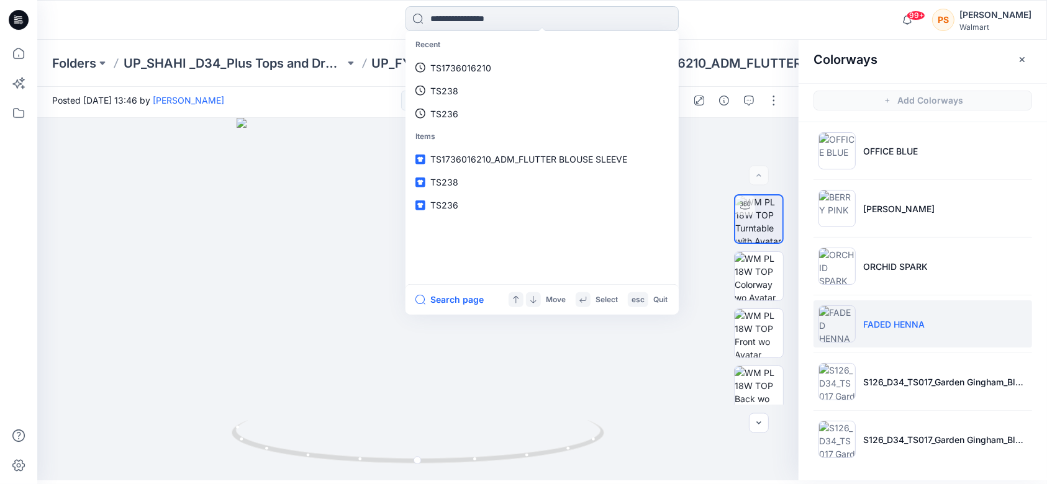
paste input "**********"
type input "**********"
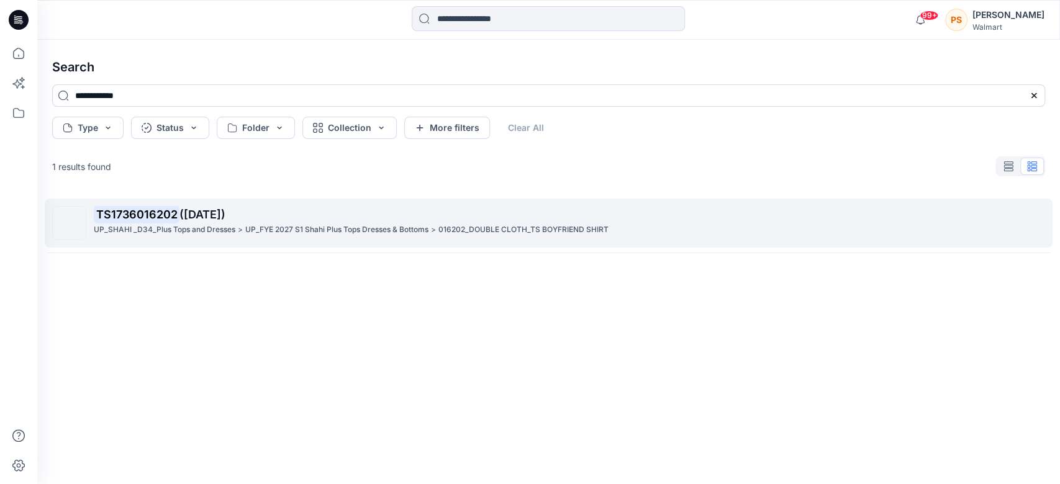
click at [224, 203] on link "TS1736016202 ([DATE]) UP_SHAHI _D34_Plus Tops and Dresses > UP_FYE 2027 S1 Shah…" at bounding box center [549, 223] width 1008 height 49
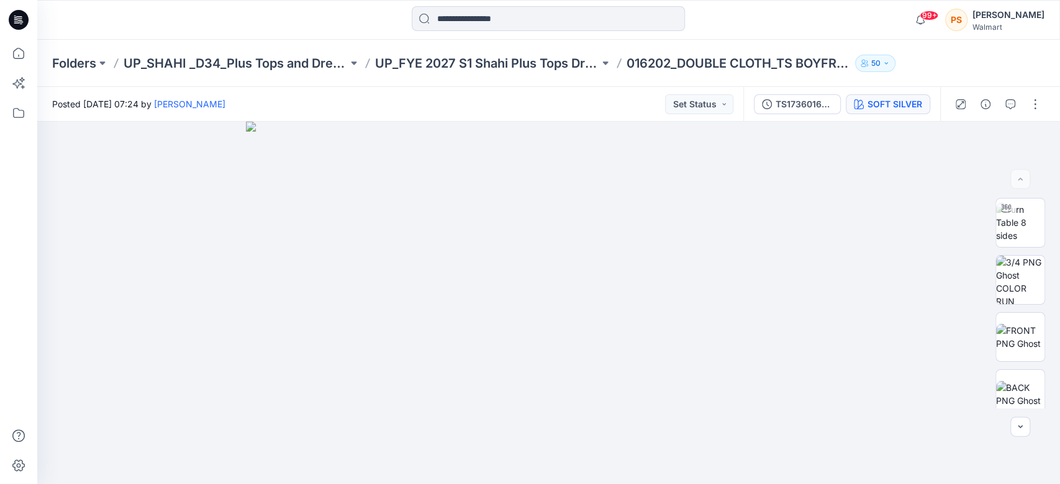
click at [785, 109] on div "SOFT SILVER" at bounding box center [895, 105] width 55 height 14
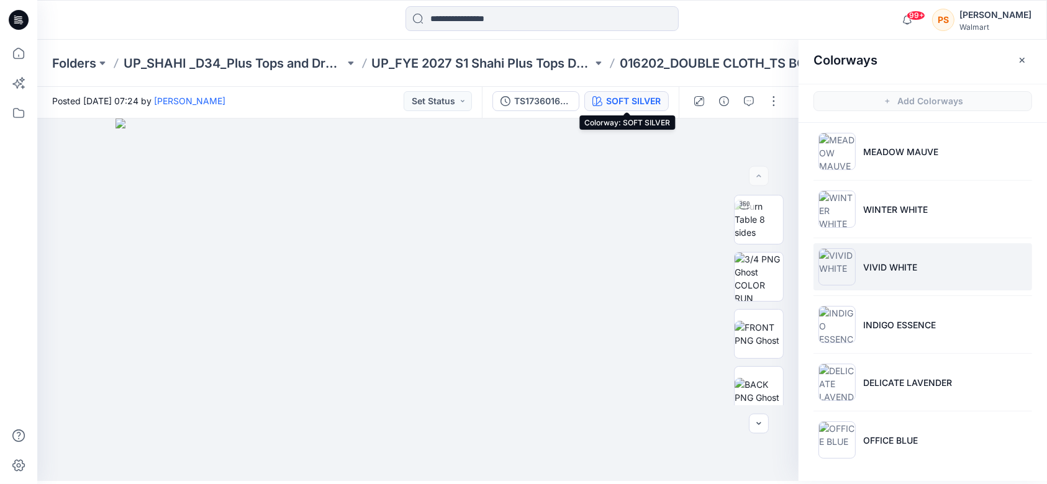
scroll to position [4, 0]
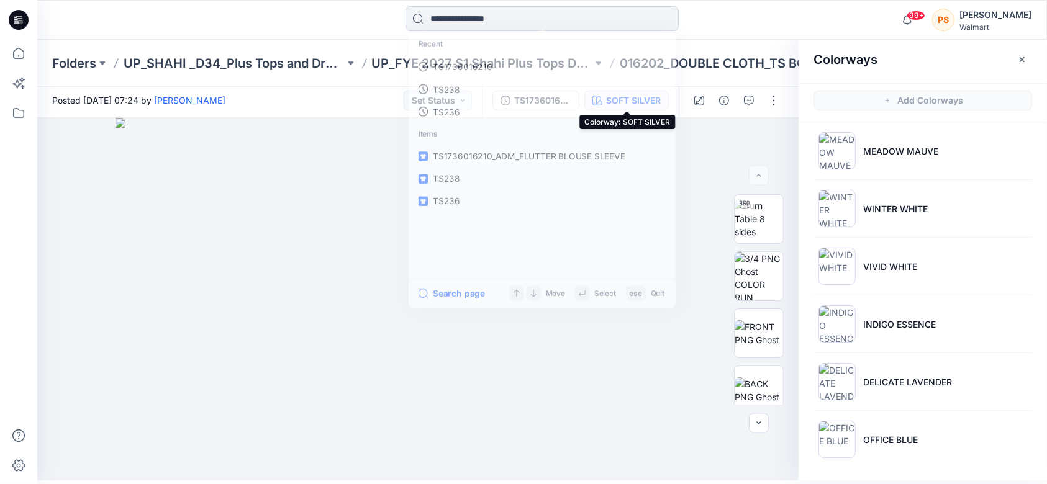
click at [493, 14] on input at bounding box center [542, 18] width 273 height 25
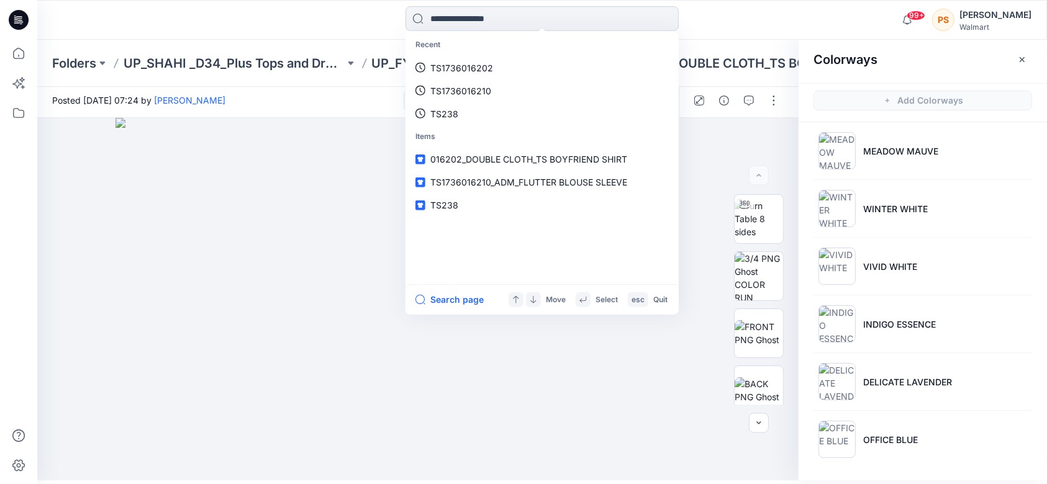
paste input "*****"
type input "*****"
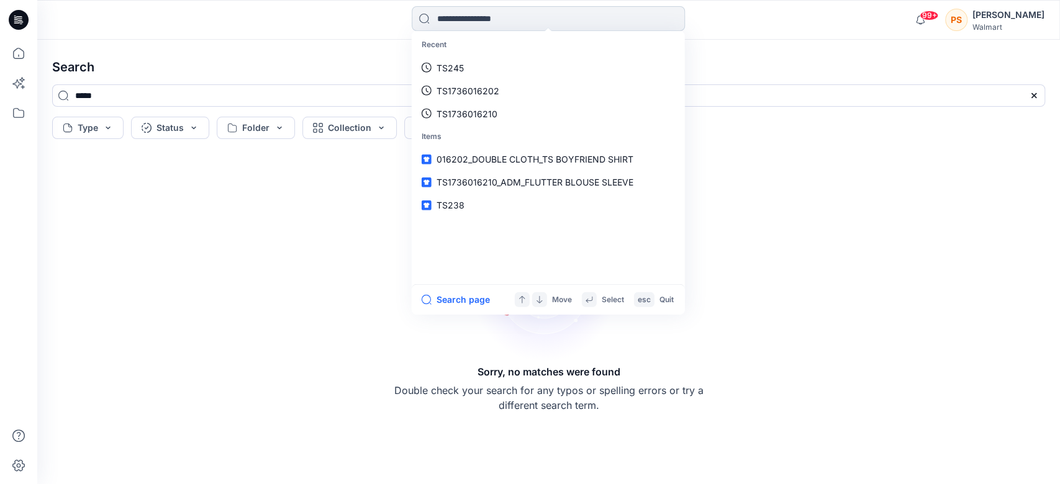
paste input "**********"
type input "**********"
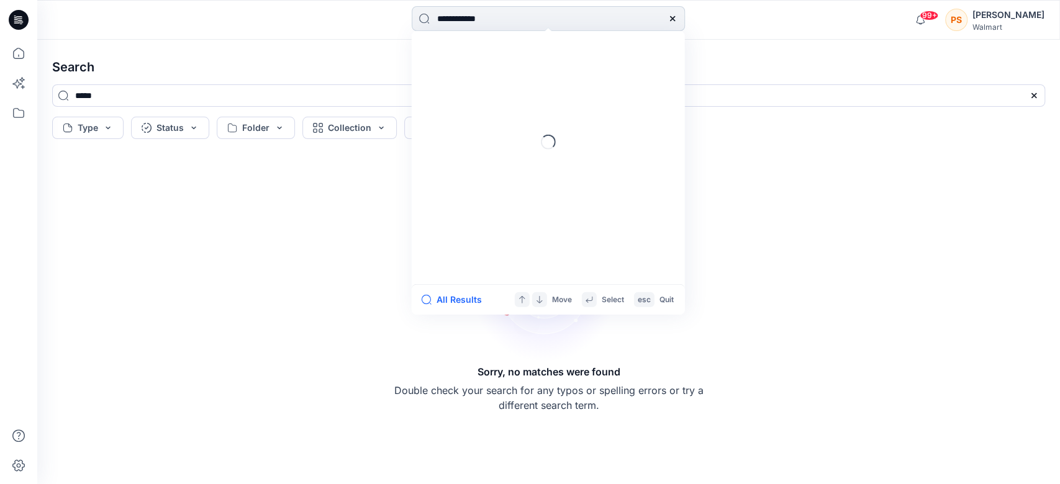
type input "**********"
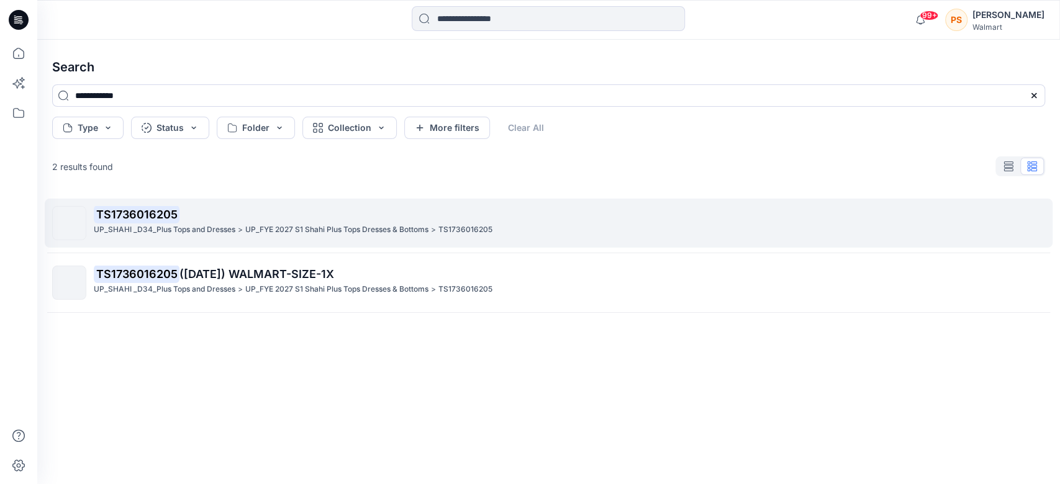
click at [151, 212] on mark "TS1736016205" at bounding box center [137, 214] width 86 height 17
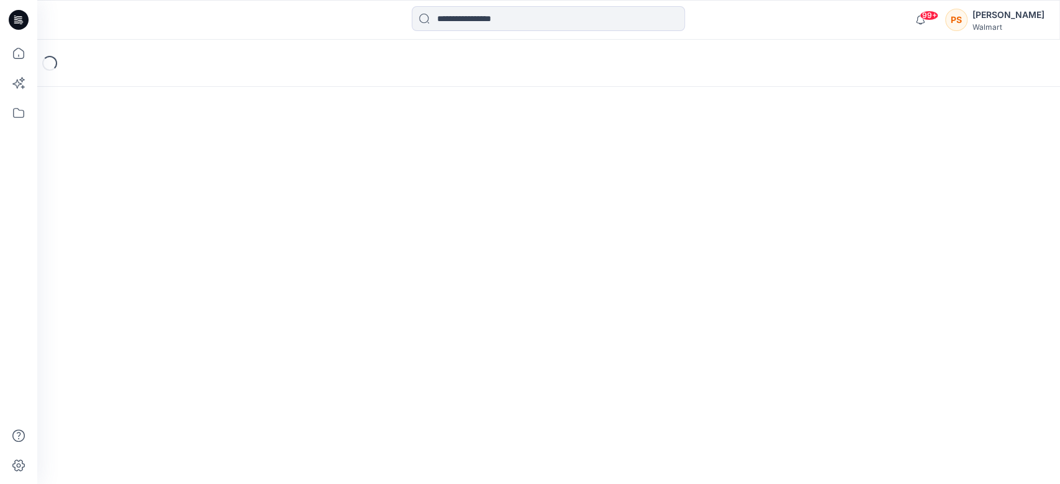
click at [151, 212] on div "Loading..." at bounding box center [548, 262] width 1023 height 445
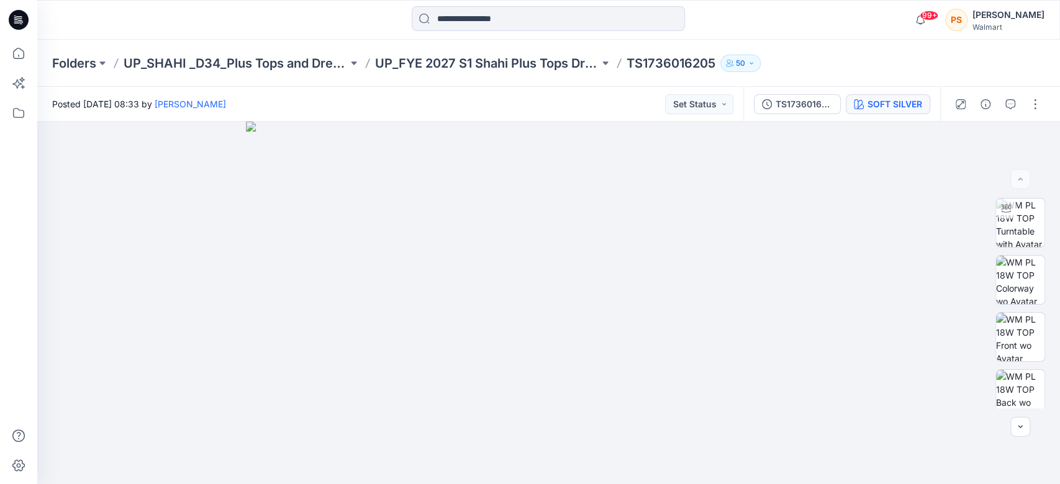
click at [785, 105] on div "SOFT SILVER" at bounding box center [895, 105] width 55 height 14
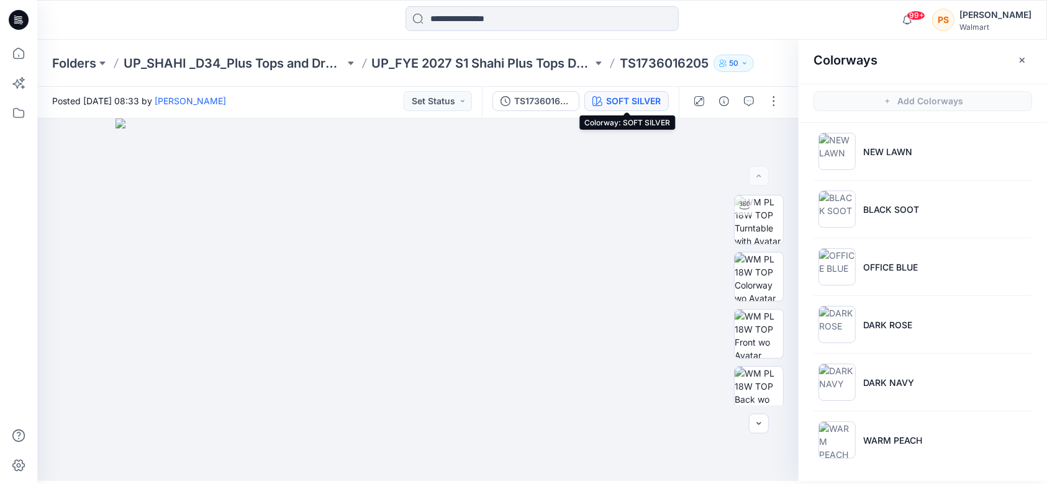
scroll to position [4, 0]
click at [467, 21] on input at bounding box center [542, 18] width 273 height 25
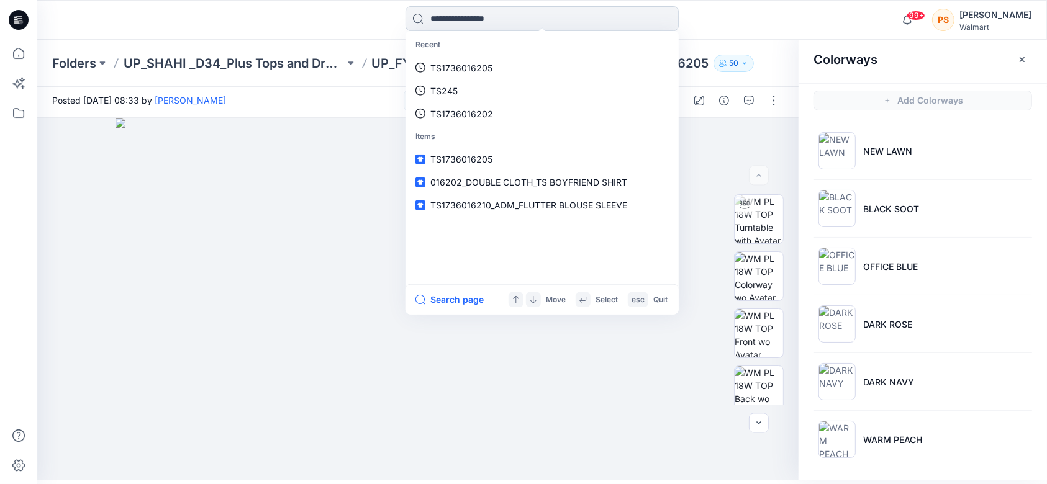
paste input "*****"
type input "*****"
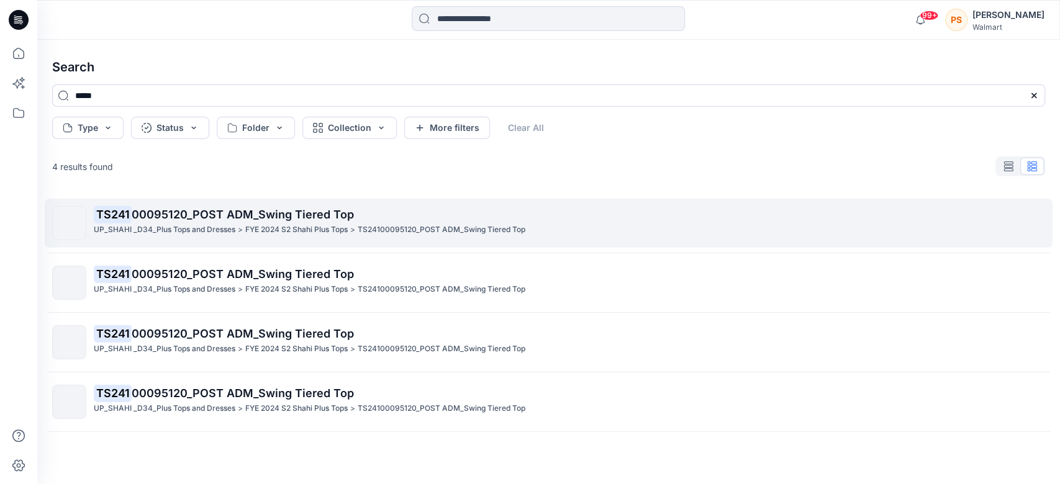
click at [255, 225] on p "FYE 2024 S2 Shahi Plus Tops" at bounding box center [296, 230] width 102 height 13
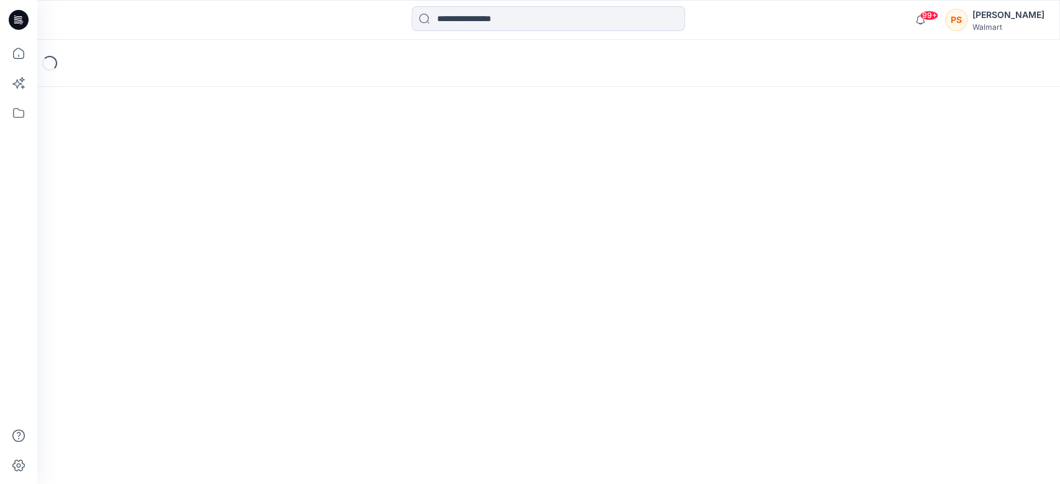
click at [255, 225] on div "Loading..." at bounding box center [548, 262] width 1023 height 445
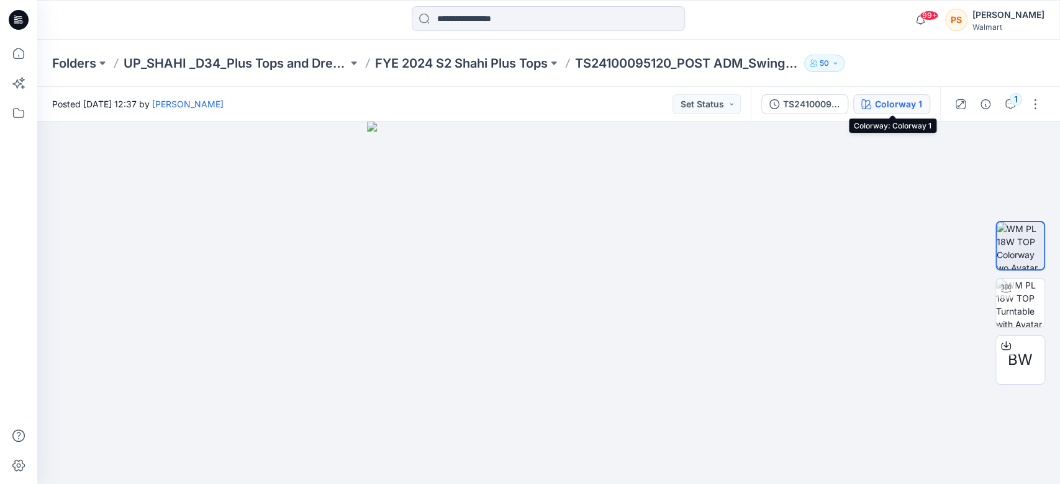
click at [785, 106] on div "Colorway 1" at bounding box center [898, 105] width 47 height 14
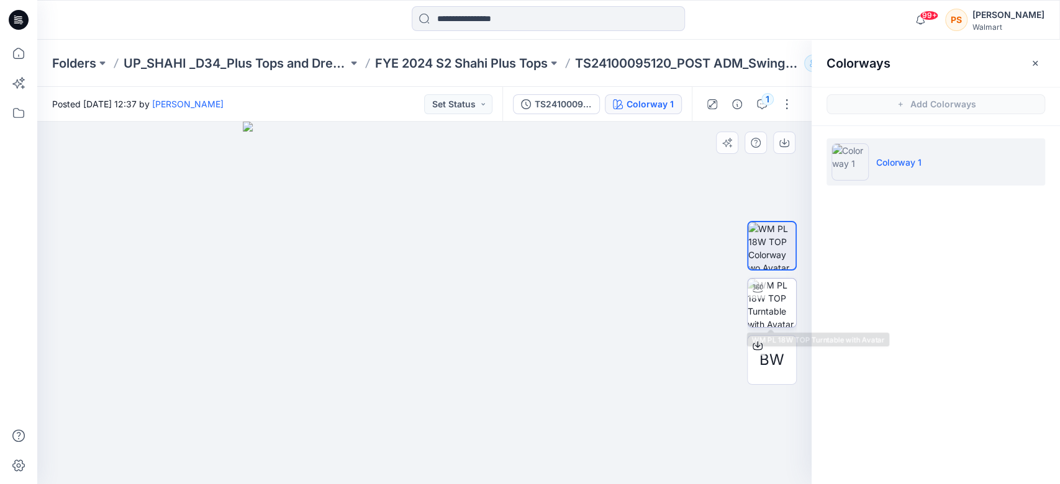
click at [776, 314] on img at bounding box center [772, 303] width 48 height 48
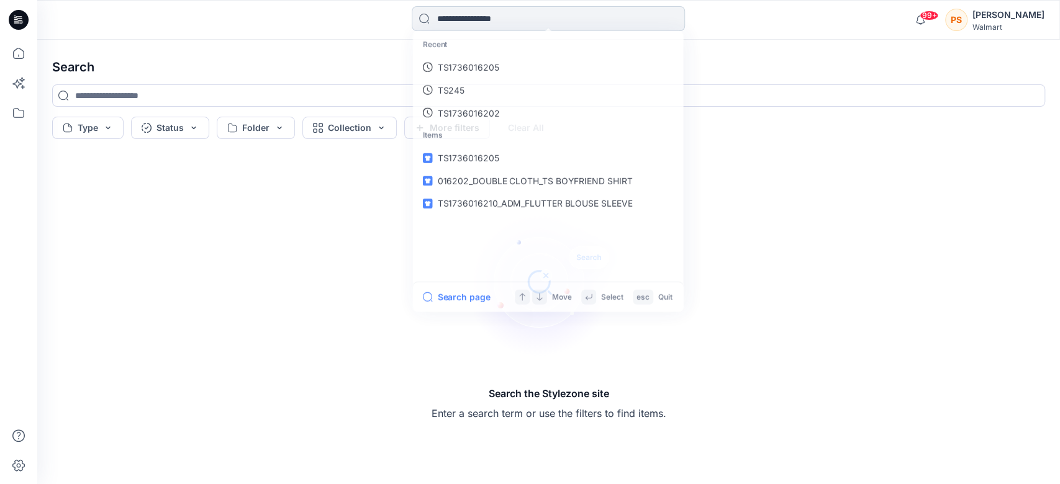
click at [447, 17] on input at bounding box center [548, 18] width 273 height 25
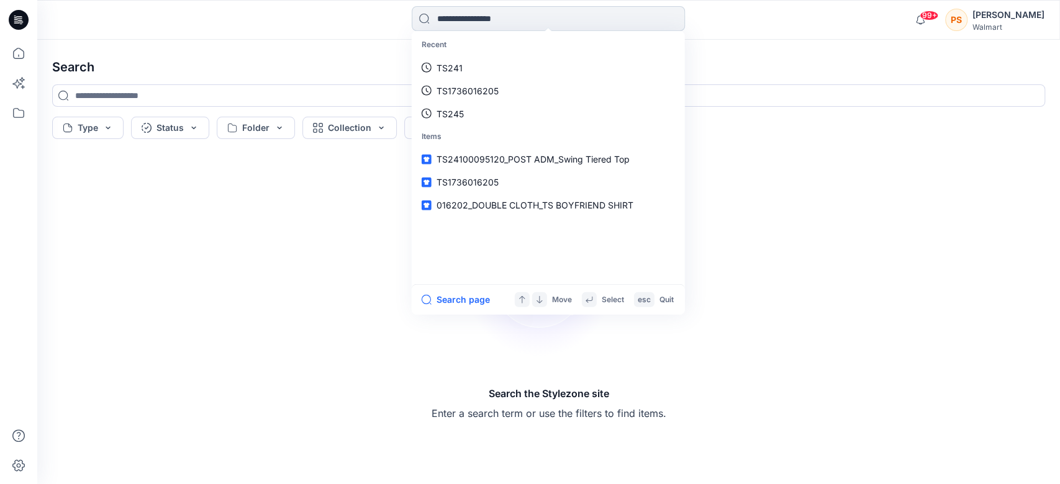
paste input "*****"
type input "*****"
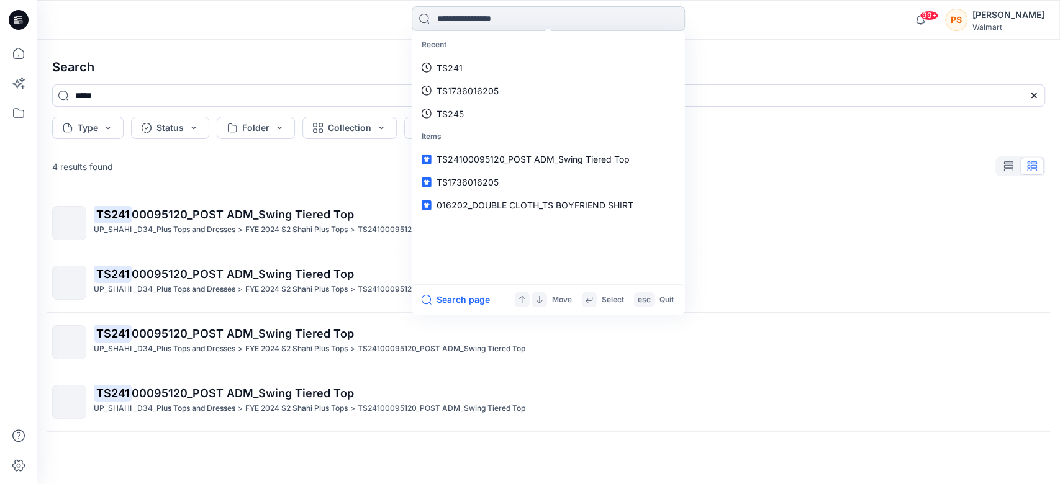
paste input "*****"
type input "*****"
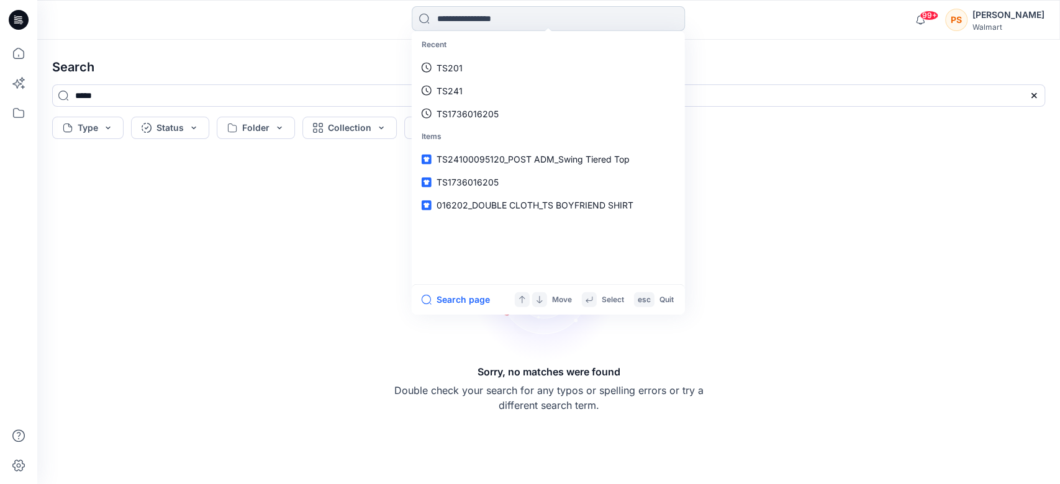
paste input "*****"
type input "*****"
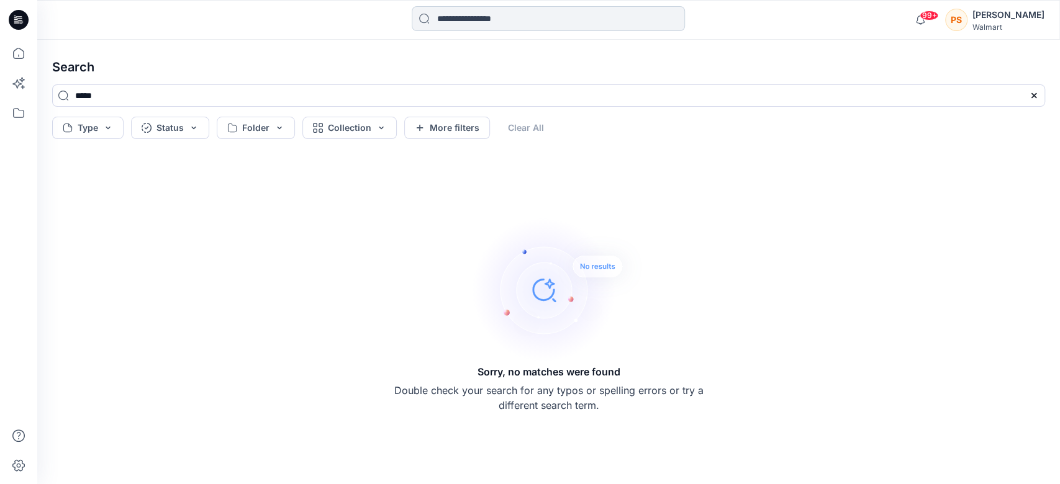
click at [453, 22] on input at bounding box center [548, 18] width 273 height 25
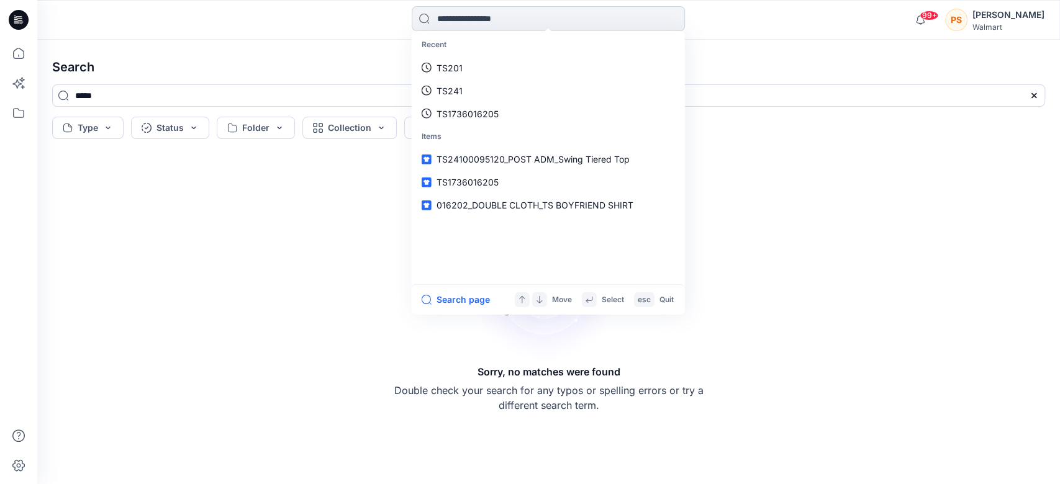
paste input "*****"
type input "*****"
click at [542, 19] on input at bounding box center [548, 18] width 273 height 25
paste input "*****"
type input "*****"
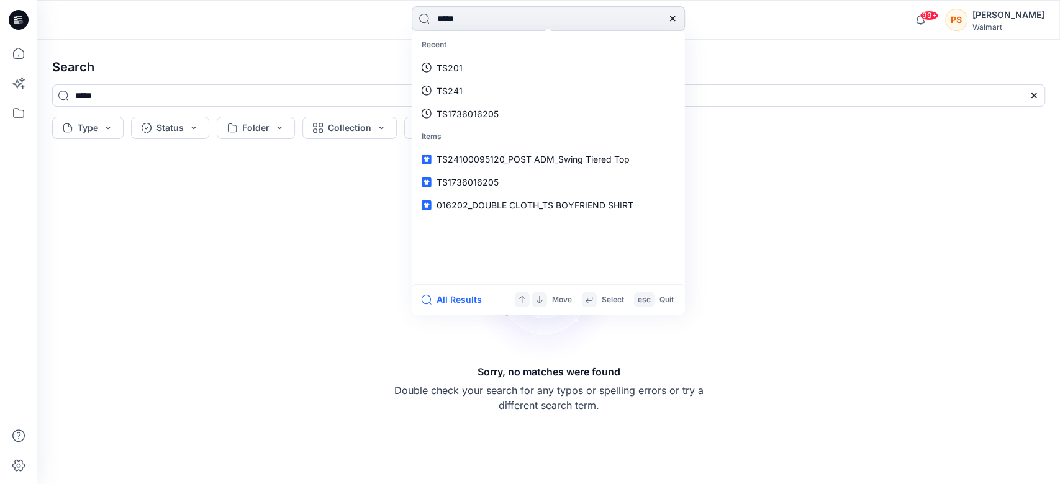
type input "*****"
click at [305, 62] on h4 "Search" at bounding box center [548, 67] width 1013 height 35
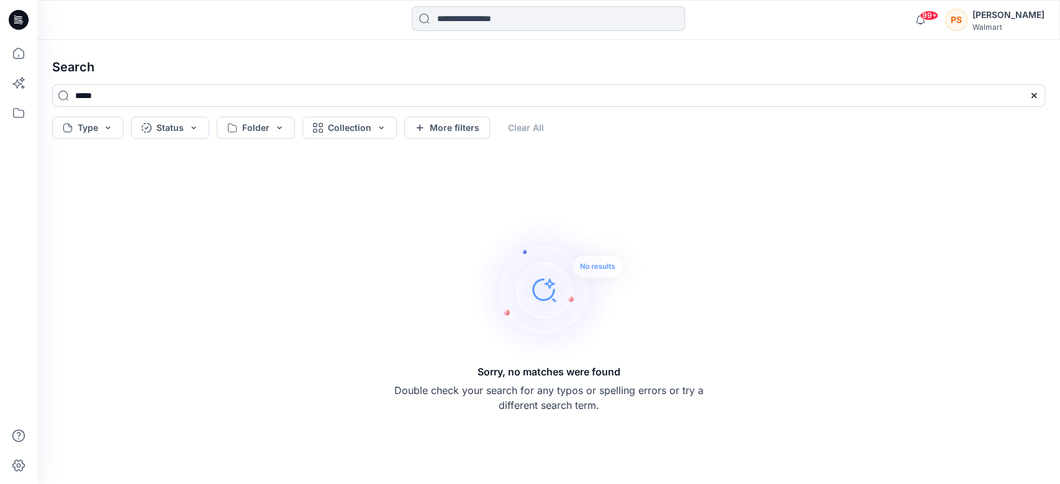
click at [458, 24] on input at bounding box center [548, 18] width 273 height 25
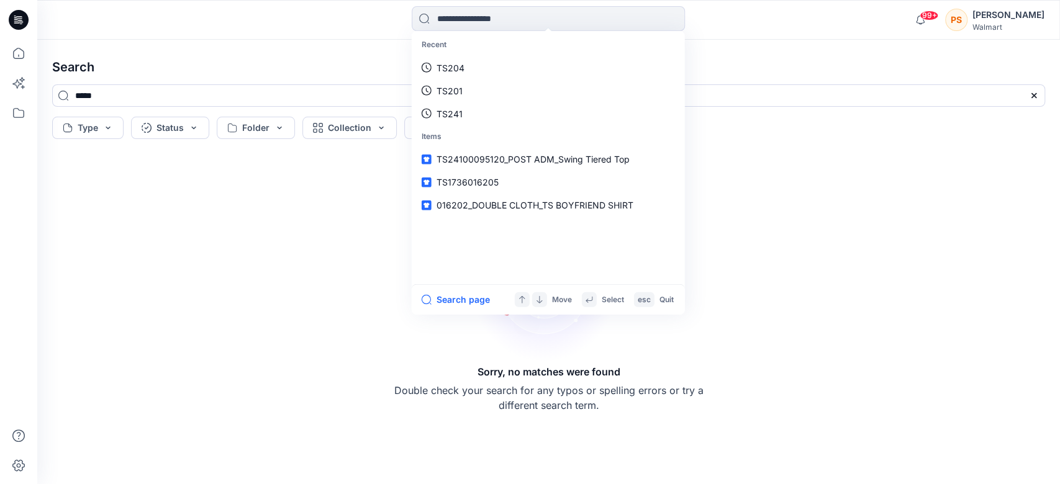
paste input "*****"
type input "*****"
click at [438, 22] on input at bounding box center [548, 18] width 273 height 25
paste input "*****"
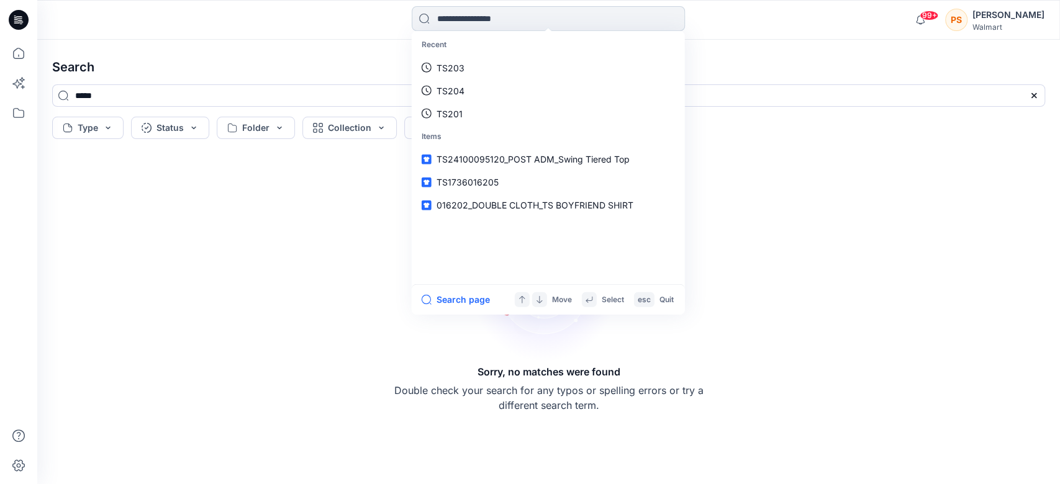
type input "*****"
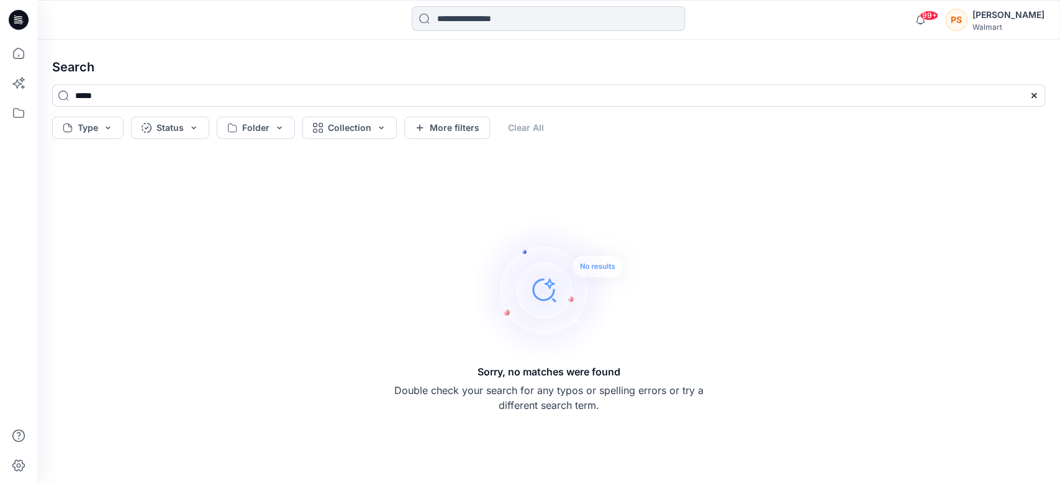
click at [562, 22] on input at bounding box center [548, 18] width 273 height 25
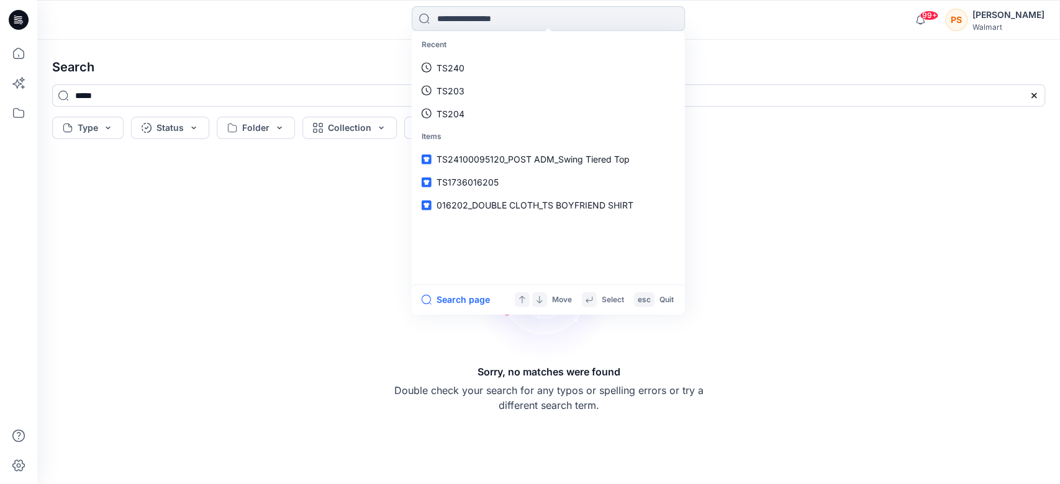
paste input "*****"
type input "*****"
click at [473, 24] on input at bounding box center [548, 18] width 273 height 25
paste input "**********"
type input "**********"
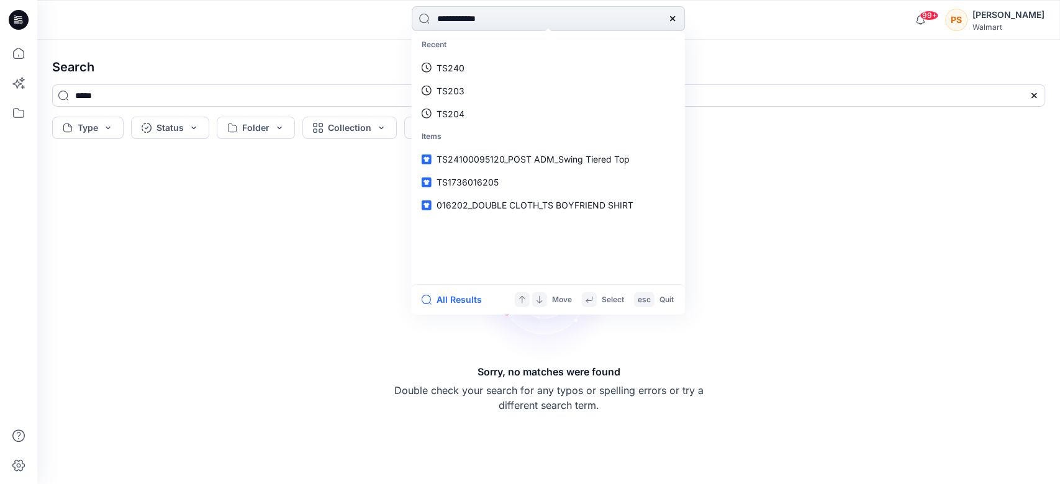
type input "**********"
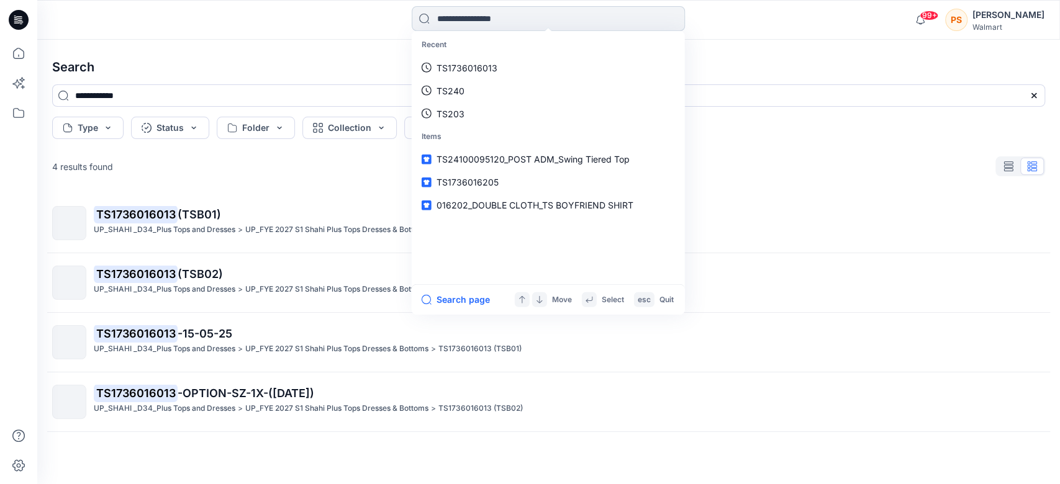
click at [478, 19] on input at bounding box center [548, 18] width 273 height 25
paste input "****"
type input "****"
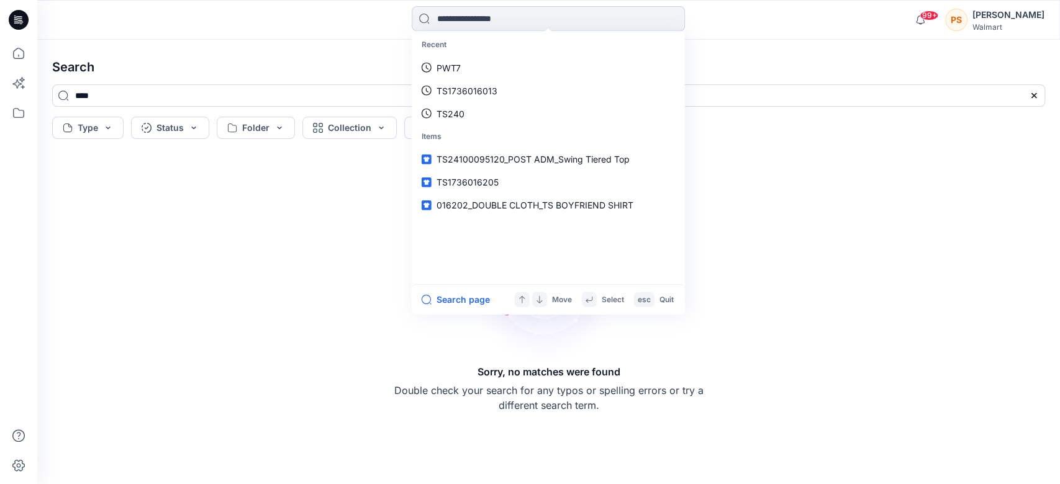
click at [619, 20] on input at bounding box center [548, 18] width 273 height 25
paste input "*****"
type input "*****"
paste input "*****"
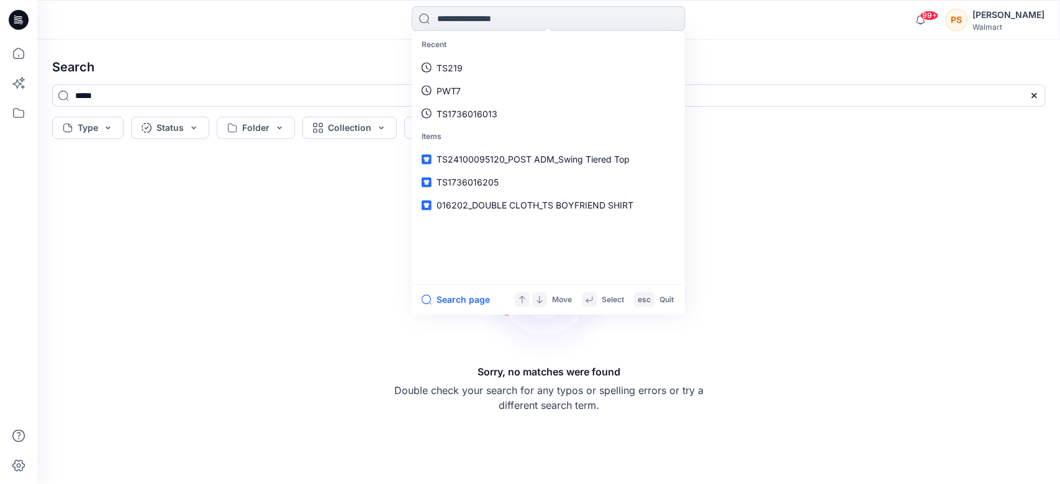
type input "*****"
paste input "*****"
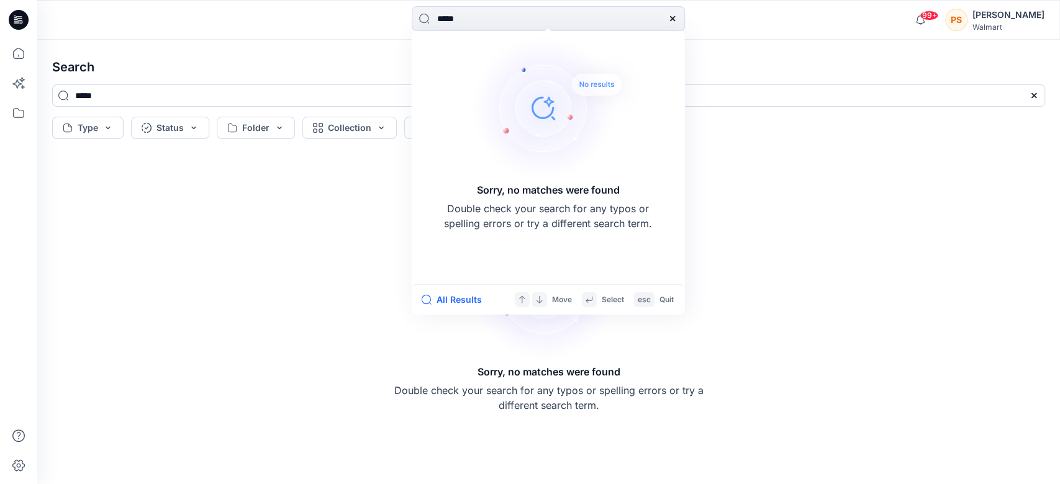
drag, startPoint x: 402, startPoint y: 14, endPoint x: 394, endPoint y: 13, distance: 8.8
click at [394, 13] on div "***** Sorry, no matches were found Double check your search for any typos or sp…" at bounding box center [548, 19] width 511 height 27
paste input
type input "*****"
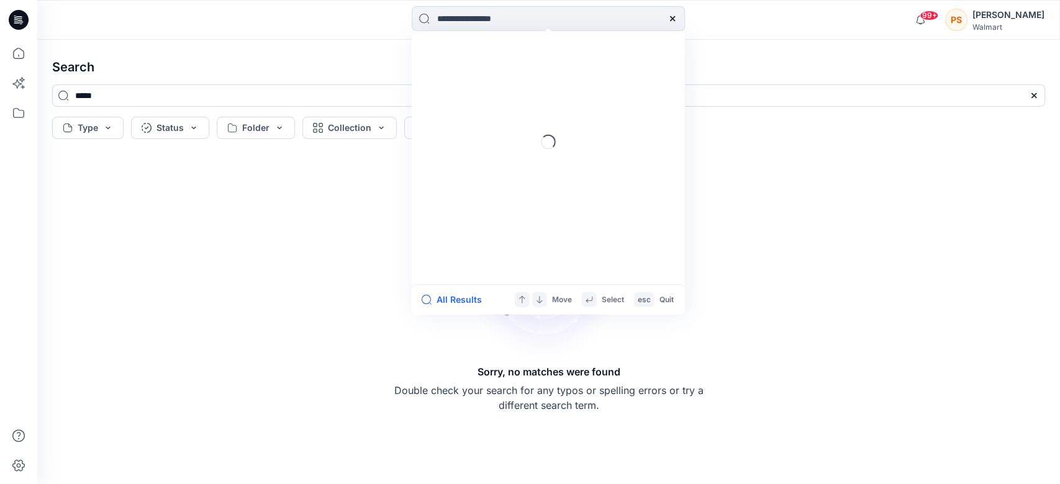
type input "*****"
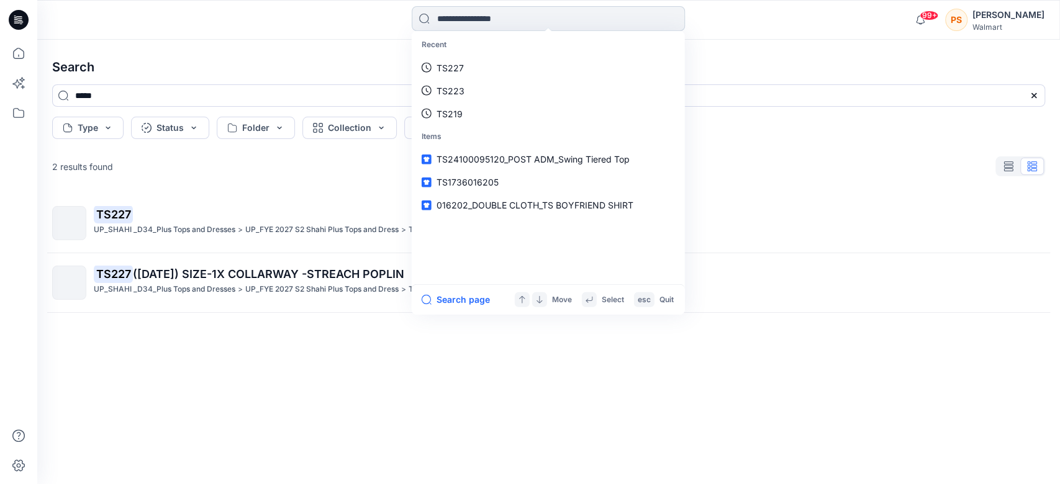
click at [486, 12] on input at bounding box center [548, 18] width 273 height 25
paste input "*****"
type input "*****"
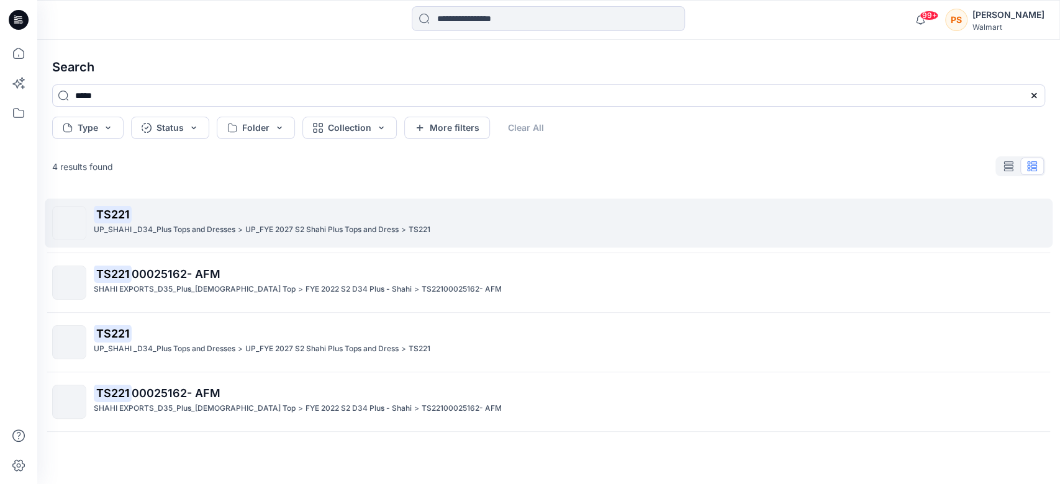
click at [196, 230] on p "UP_SHAHI _D34_Plus Tops and Dresses" at bounding box center [165, 230] width 142 height 13
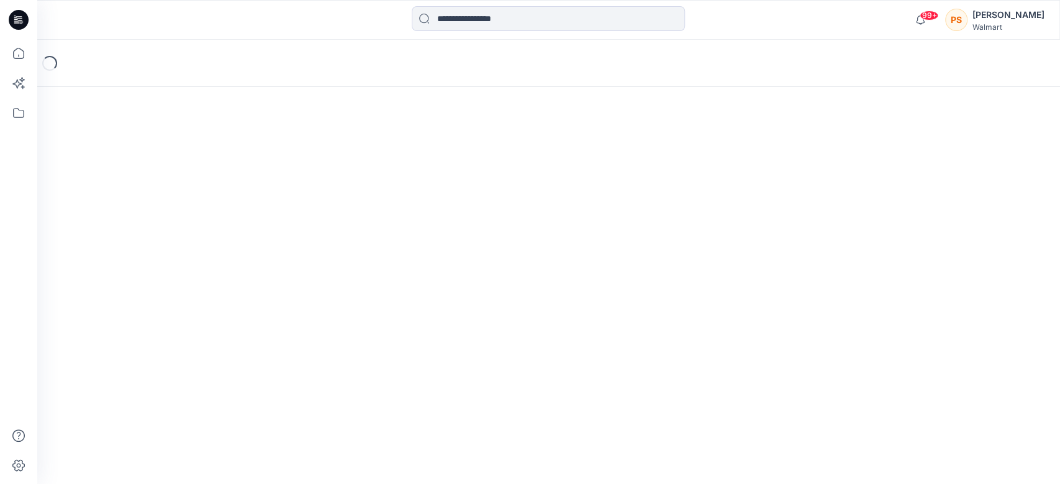
click at [196, 230] on div "Loading..." at bounding box center [548, 262] width 1023 height 445
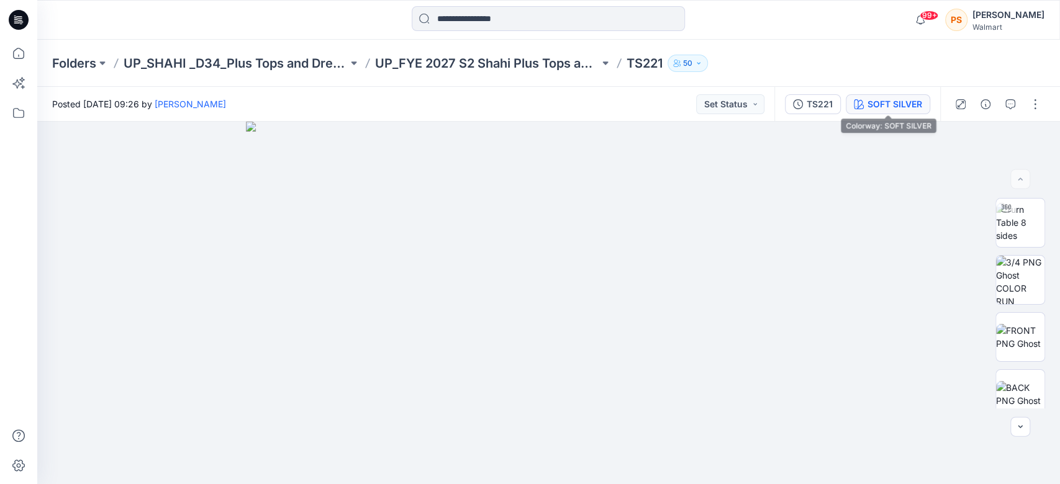
click at [785, 98] on div "SOFT SILVER" at bounding box center [895, 105] width 55 height 14
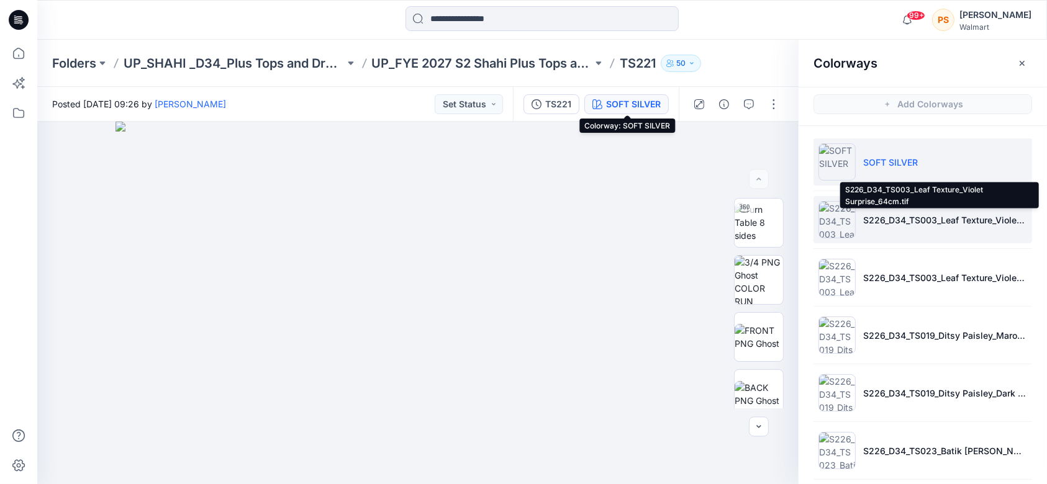
click at [785, 224] on p "S226_D34_TS003_Leaf Texture_Violet Surprise_64cm.tif" at bounding box center [945, 220] width 164 height 13
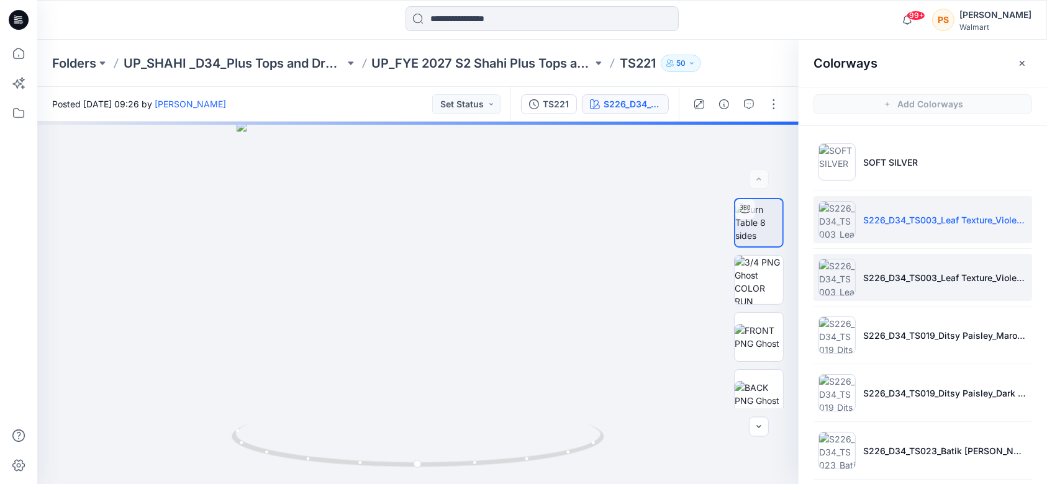
click at [785, 275] on p "S226_D34_TS003_Leaf Texture_Violet Surprise_64cm.tif 1" at bounding box center [945, 277] width 164 height 13
